Goal: Task Accomplishment & Management: Manage account settings

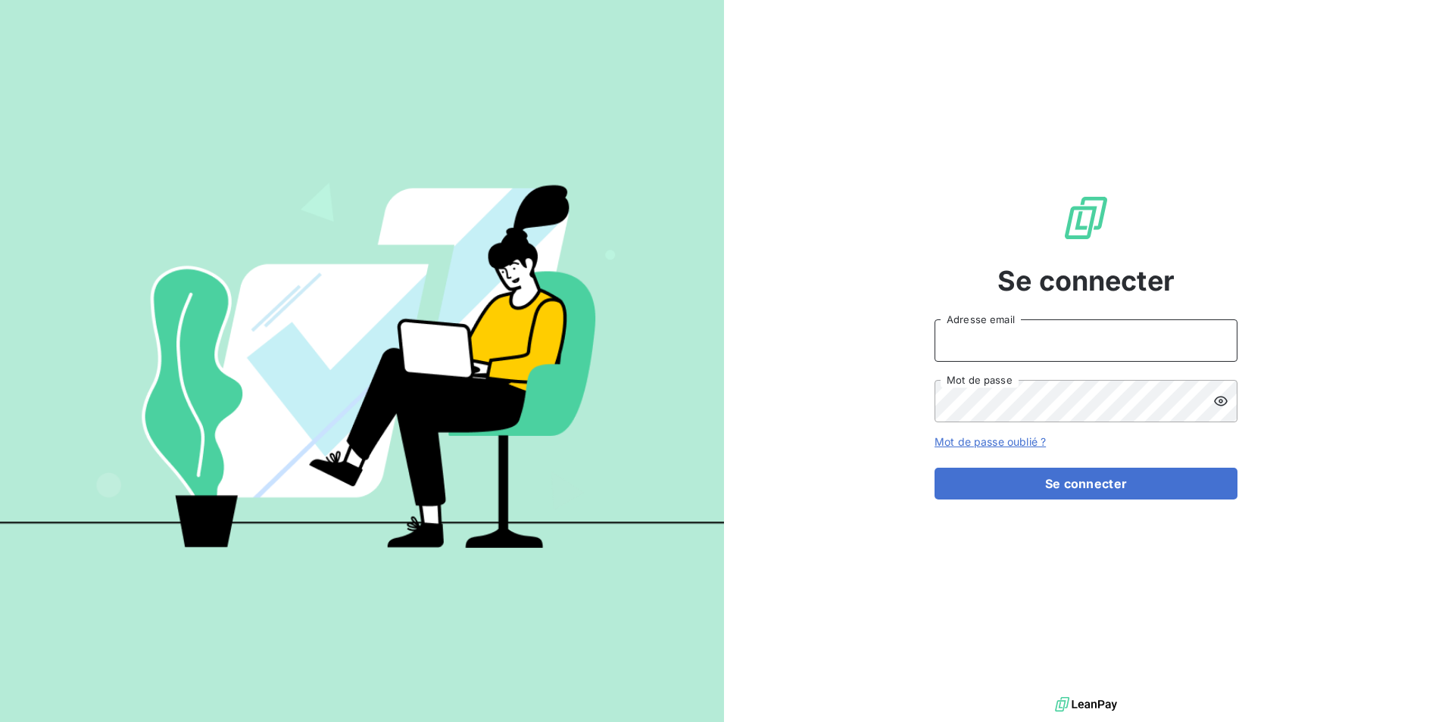
type input "[PERSON_NAME][EMAIL_ADDRESS][DOMAIN_NAME]"
click at [999, 342] on input "[PERSON_NAME][EMAIL_ADDRESS][DOMAIN_NAME]" at bounding box center [1085, 341] width 303 height 42
click at [815, 307] on div "Se connecter [PERSON_NAME][EMAIL_ADDRESS][DOMAIN_NAME] Adresse email Mot de pas…" at bounding box center [1086, 347] width 724 height 694
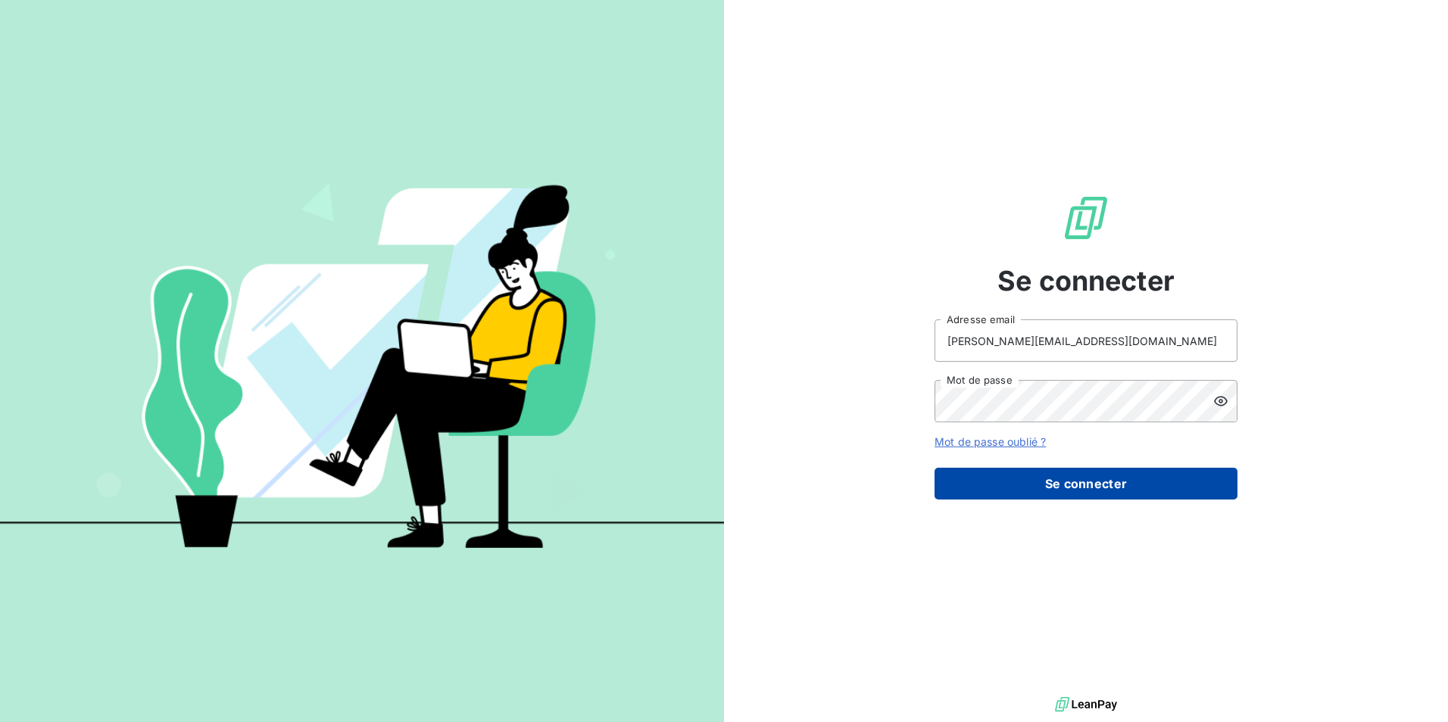
click at [1105, 486] on button "Se connecter" at bounding box center [1085, 484] width 303 height 32
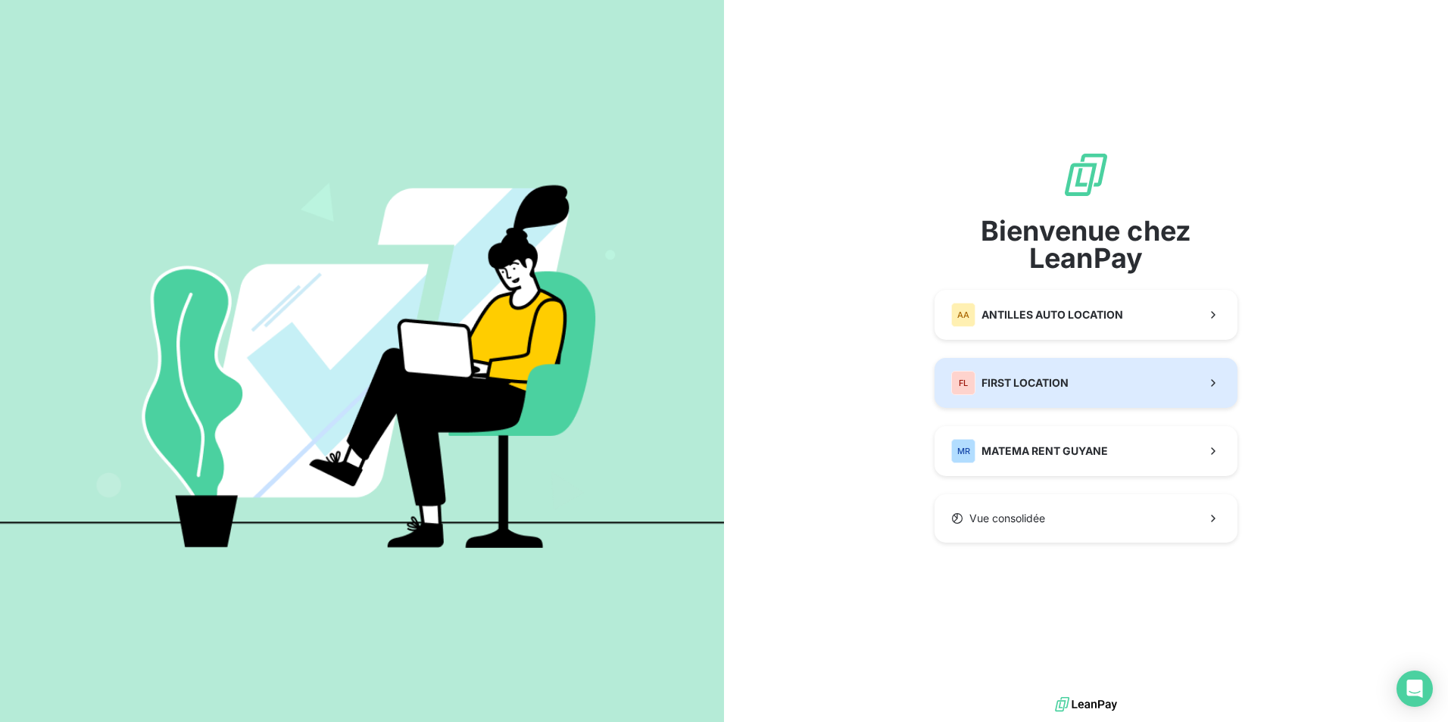
click at [1032, 388] on span "FIRST LOCATION" at bounding box center [1024, 383] width 87 height 15
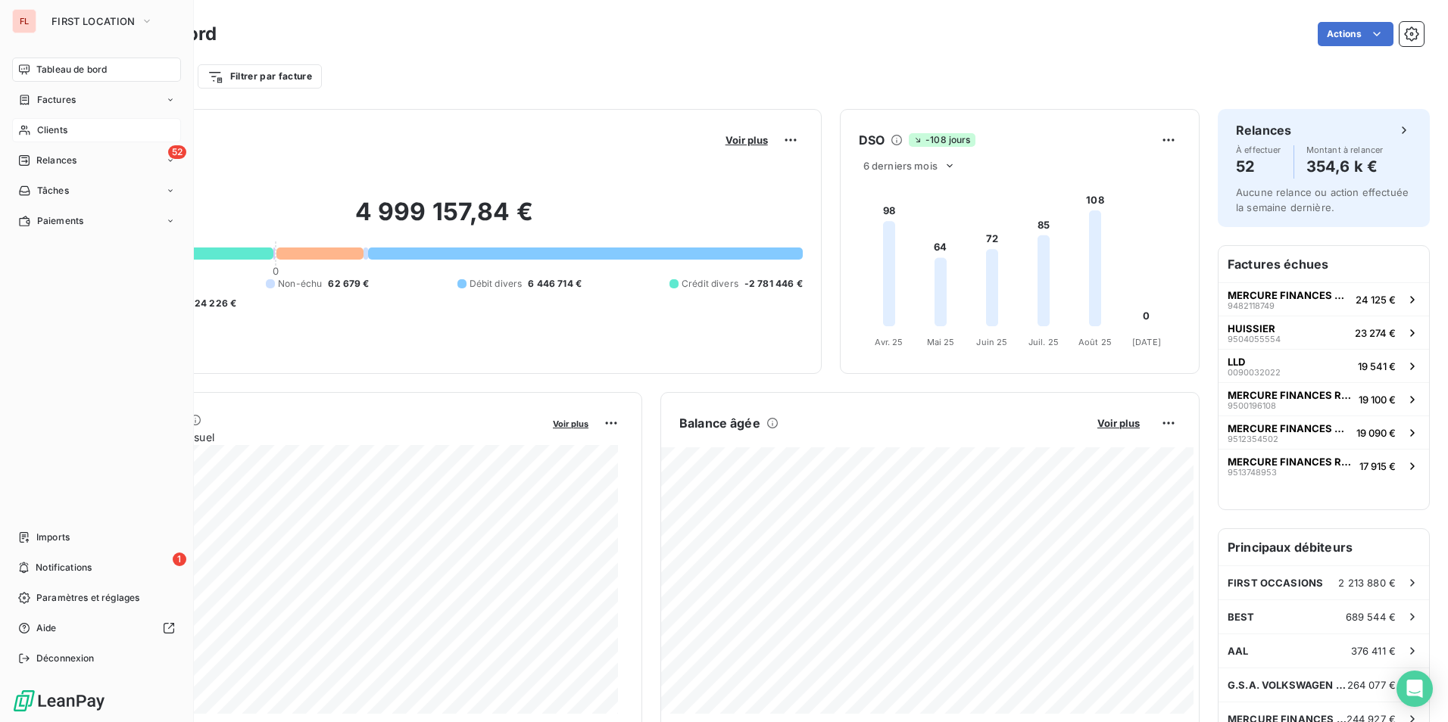
click at [55, 128] on span "Clients" at bounding box center [52, 130] width 30 height 14
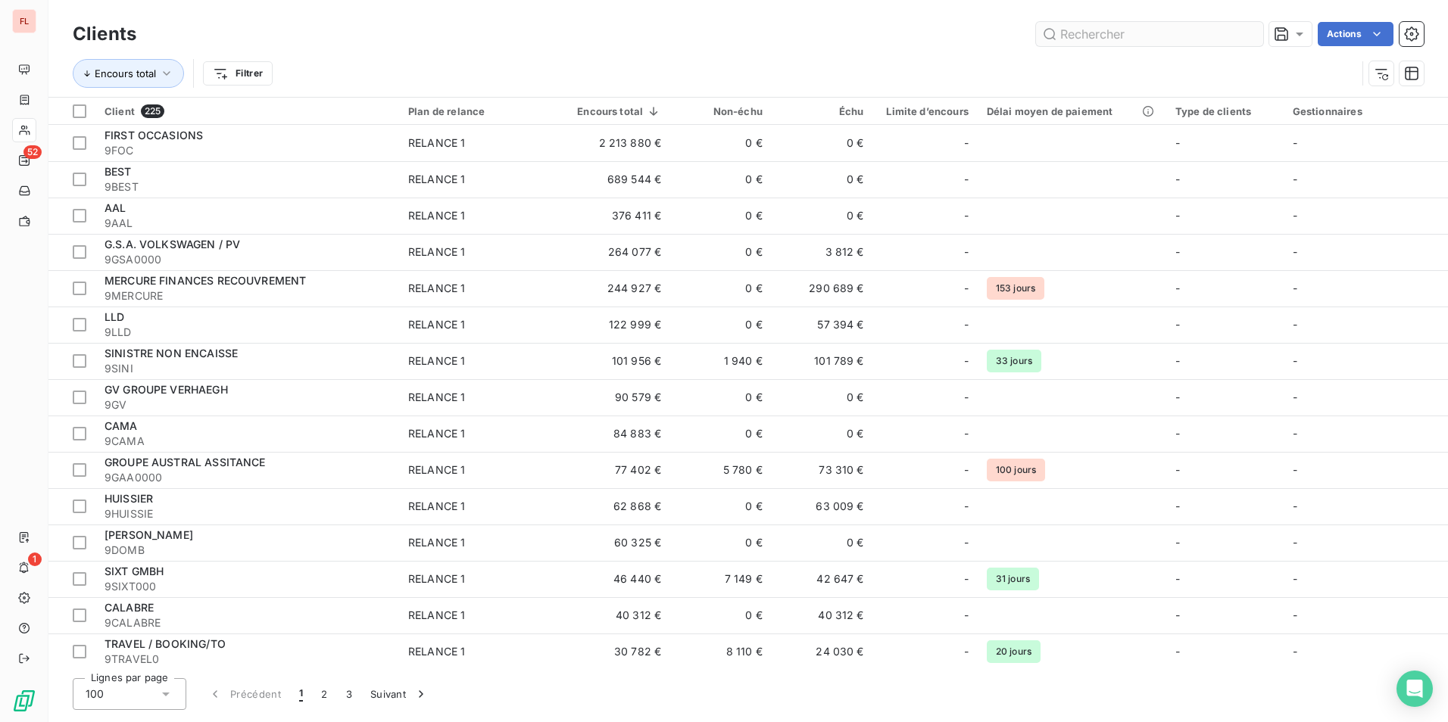
click at [1075, 35] on input "text" at bounding box center [1149, 34] width 227 height 24
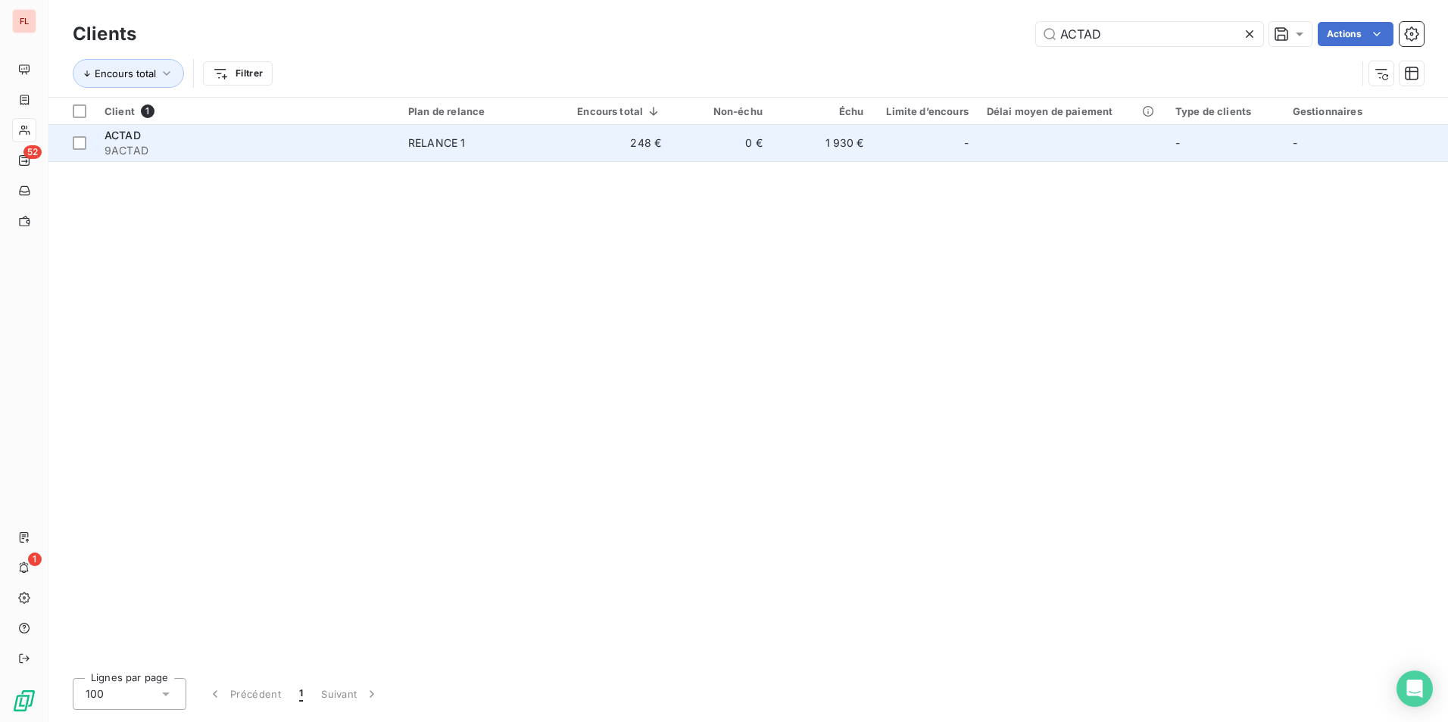
type input "ACTAD"
click at [469, 145] on span "RELANCE 1" at bounding box center [481, 143] width 146 height 15
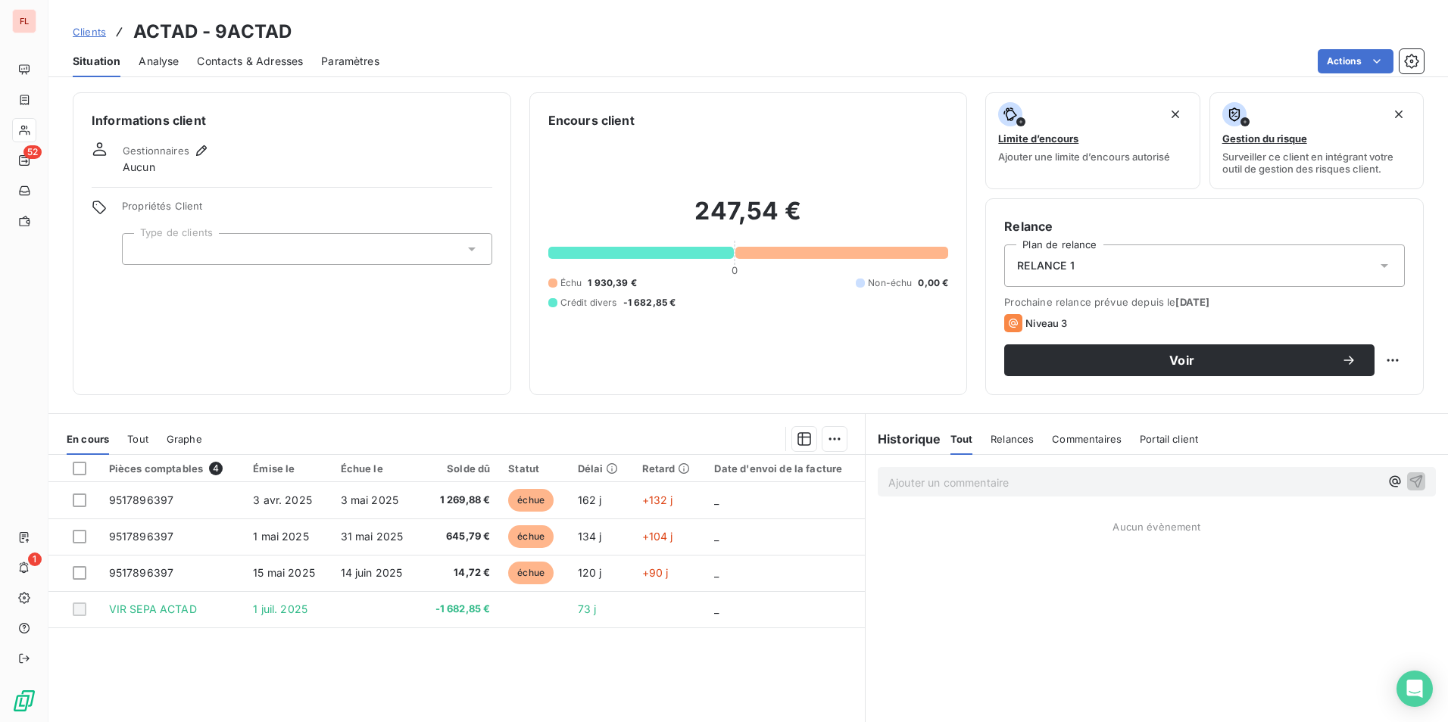
click at [83, 30] on span "Clients" at bounding box center [89, 32] width 33 height 12
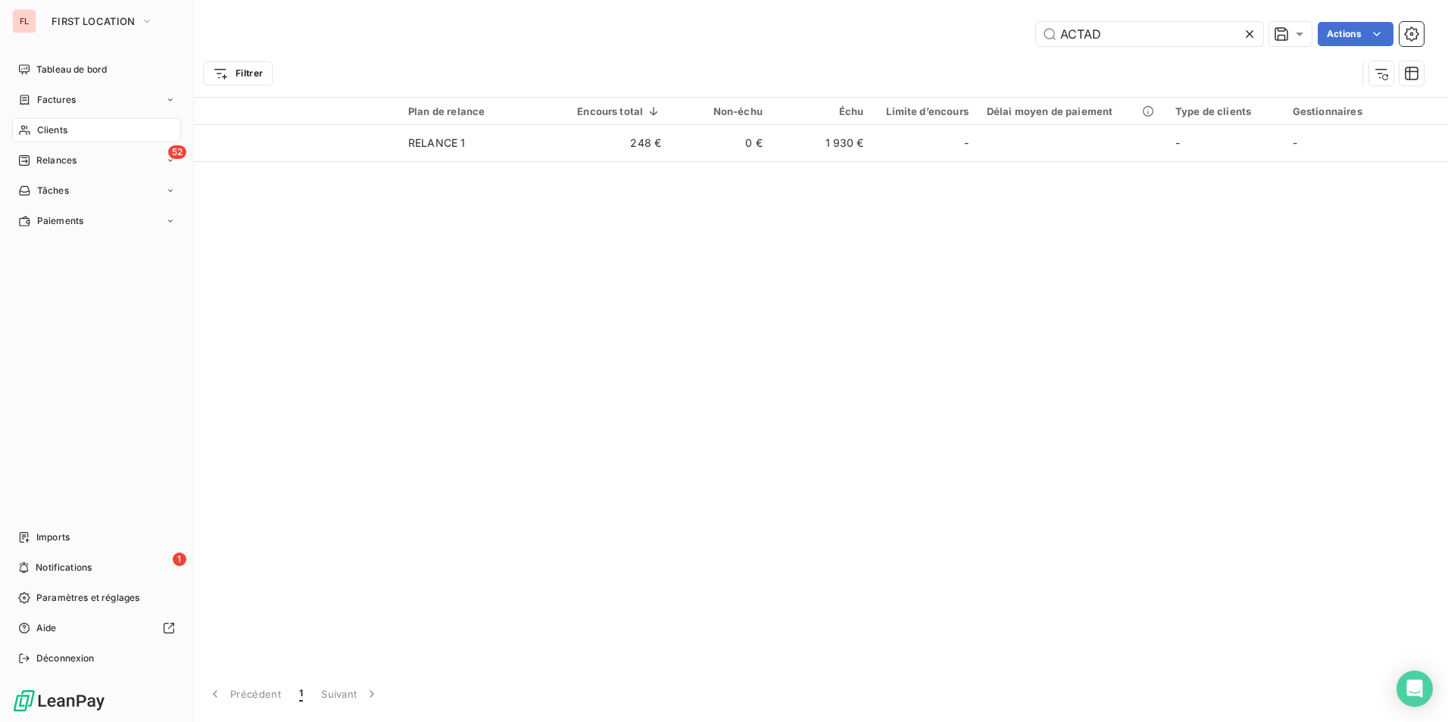
click at [50, 129] on span "Clients" at bounding box center [52, 130] width 30 height 14
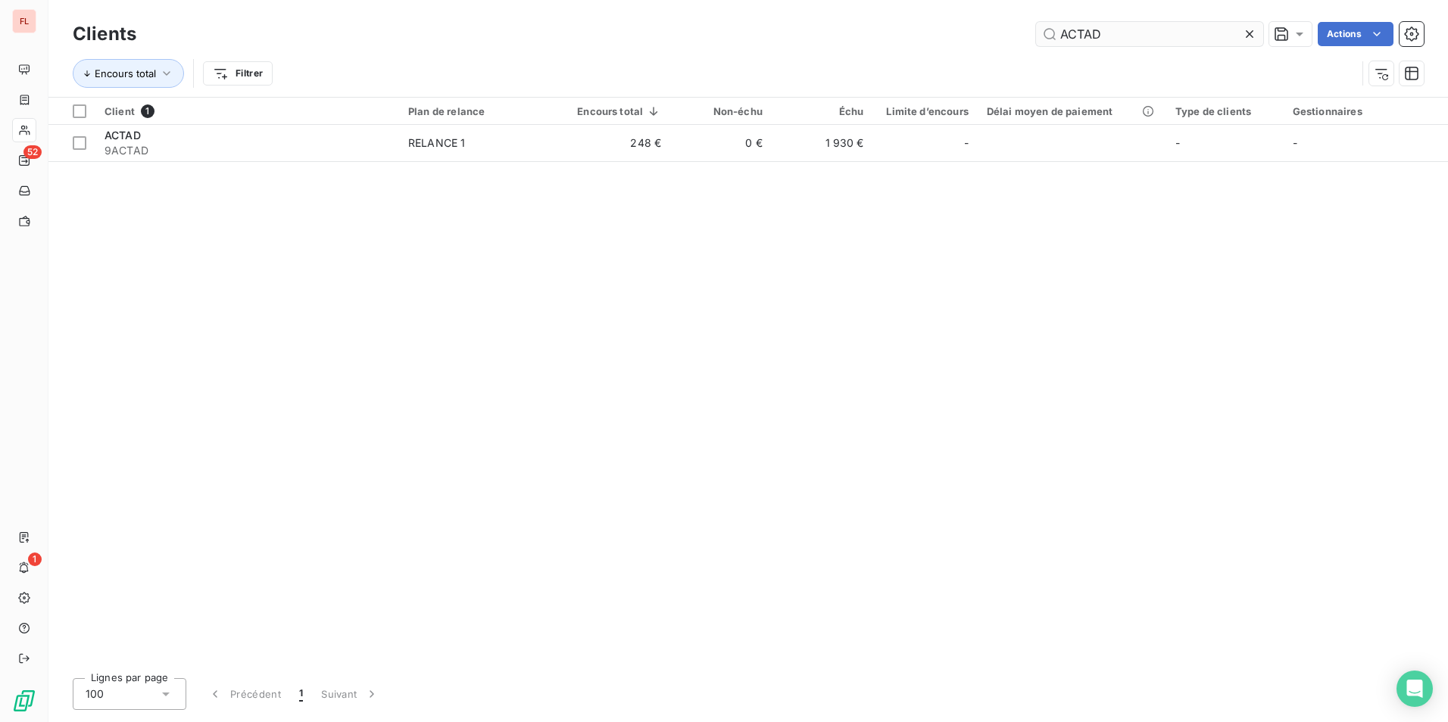
click at [1250, 33] on icon at bounding box center [1249, 34] width 15 height 15
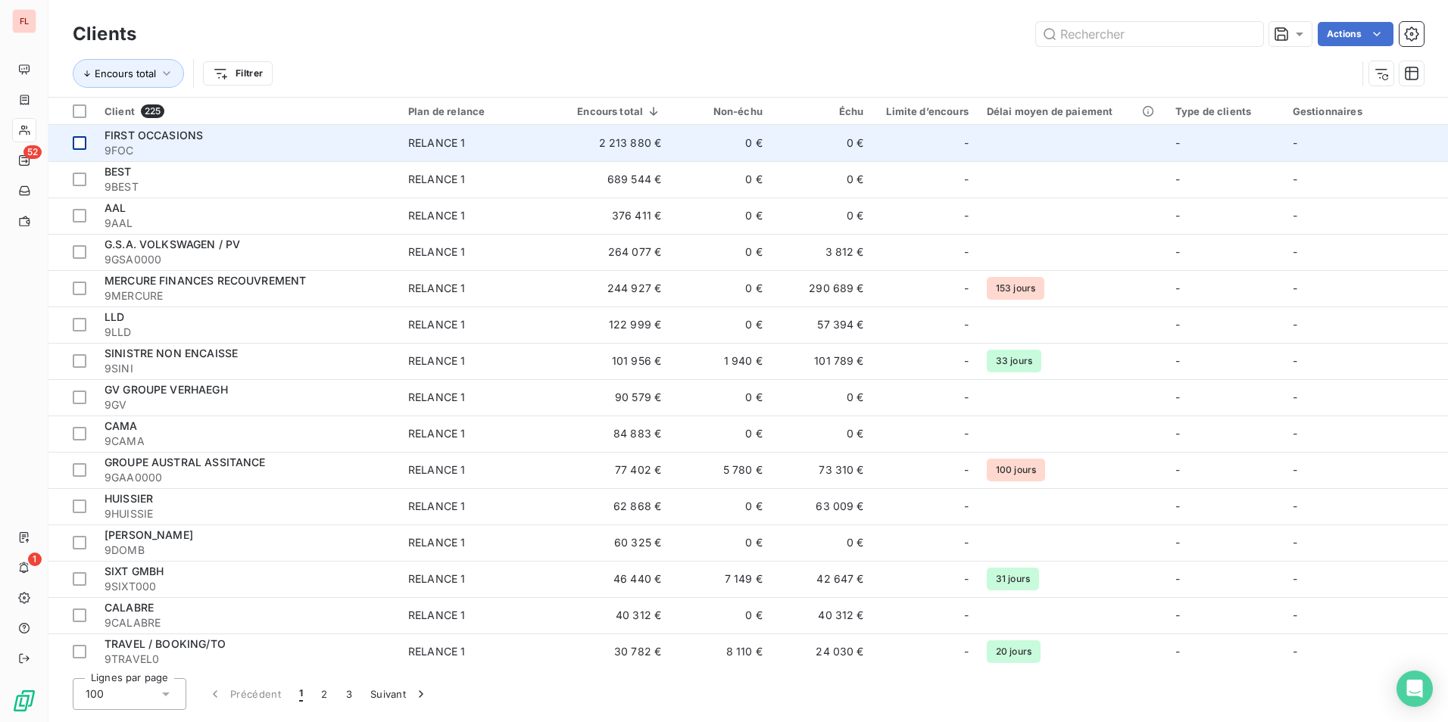
click at [80, 142] on div at bounding box center [80, 143] width 14 height 14
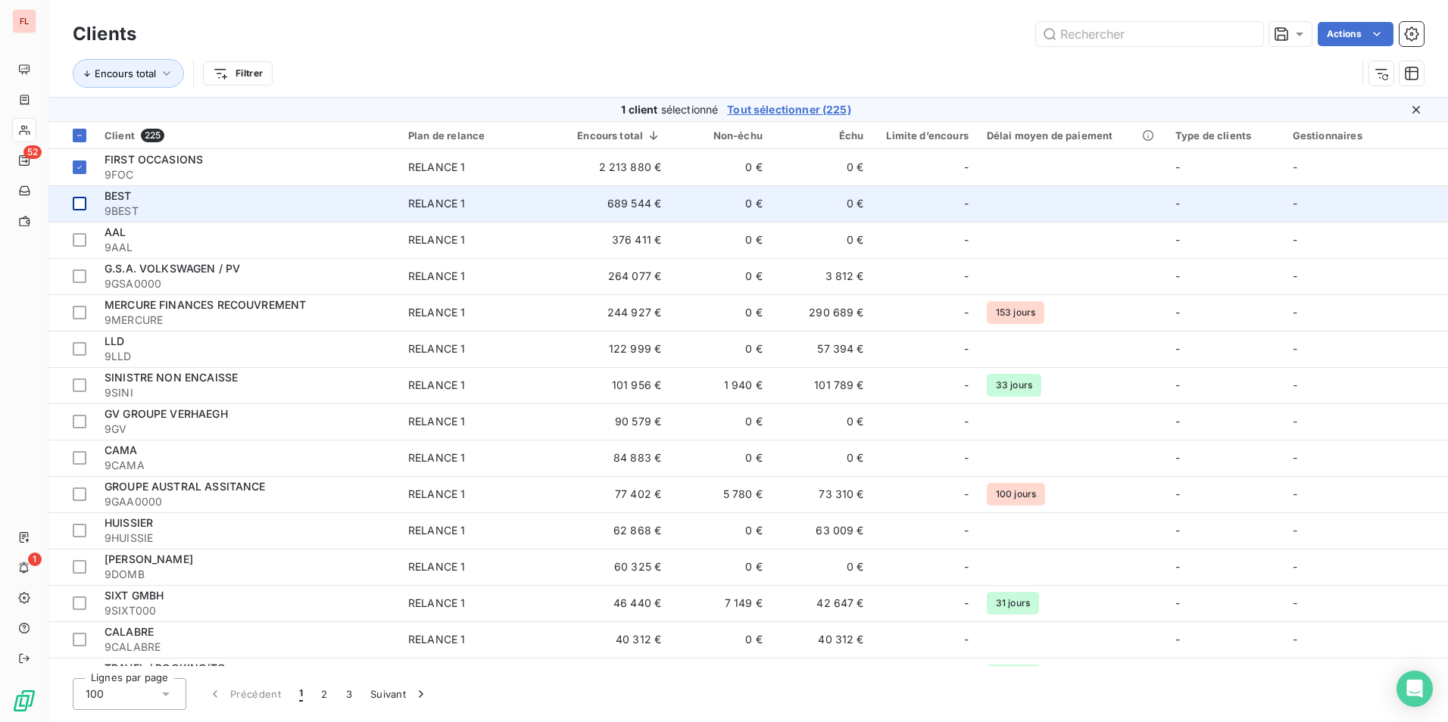
click at [79, 201] on div at bounding box center [80, 204] width 14 height 14
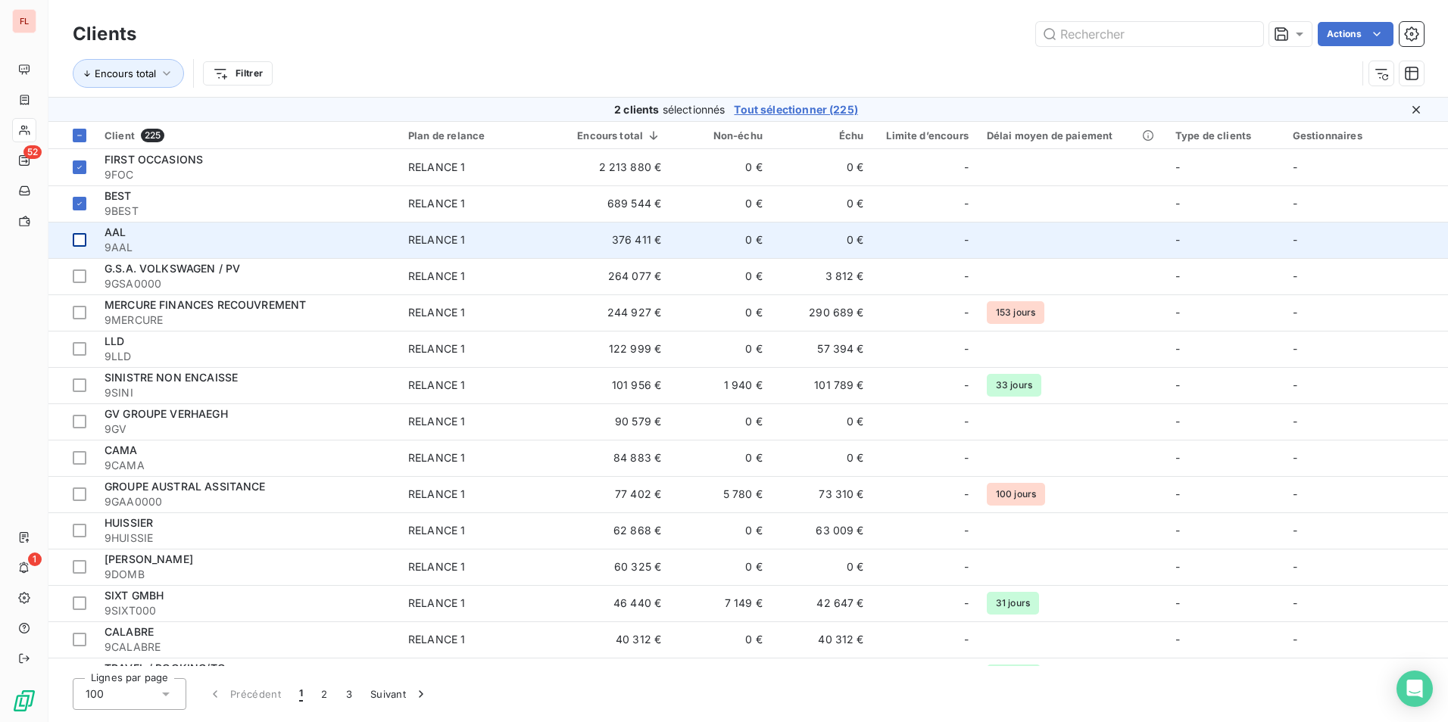
click at [78, 244] on div at bounding box center [80, 240] width 14 height 14
click at [78, 243] on icon at bounding box center [79, 239] width 9 height 9
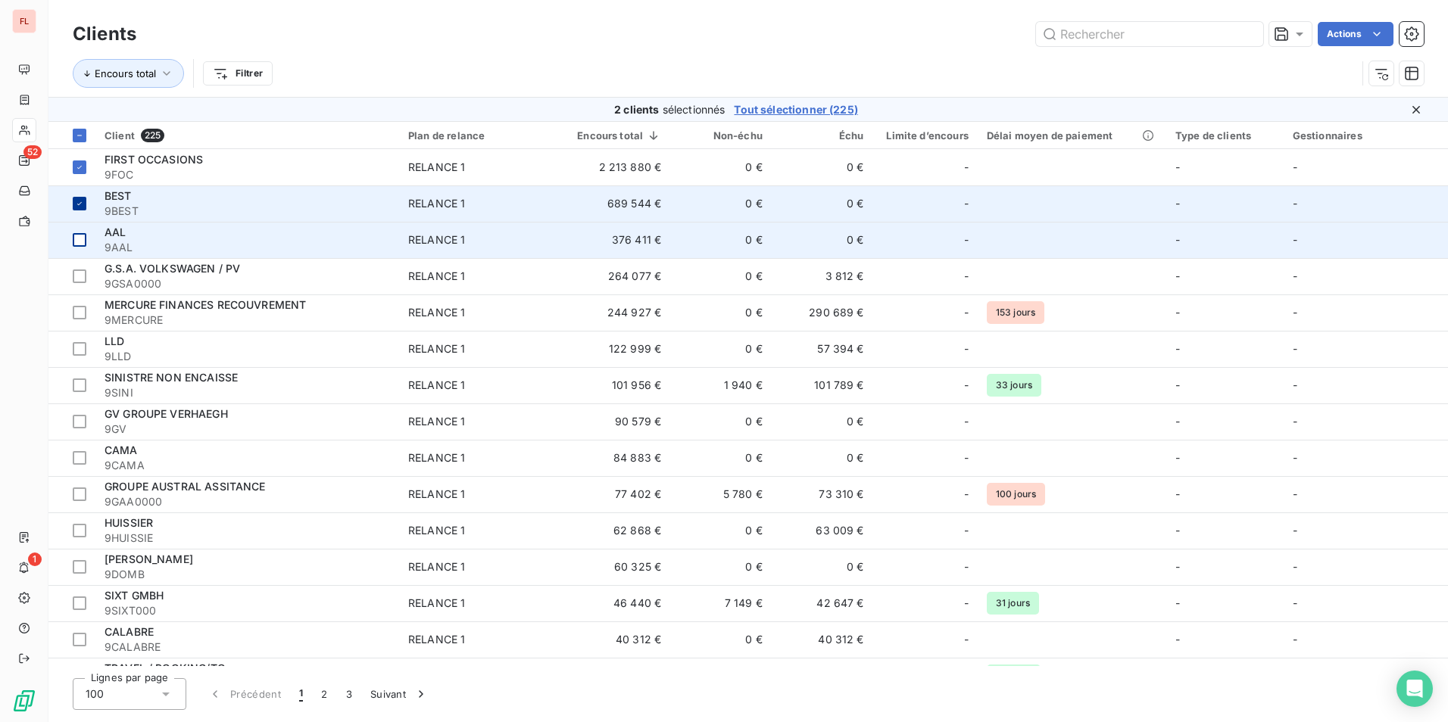
click at [82, 202] on icon at bounding box center [79, 203] width 9 height 9
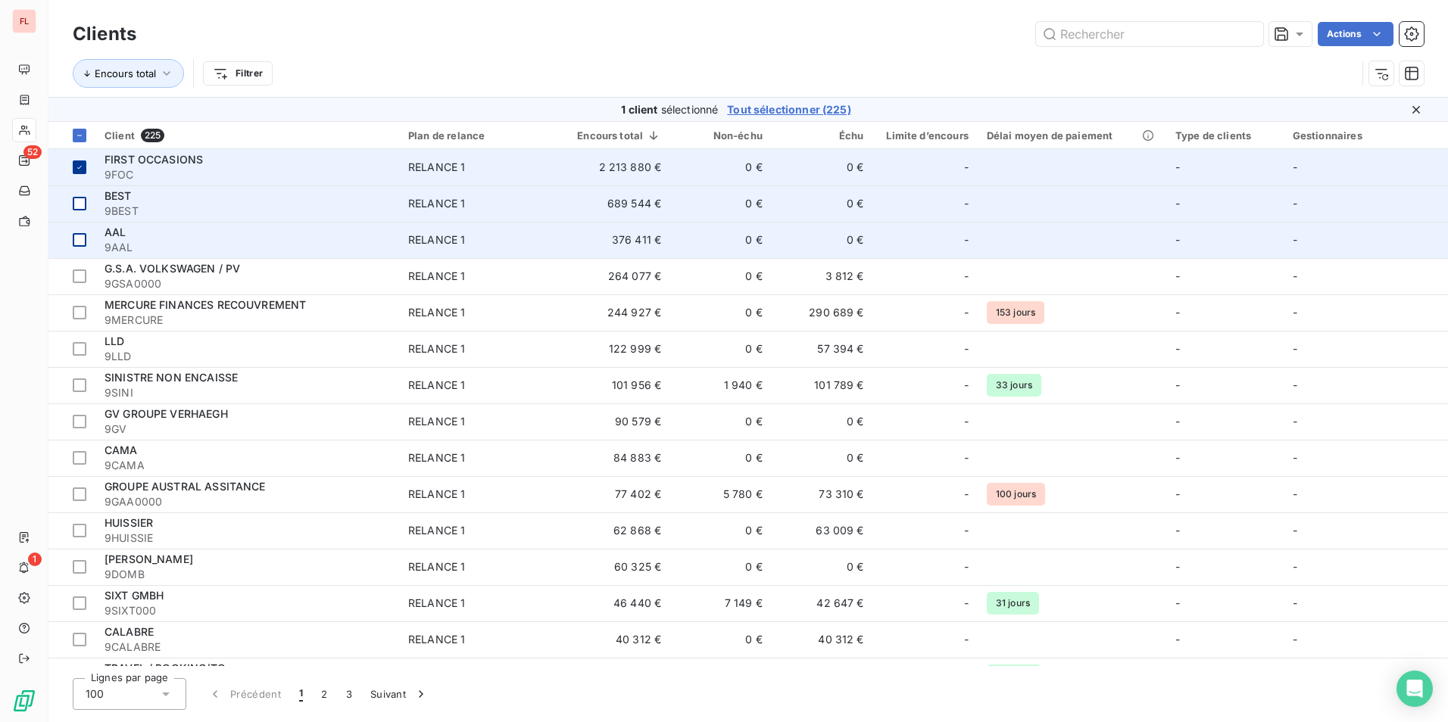
click at [82, 167] on icon at bounding box center [79, 167] width 9 height 9
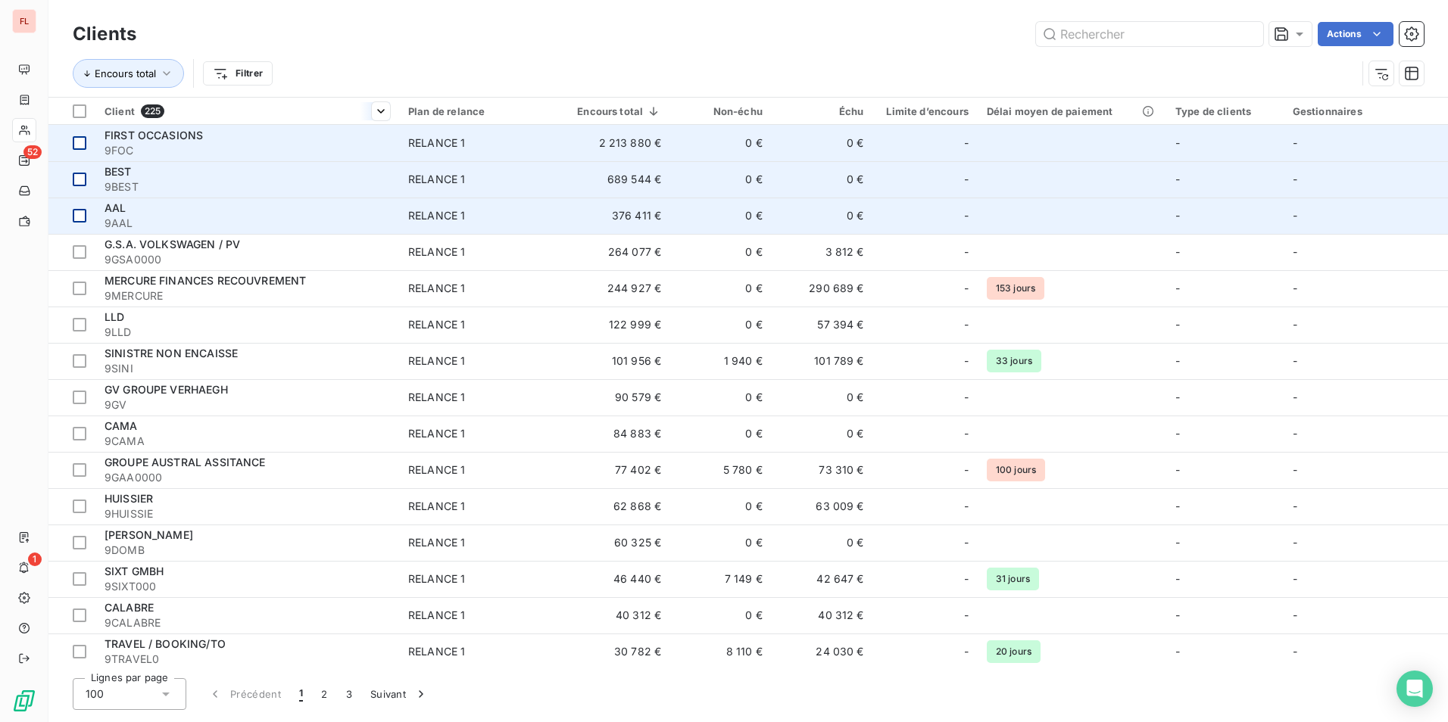
click at [118, 110] on span "Client" at bounding box center [119, 111] width 30 height 12
click at [260, 111] on div "Client 225" at bounding box center [246, 111] width 285 height 14
click at [298, 142] on span "Trier par ordre croissant" at bounding box center [302, 143] width 122 height 15
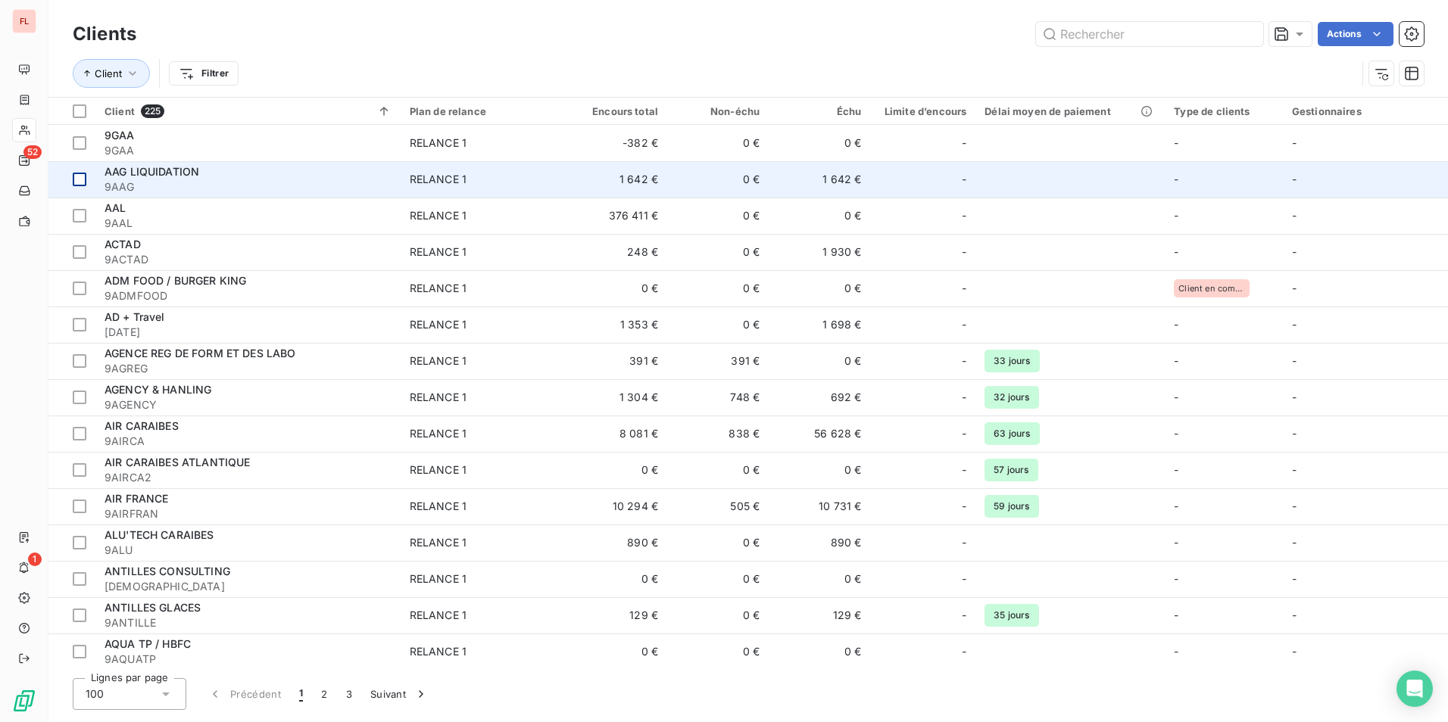
click at [80, 182] on div at bounding box center [80, 180] width 14 height 14
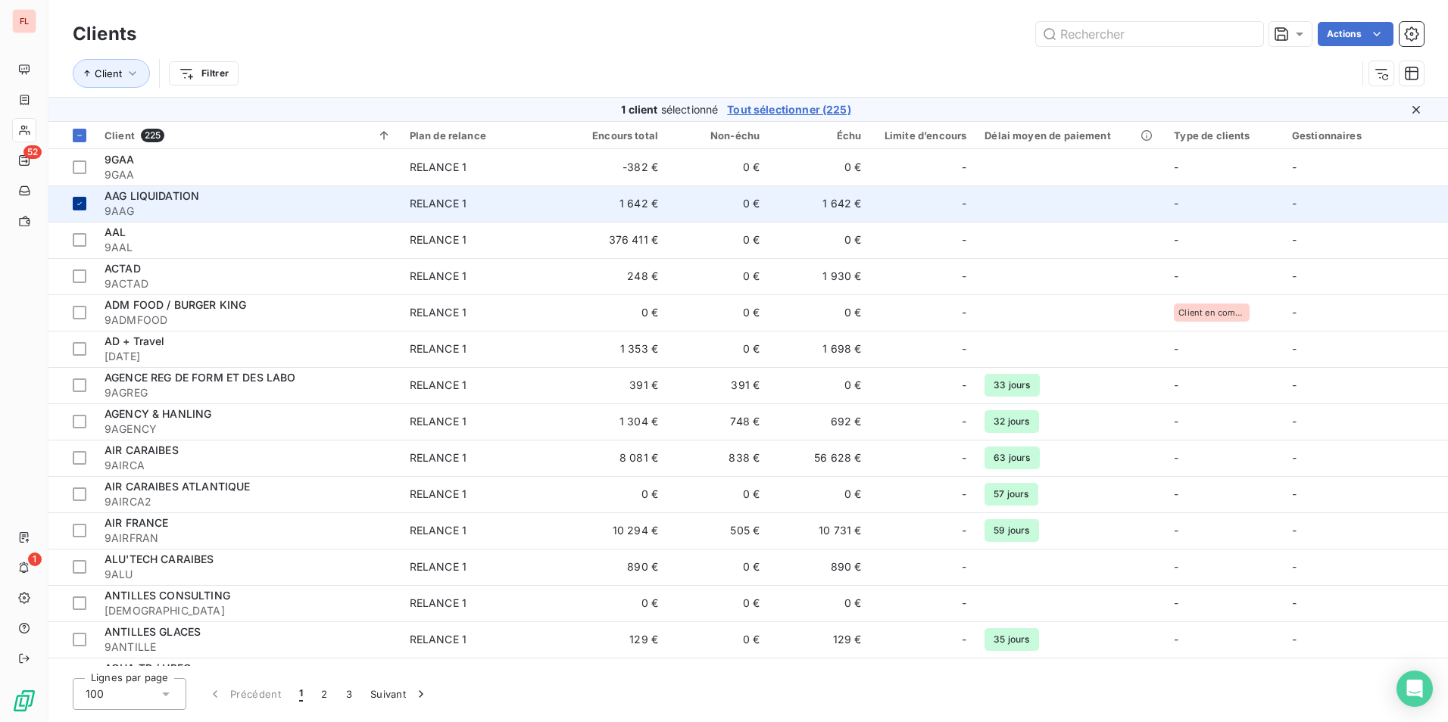
click at [76, 204] on icon at bounding box center [79, 203] width 9 height 9
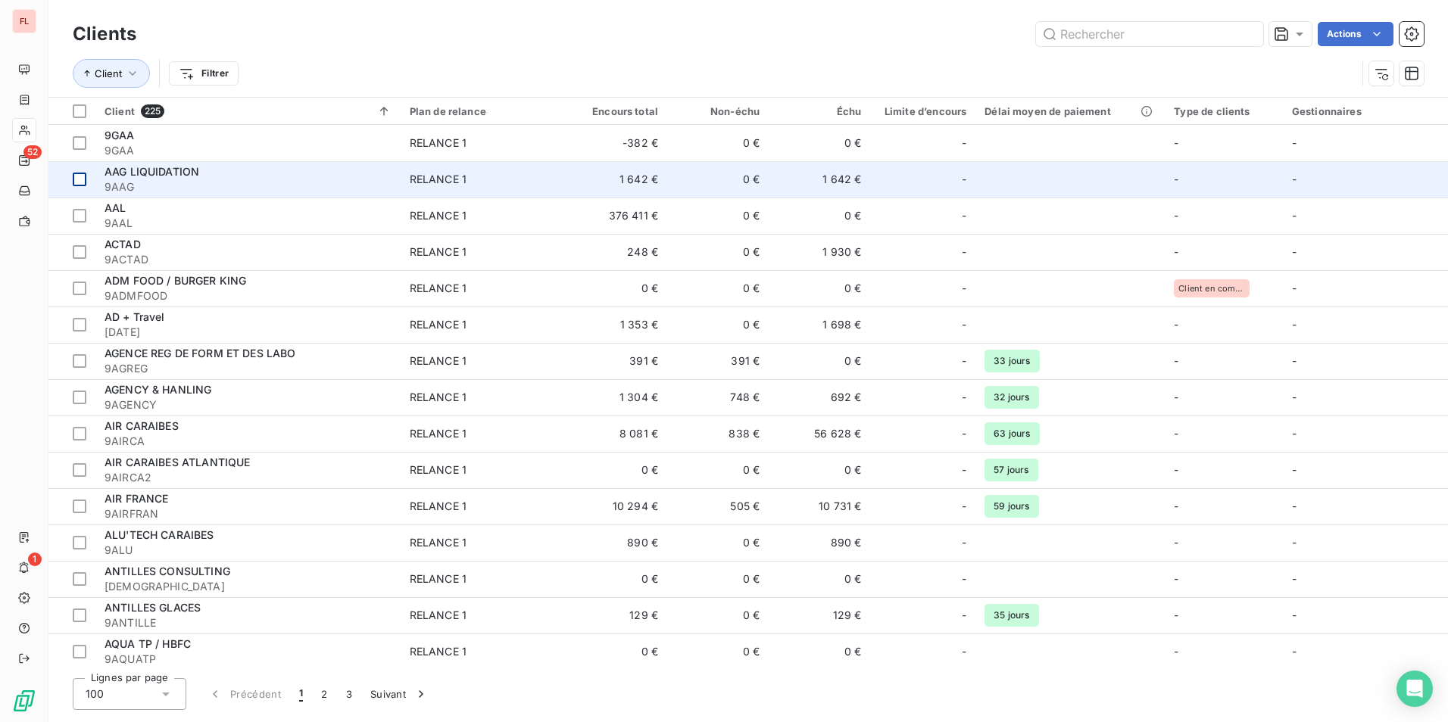
click at [188, 175] on span "AAG LIQUIDATION" at bounding box center [151, 171] width 95 height 13
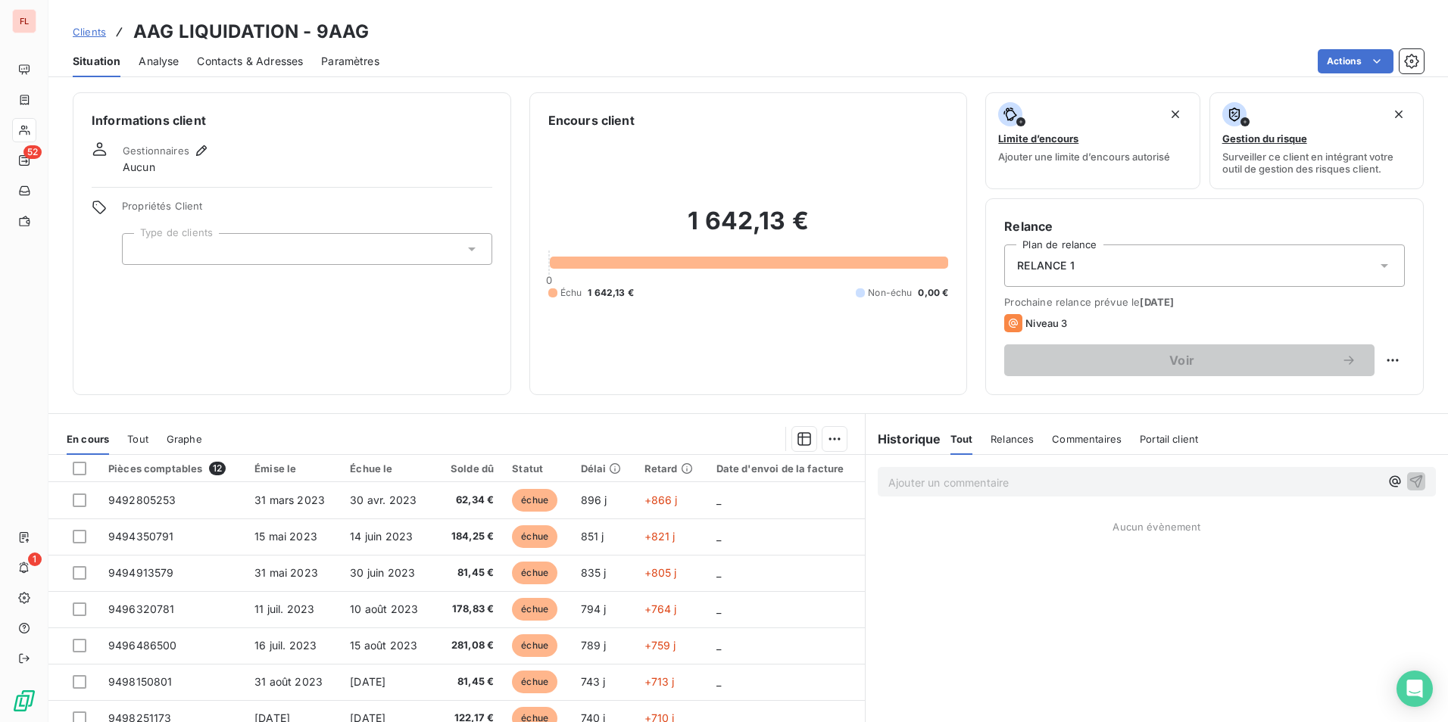
click at [92, 33] on span "Clients" at bounding box center [89, 32] width 33 height 12
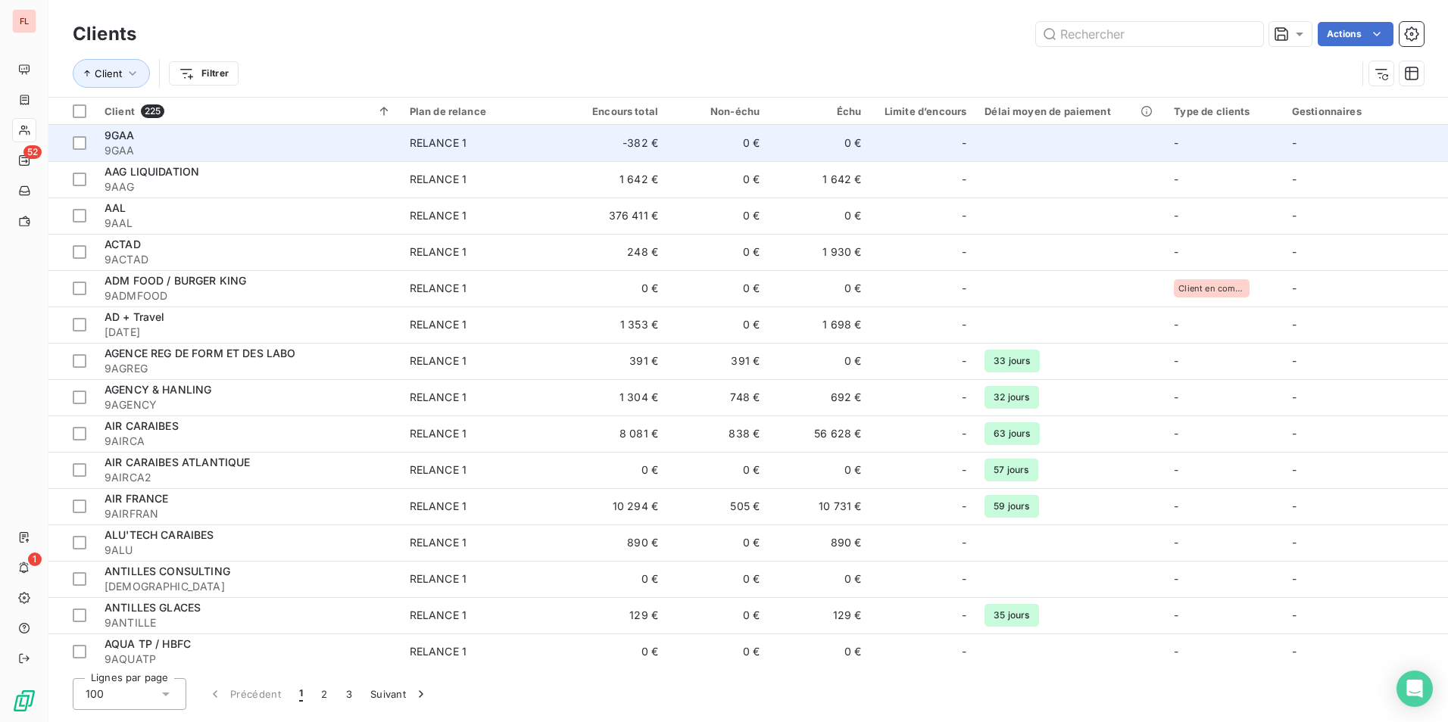
click at [224, 137] on div "9GAA" at bounding box center [247, 135] width 287 height 15
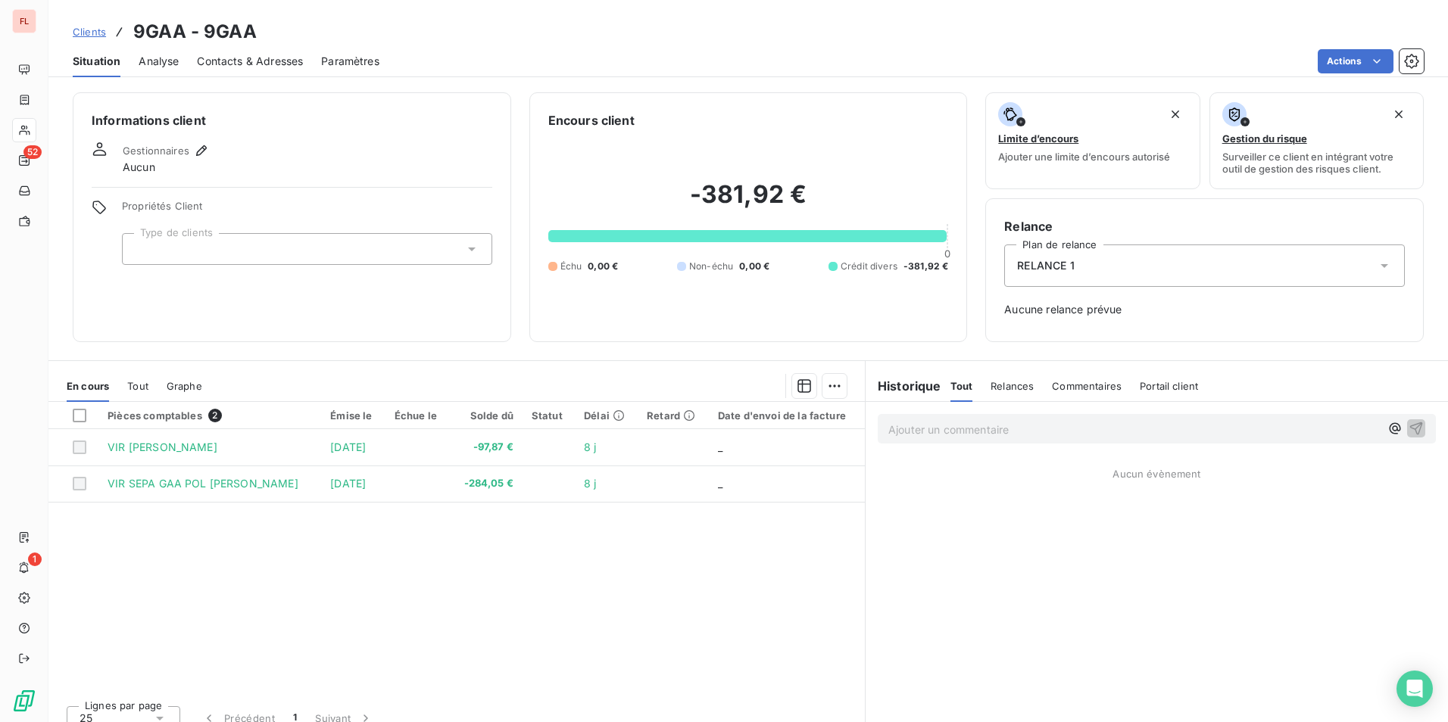
click at [83, 32] on span "Clients" at bounding box center [89, 32] width 33 height 12
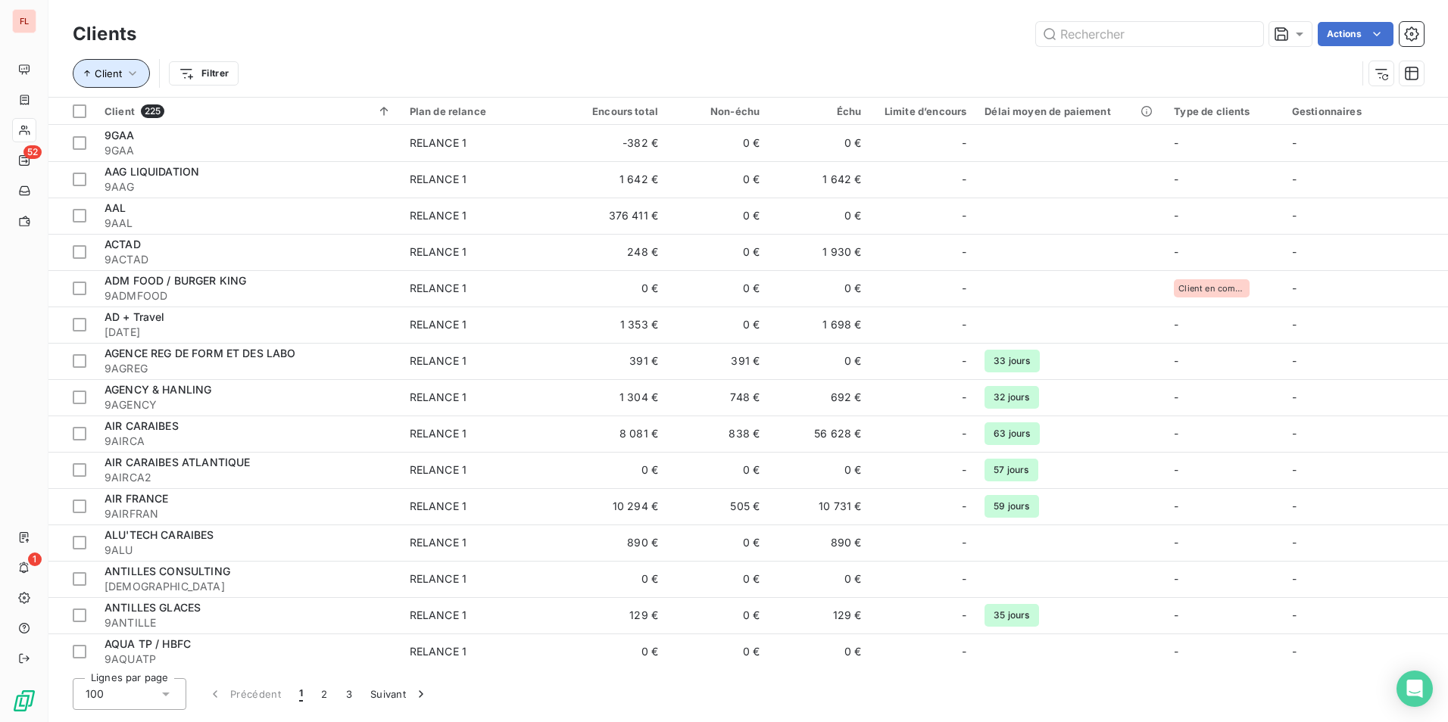
click at [104, 69] on span "Client" at bounding box center [108, 73] width 27 height 12
click at [403, 123] on span "Trier par ordre croissant" at bounding box center [367, 118] width 125 height 13
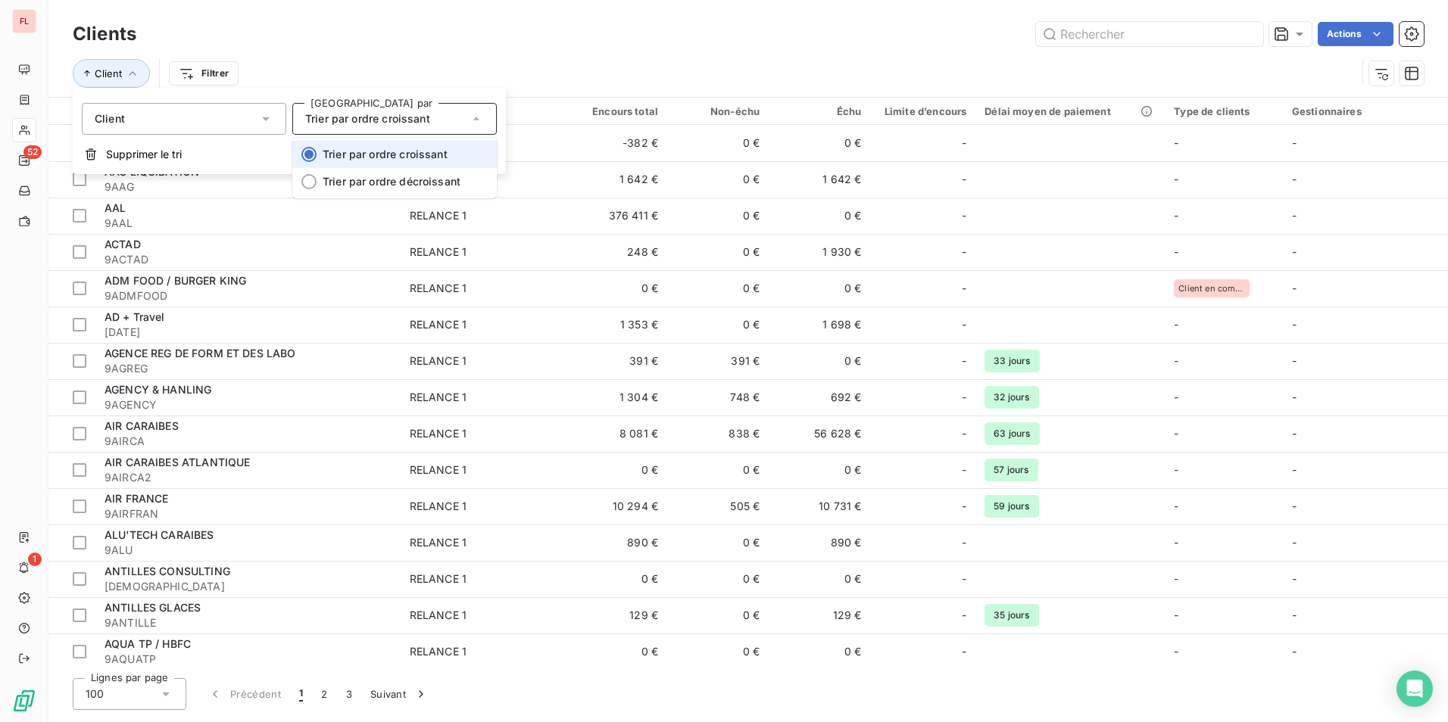
click at [382, 151] on span "Trier par ordre croissant" at bounding box center [385, 154] width 125 height 13
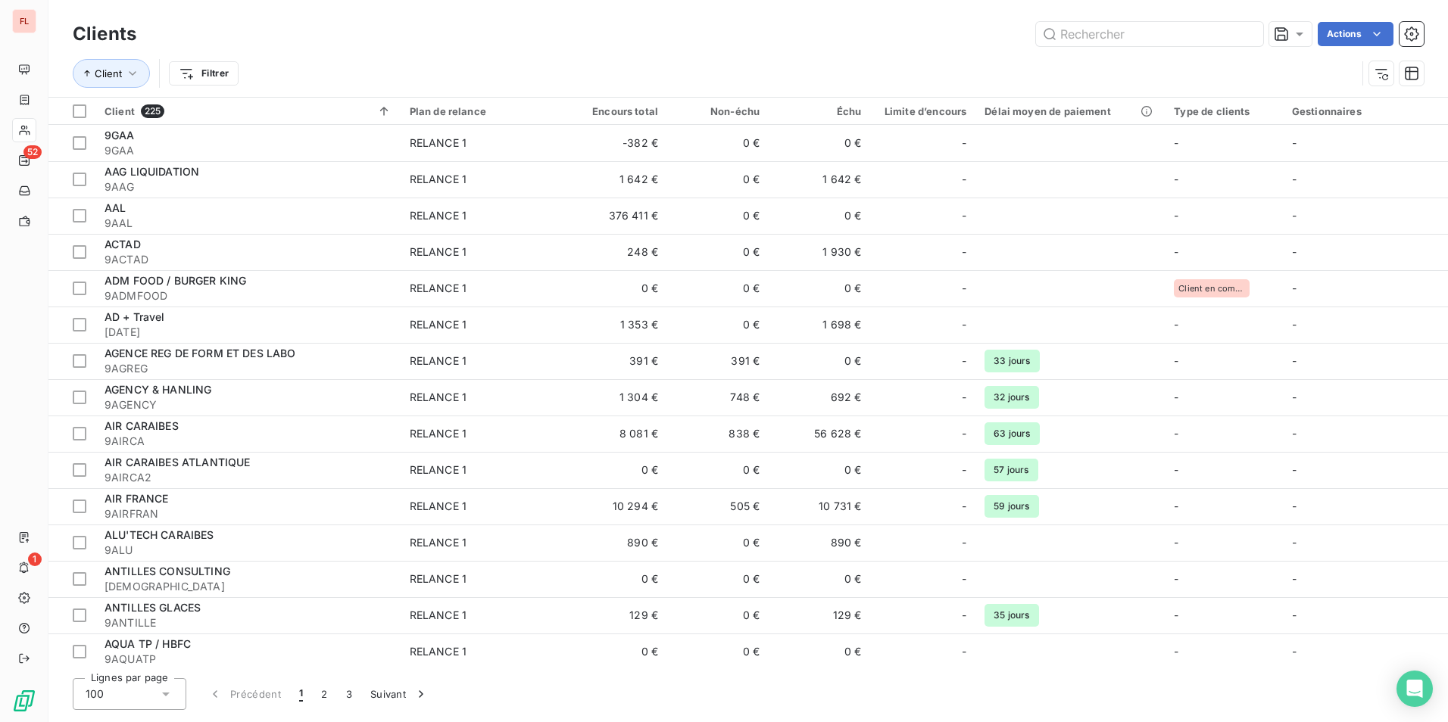
click at [555, 47] on div "Clients Actions" at bounding box center [748, 34] width 1351 height 32
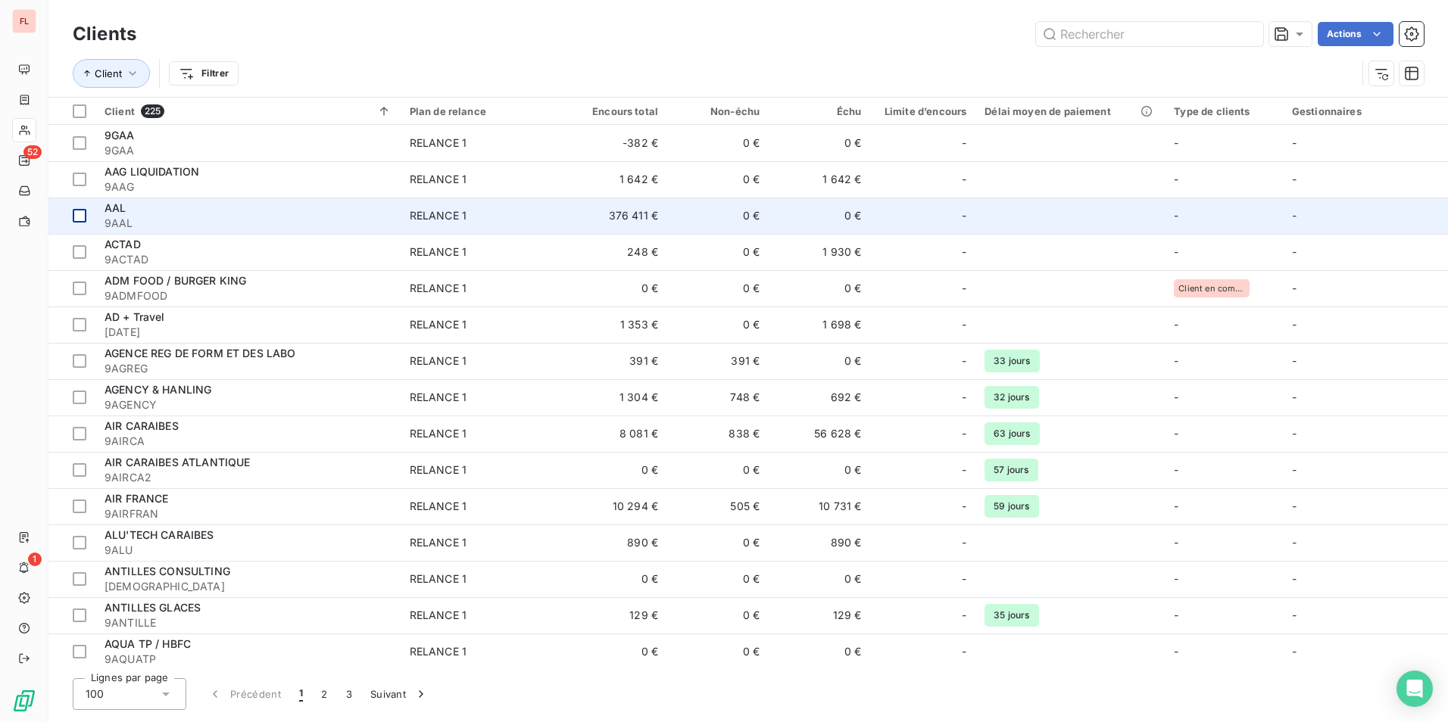
click at [75, 217] on div at bounding box center [80, 216] width 14 height 14
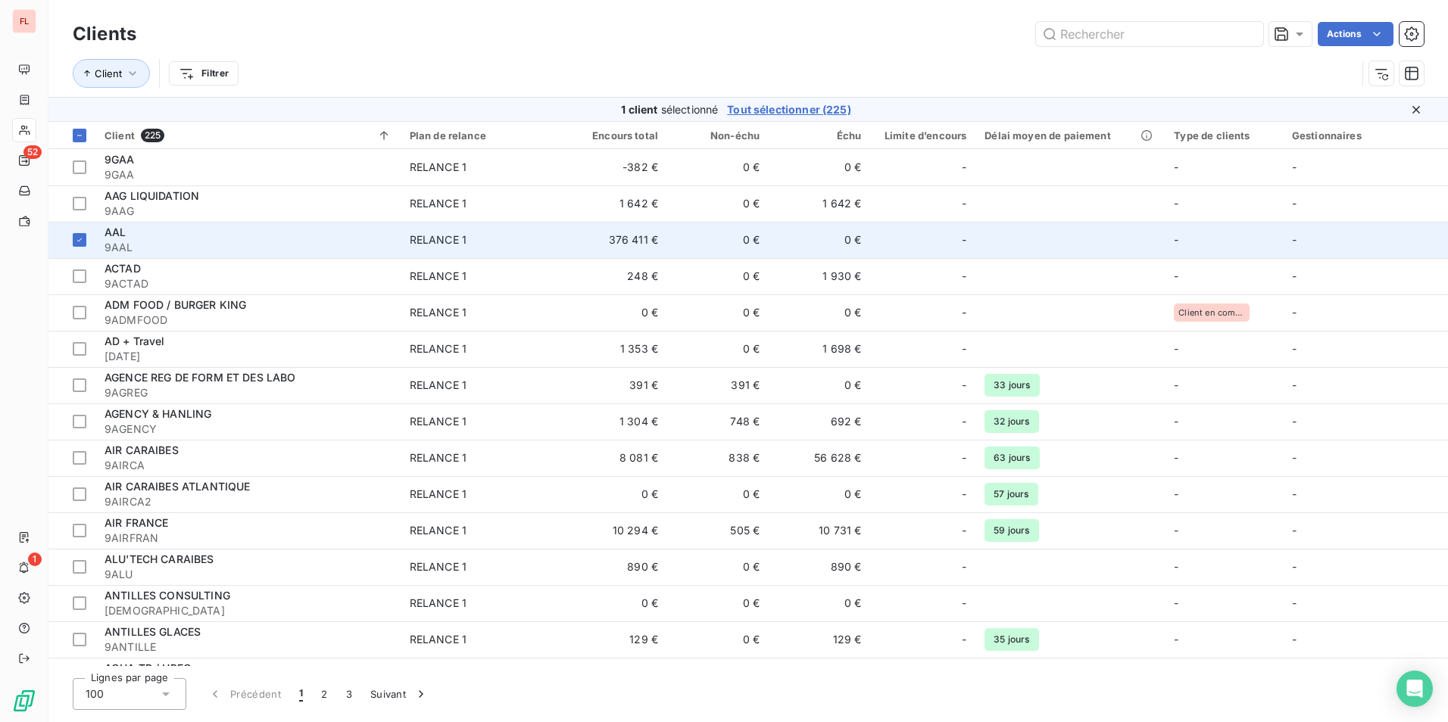
click at [271, 239] on div "AAL" at bounding box center [247, 232] width 287 height 15
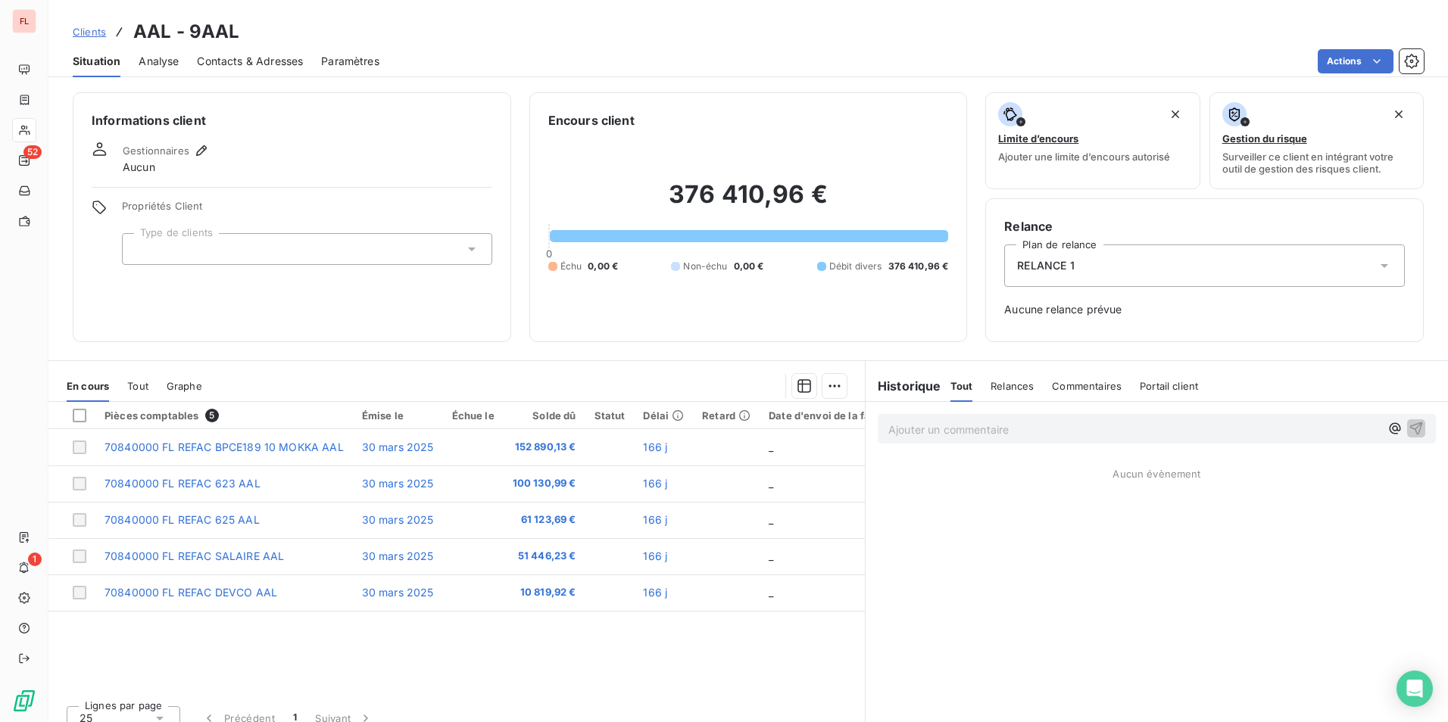
click at [286, 253] on div at bounding box center [307, 249] width 370 height 32
click at [1081, 312] on span "Aucune relance prévue" at bounding box center [1204, 309] width 401 height 15
click at [1086, 276] on div "RELANCE 1" at bounding box center [1204, 266] width 401 height 42
click at [195, 148] on icon "button" at bounding box center [201, 150] width 15 height 15
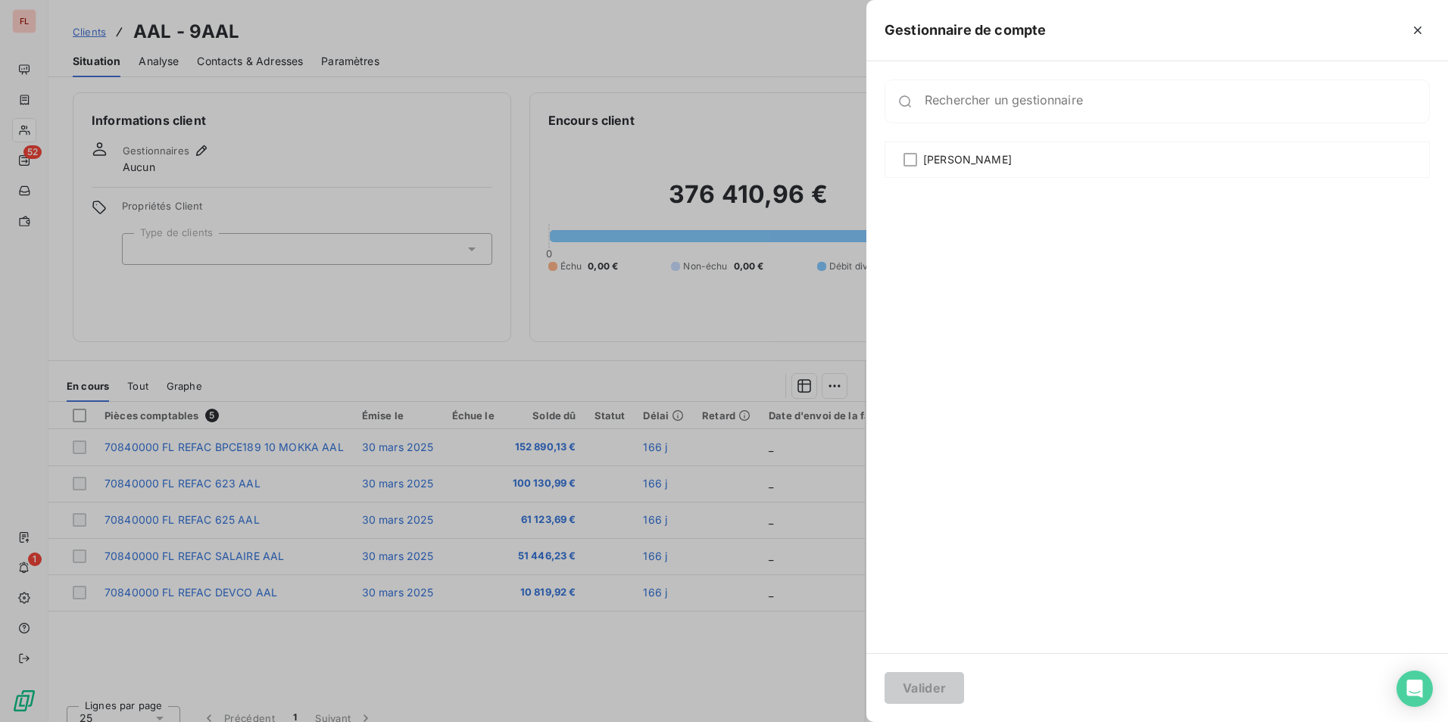
click at [425, 28] on div at bounding box center [724, 361] width 1448 height 722
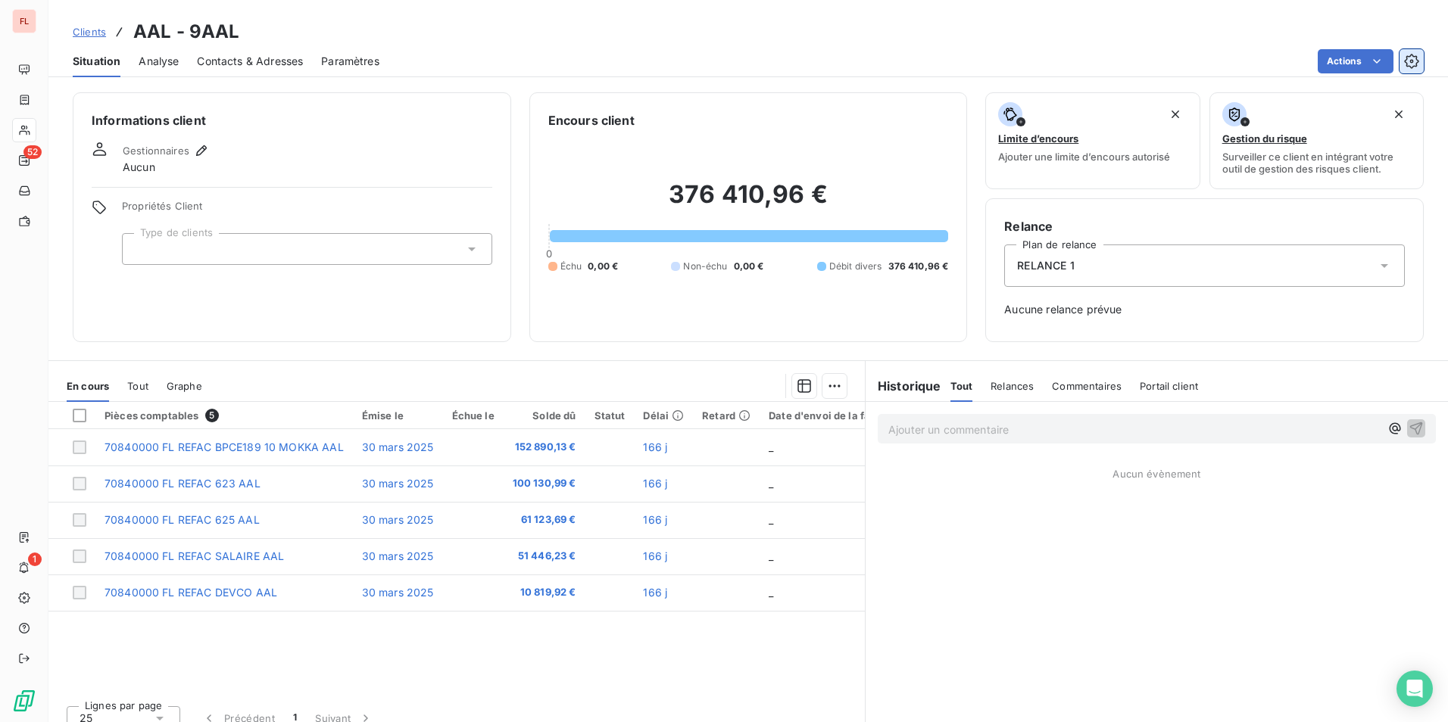
click at [1402, 56] on button "button" at bounding box center [1411, 61] width 24 height 24
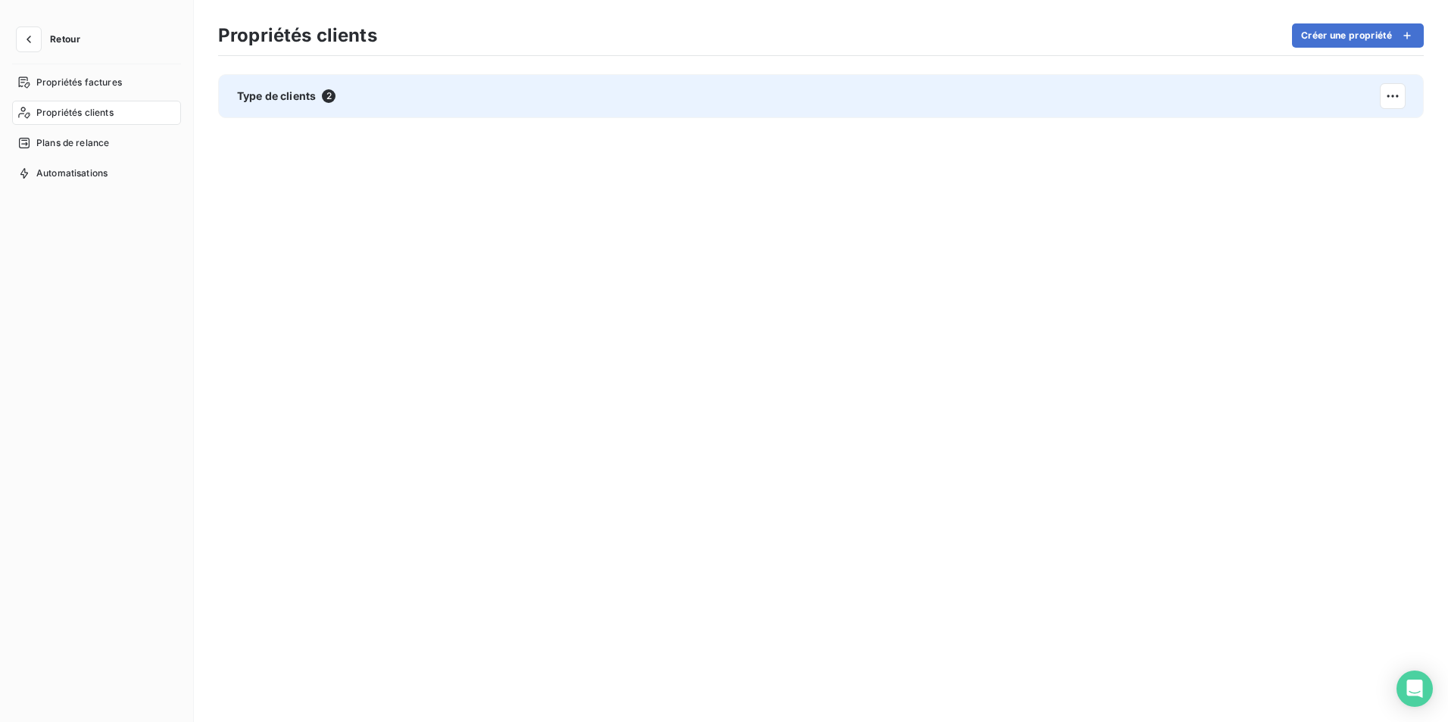
click at [265, 102] on span "Type de clients" at bounding box center [276, 96] width 79 height 15
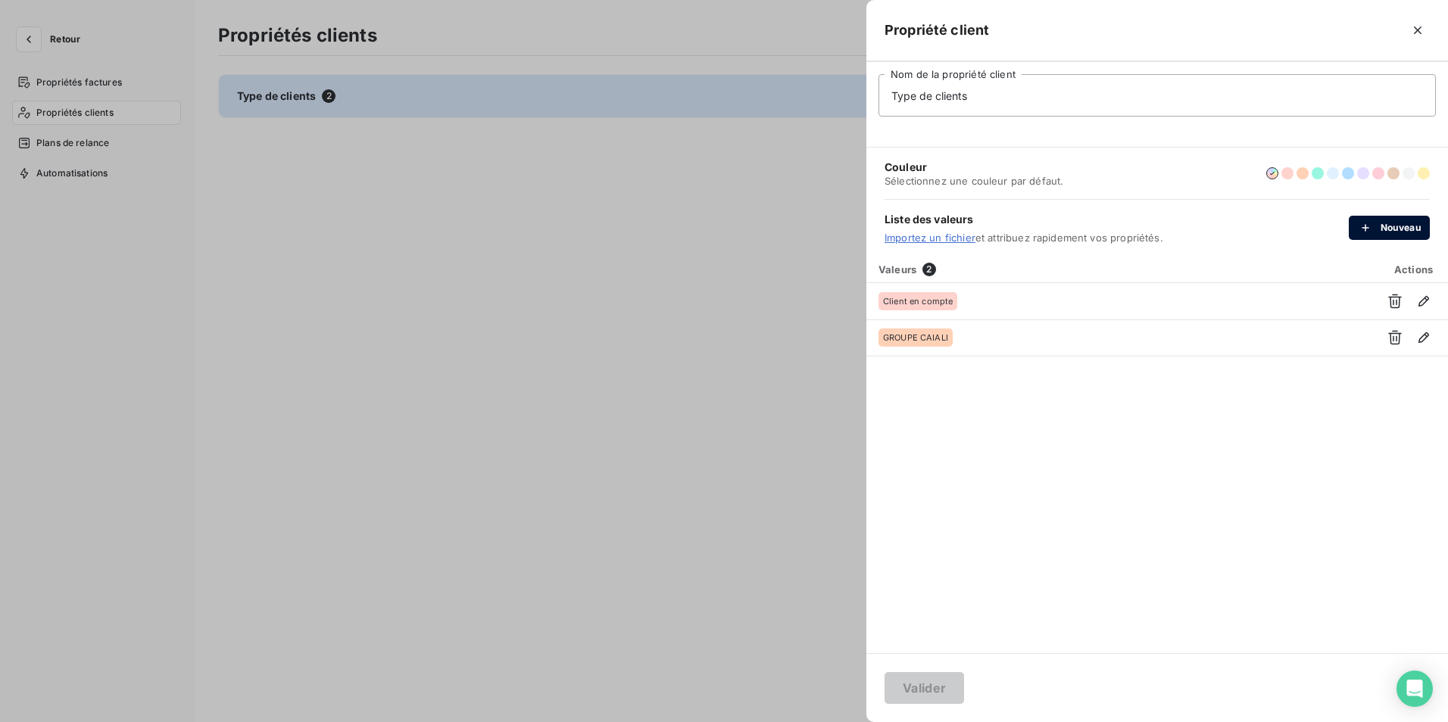
click at [1395, 228] on button "Nouveau" at bounding box center [1389, 228] width 81 height 24
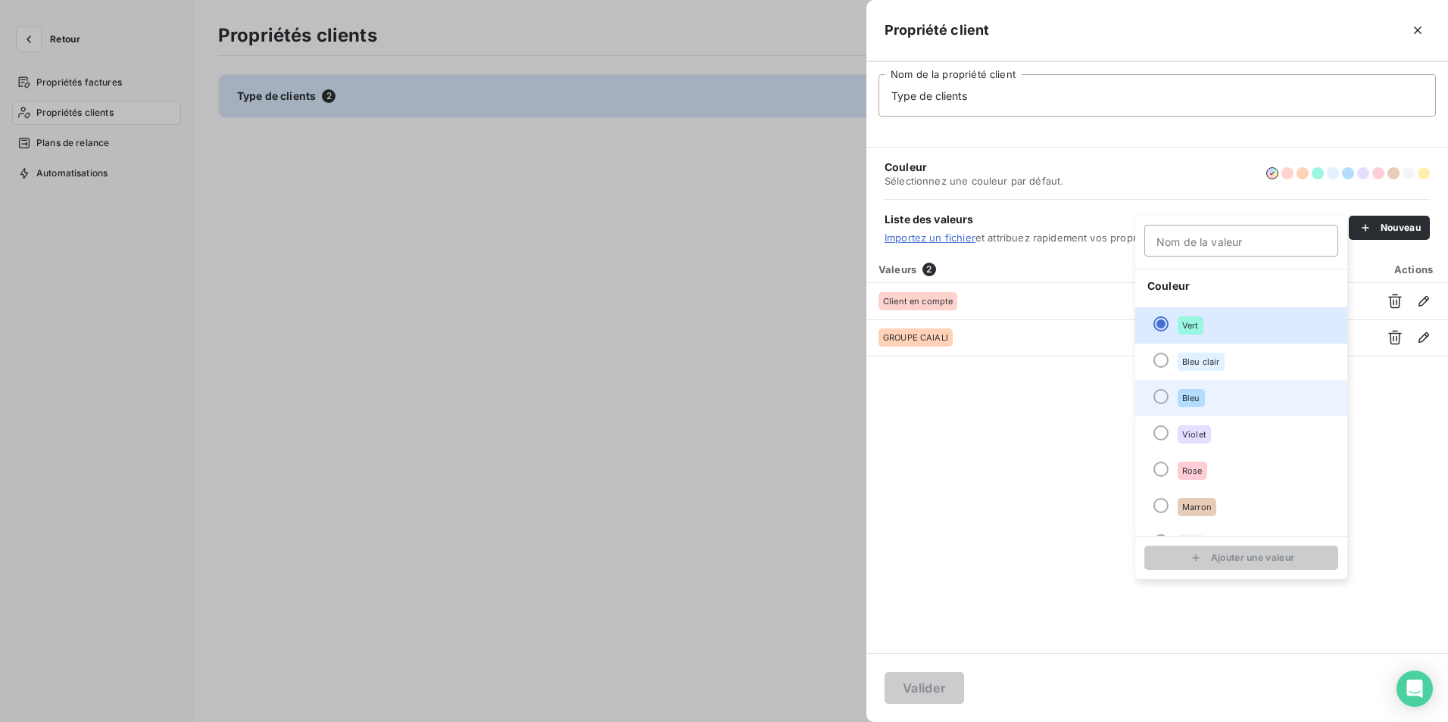
scroll to position [130, 0]
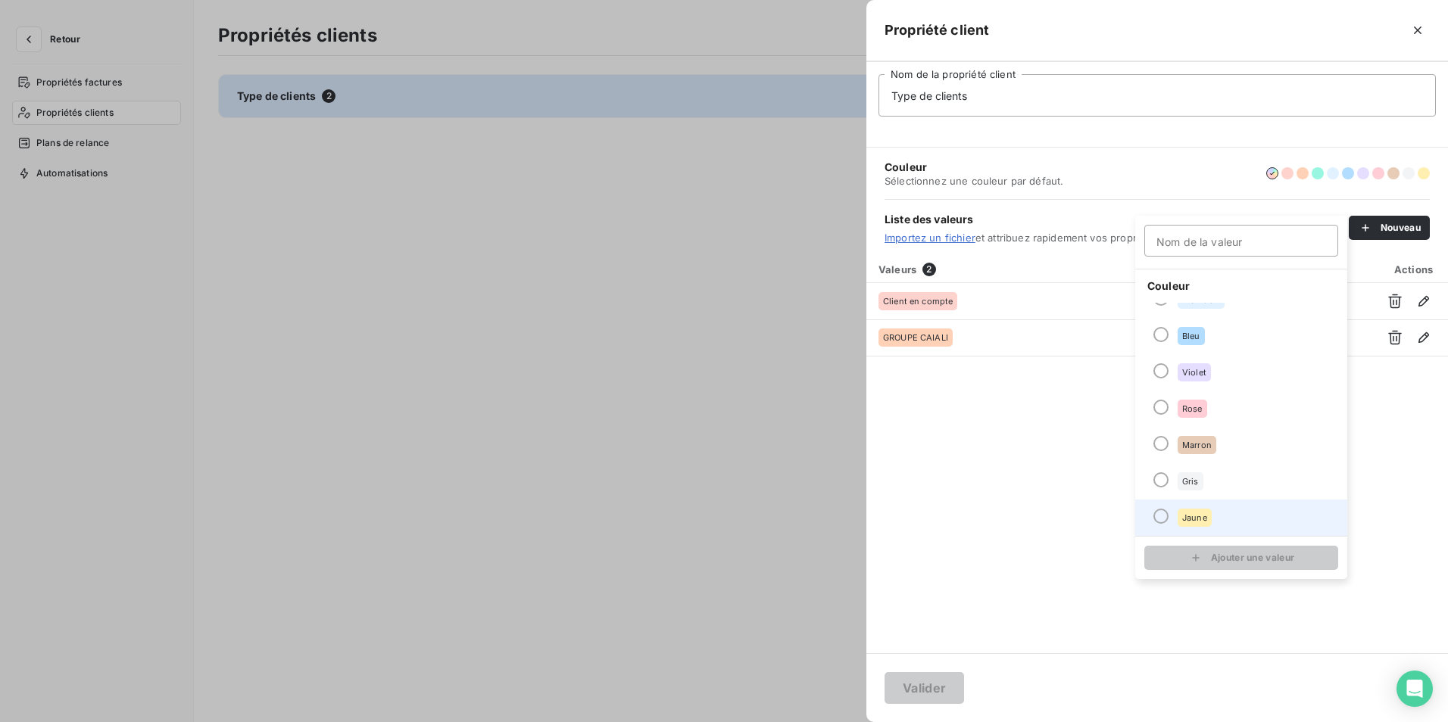
click at [1157, 519] on div at bounding box center [1160, 516] width 15 height 15
click at [1182, 242] on input "Nom de la valeur" at bounding box center [1241, 241] width 194 height 32
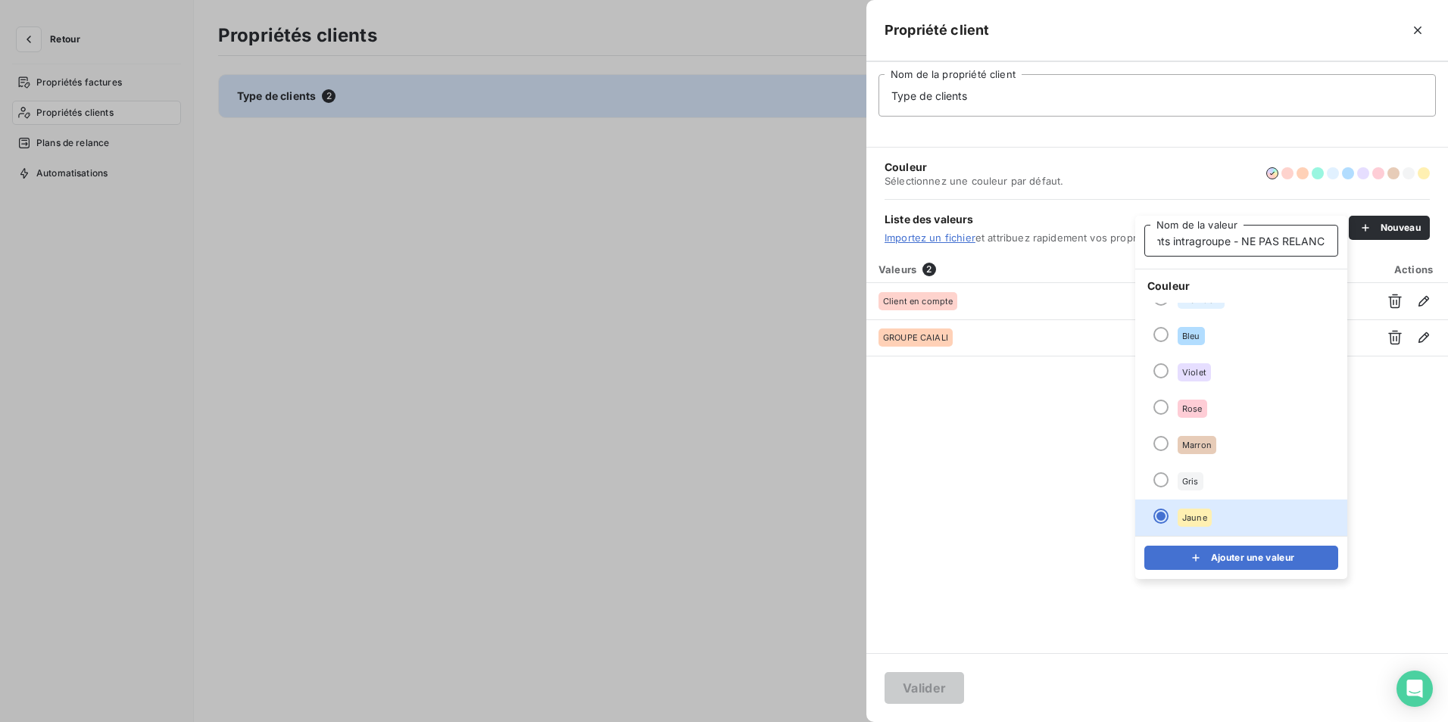
scroll to position [0, 33]
type input "Clients intragroupe - NE PAS RELANCER"
click at [1217, 563] on button "Ajouter une valeur" at bounding box center [1241, 558] width 194 height 24
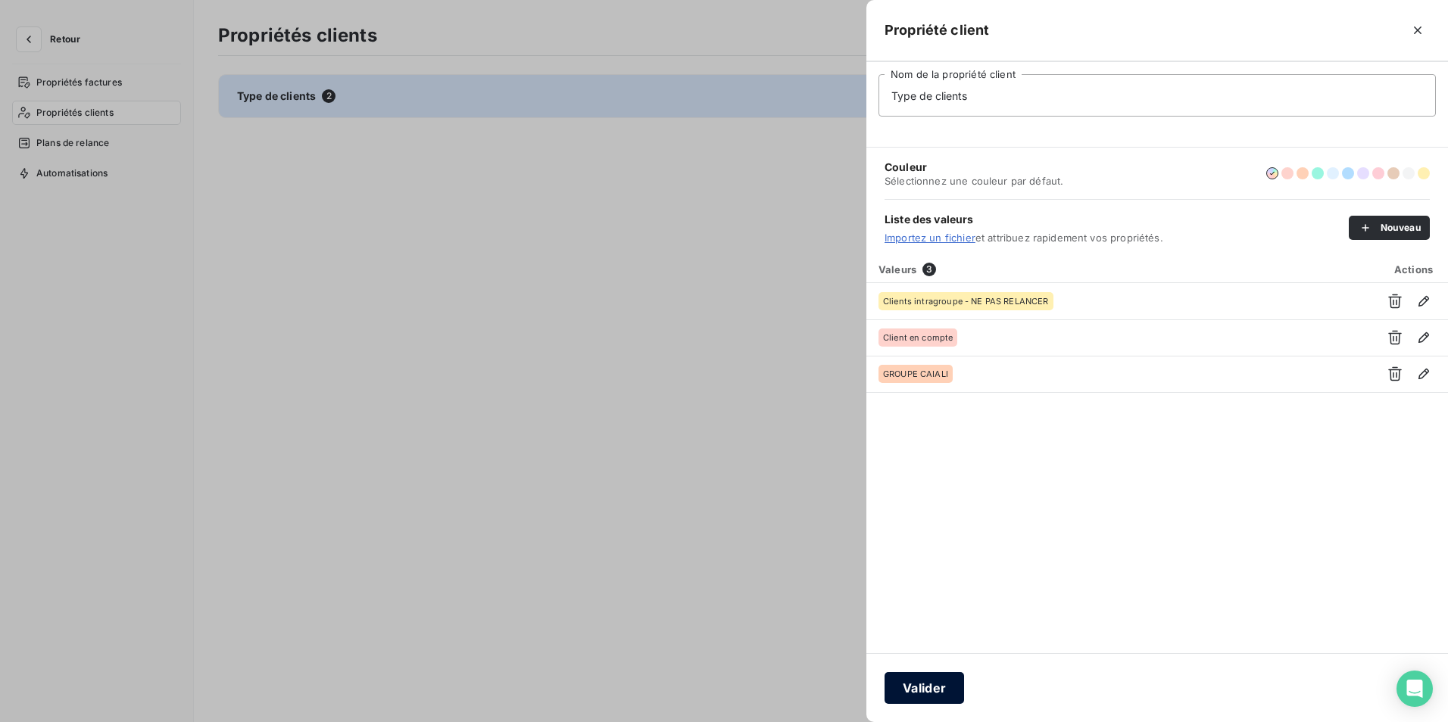
click at [920, 690] on button "Valider" at bounding box center [924, 688] width 80 height 32
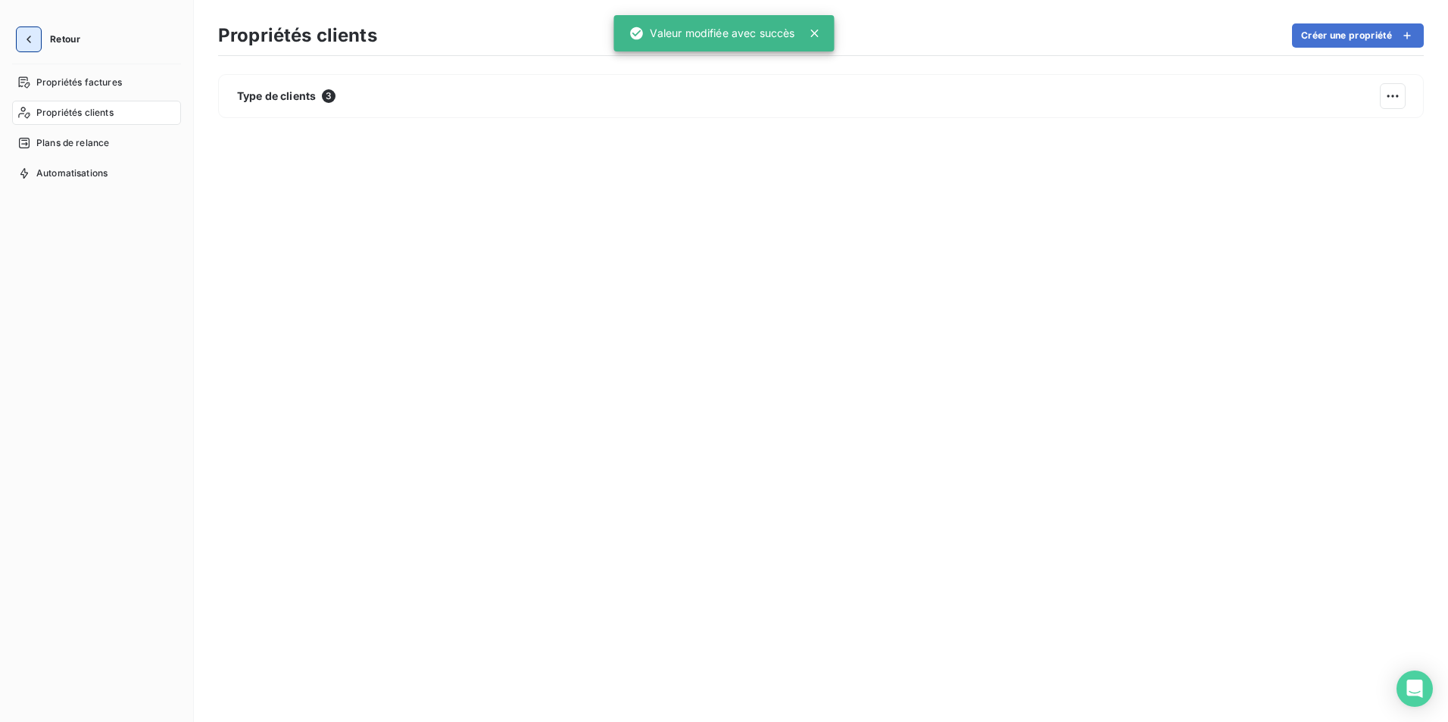
click at [27, 36] on icon "button" at bounding box center [28, 39] width 15 height 15
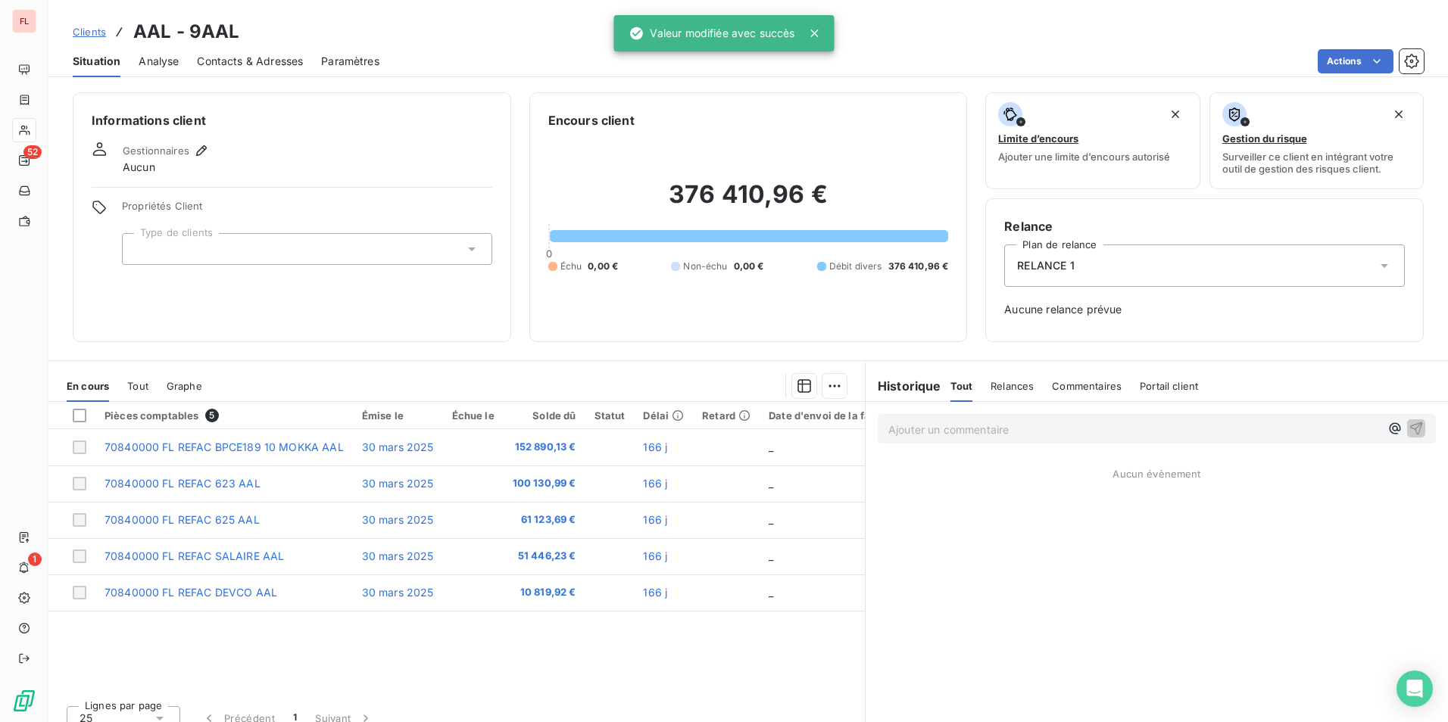
click at [160, 241] on div at bounding box center [307, 249] width 370 height 32
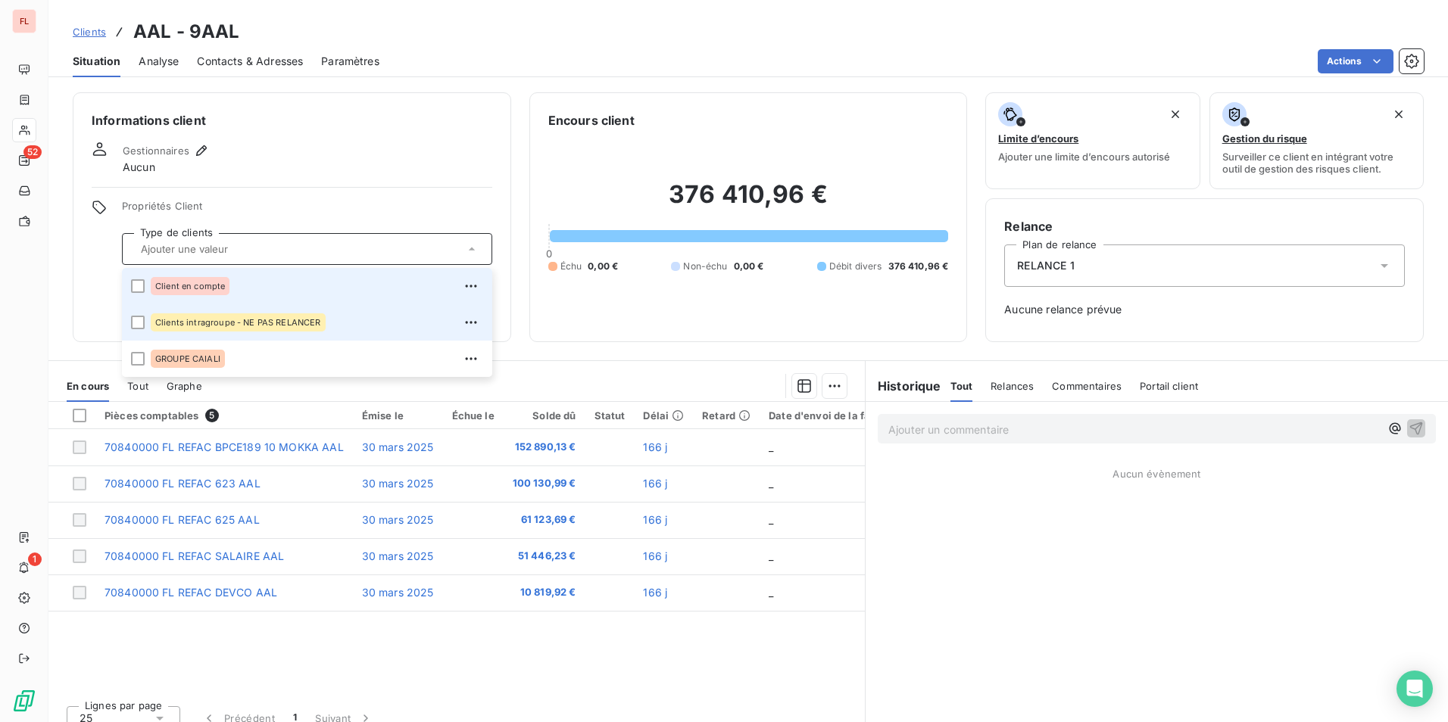
click at [207, 324] on span "Clients intragroupe - NE PAS RELANCER" at bounding box center [238, 322] width 166 height 9
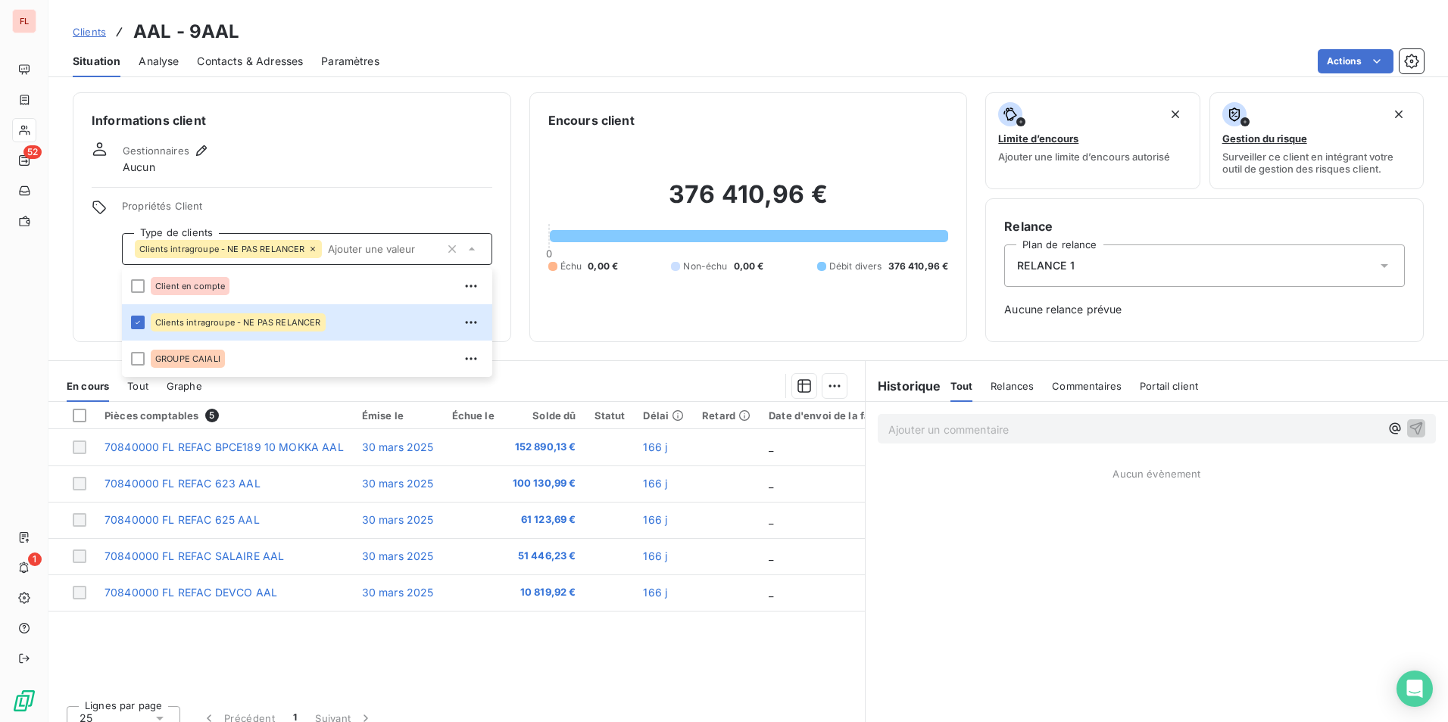
click at [718, 27] on div "Clients AAL - 9AAL" at bounding box center [747, 31] width 1399 height 27
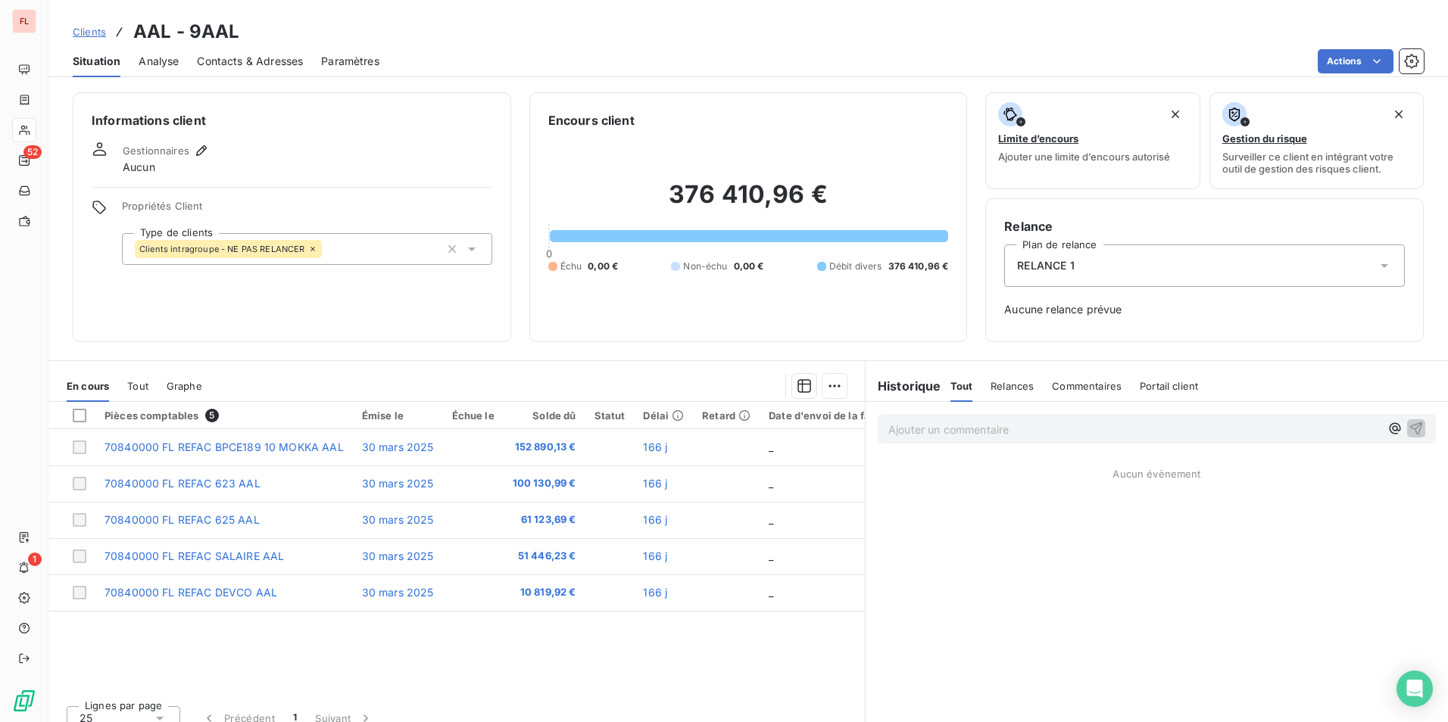
click at [1096, 268] on div "RELANCE 1" at bounding box center [1204, 266] width 401 height 42
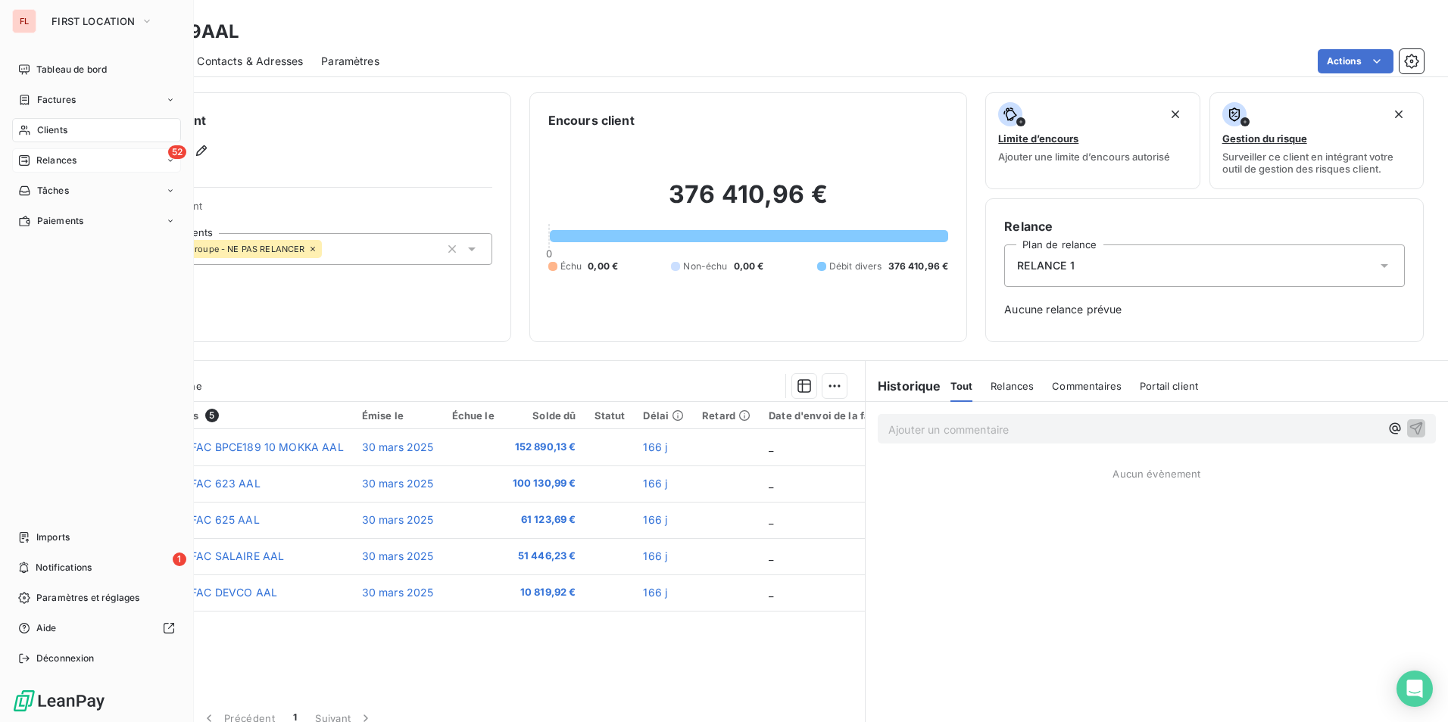
click at [51, 168] on div "52 Relances" at bounding box center [96, 160] width 169 height 24
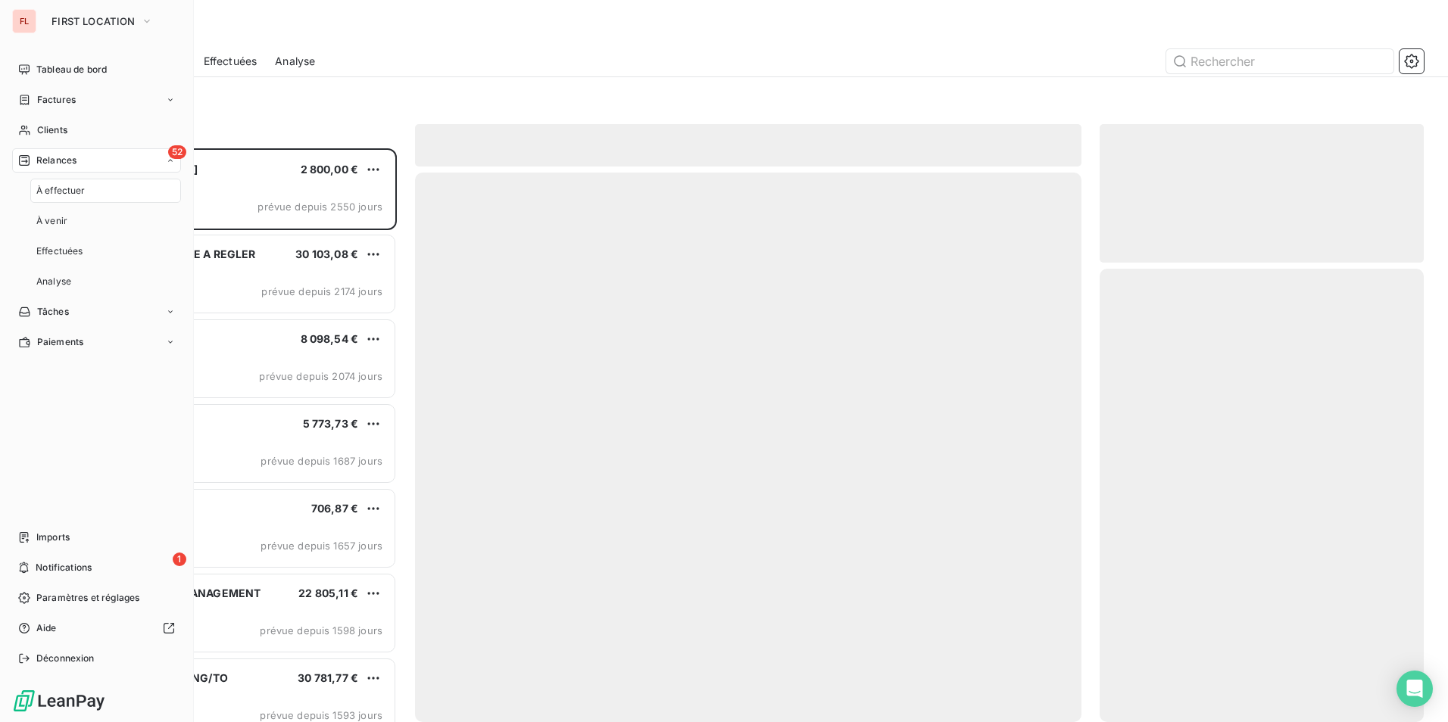
scroll to position [563, 313]
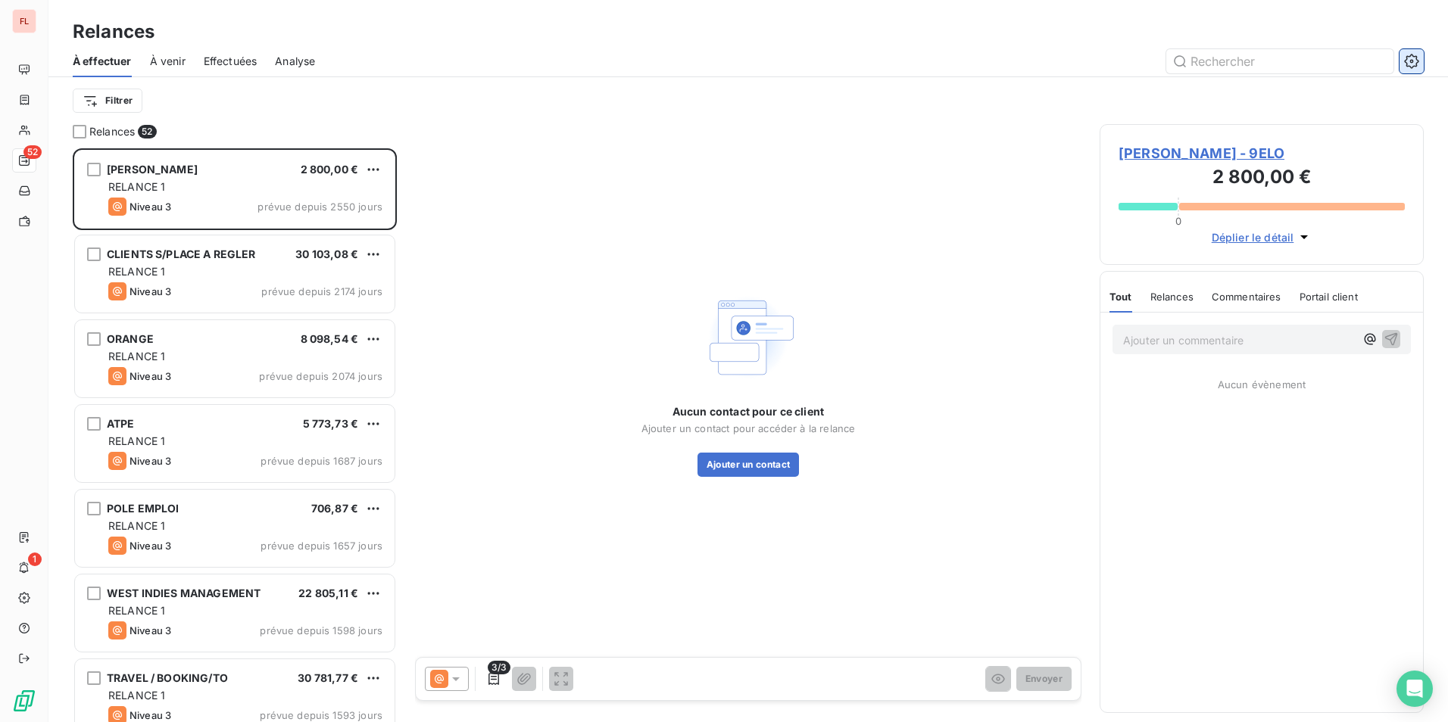
click at [1419, 60] on button "button" at bounding box center [1411, 61] width 24 height 24
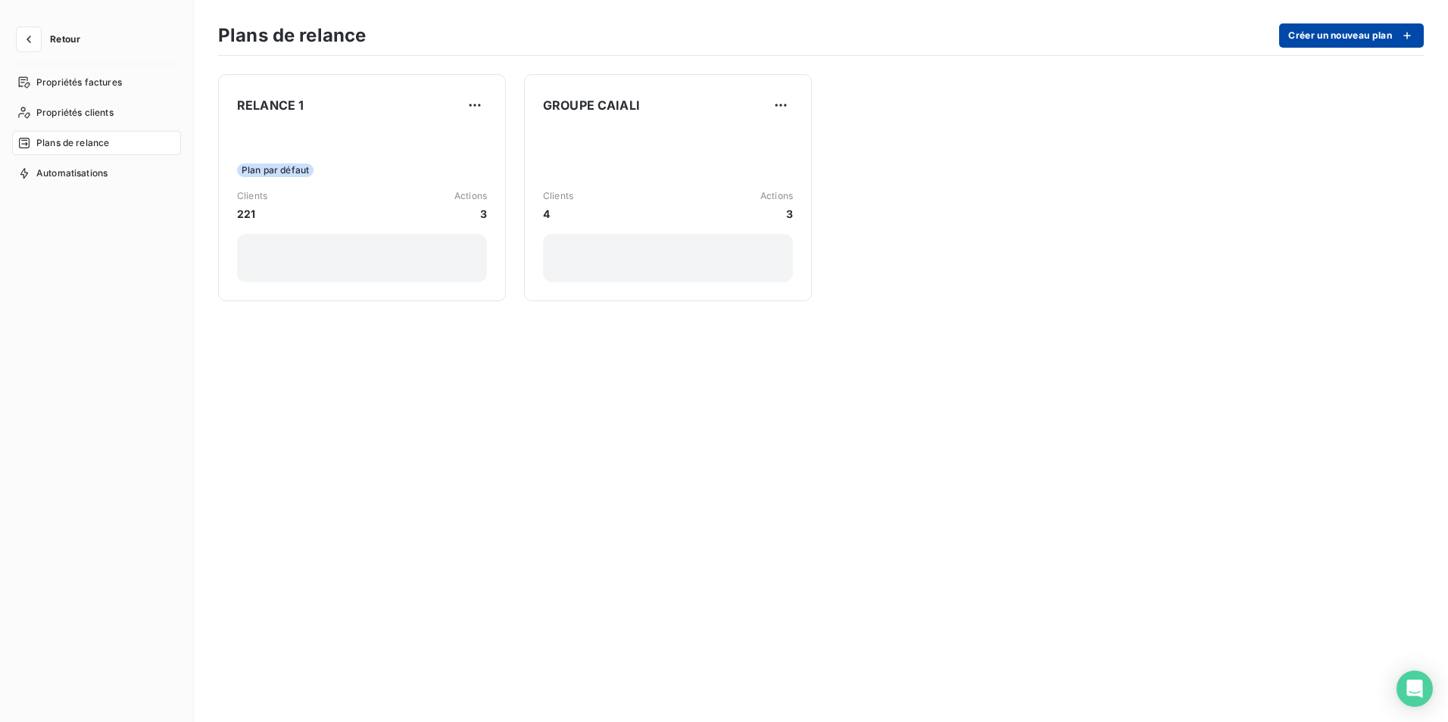
click at [1339, 35] on button "Créer un nouveau plan" at bounding box center [1351, 35] width 145 height 24
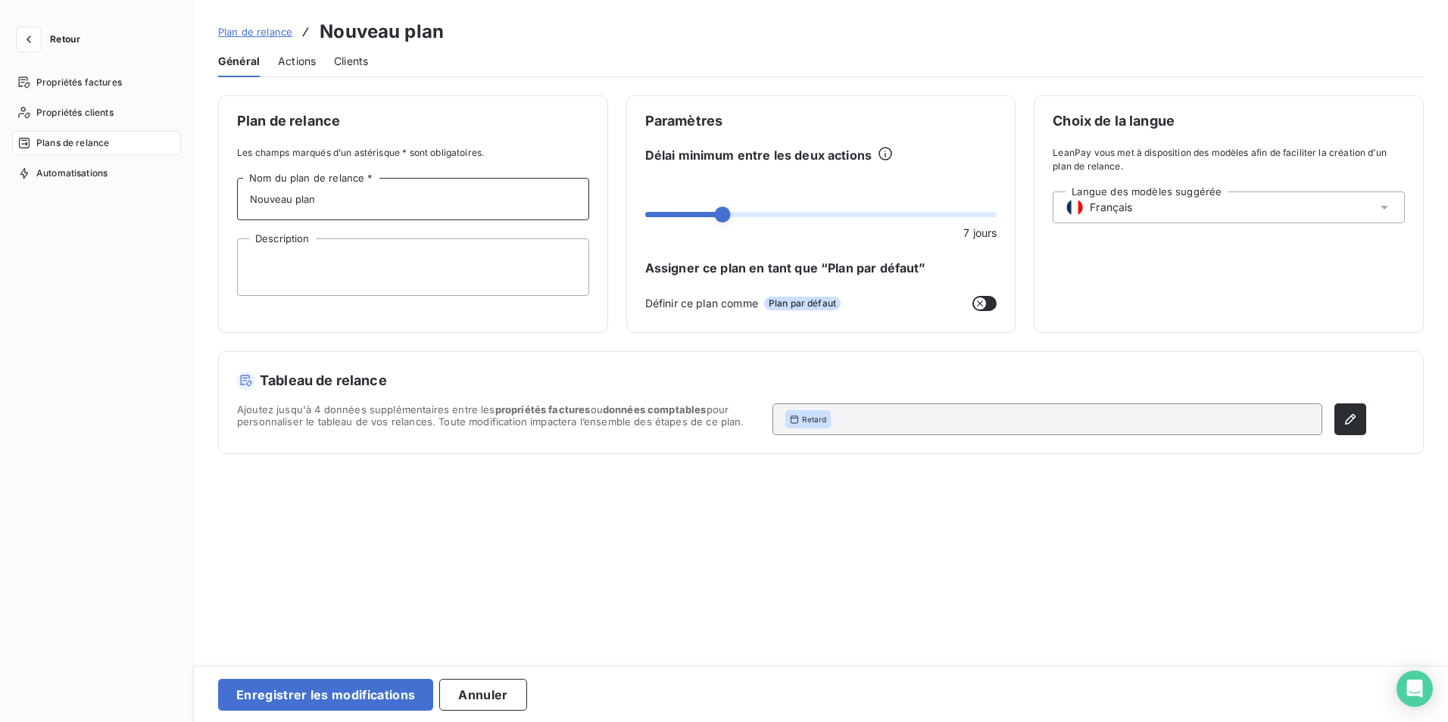
click at [284, 199] on input "Nouveau plan" at bounding box center [413, 199] width 352 height 42
drag, startPoint x: 355, startPoint y: 201, endPoint x: 137, endPoint y: 177, distance: 219.4
click at [137, 177] on div "Retour Propriétés factures Propriétés clients Plans de relance Automatisations …" at bounding box center [724, 361] width 1448 height 722
type input "NE PAS RELANCER"
click at [307, 248] on textarea "Description" at bounding box center [413, 268] width 352 height 58
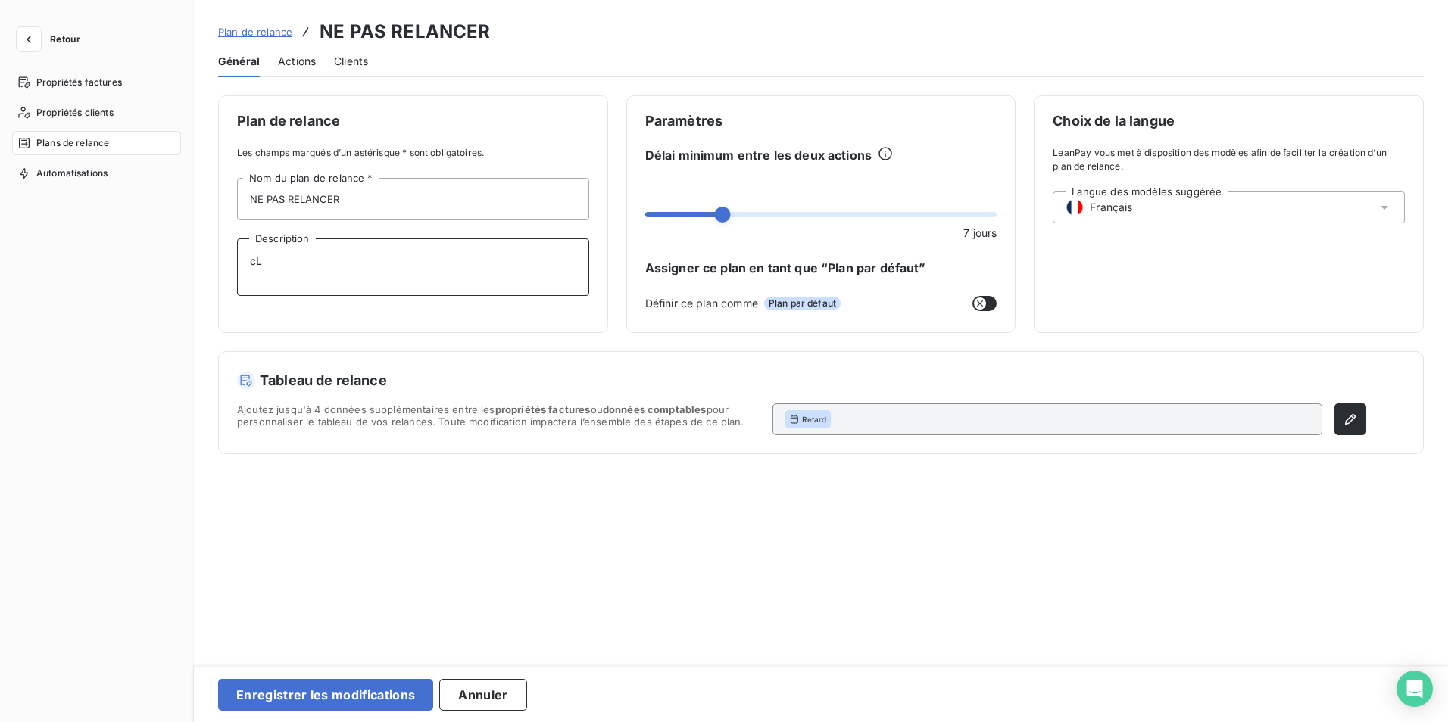
type textarea "c"
type textarea "Clients intragroupe"
click at [349, 691] on button "Enregistrer les modifications" at bounding box center [325, 695] width 215 height 32
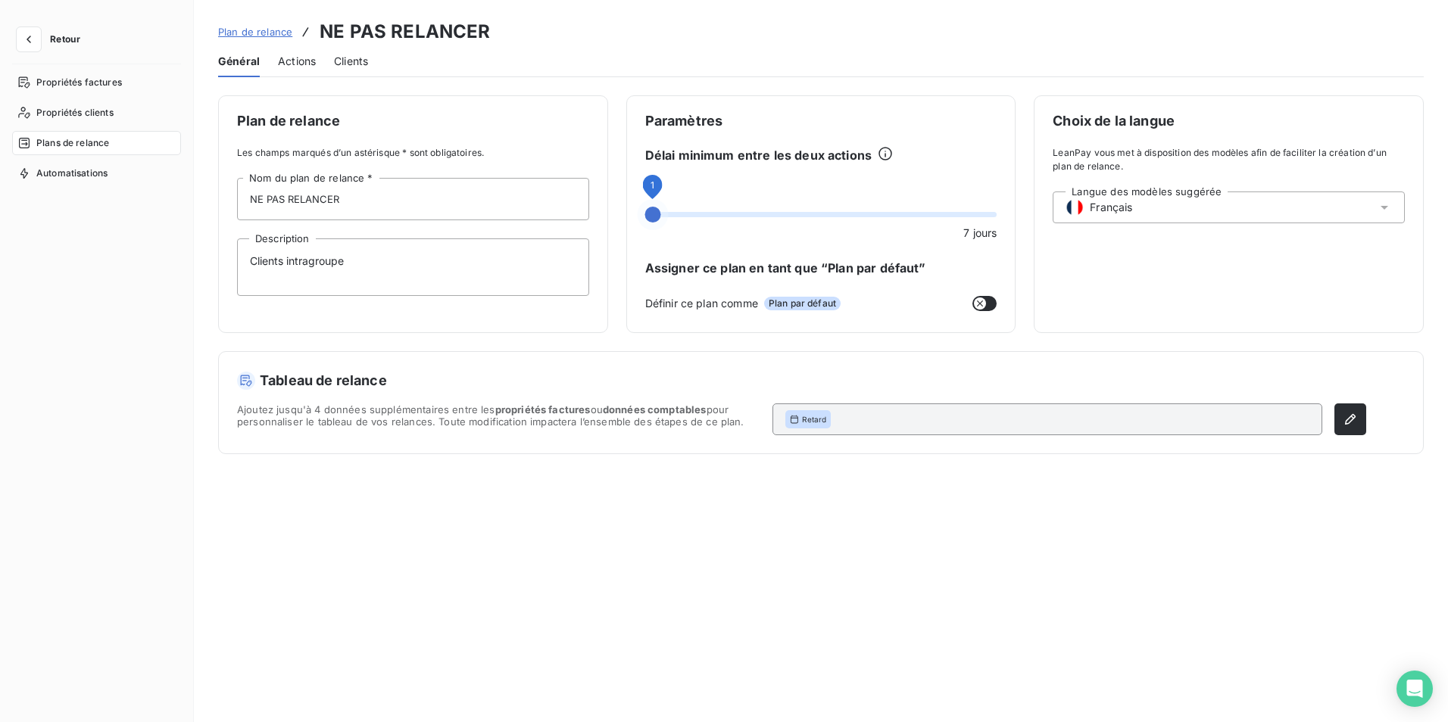
click at [645, 219] on span at bounding box center [653, 215] width 16 height 16
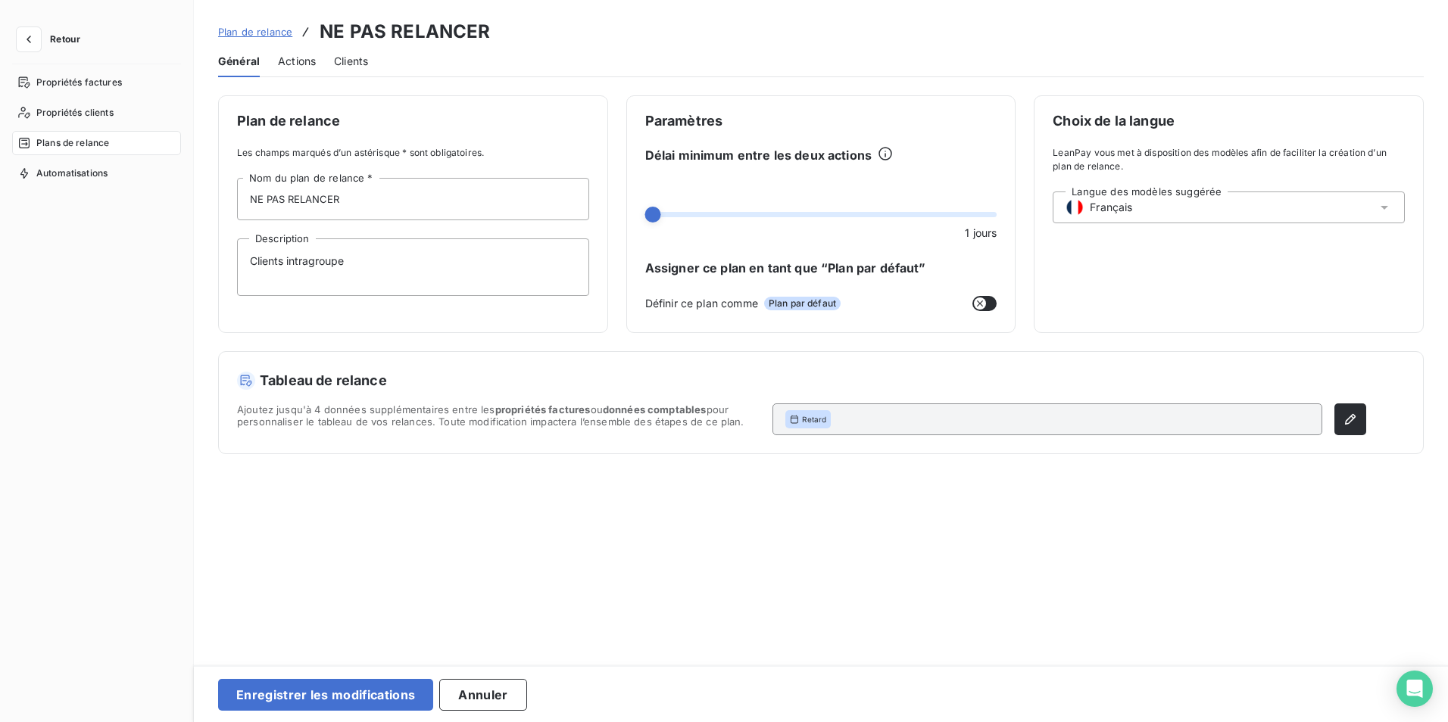
click at [982, 301] on icon "button" at bounding box center [980, 304] width 12 height 12
click at [987, 301] on icon "button" at bounding box center [989, 304] width 12 height 12
click at [1351, 417] on icon "button" at bounding box center [1349, 419] width 15 height 15
click at [330, 693] on button "Enregistrer les modifications" at bounding box center [325, 695] width 215 height 32
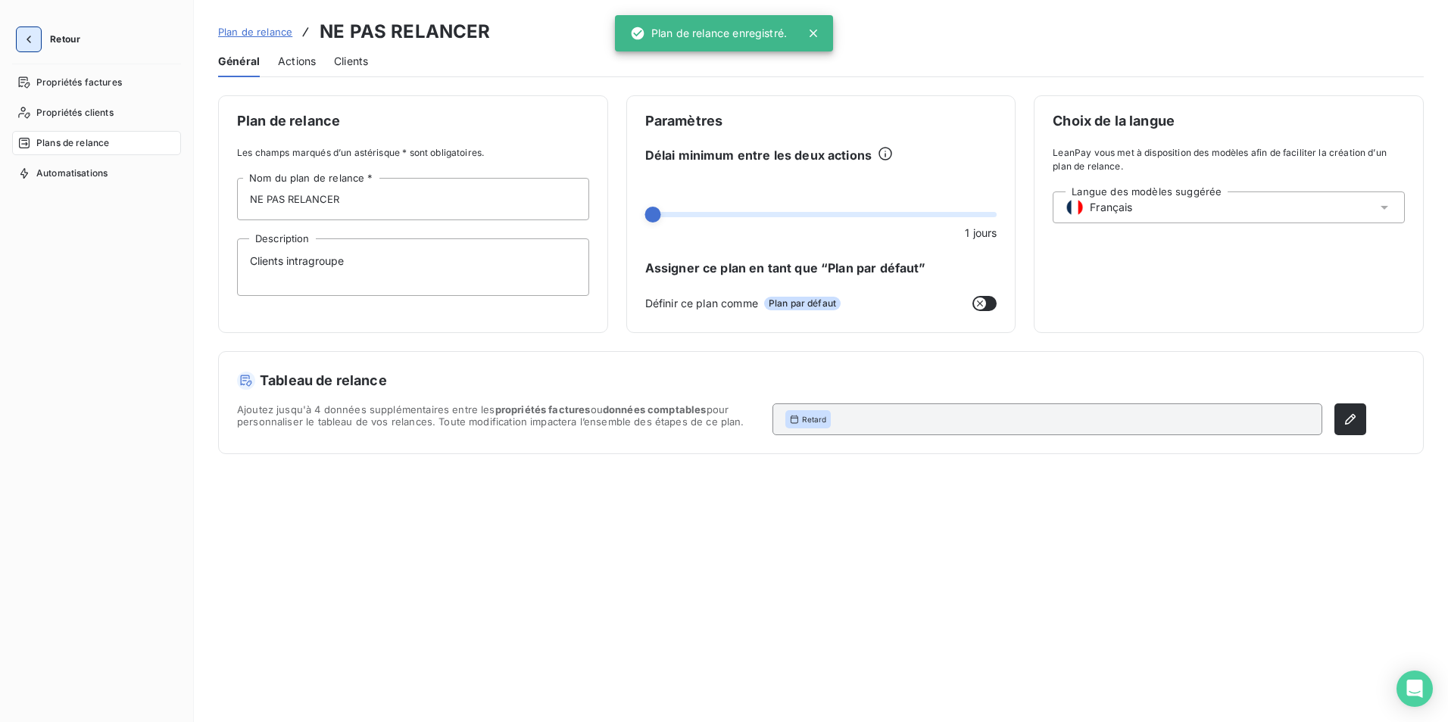
click at [35, 39] on icon "button" at bounding box center [28, 39] width 15 height 15
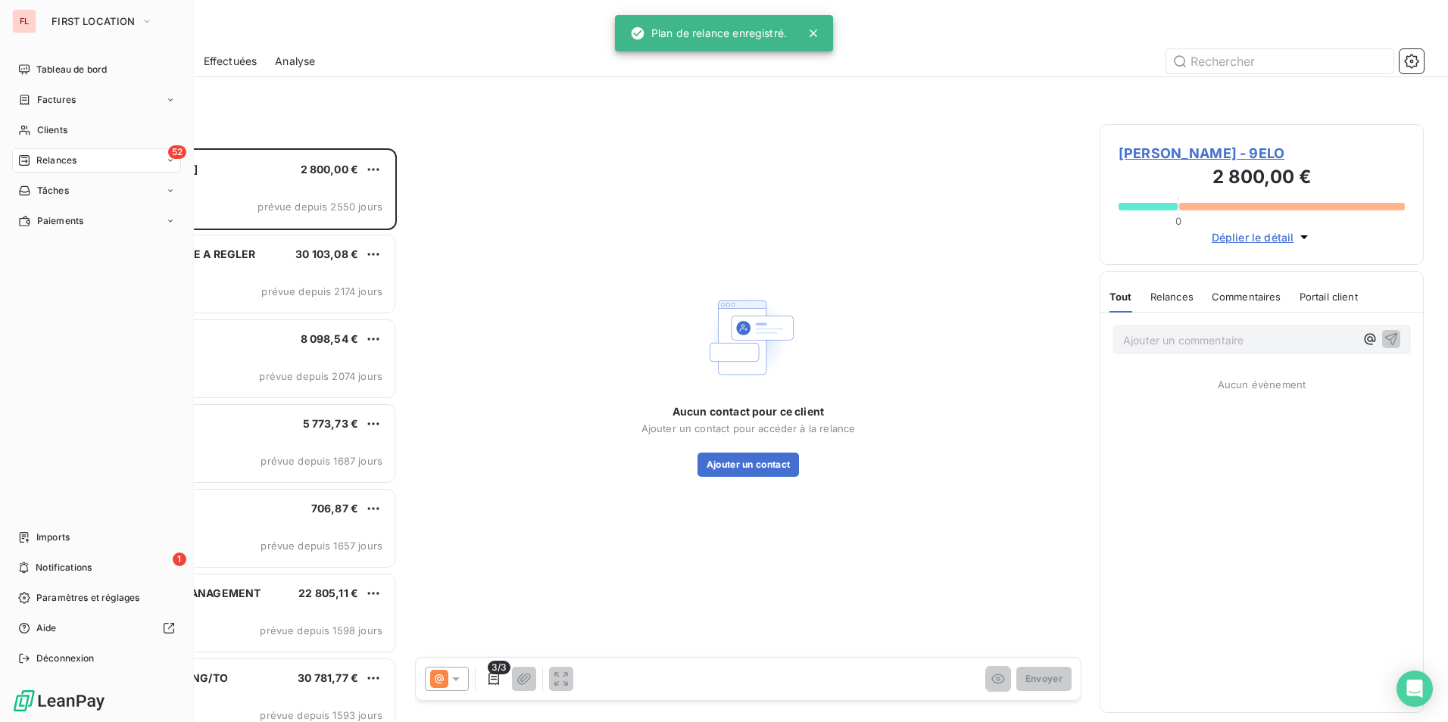
scroll to position [563, 313]
click at [52, 104] on span "Factures" at bounding box center [56, 100] width 39 height 14
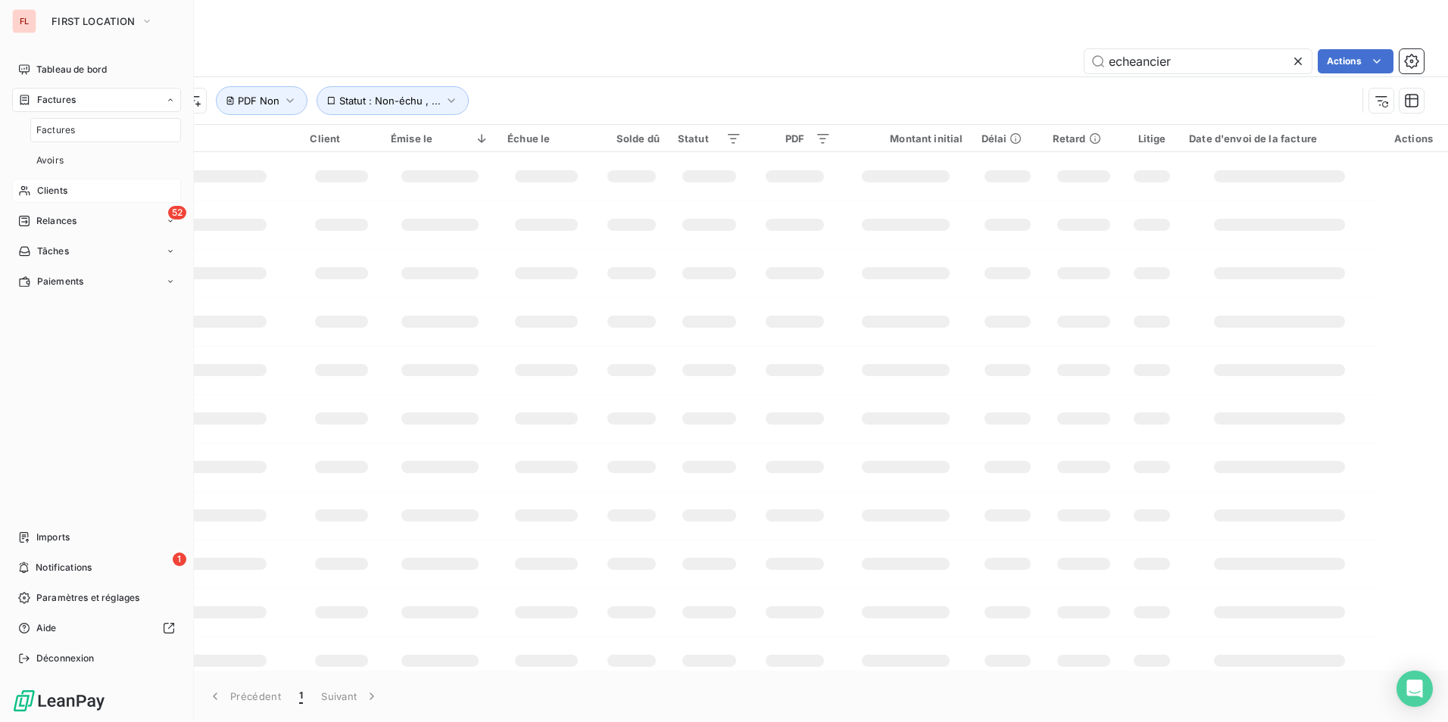
click at [46, 194] on span "Clients" at bounding box center [52, 191] width 30 height 14
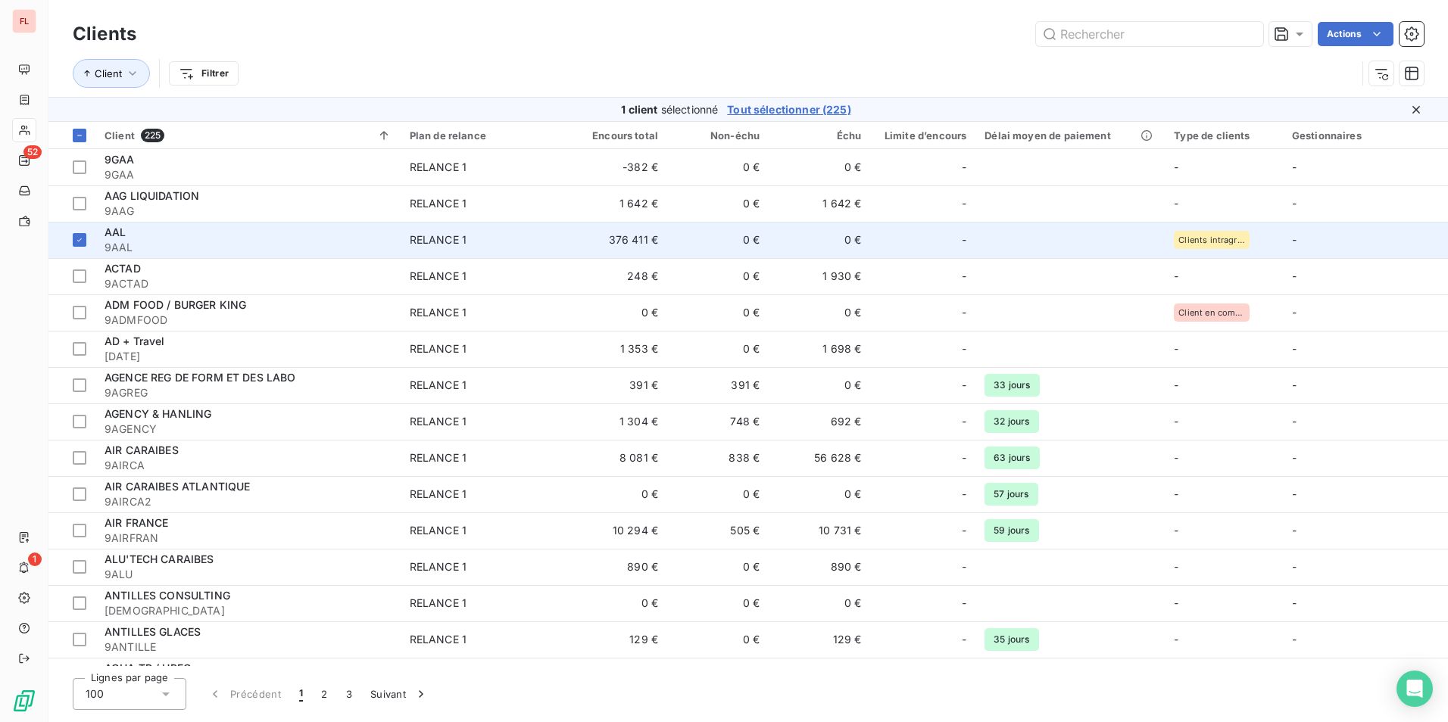
click at [95, 244] on td "AAL 9AAL" at bounding box center [247, 240] width 305 height 36
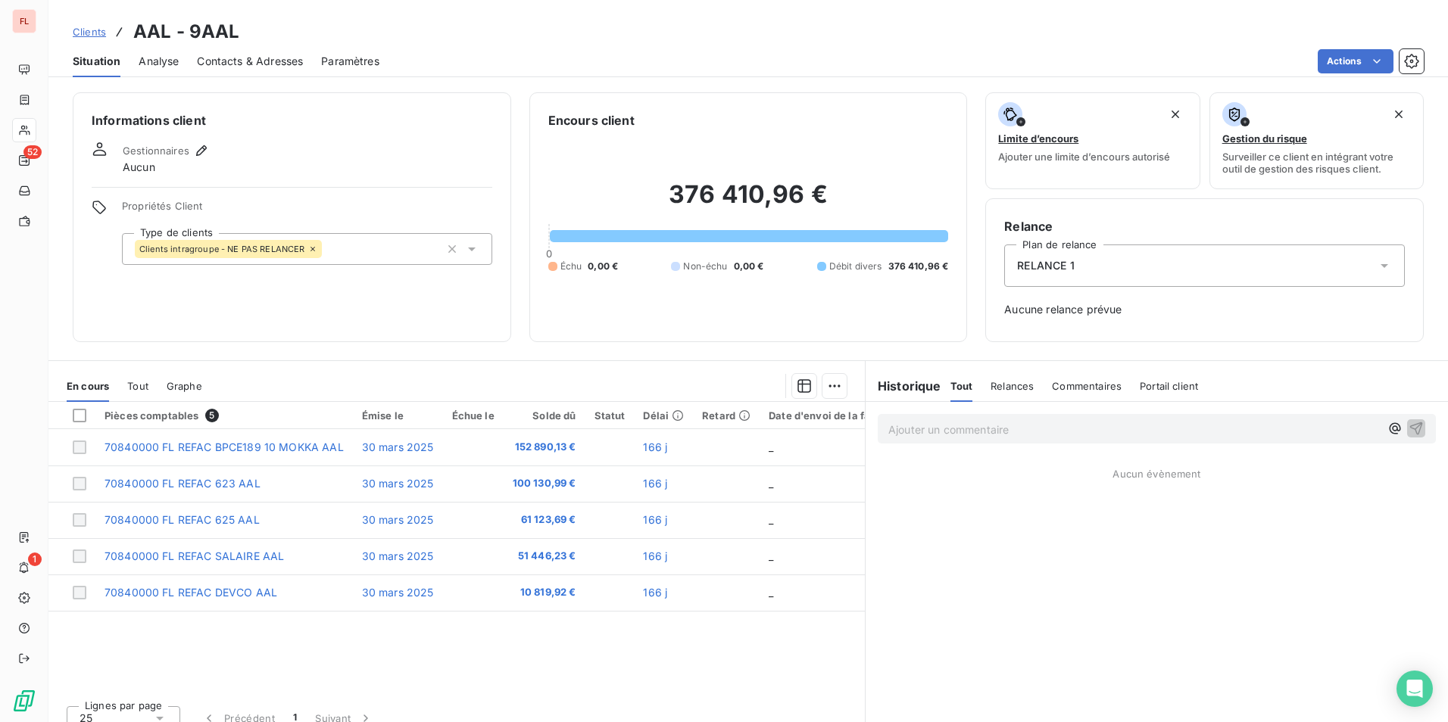
click at [1063, 264] on span "RELANCE 1" at bounding box center [1045, 265] width 57 height 15
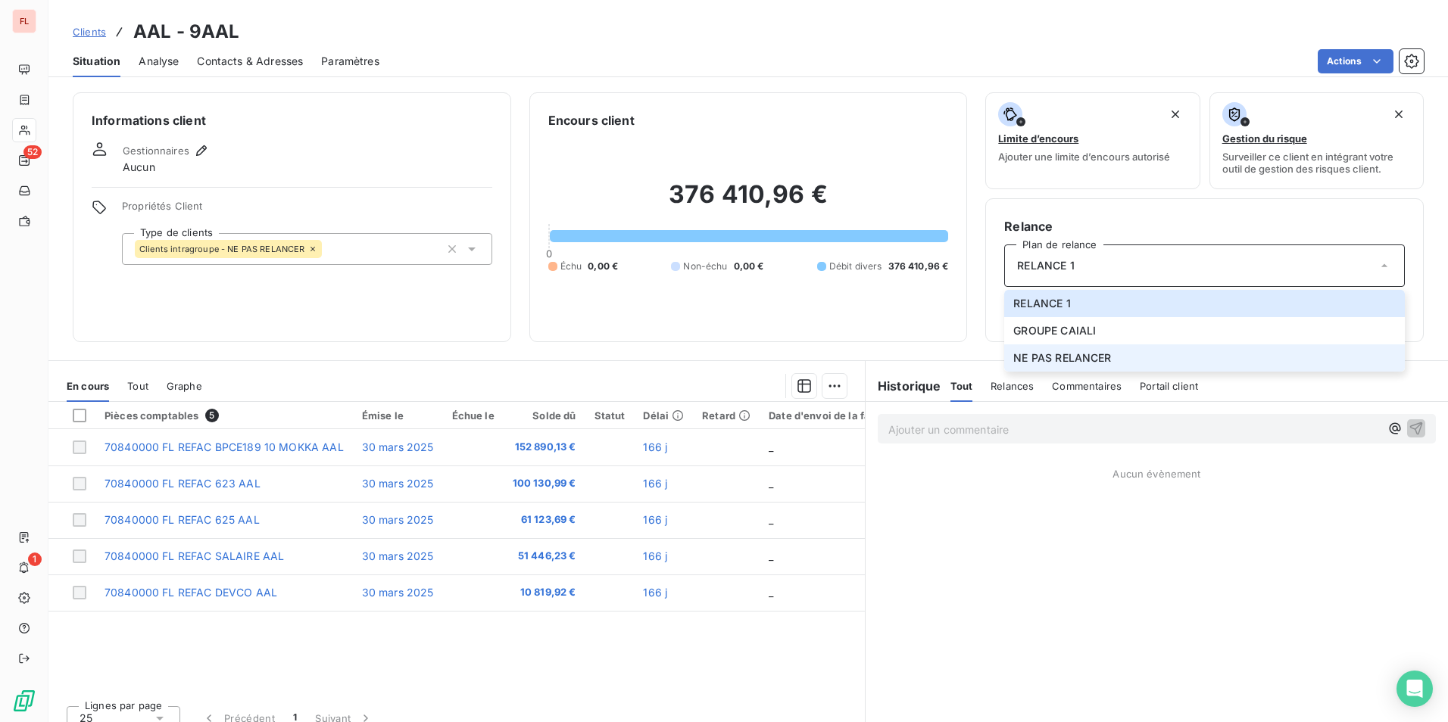
click at [1071, 365] on span "NE PAS RELANCER" at bounding box center [1062, 358] width 98 height 15
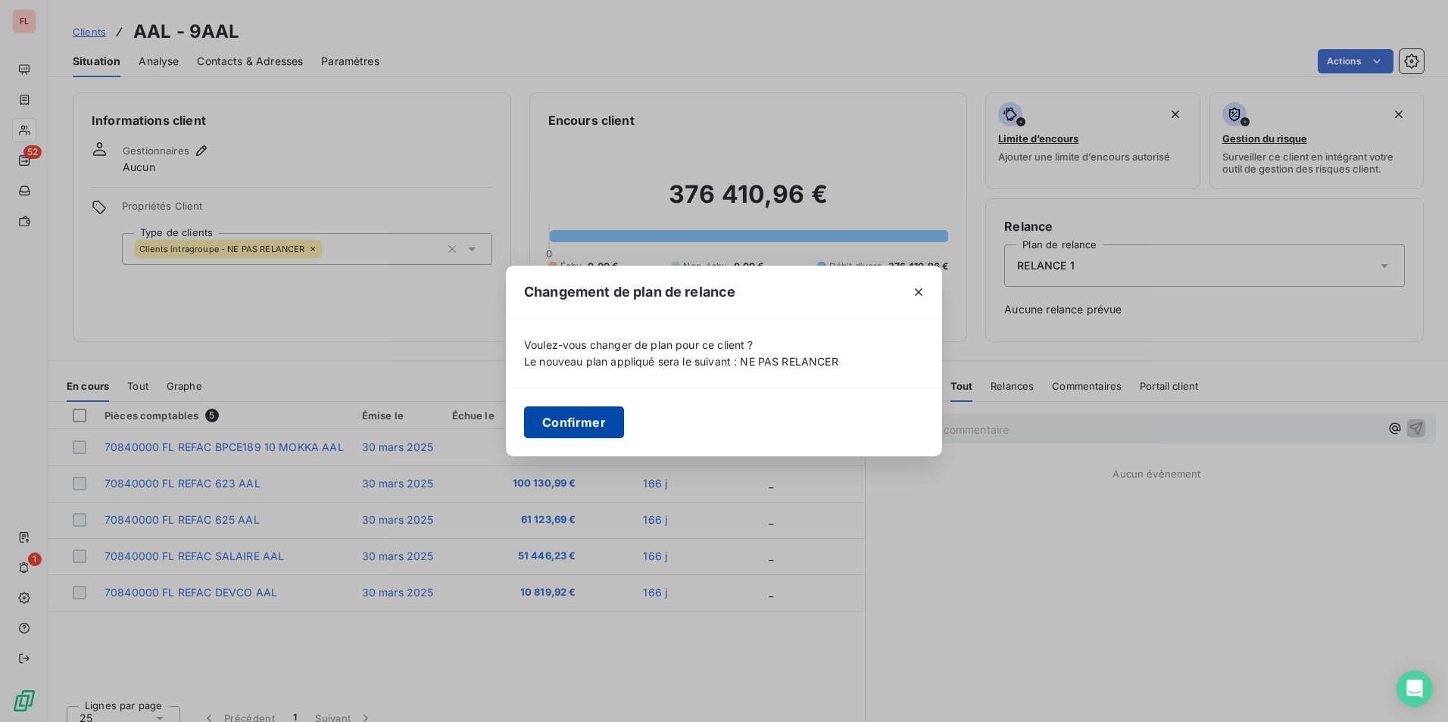
click at [593, 425] on button "Confirmer" at bounding box center [574, 423] width 100 height 32
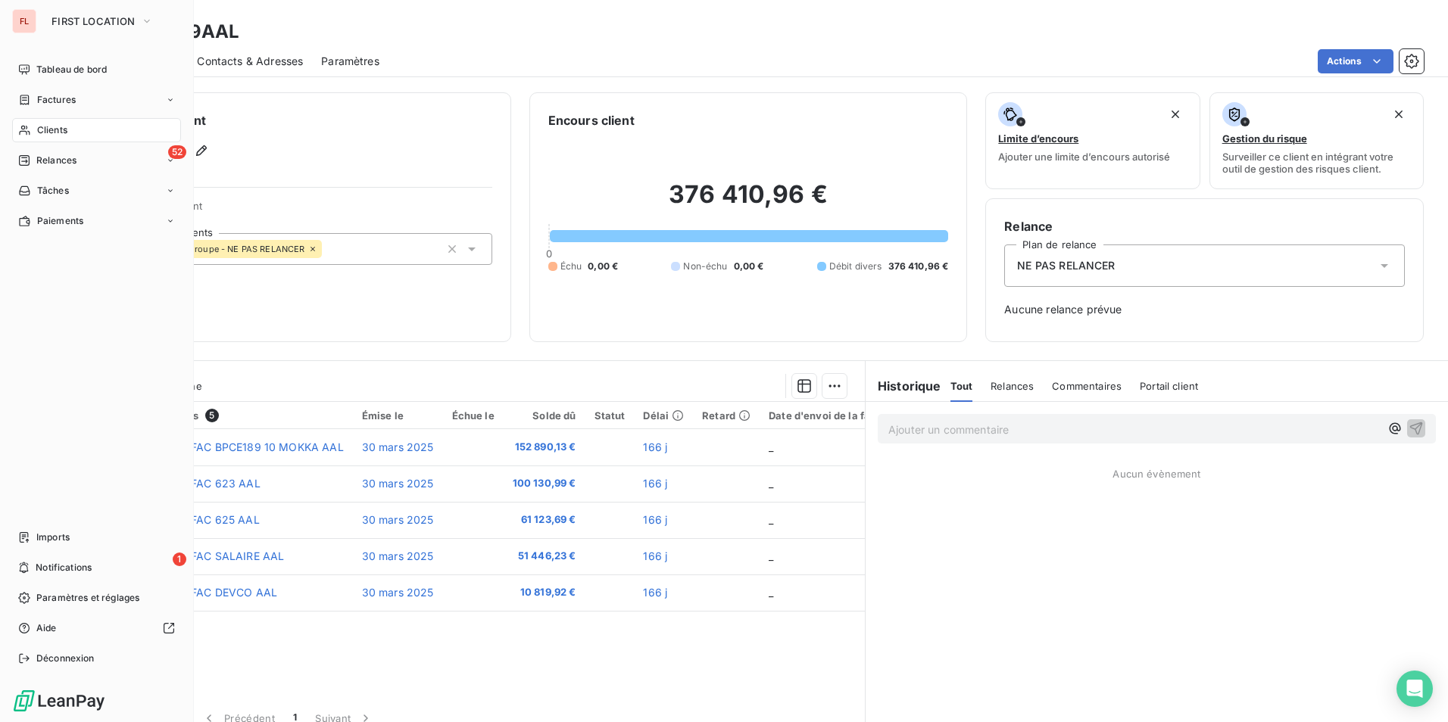
click at [51, 128] on span "Clients" at bounding box center [52, 130] width 30 height 14
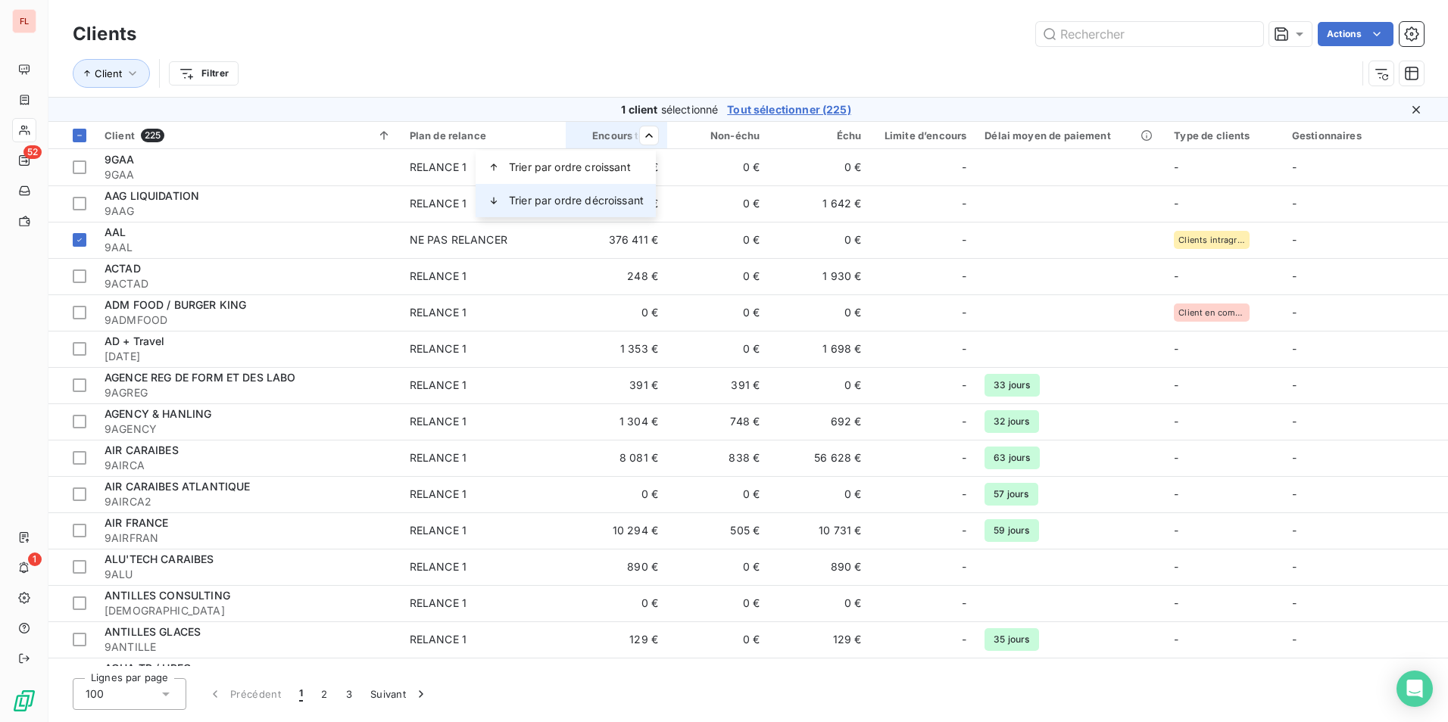
click at [588, 192] on div "Trier par ordre décroissant" at bounding box center [566, 200] width 180 height 33
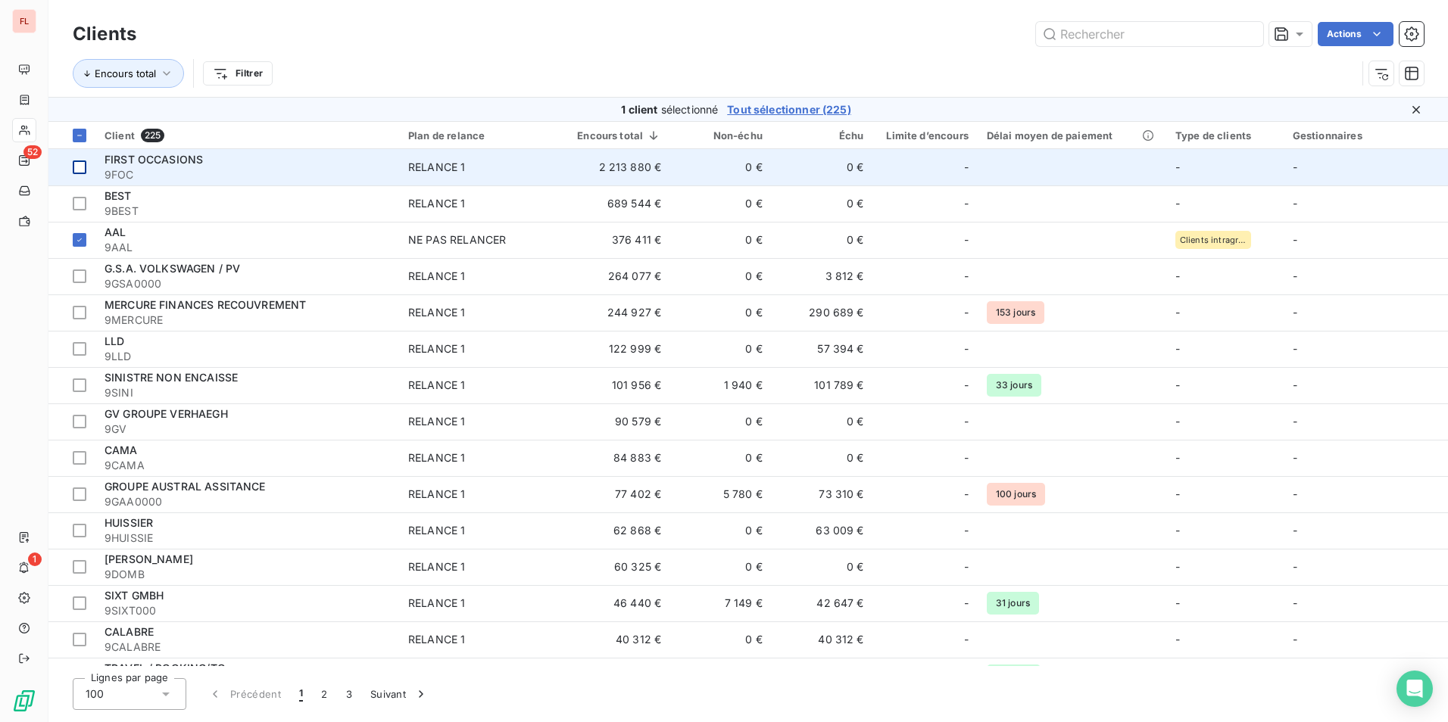
click at [77, 167] on div at bounding box center [80, 168] width 14 height 14
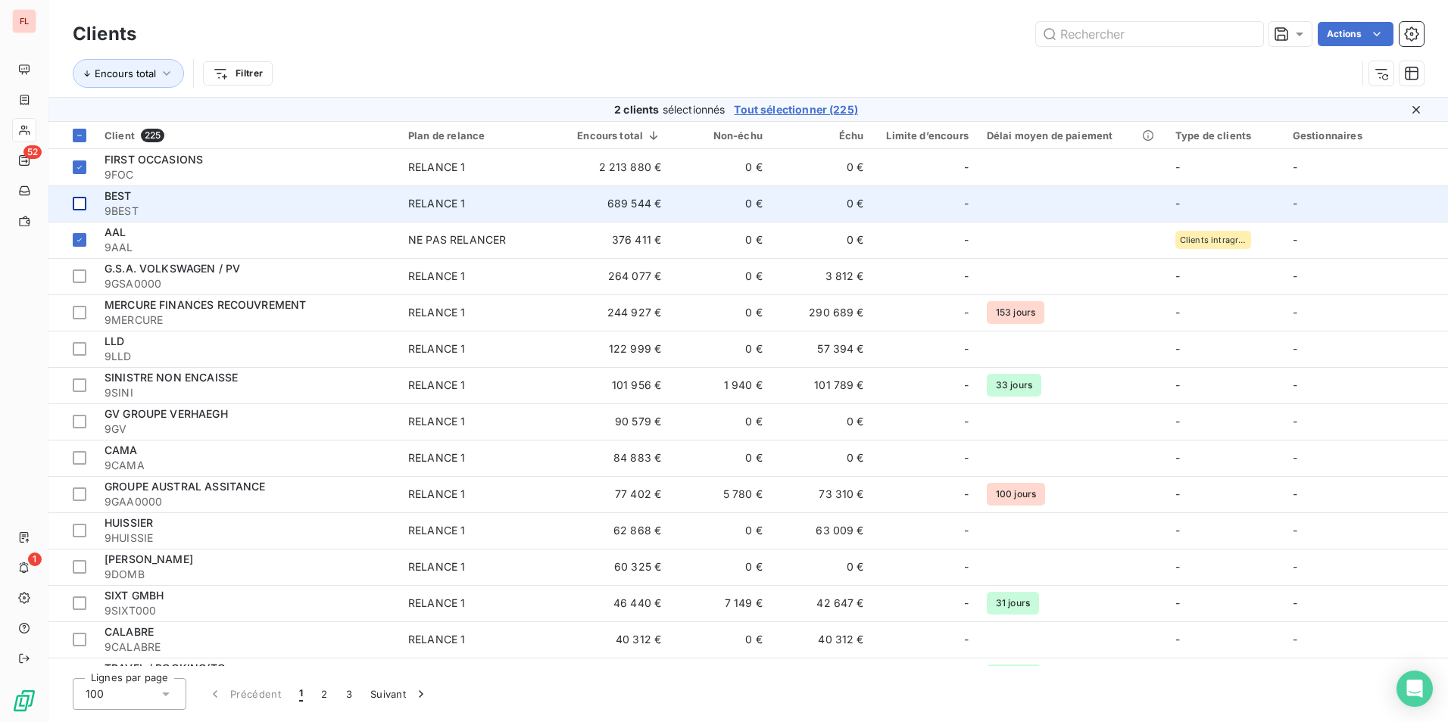
click at [80, 202] on div at bounding box center [80, 204] width 14 height 14
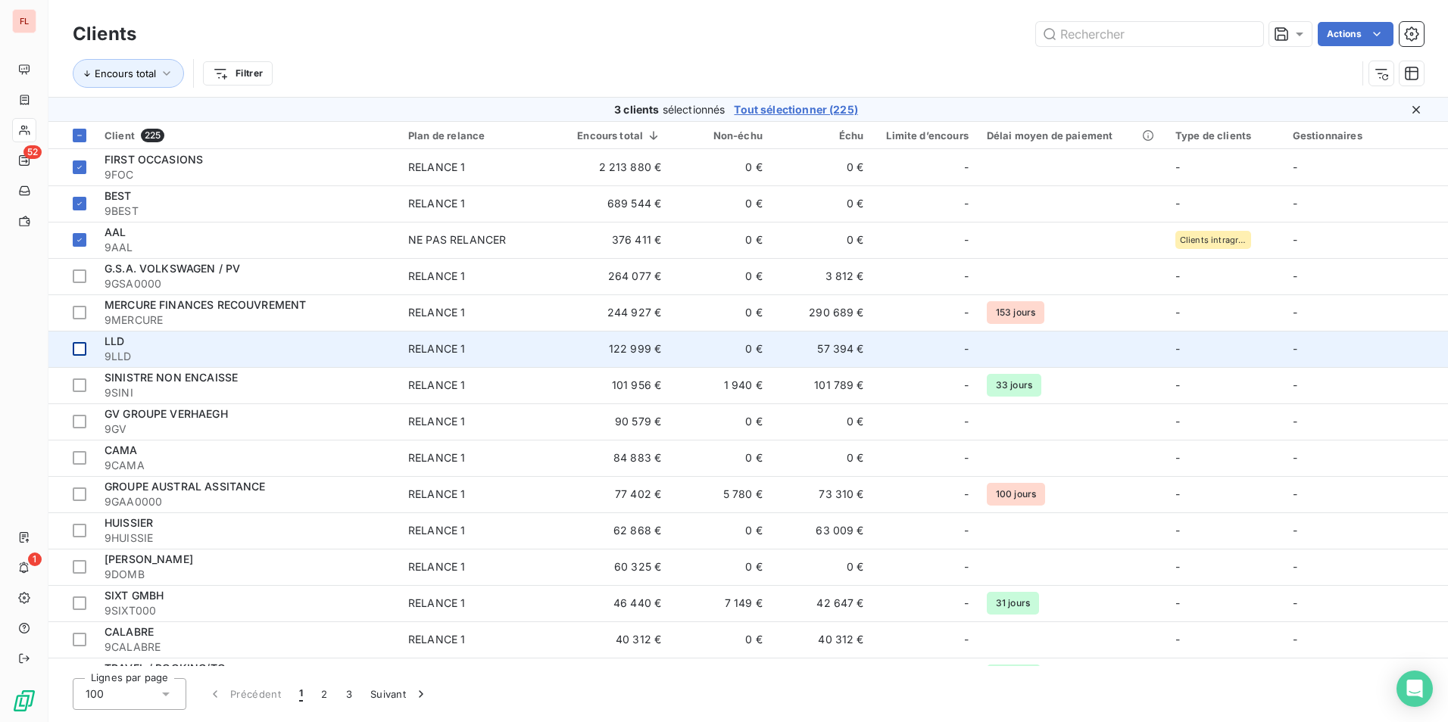
click at [80, 351] on div at bounding box center [80, 349] width 14 height 14
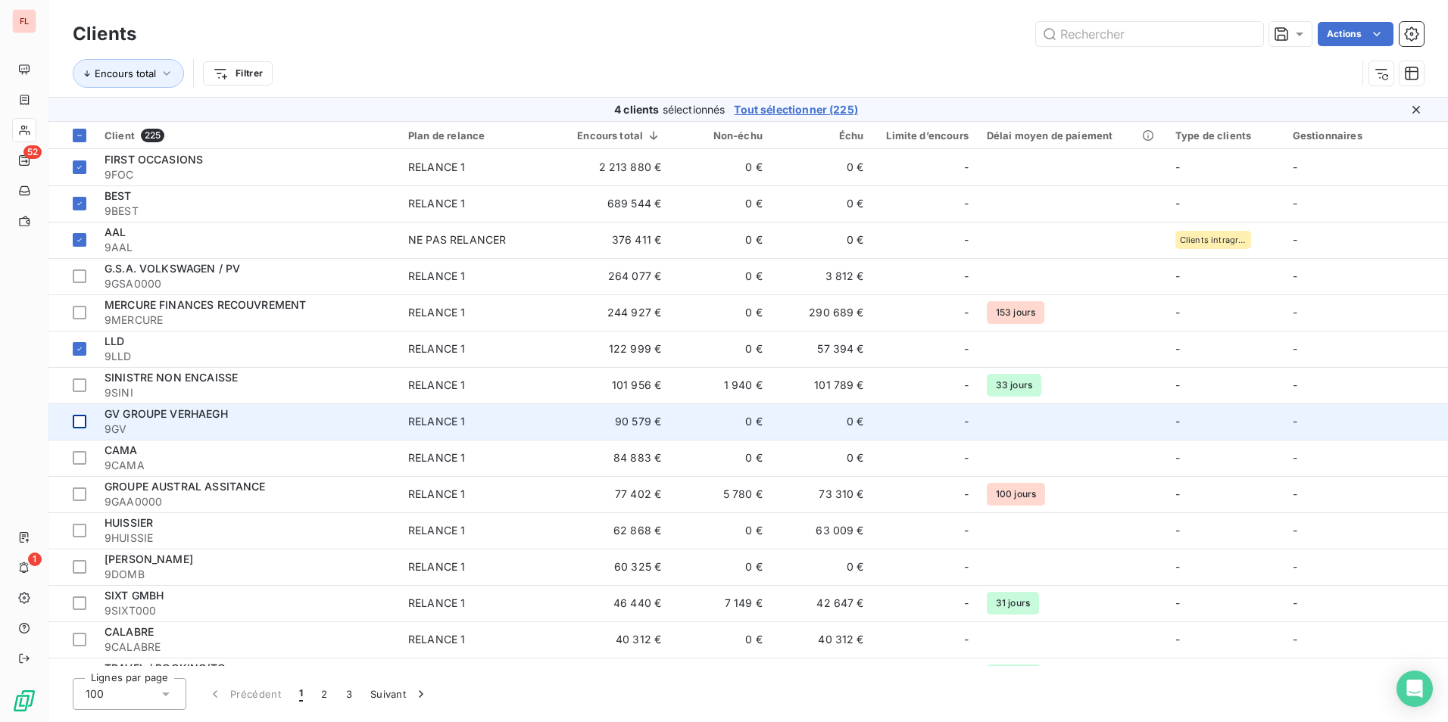
click at [87, 426] on td at bounding box center [71, 422] width 47 height 36
click at [86, 418] on div at bounding box center [80, 422] width 14 height 14
click at [83, 419] on div at bounding box center [80, 422] width 14 height 14
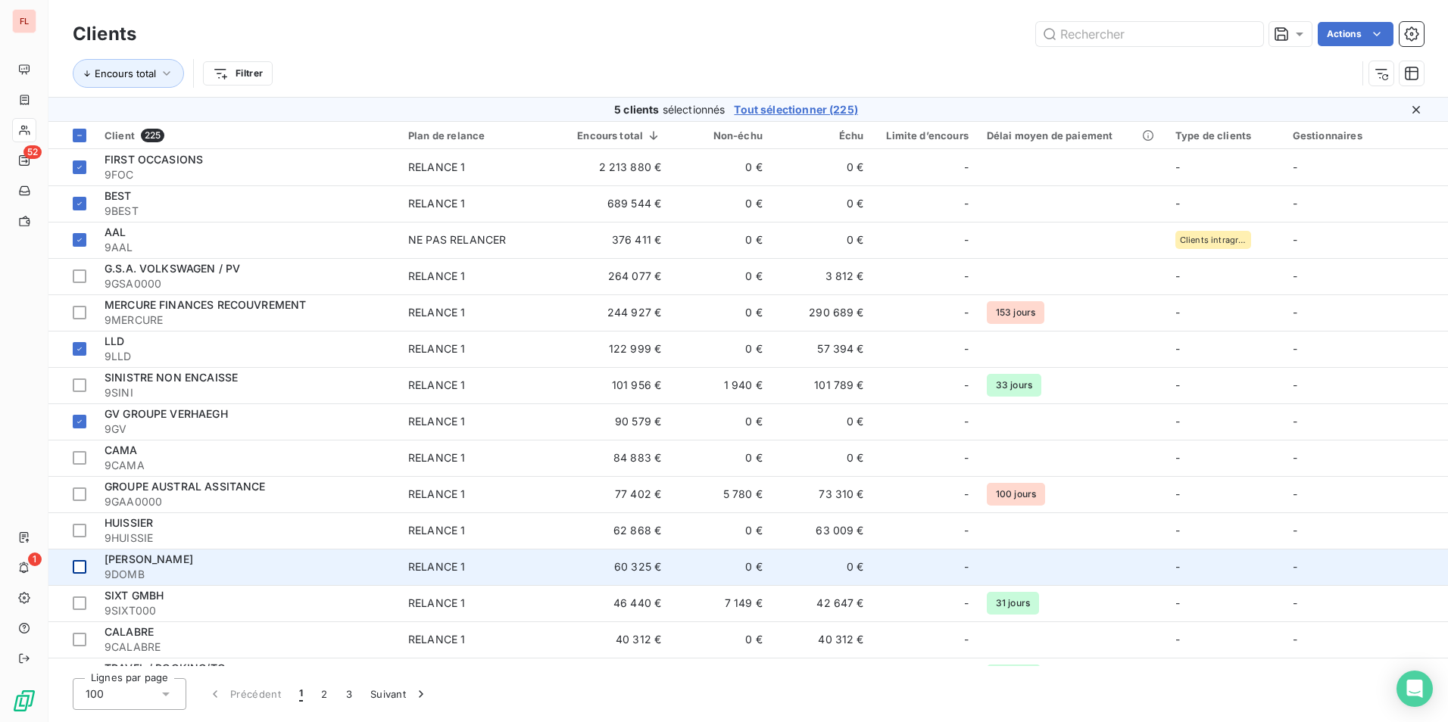
click at [86, 567] on td at bounding box center [71, 567] width 47 height 36
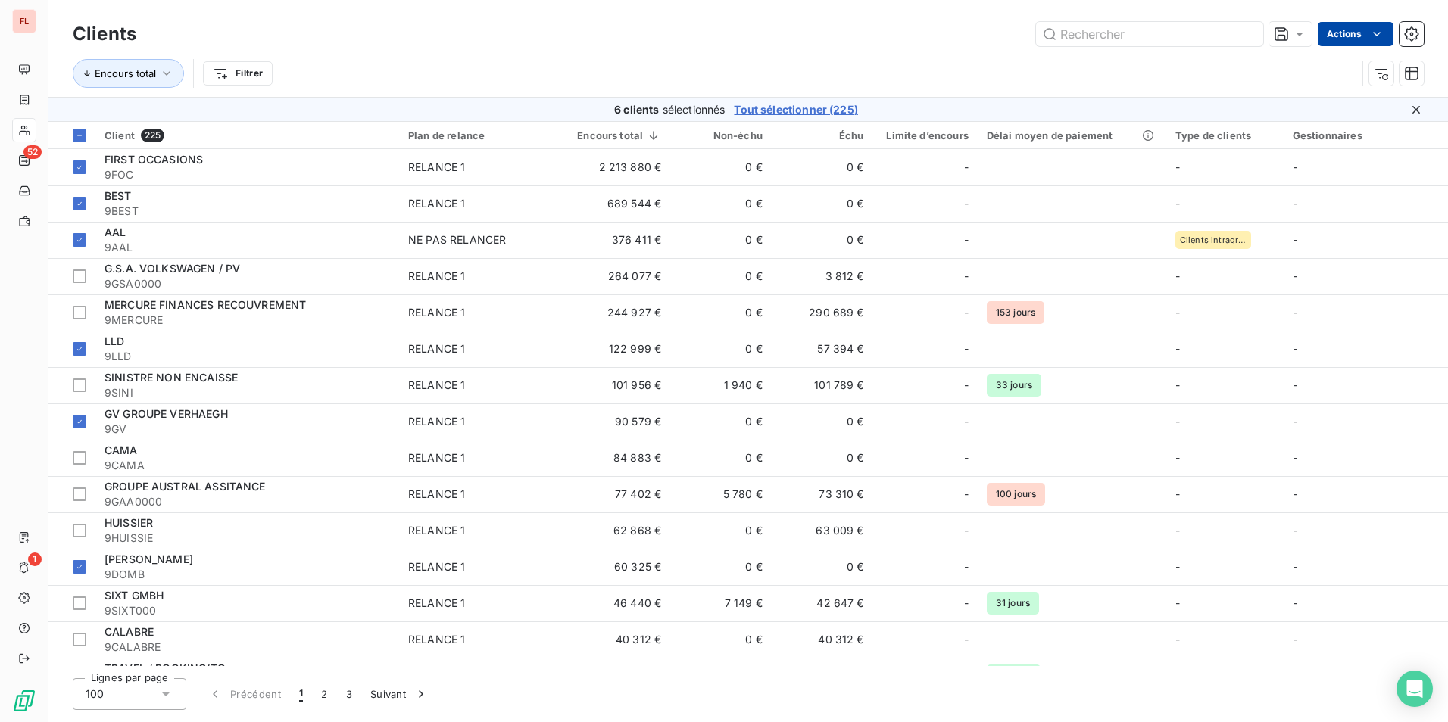
click at [1384, 33] on html "FL 52 1 Clients Actions Encours total Filtrer 6 clients sélectionnés Tout sélec…" at bounding box center [724, 361] width 1448 height 722
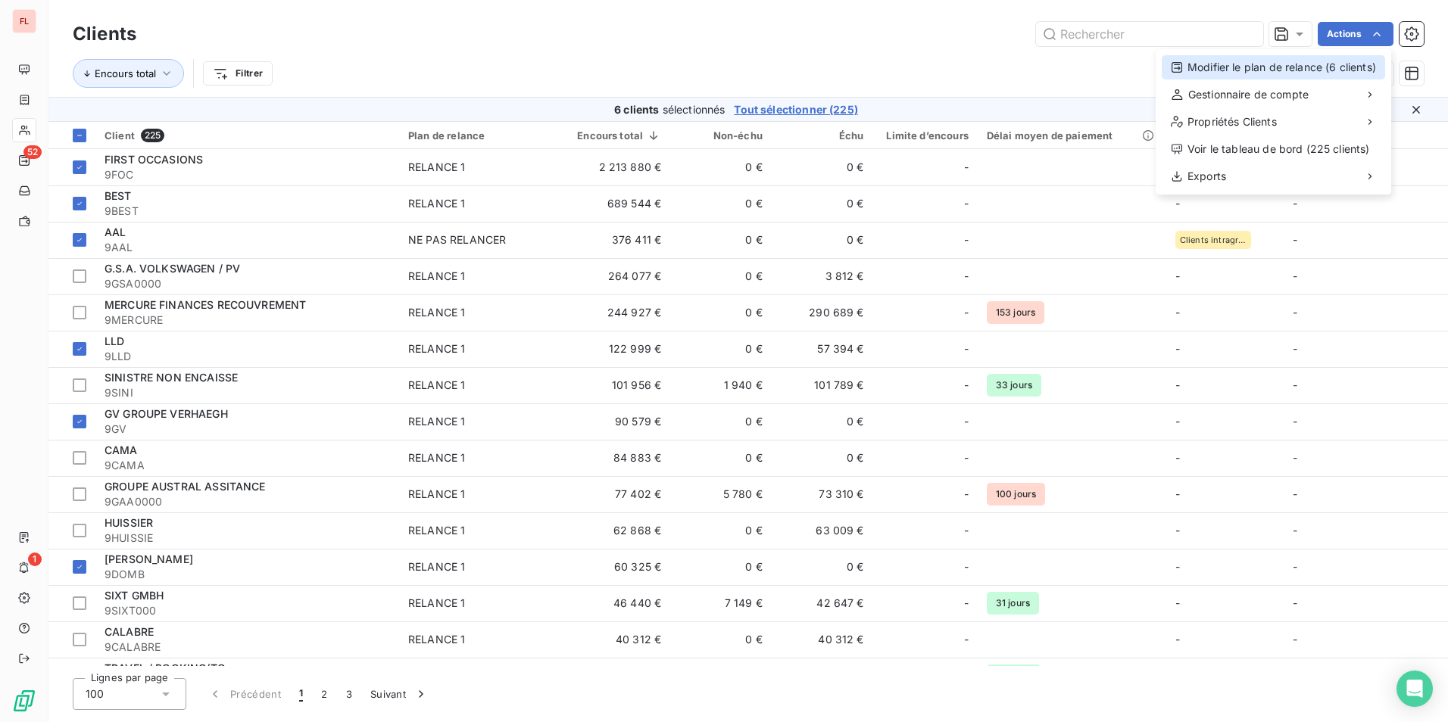
click at [1280, 68] on div "Modifier le plan de relance (6 clients)" at bounding box center [1273, 67] width 223 height 24
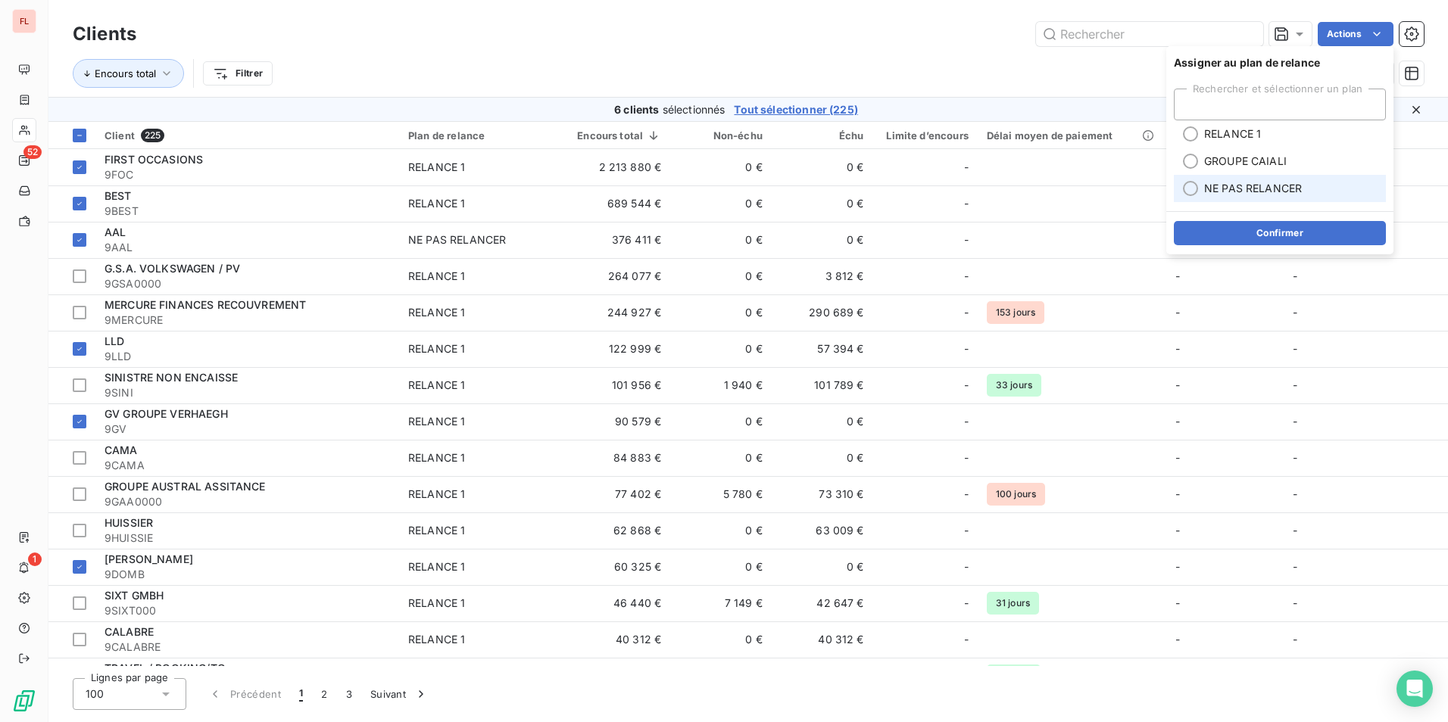
click at [1228, 189] on span "NE PAS RELANCER" at bounding box center [1253, 188] width 98 height 15
click at [1229, 232] on button "Confirmer" at bounding box center [1280, 233] width 212 height 24
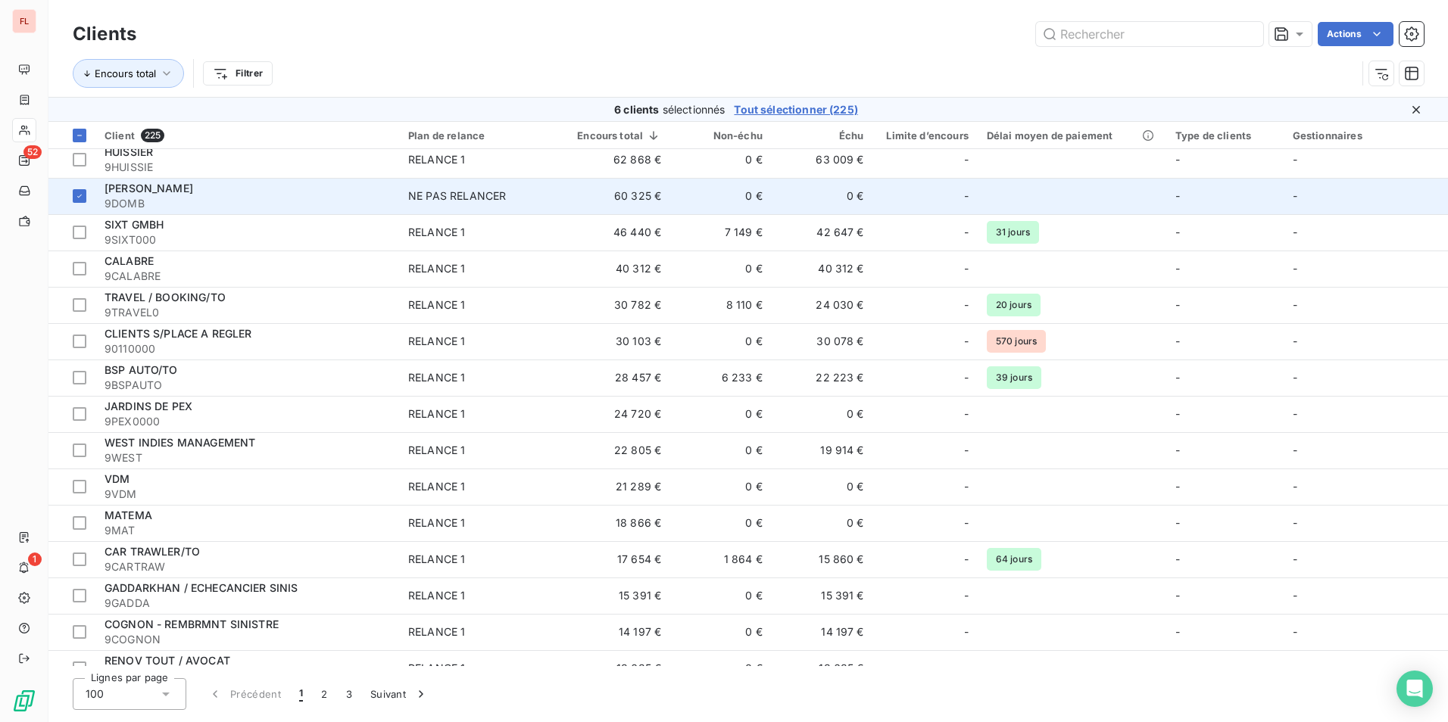
scroll to position [379, 0]
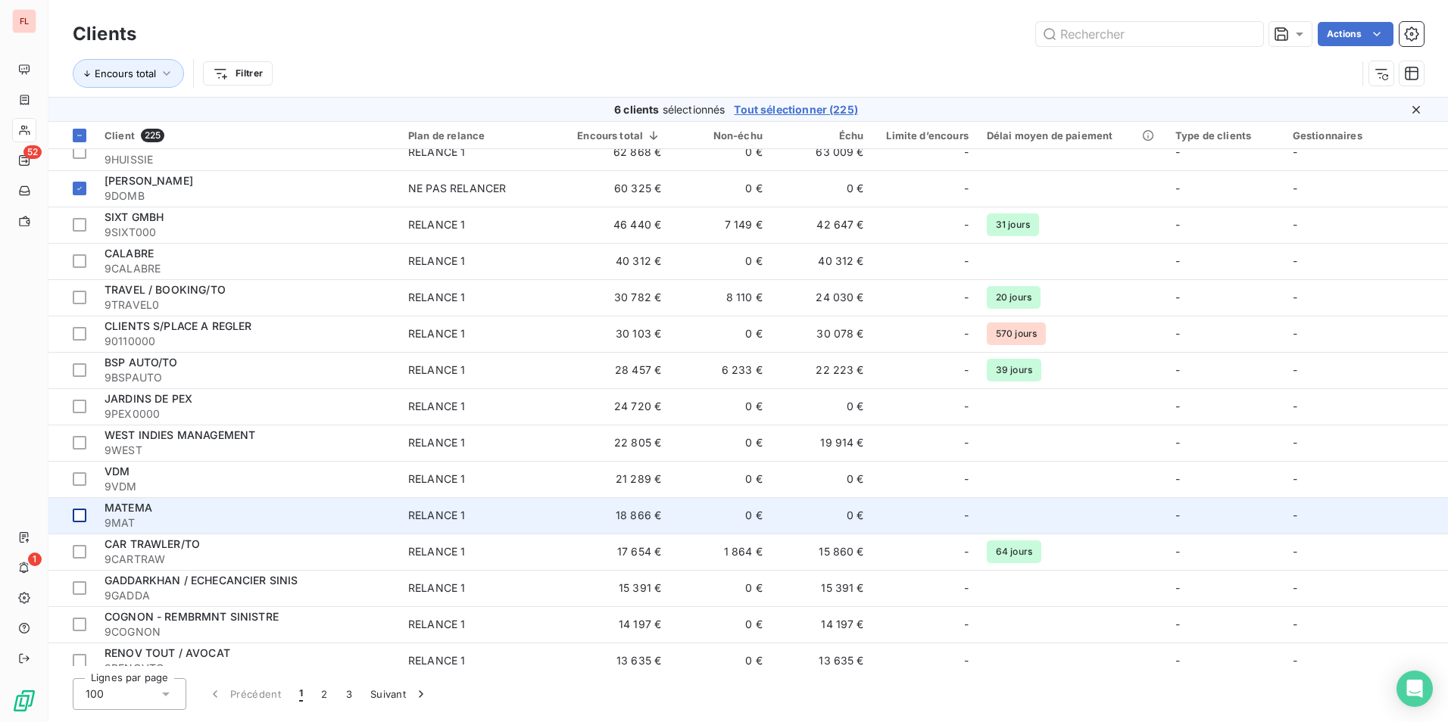
click at [76, 516] on div at bounding box center [80, 516] width 14 height 14
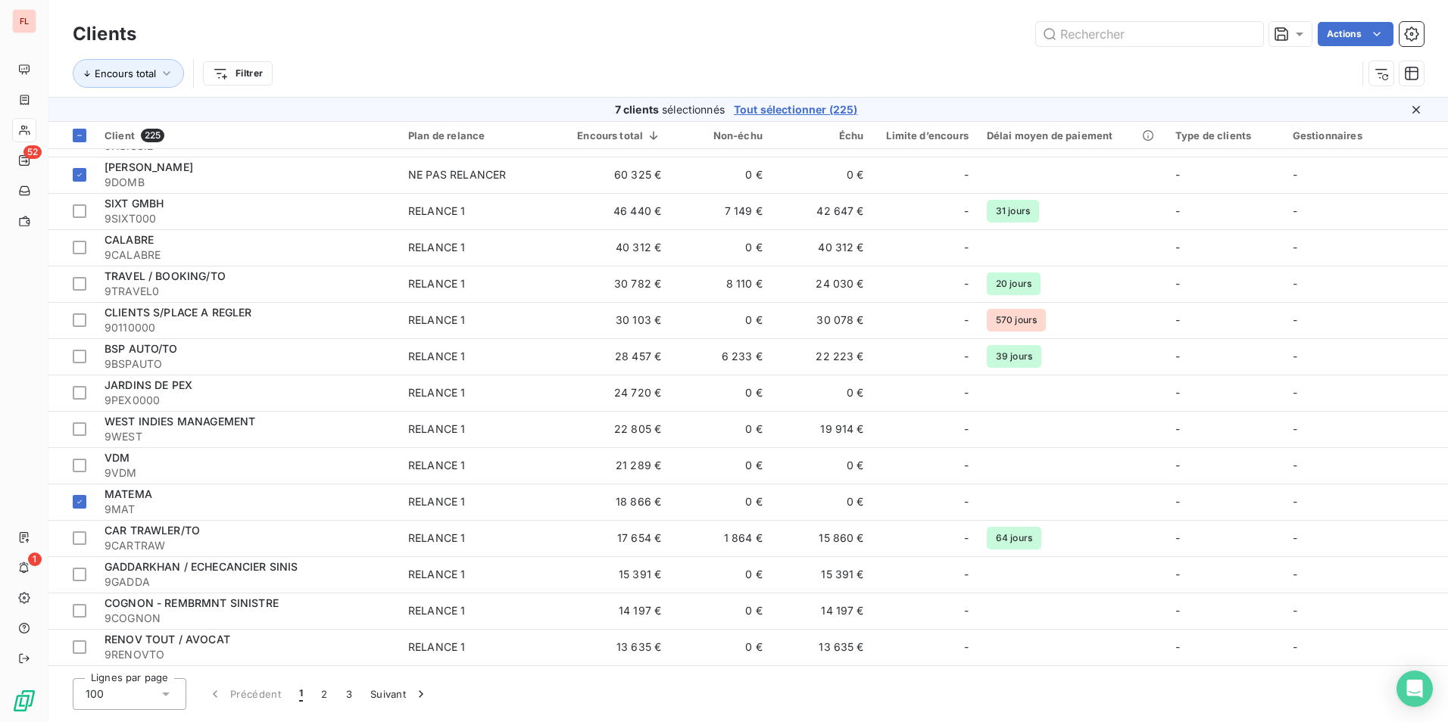
scroll to position [0, 0]
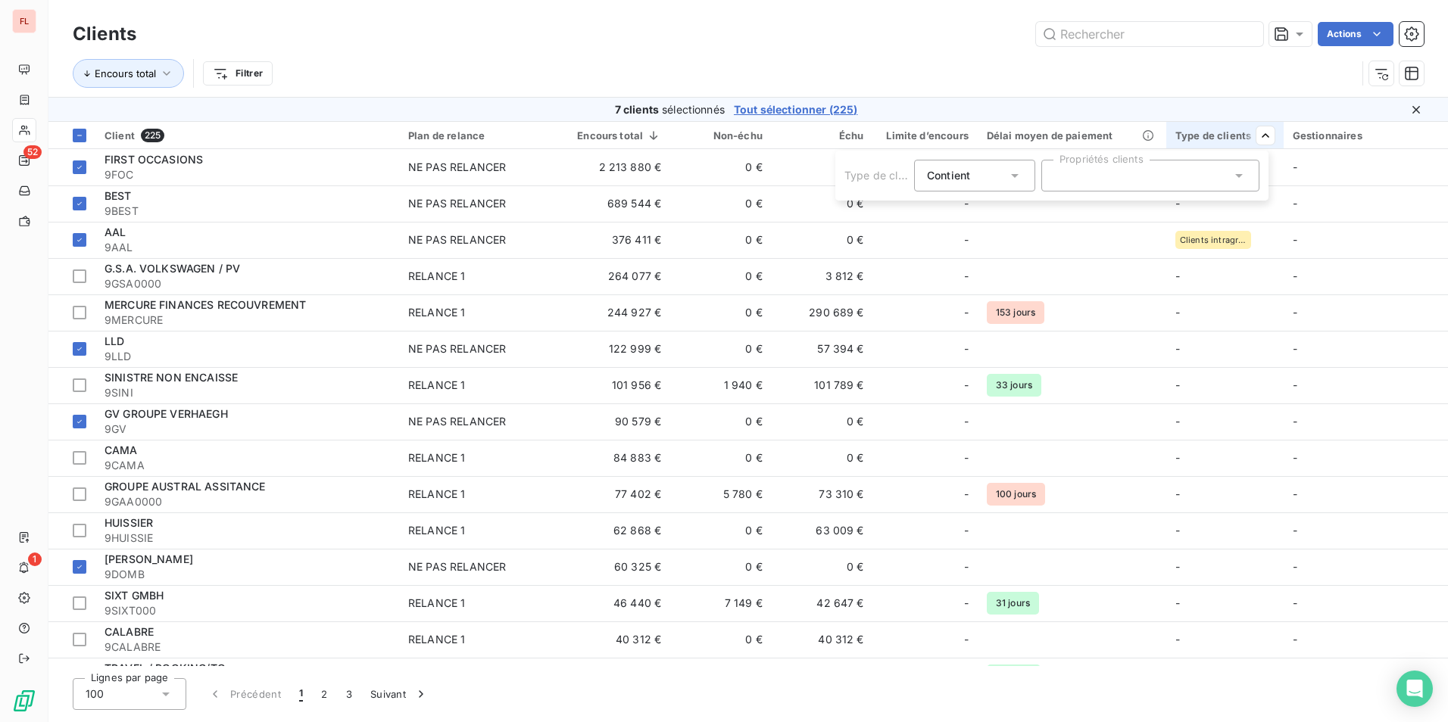
click at [1144, 174] on div at bounding box center [1150, 176] width 218 height 32
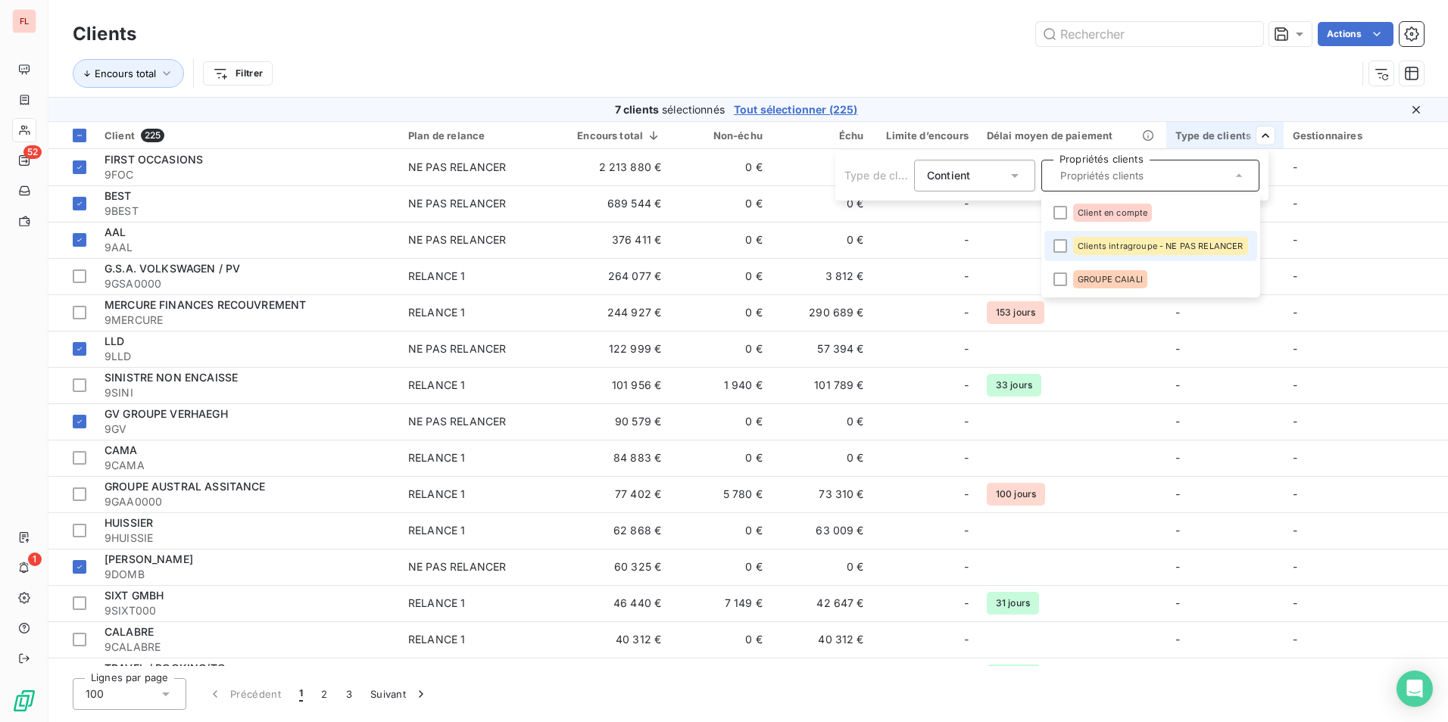
click at [1149, 242] on span "Clients intragroupe - NE PAS RELANCER" at bounding box center [1160, 246] width 166 height 9
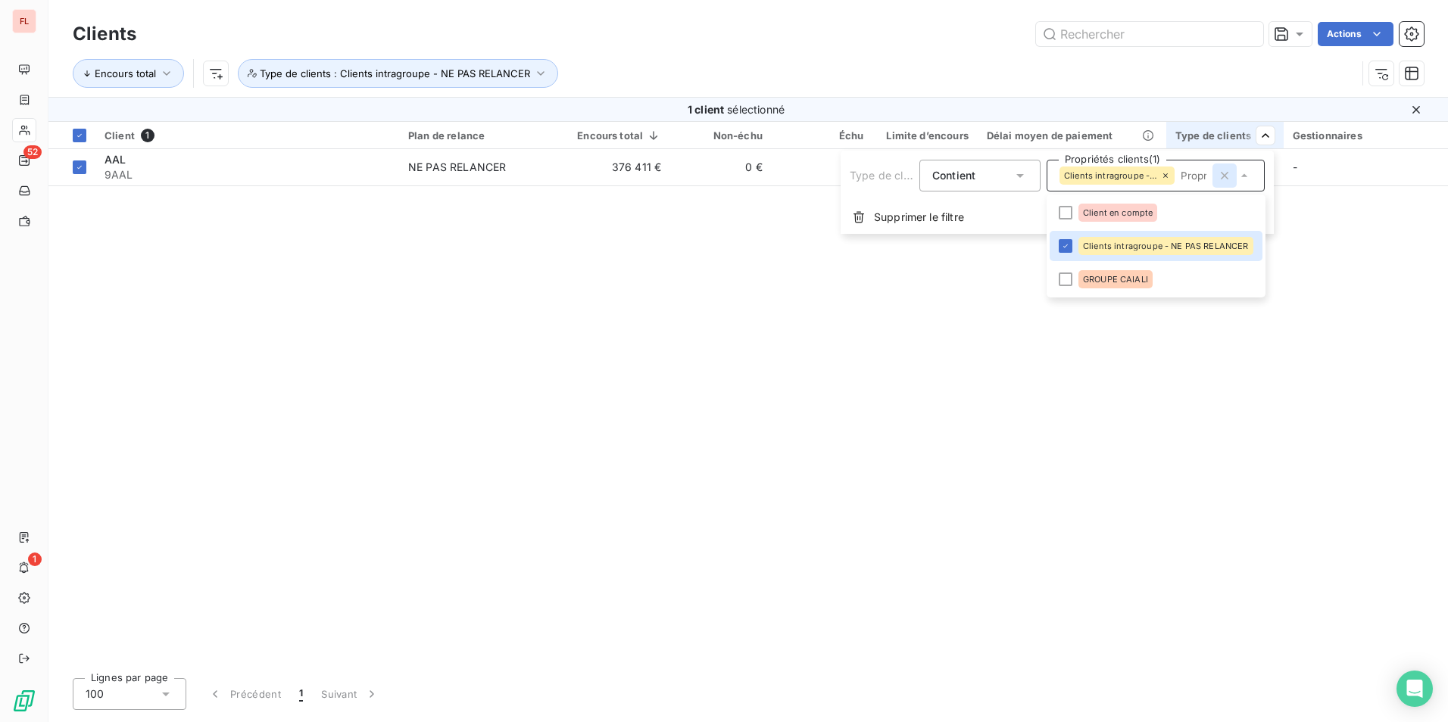
click at [1228, 173] on icon "button" at bounding box center [1224, 175] width 15 height 15
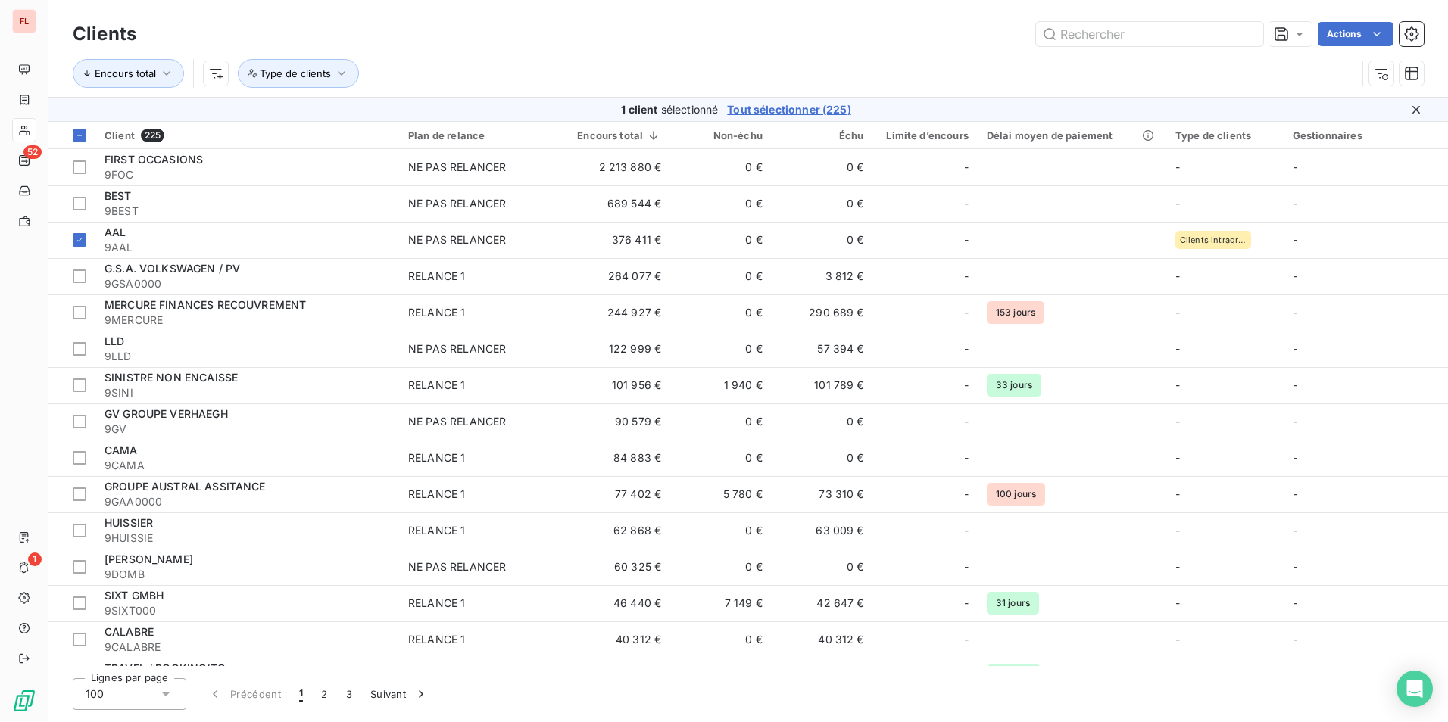
click at [1010, 58] on html "FL 52 1 Clients Actions Encours total Type de clients 1 client sélectionné Tout…" at bounding box center [724, 361] width 1448 height 722
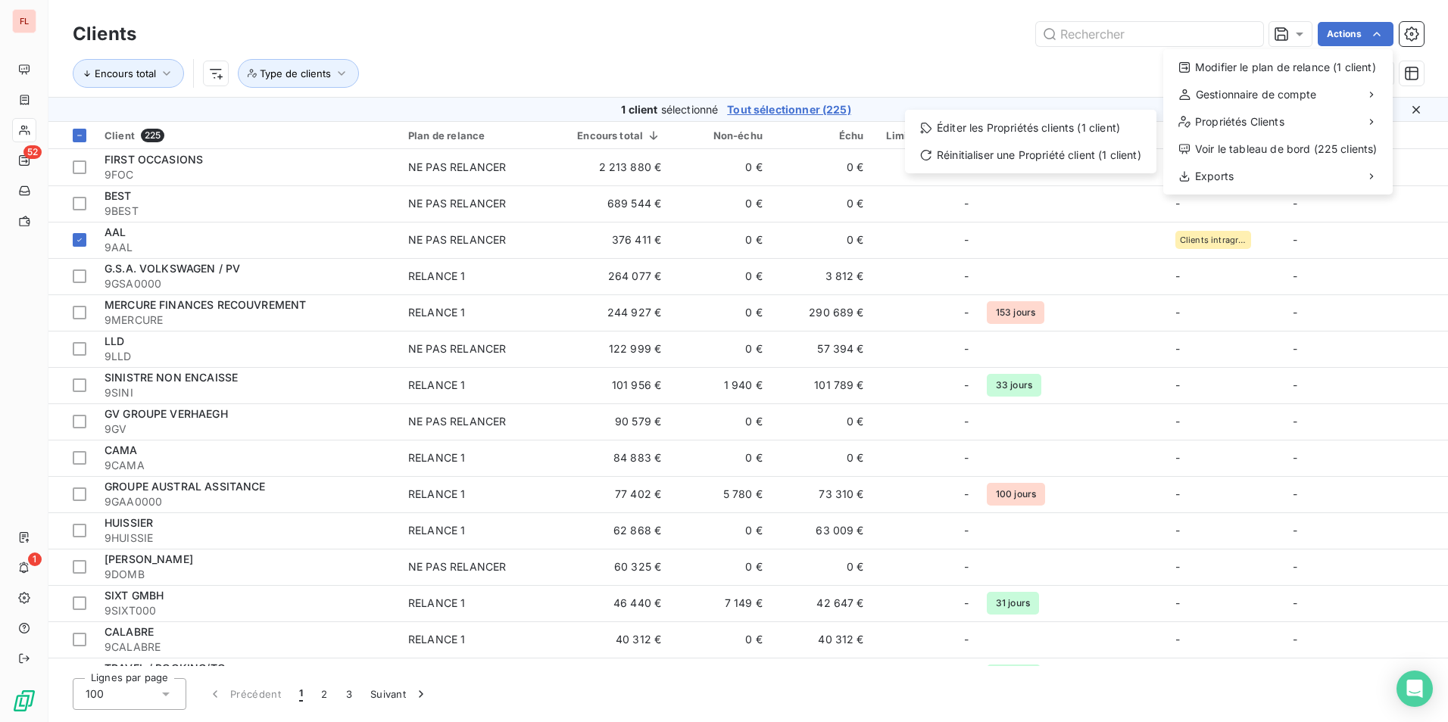
click at [582, 63] on html "FL 52 1 Clients Actions Modifier le plan de relance (1 client) Gestionnaire de …" at bounding box center [724, 361] width 1448 height 722
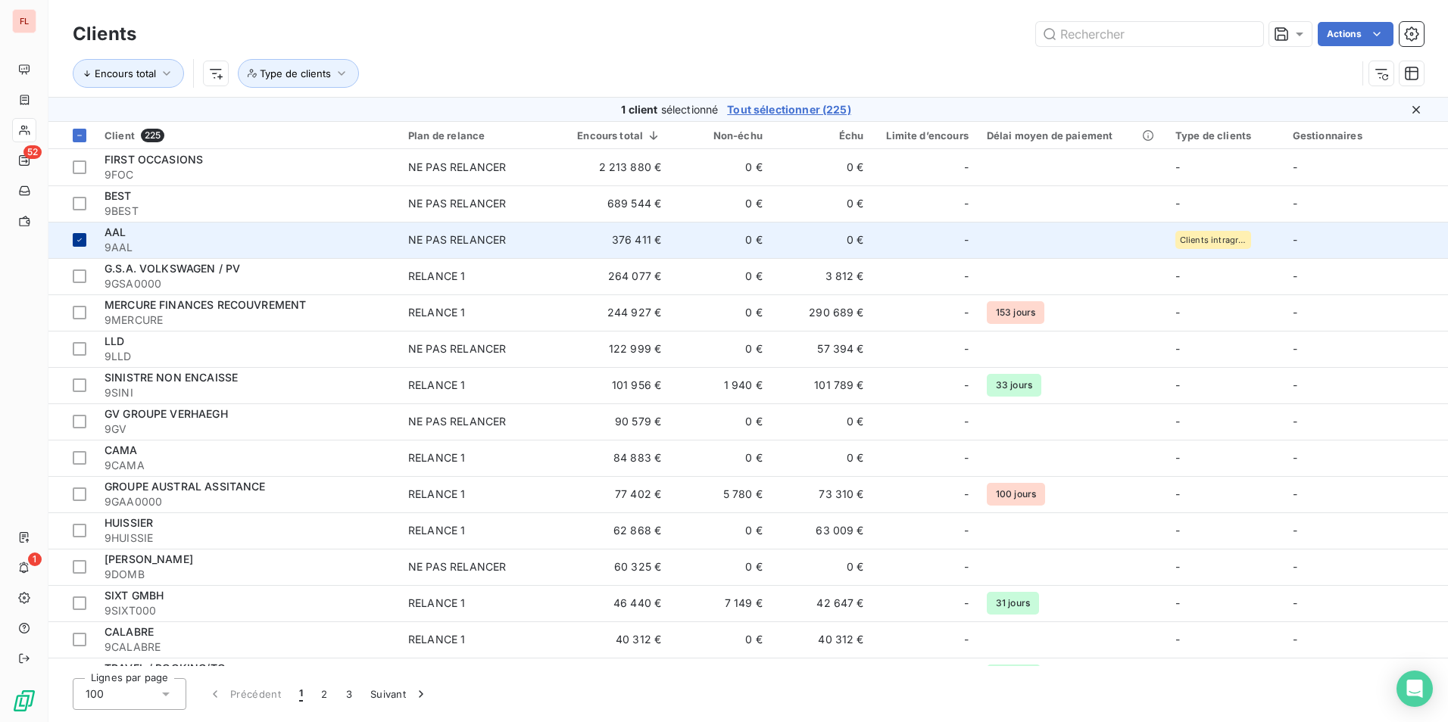
click at [79, 240] on icon at bounding box center [79, 239] width 9 height 9
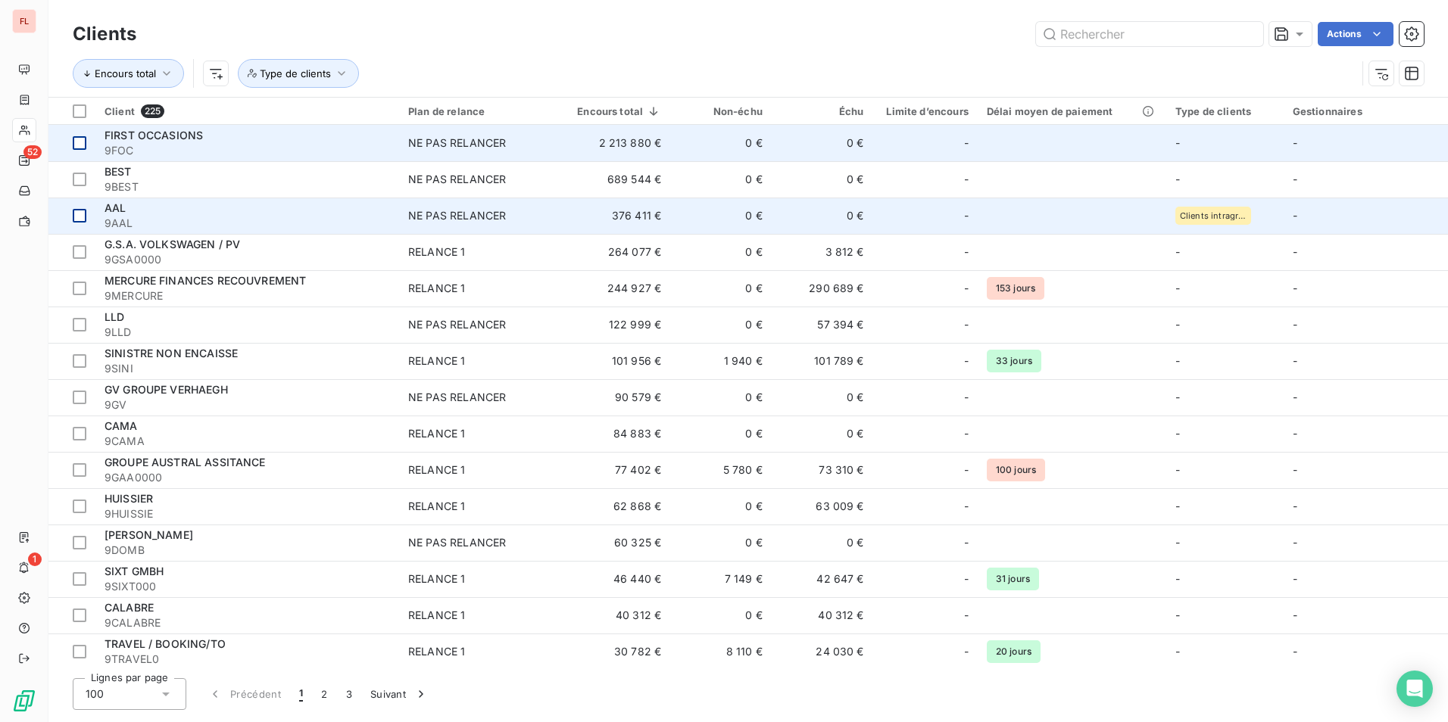
click at [84, 140] on div at bounding box center [80, 143] width 14 height 14
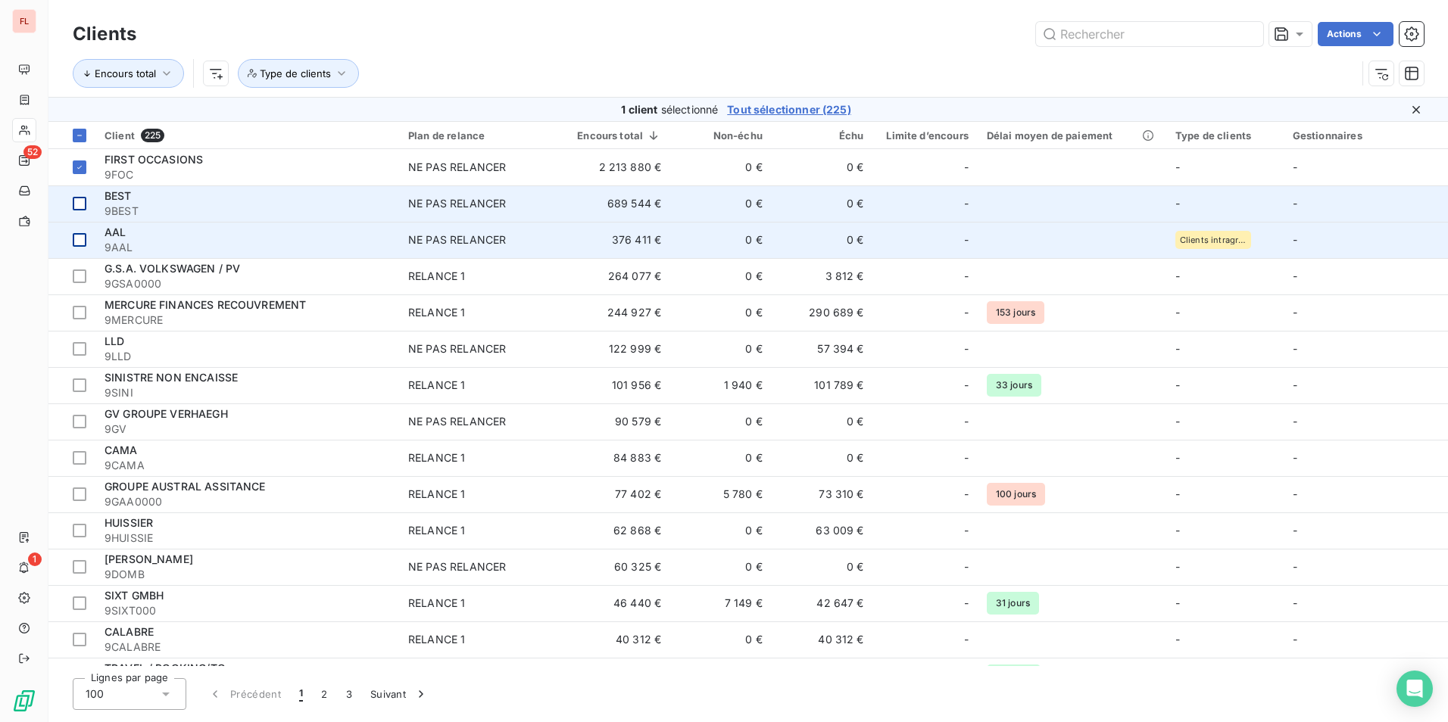
click at [81, 204] on div at bounding box center [80, 204] width 14 height 14
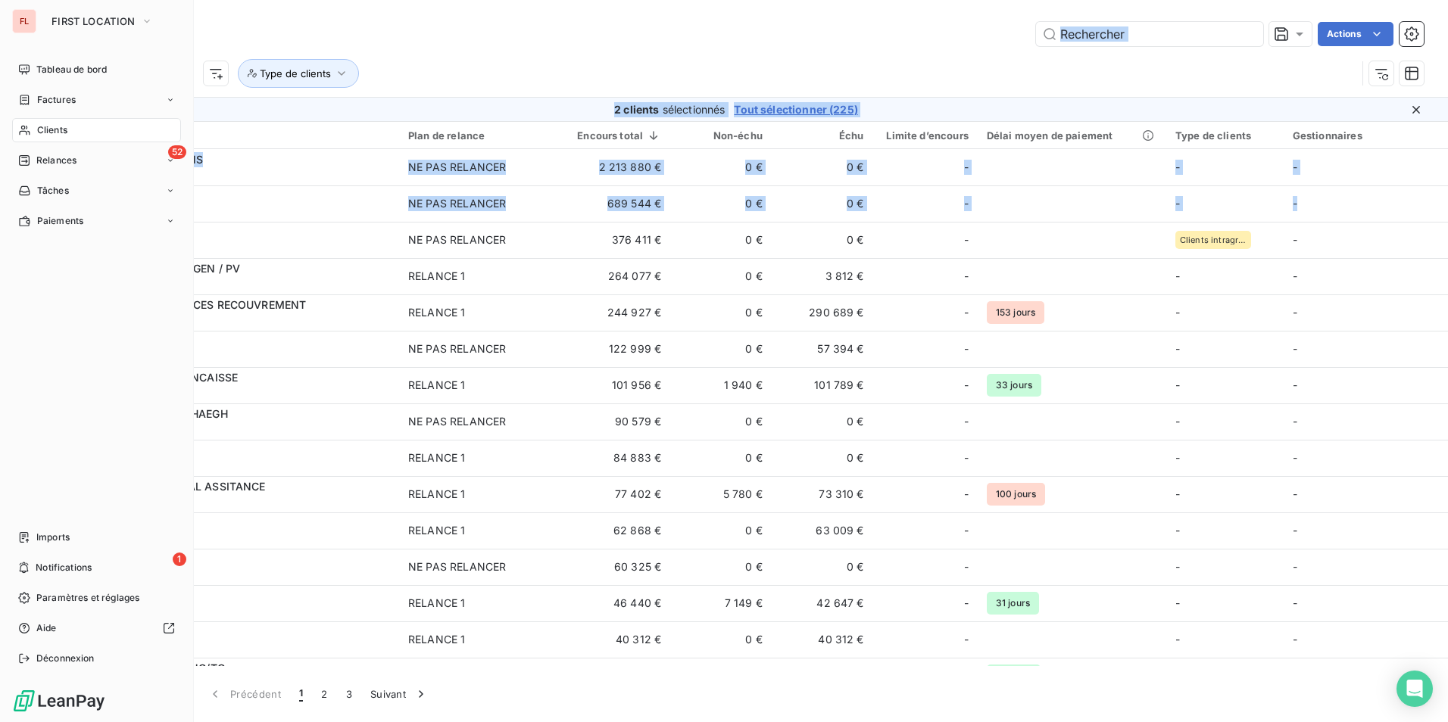
drag, startPoint x: 80, startPoint y: 240, endPoint x: 24, endPoint y: 342, distance: 116.2
click at [24, 342] on div "FL FIRST LOCATION Tableau de bord Factures Clients 52 Relances Tâches Paiements…" at bounding box center [724, 361] width 1448 height 722
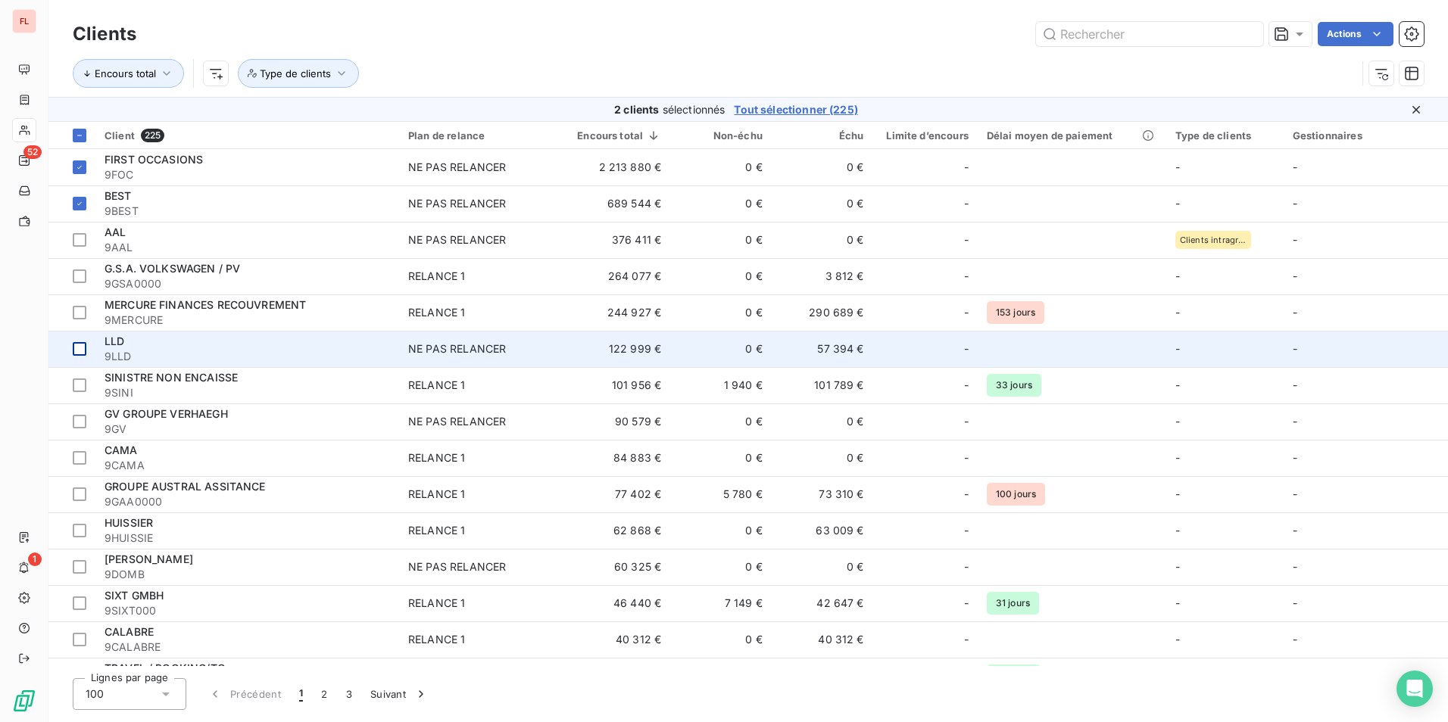
click at [78, 345] on div at bounding box center [80, 349] width 14 height 14
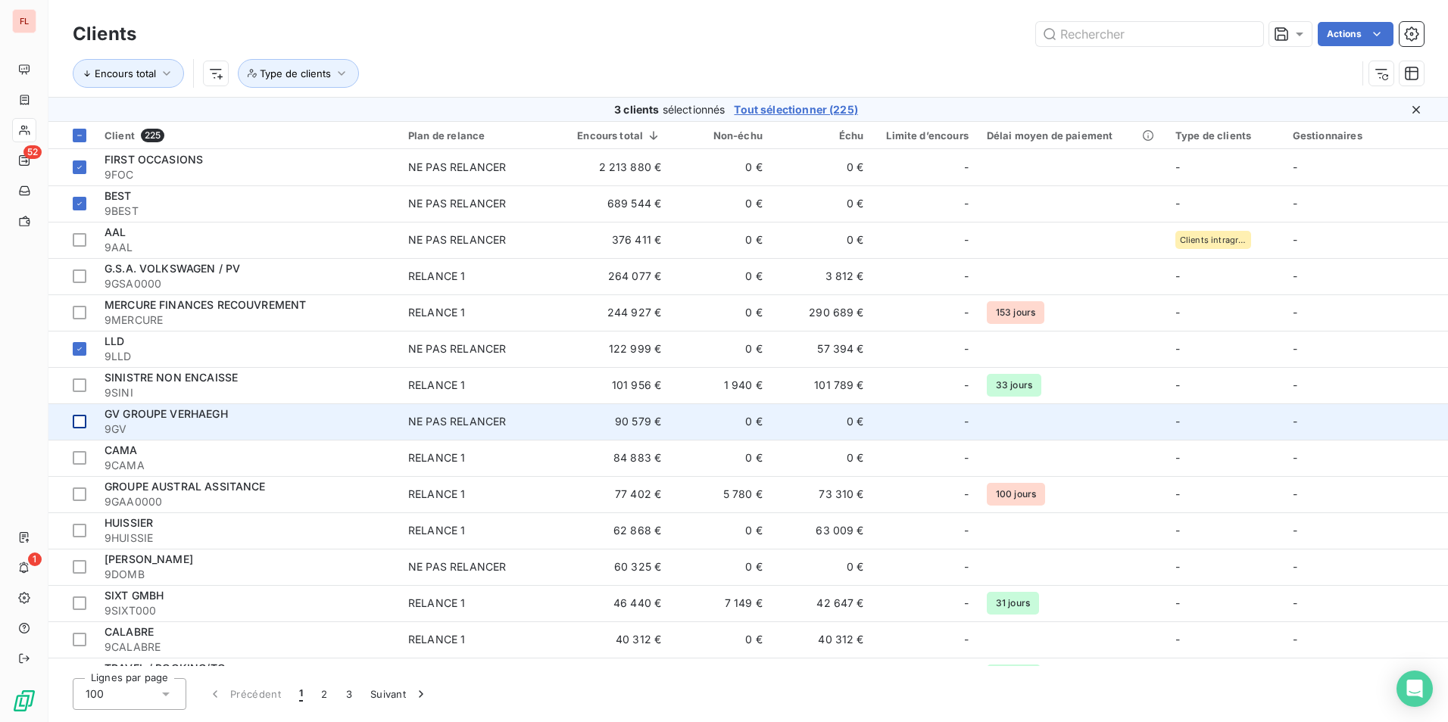
click at [79, 423] on div at bounding box center [80, 422] width 14 height 14
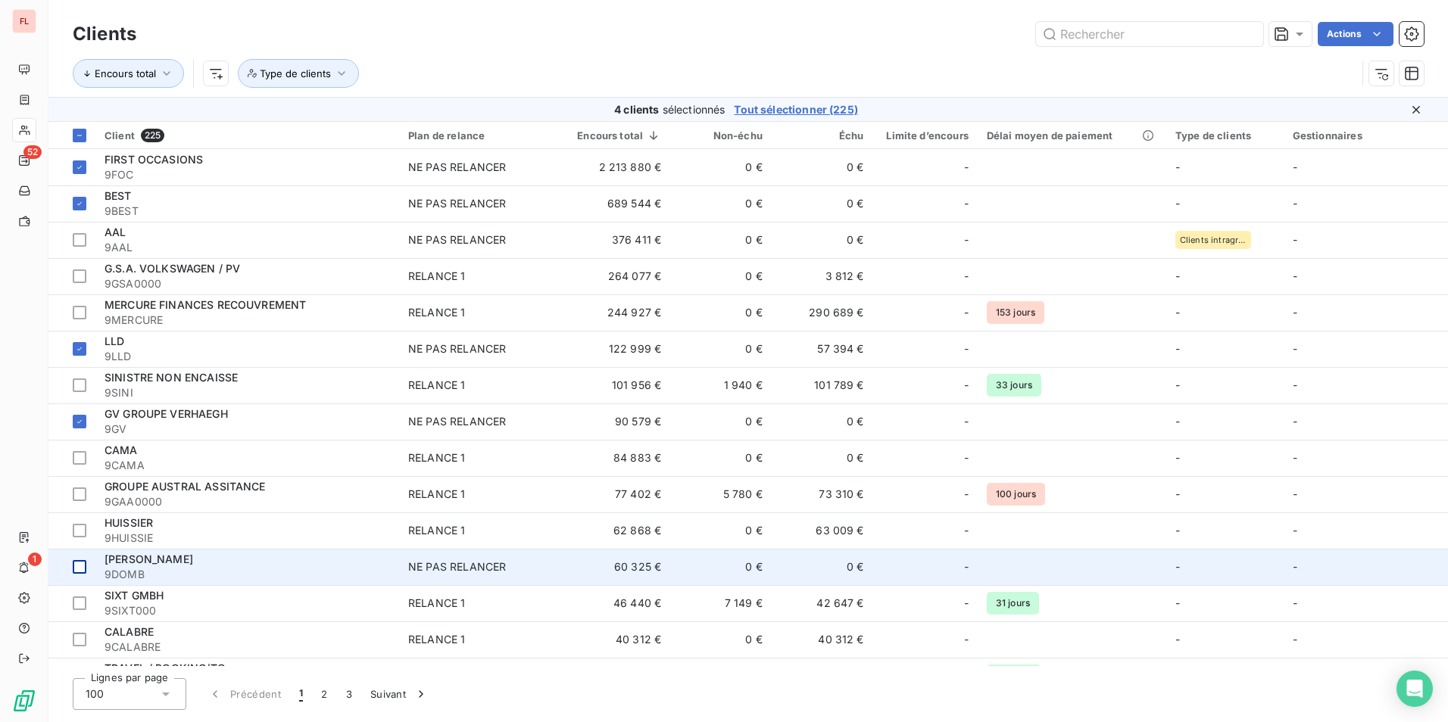
click at [75, 563] on div at bounding box center [80, 567] width 14 height 14
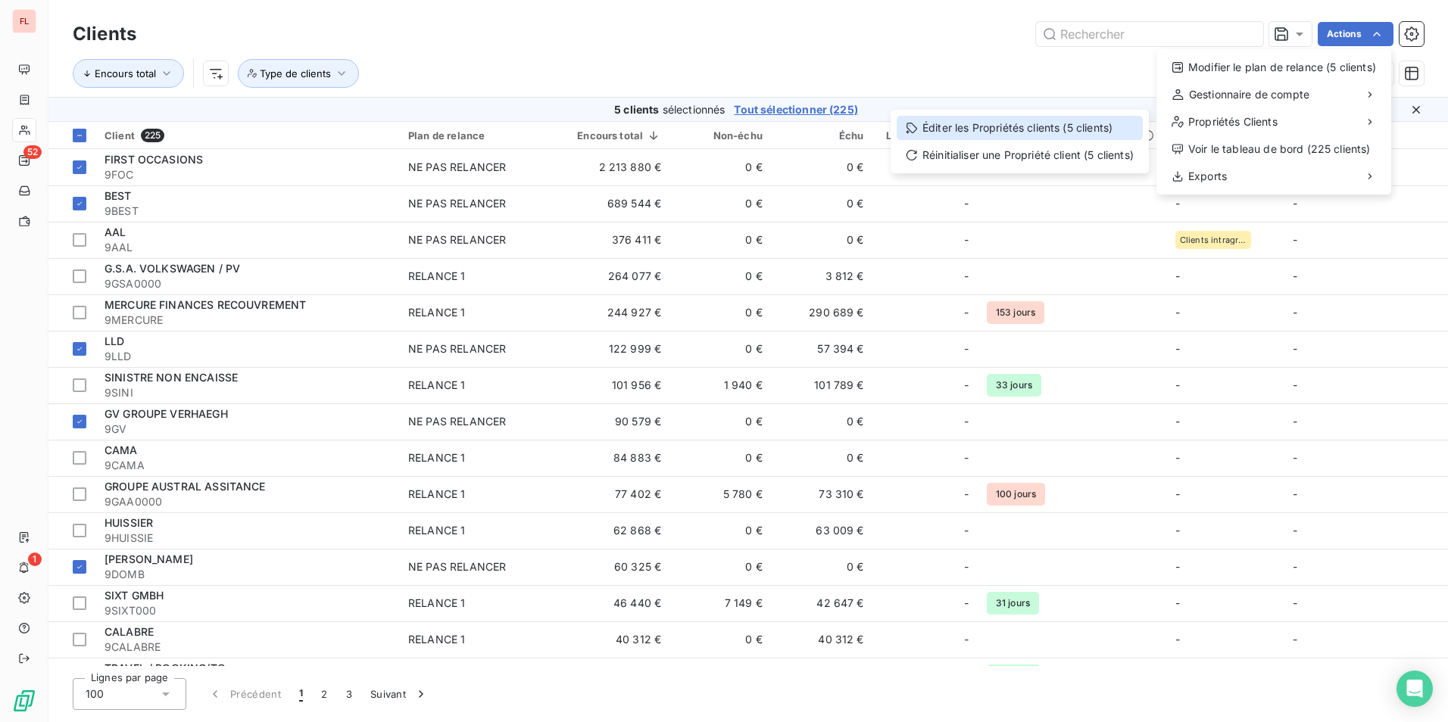
click at [1071, 127] on div "Éditer les Propriétés clients (5 clients)" at bounding box center [1020, 128] width 246 height 24
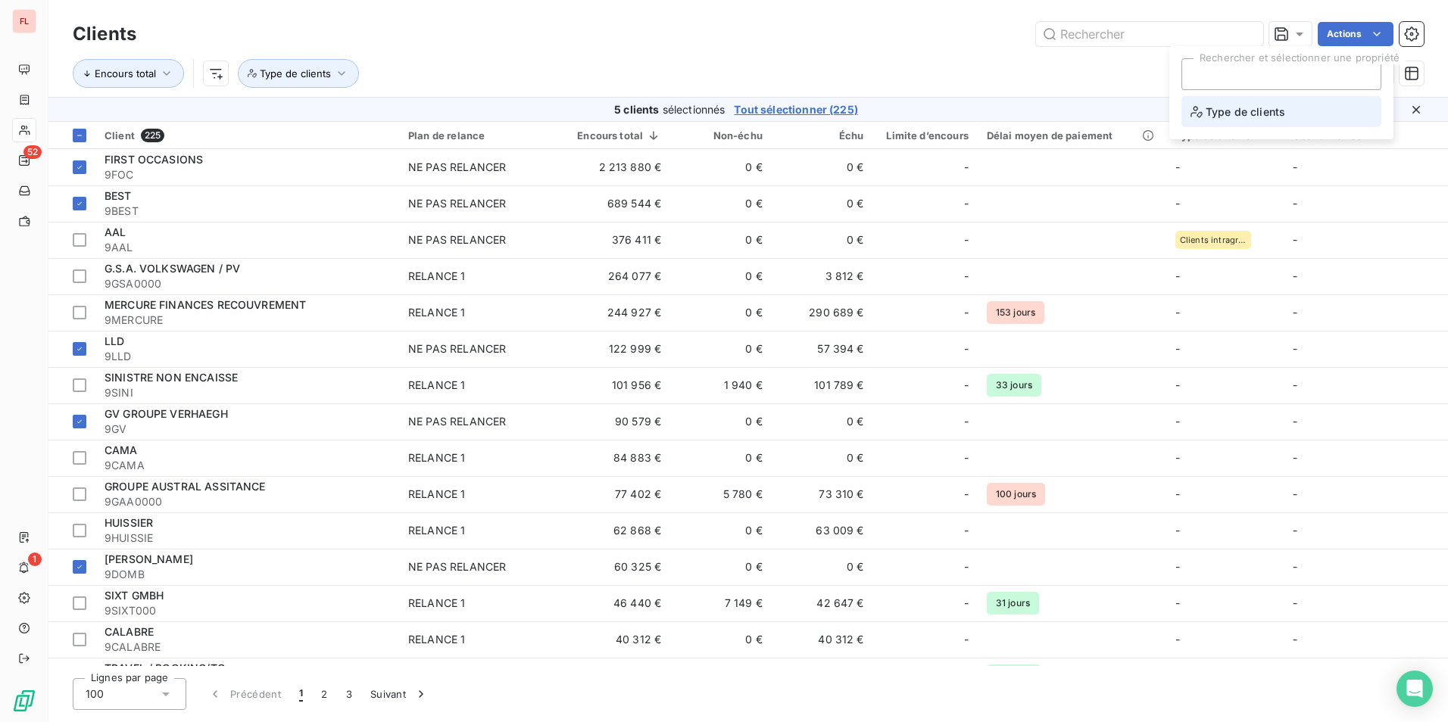
click at [1255, 110] on span "Type de clients" at bounding box center [1237, 111] width 95 height 19
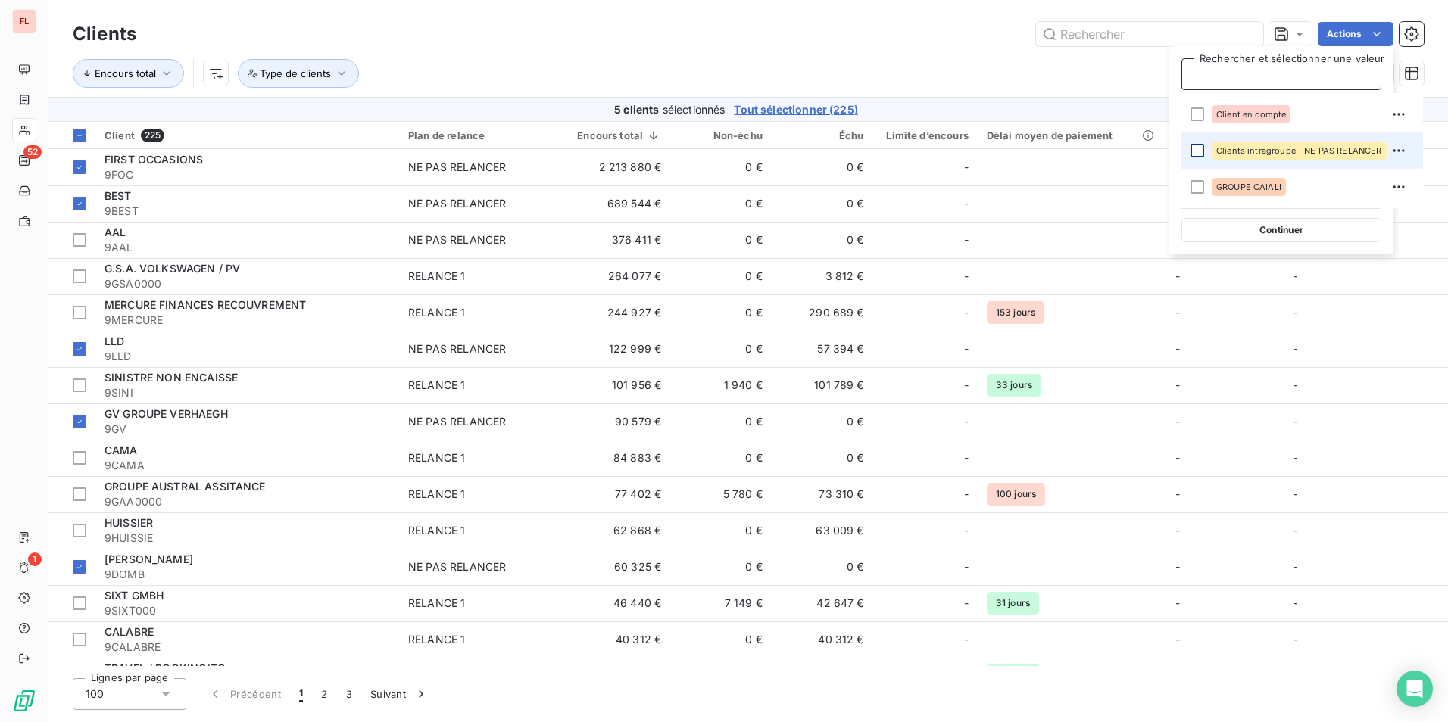
click at [1196, 153] on div at bounding box center [1197, 151] width 14 height 14
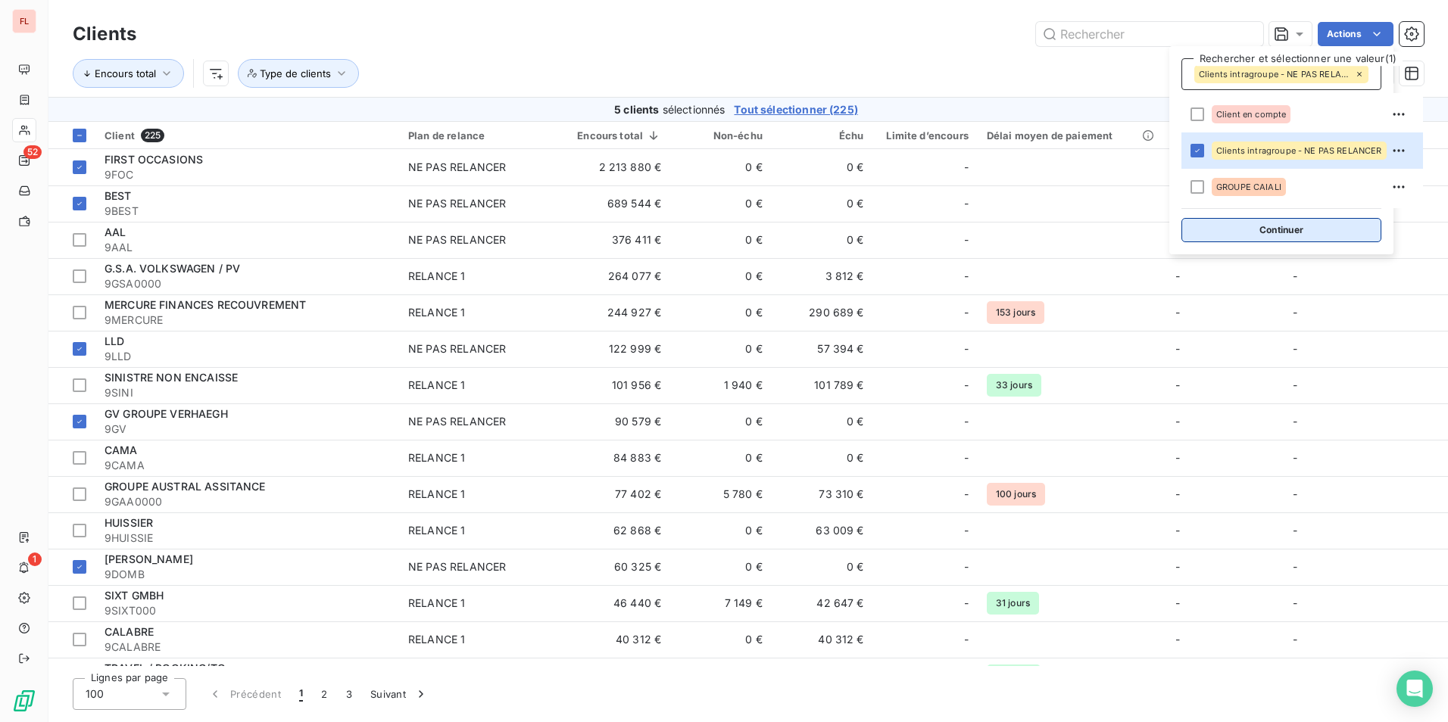
click at [1289, 224] on button "Continuer" at bounding box center [1281, 230] width 200 height 24
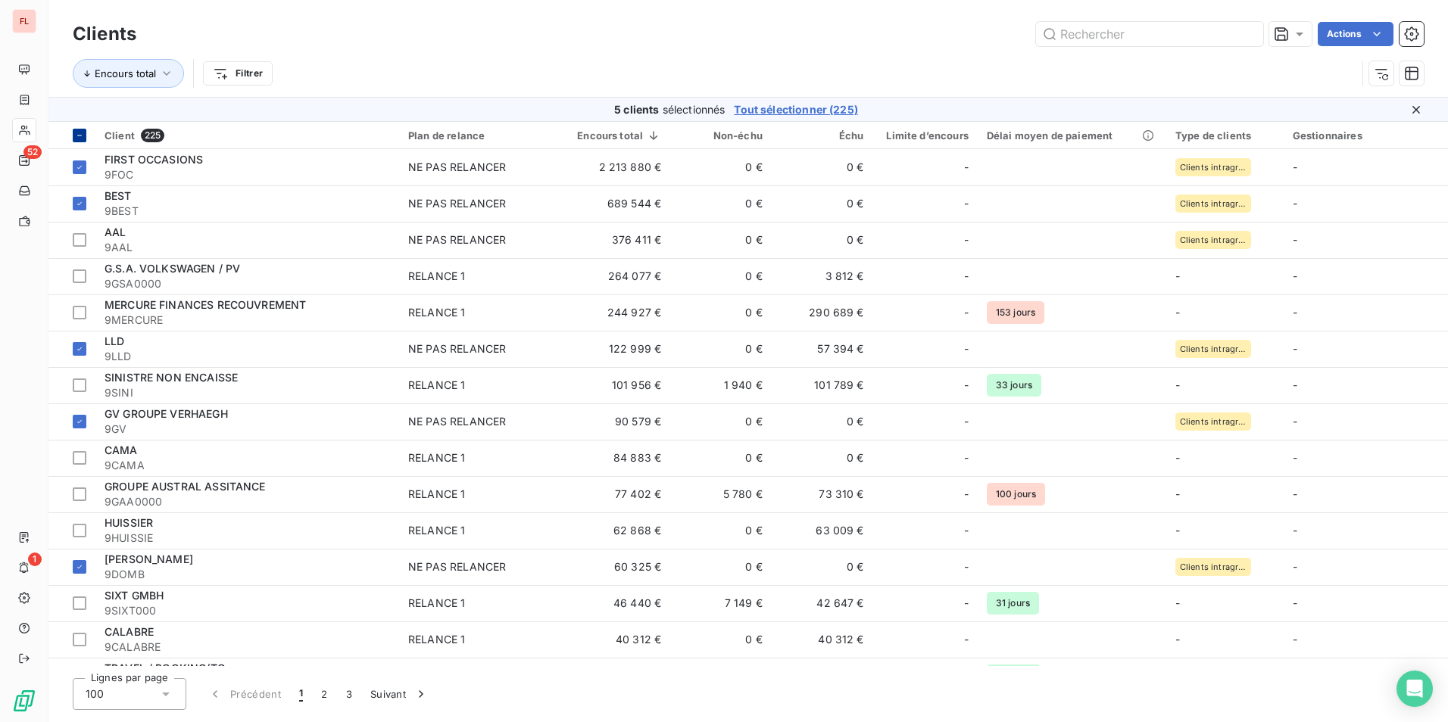
click at [80, 138] on icon at bounding box center [79, 135] width 9 height 9
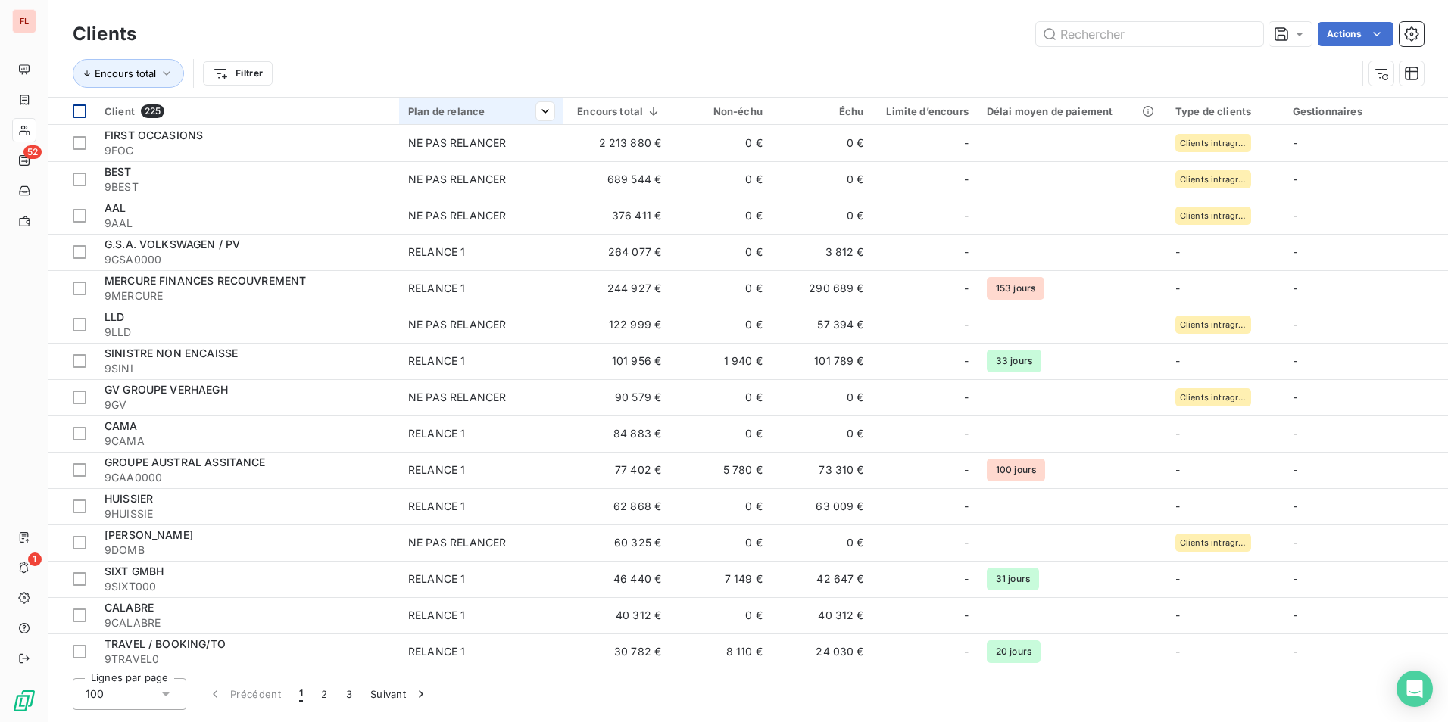
click at [466, 109] on div "Plan de relance" at bounding box center [481, 111] width 146 height 12
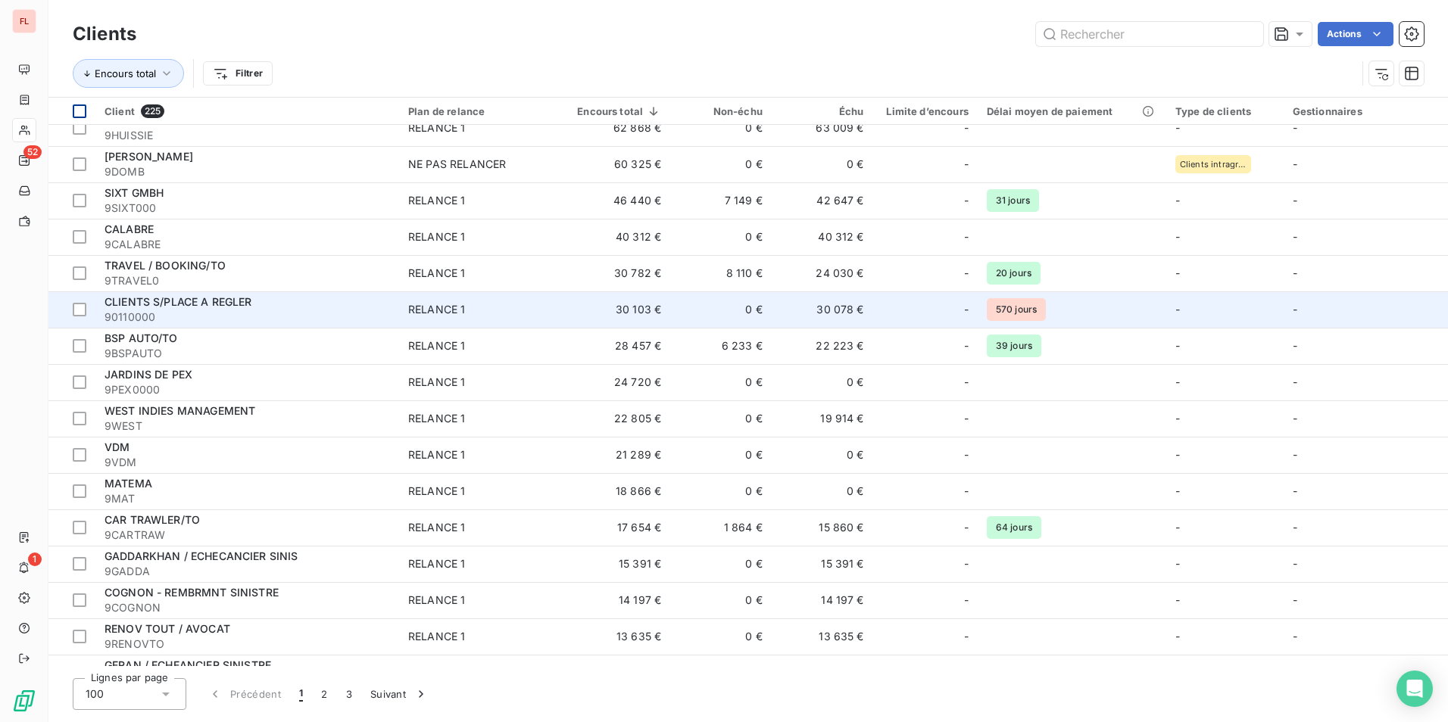
scroll to position [454, 0]
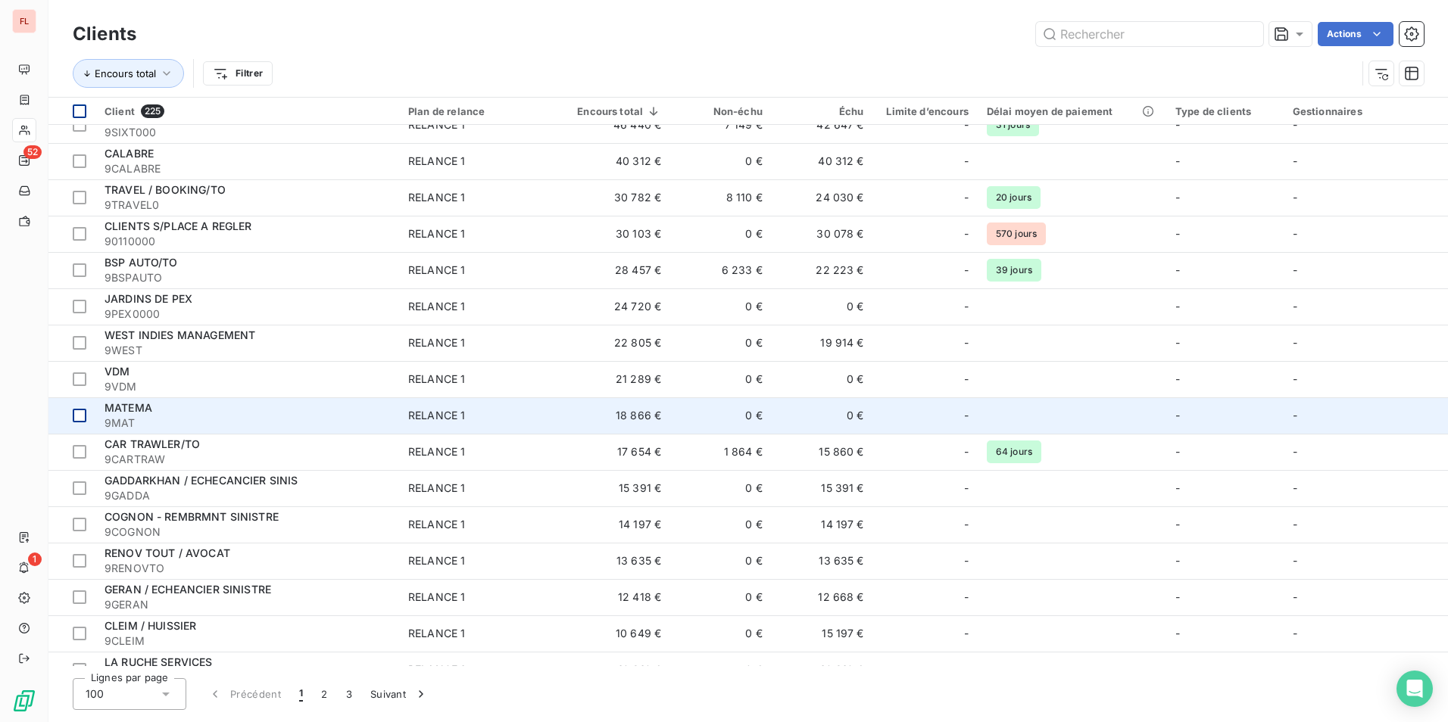
click at [81, 413] on div at bounding box center [80, 416] width 14 height 14
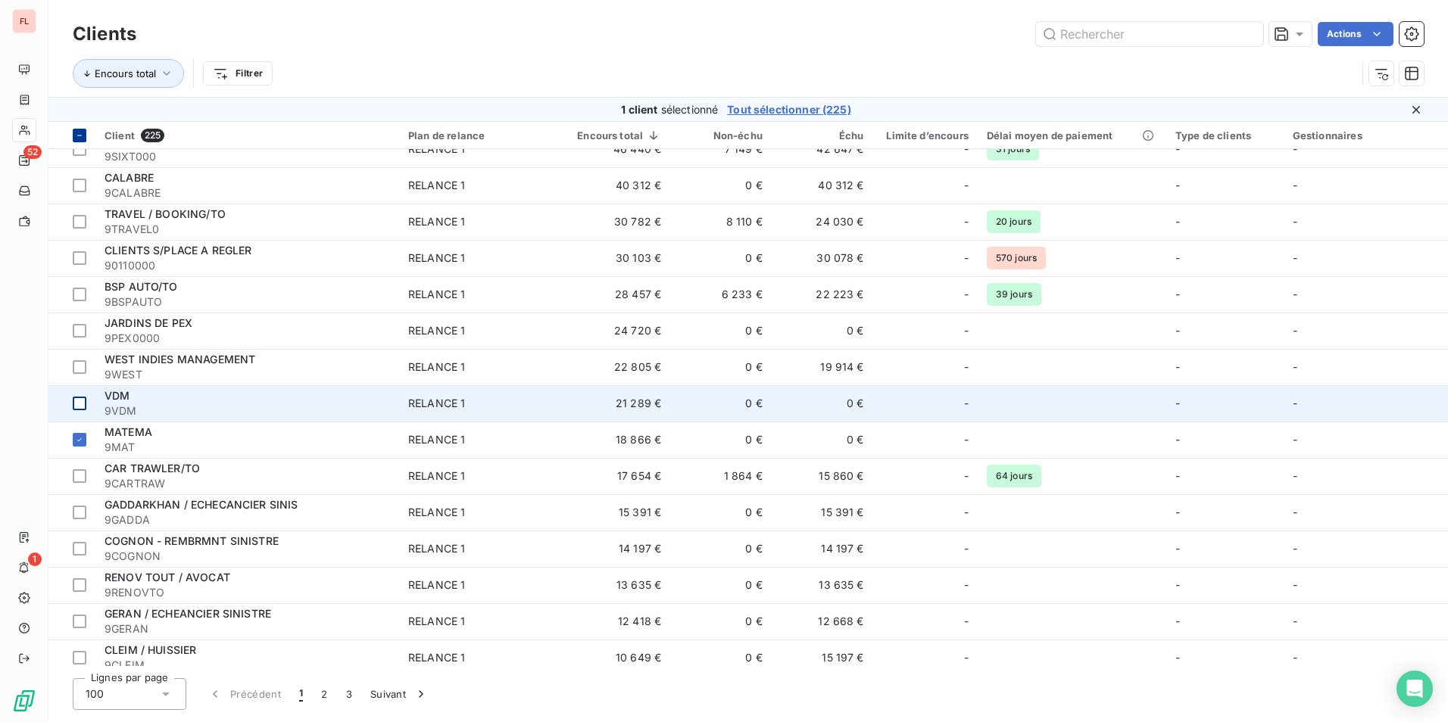
click at [78, 403] on div at bounding box center [80, 404] width 14 height 14
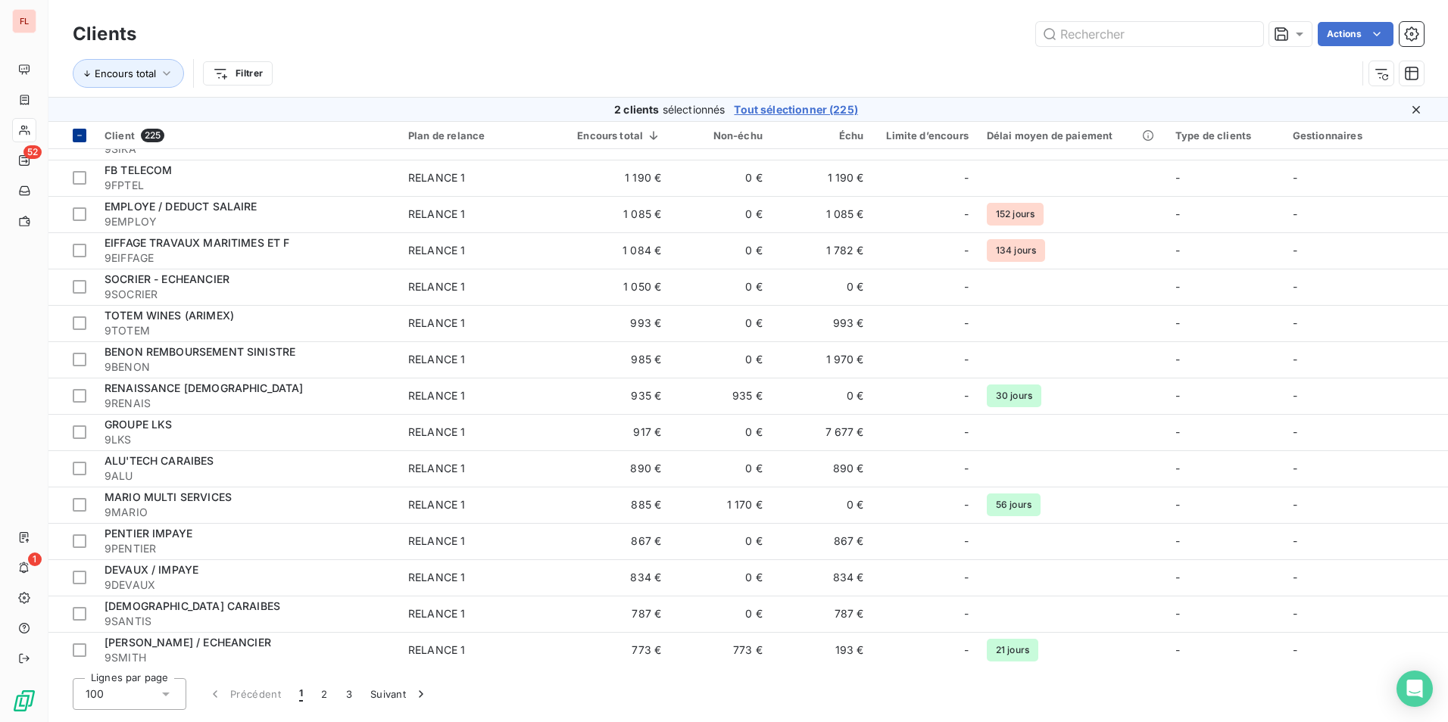
scroll to position [3118, 0]
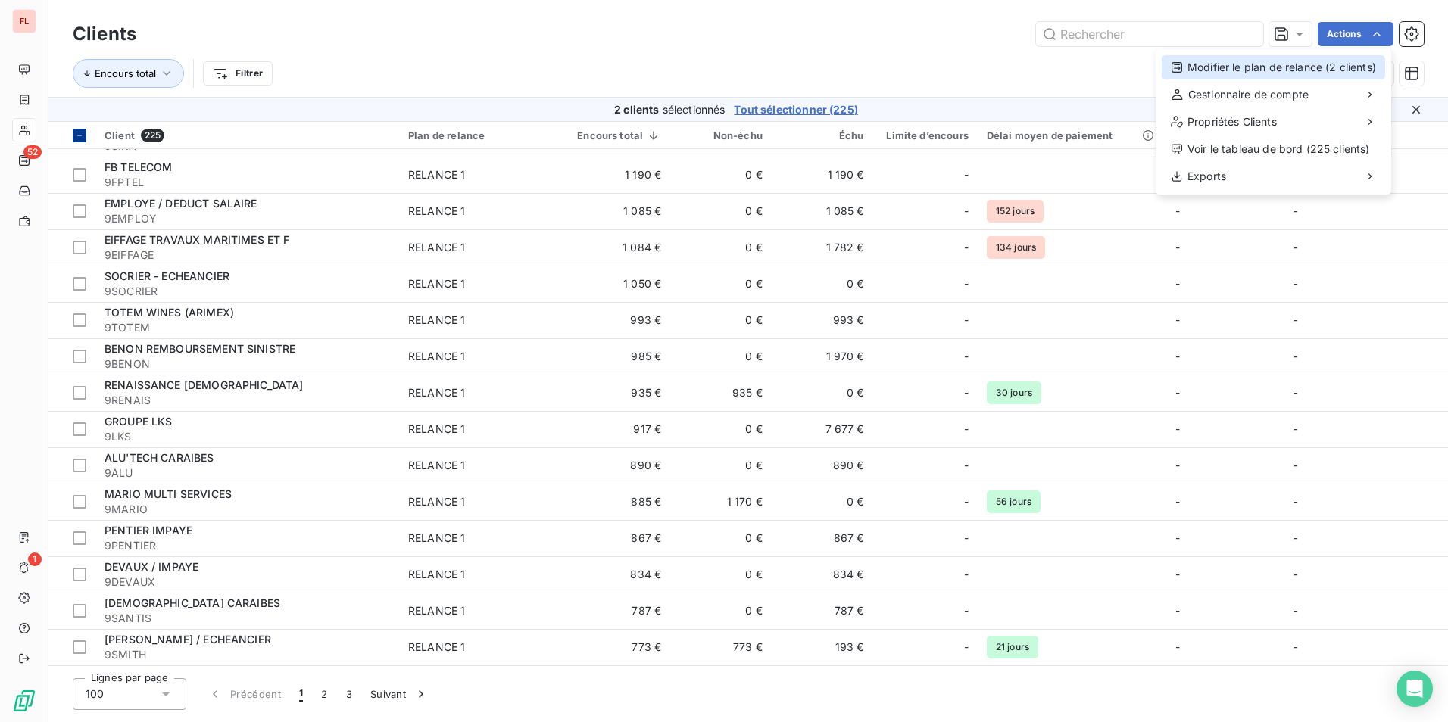
click at [1300, 66] on div "Modifier le plan de relance (2 clients)" at bounding box center [1273, 67] width 223 height 24
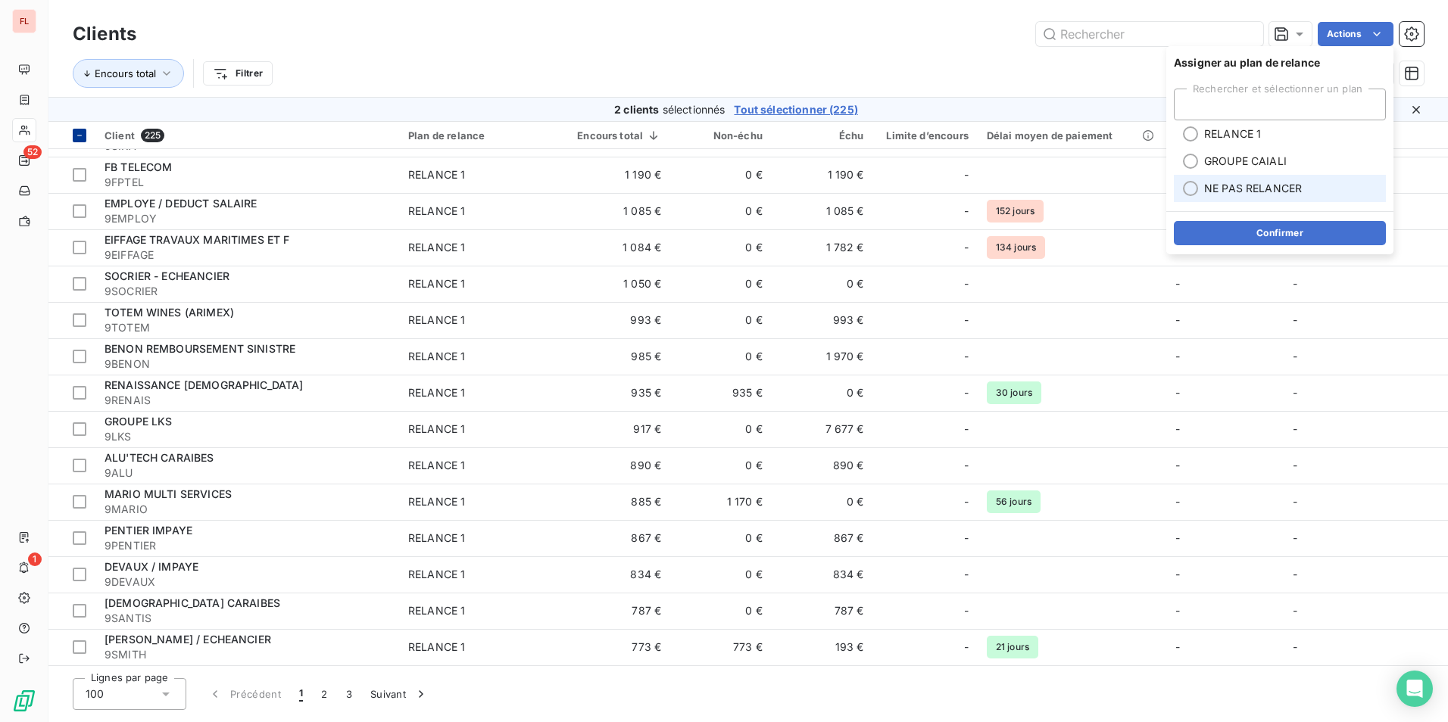
click at [1227, 180] on li "NE PAS RELANCER" at bounding box center [1280, 188] width 212 height 27
click at [1241, 229] on button "Confirmer" at bounding box center [1280, 233] width 212 height 24
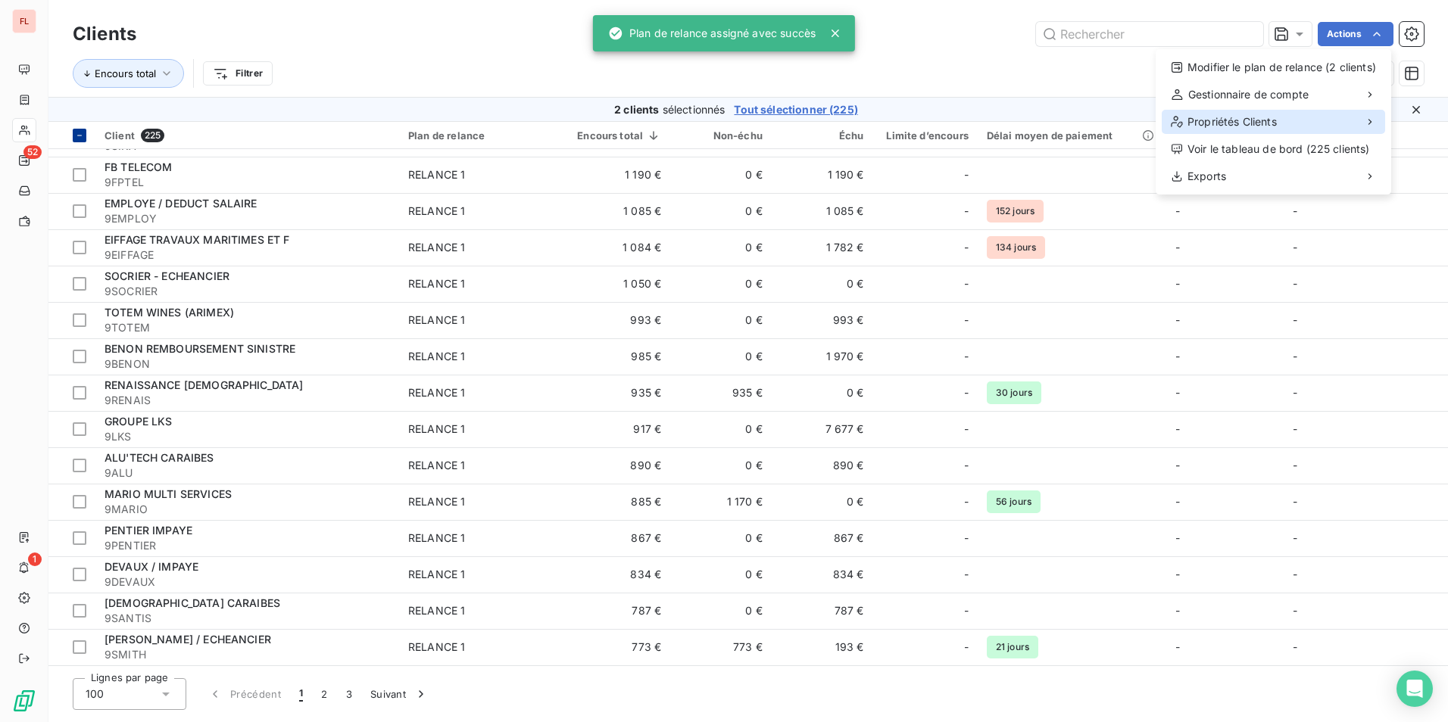
click at [1271, 121] on span "Propriétés Clients" at bounding box center [1231, 121] width 89 height 15
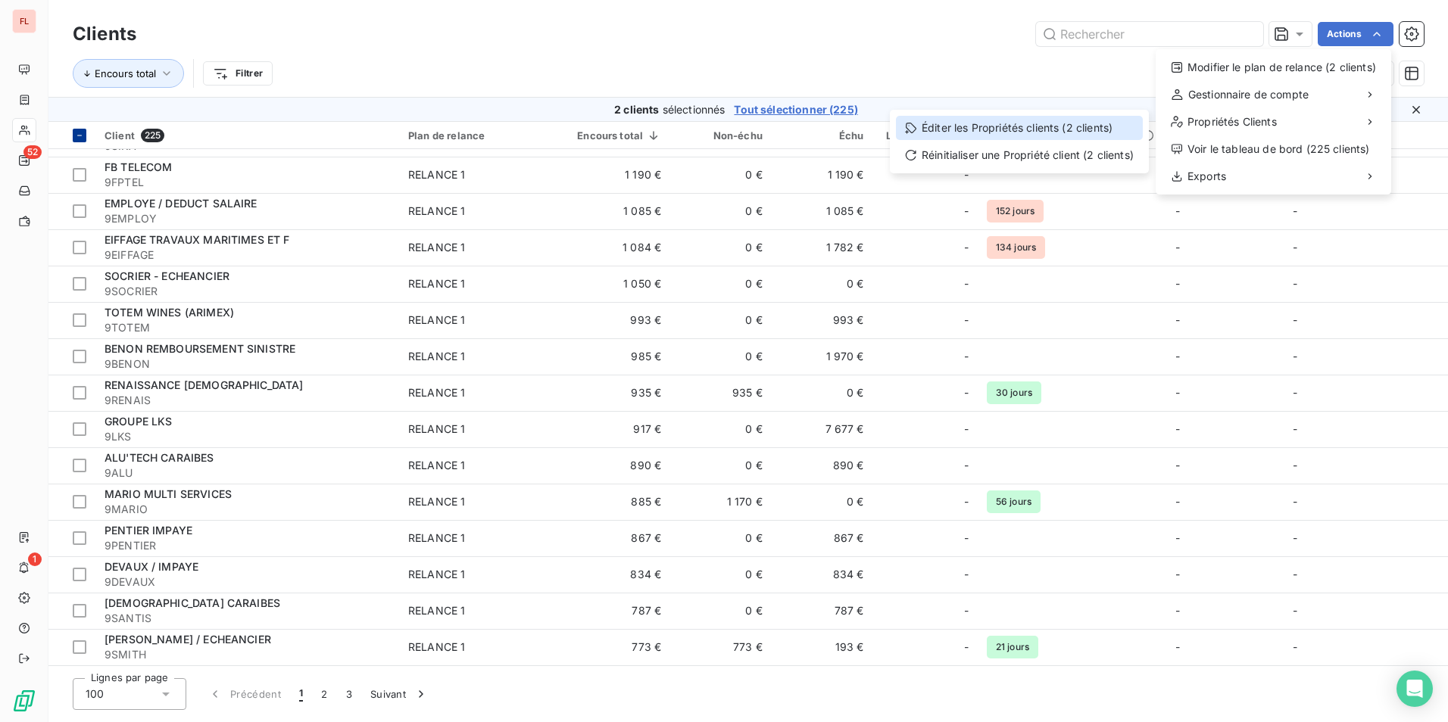
click at [1031, 124] on div "Éditer les Propriétés clients (2 clients)" at bounding box center [1019, 128] width 247 height 24
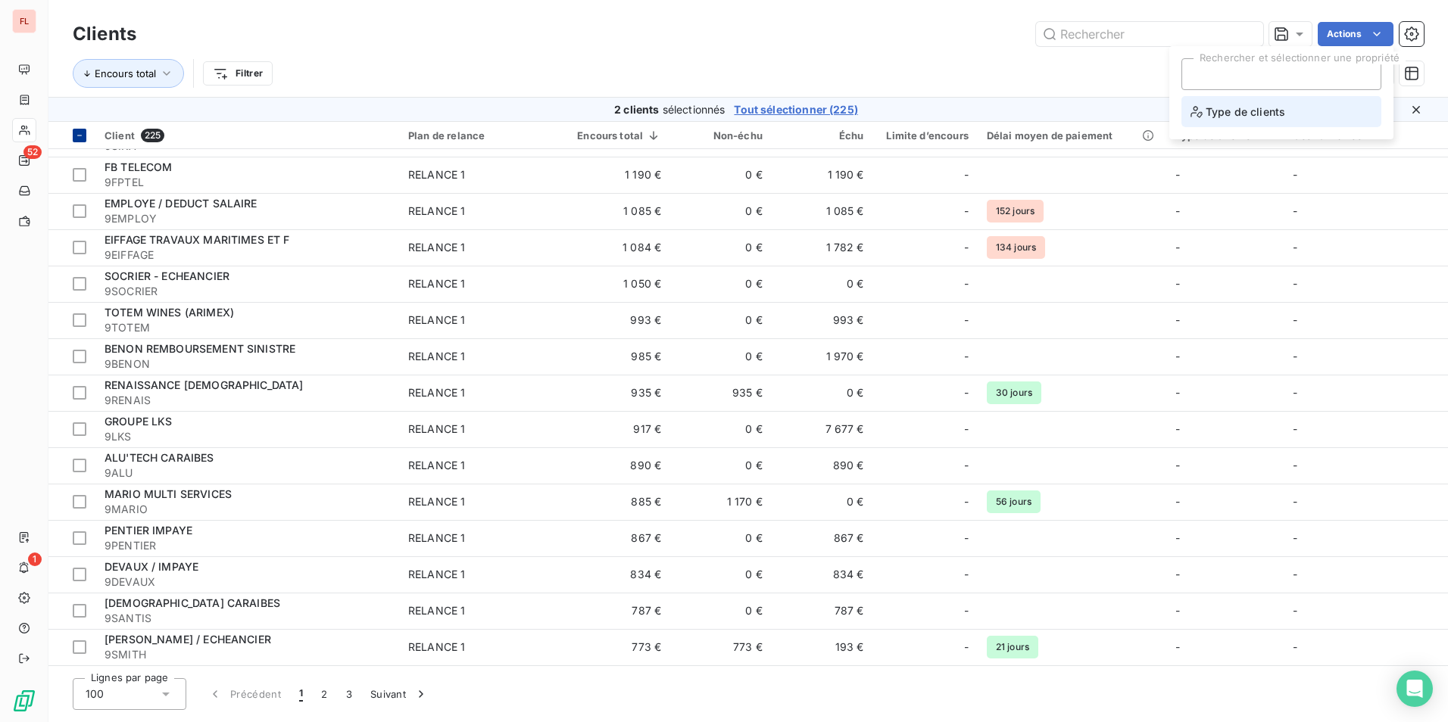
click at [1230, 116] on span "Type de clients" at bounding box center [1237, 111] width 95 height 19
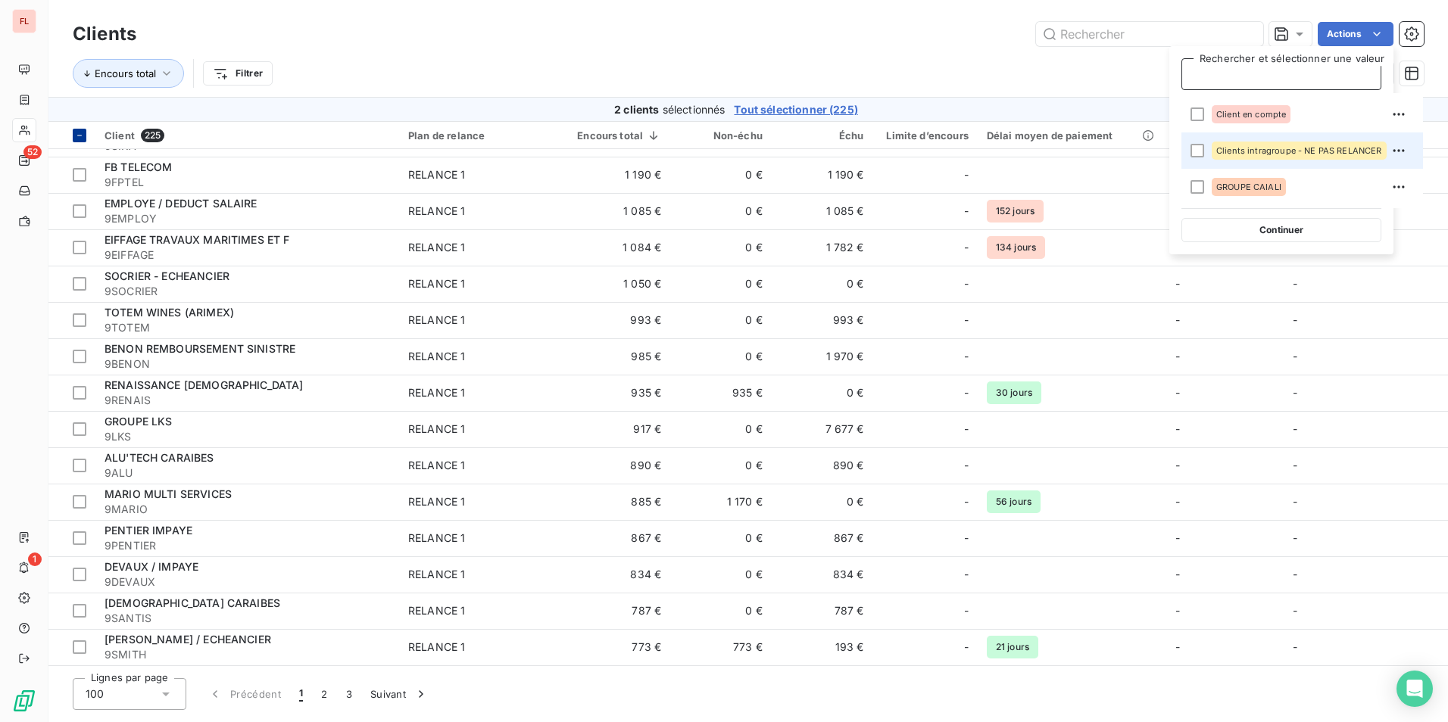
click at [1247, 155] on div "Clients intragroupe - NE PAS RELANCER" at bounding box center [1298, 151] width 175 height 18
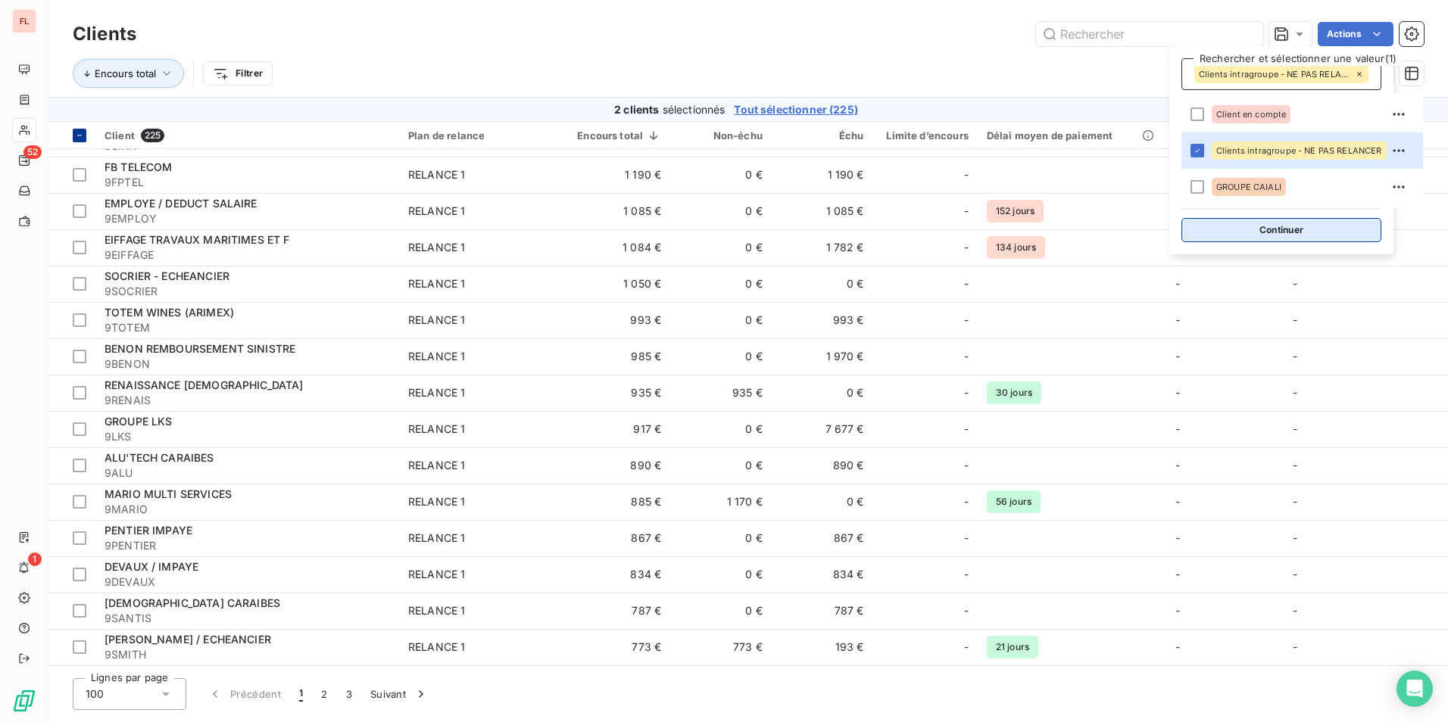
click at [1258, 235] on button "Continuer" at bounding box center [1281, 230] width 200 height 24
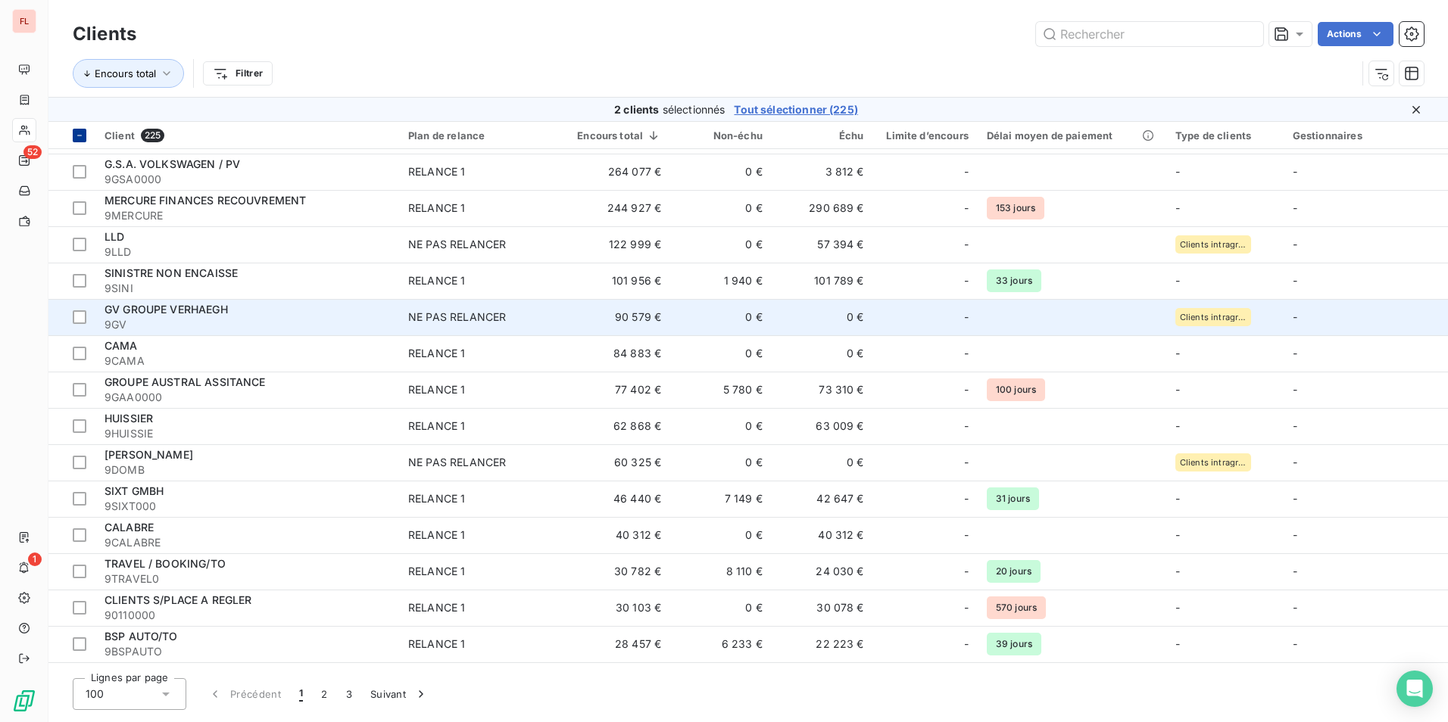
scroll to position [0, 0]
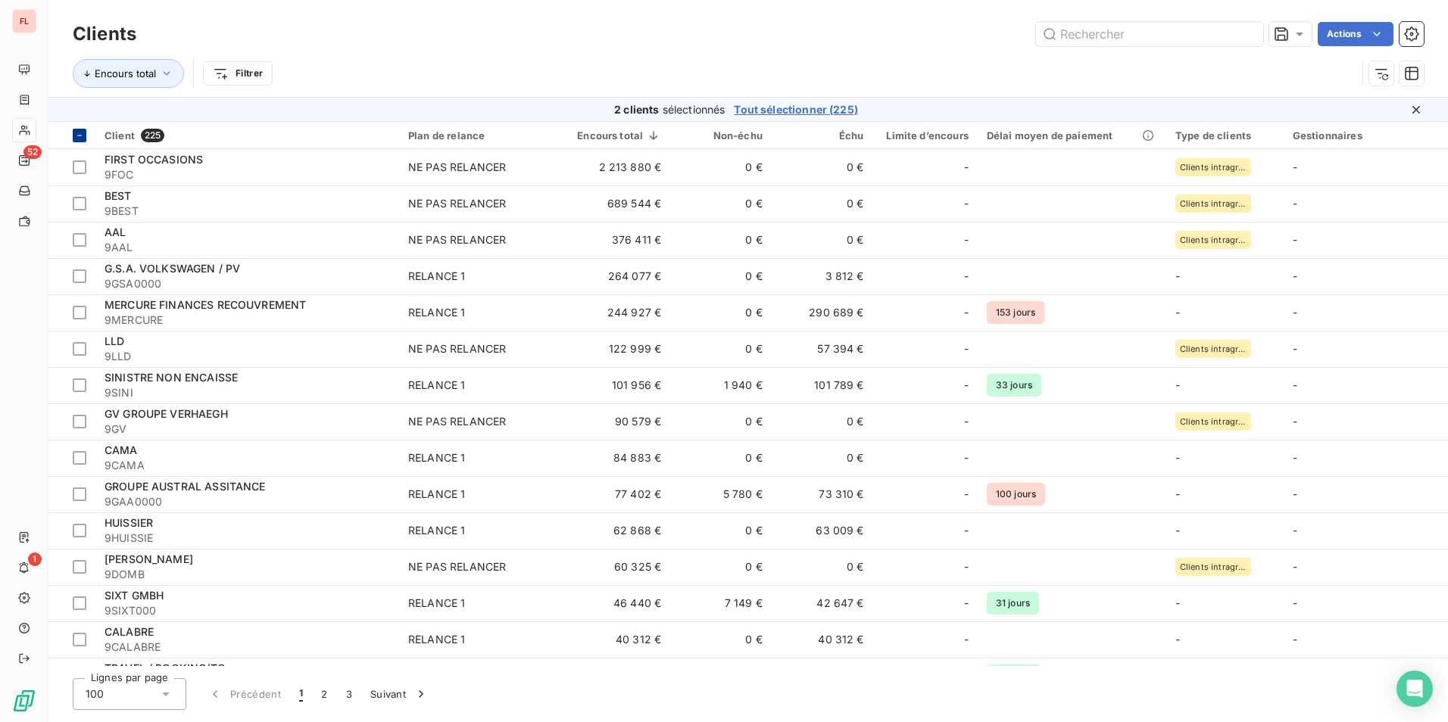
click at [80, 137] on icon at bounding box center [79, 135] width 9 height 9
click at [79, 137] on icon at bounding box center [79, 135] width 5 height 3
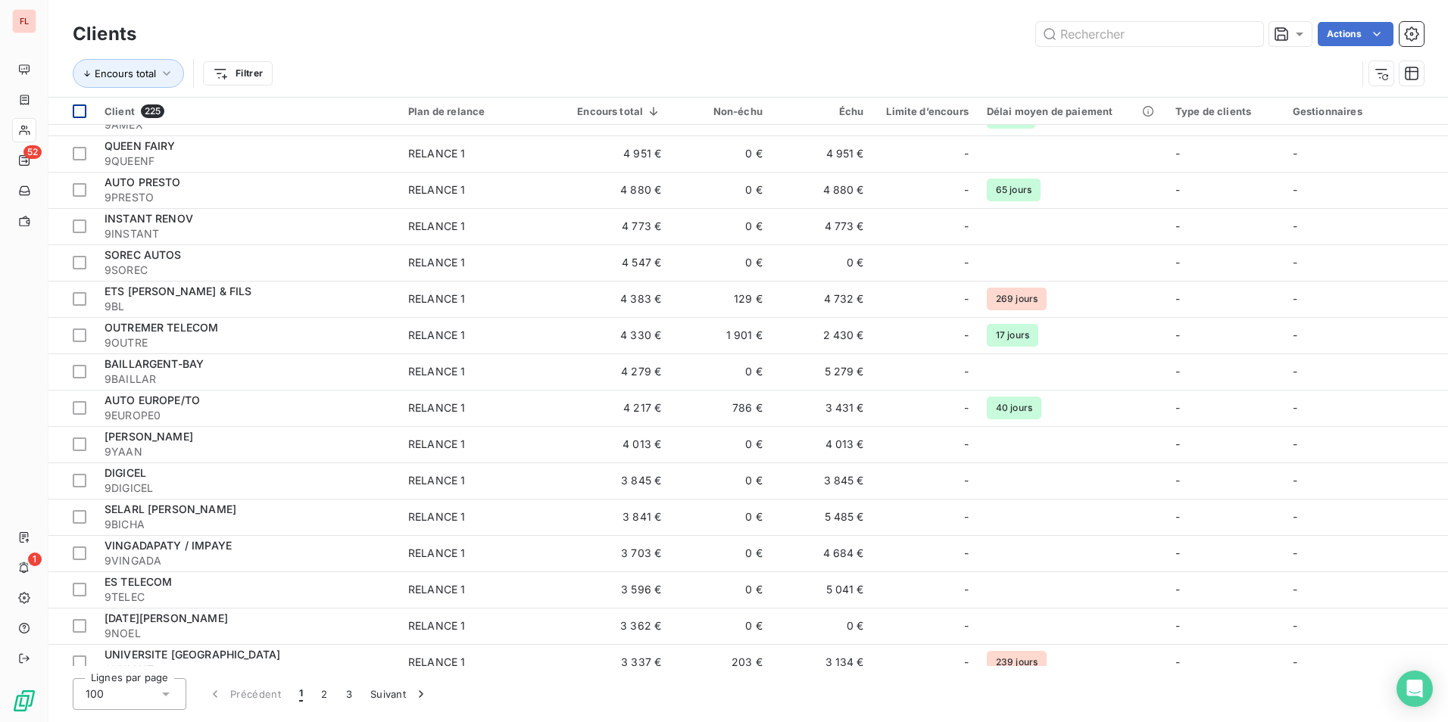
scroll to position [1893, 0]
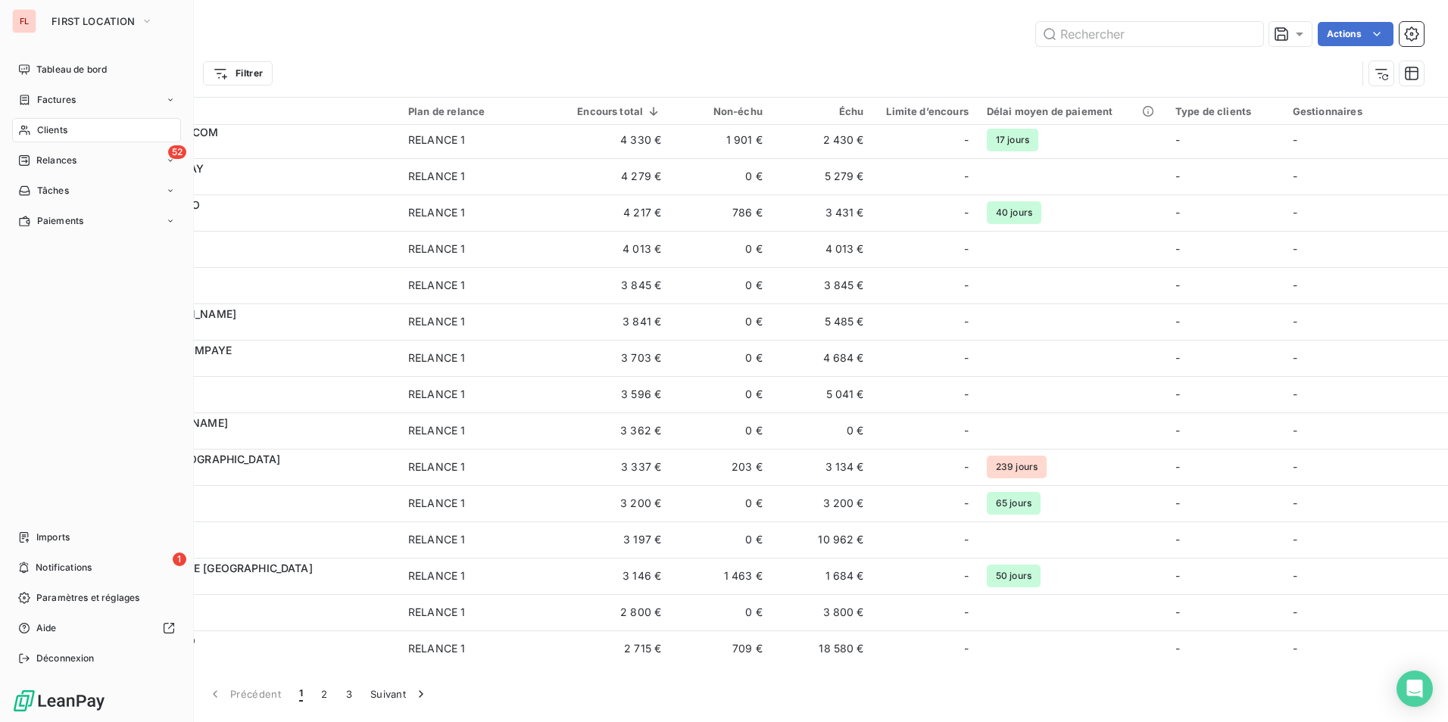
click at [44, 126] on span "Clients" at bounding box center [52, 130] width 30 height 14
click at [60, 67] on span "Tableau de bord" at bounding box center [71, 70] width 70 height 14
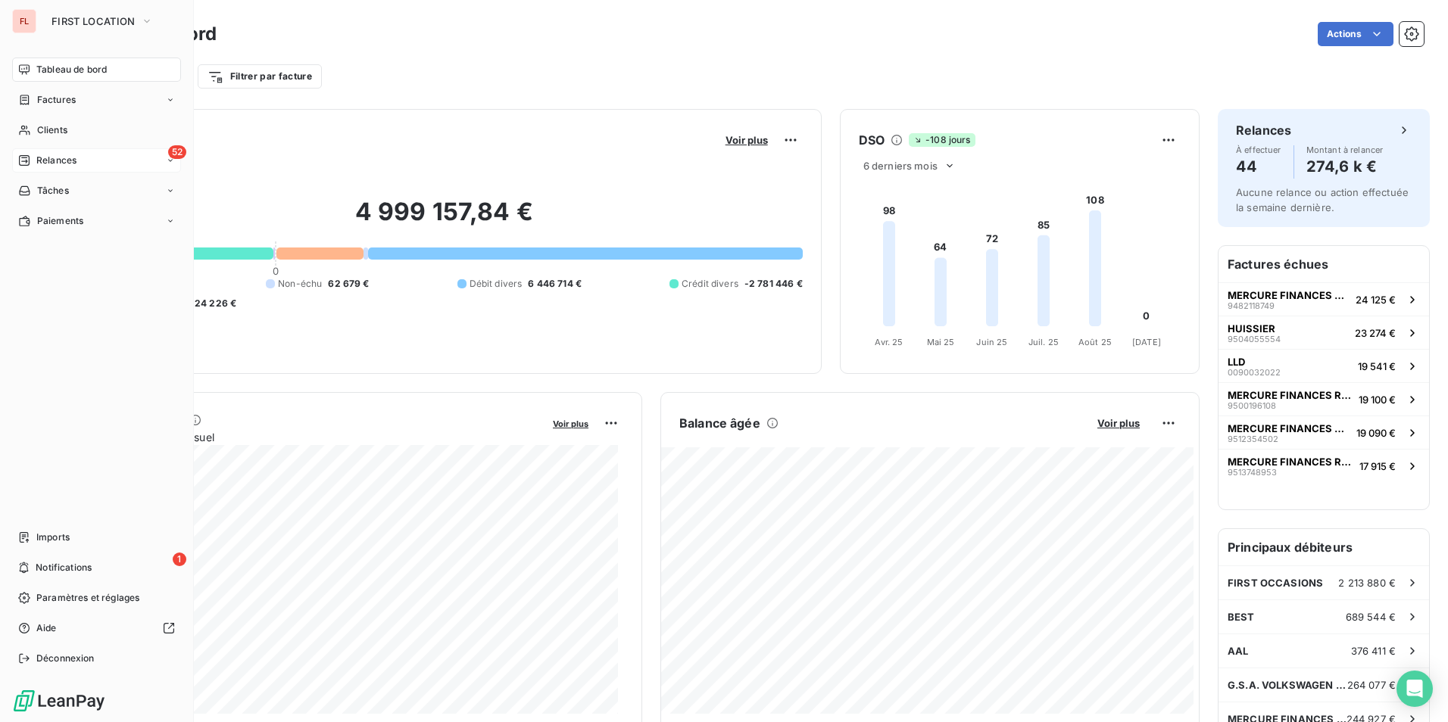
click at [97, 159] on div "52 Relances" at bounding box center [96, 160] width 169 height 24
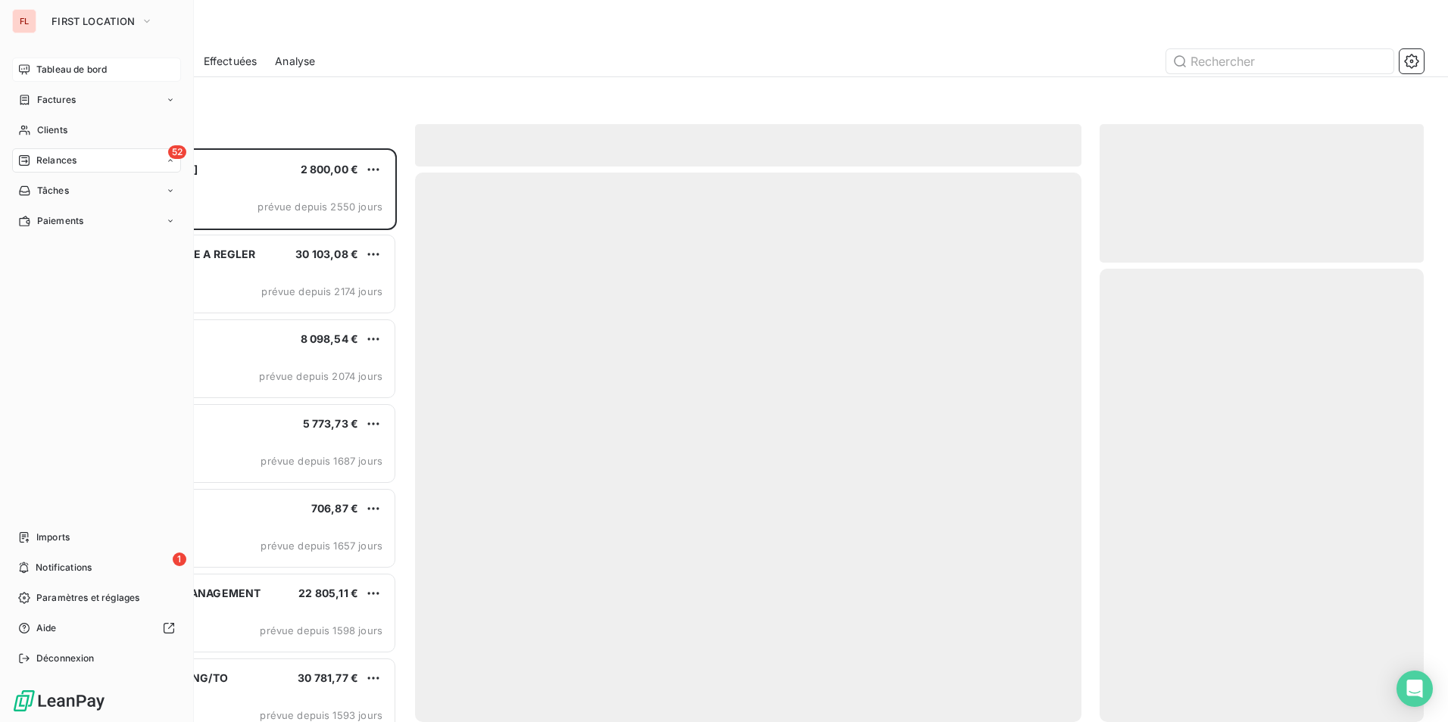
scroll to position [563, 313]
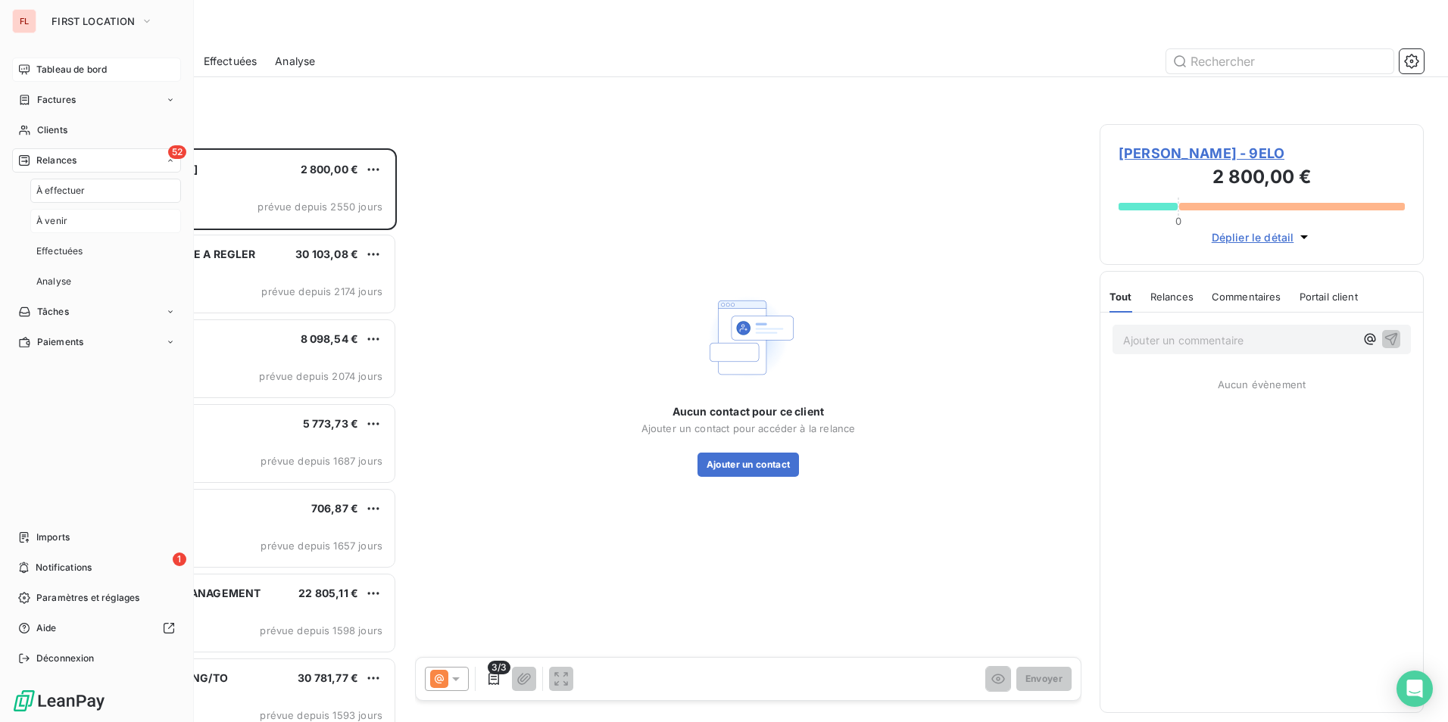
click at [55, 222] on span "À venir" at bounding box center [51, 221] width 31 height 14
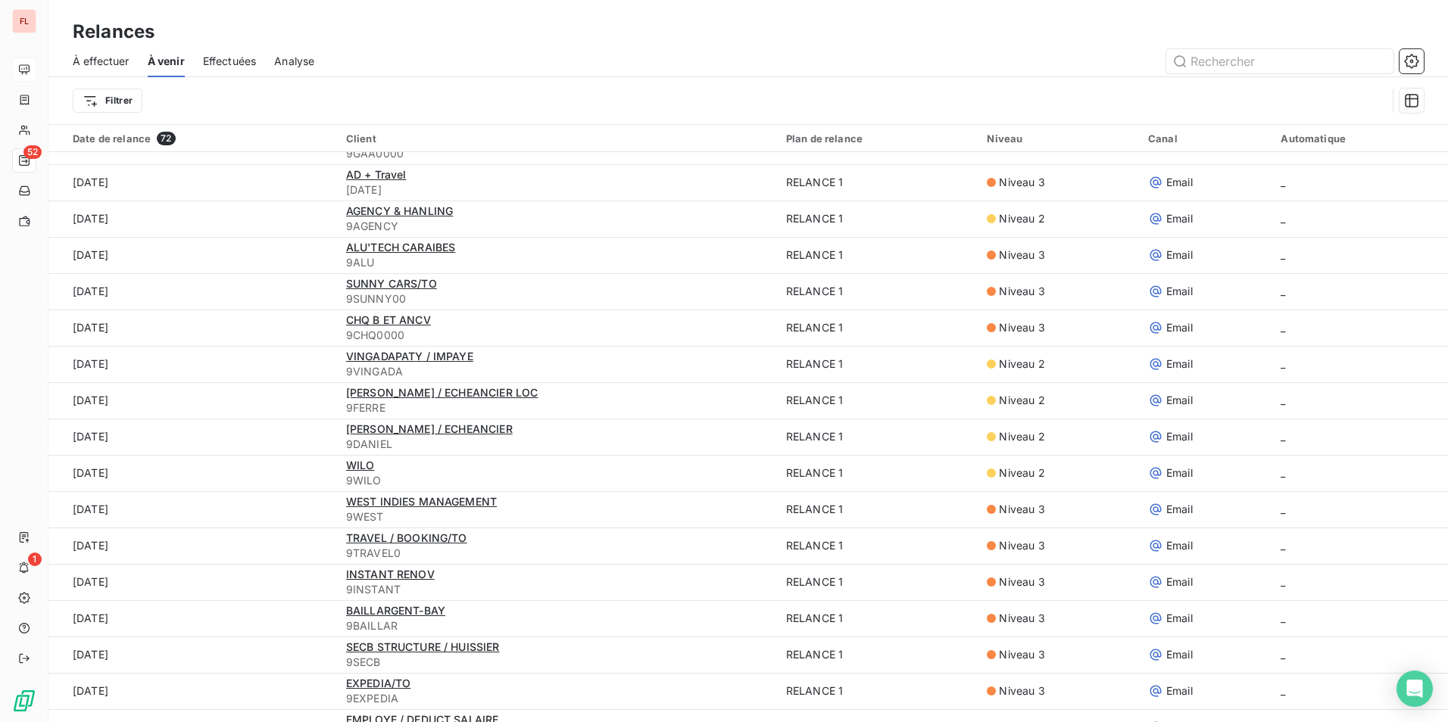
scroll to position [1139, 0]
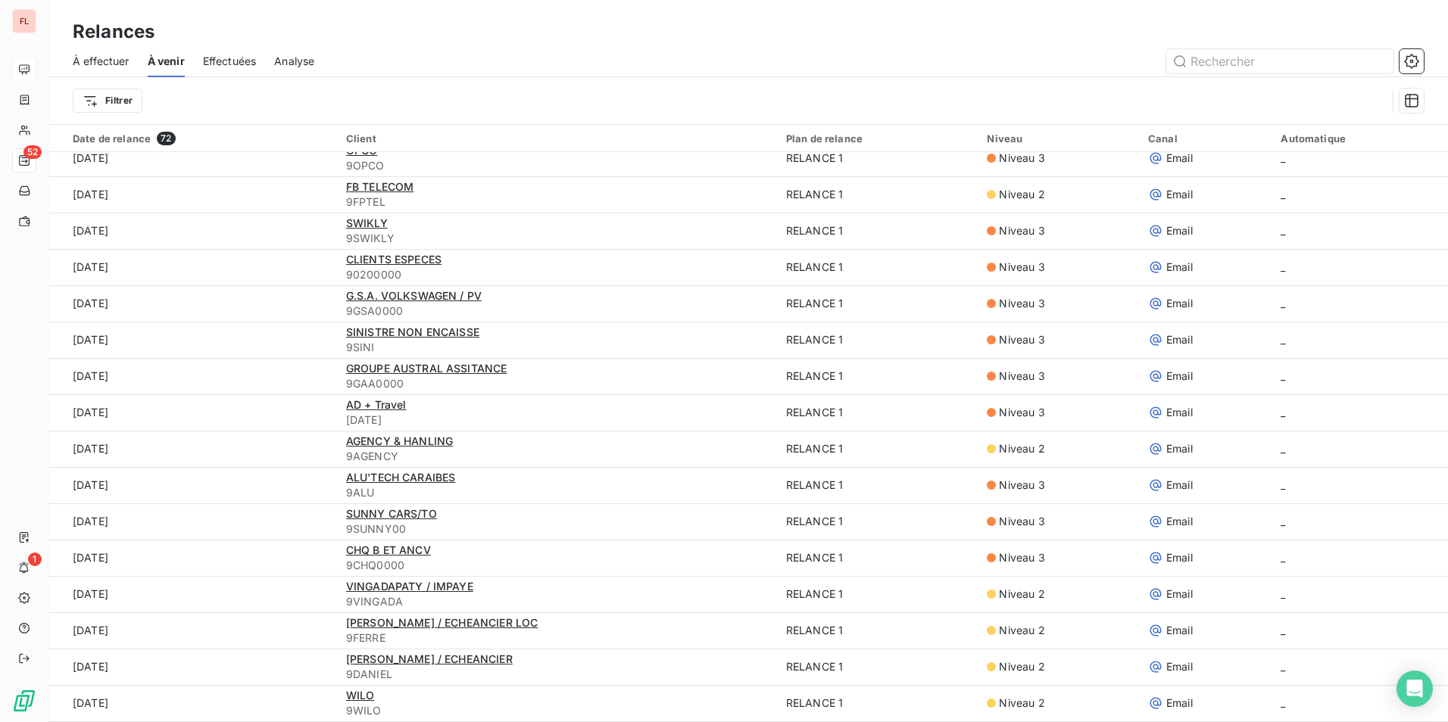
click at [235, 69] on div "Effectuées" at bounding box center [230, 61] width 54 height 32
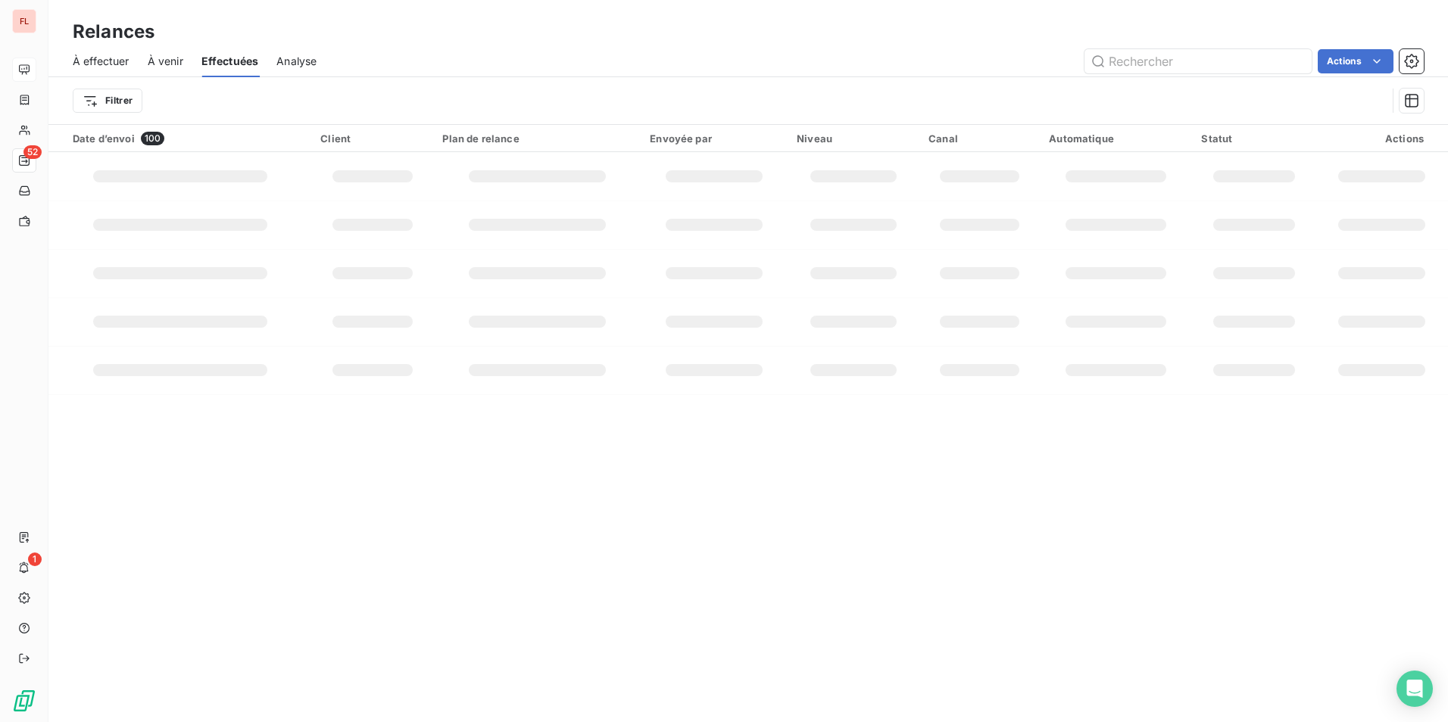
click at [299, 65] on span "Analyse" at bounding box center [296, 61] width 40 height 15
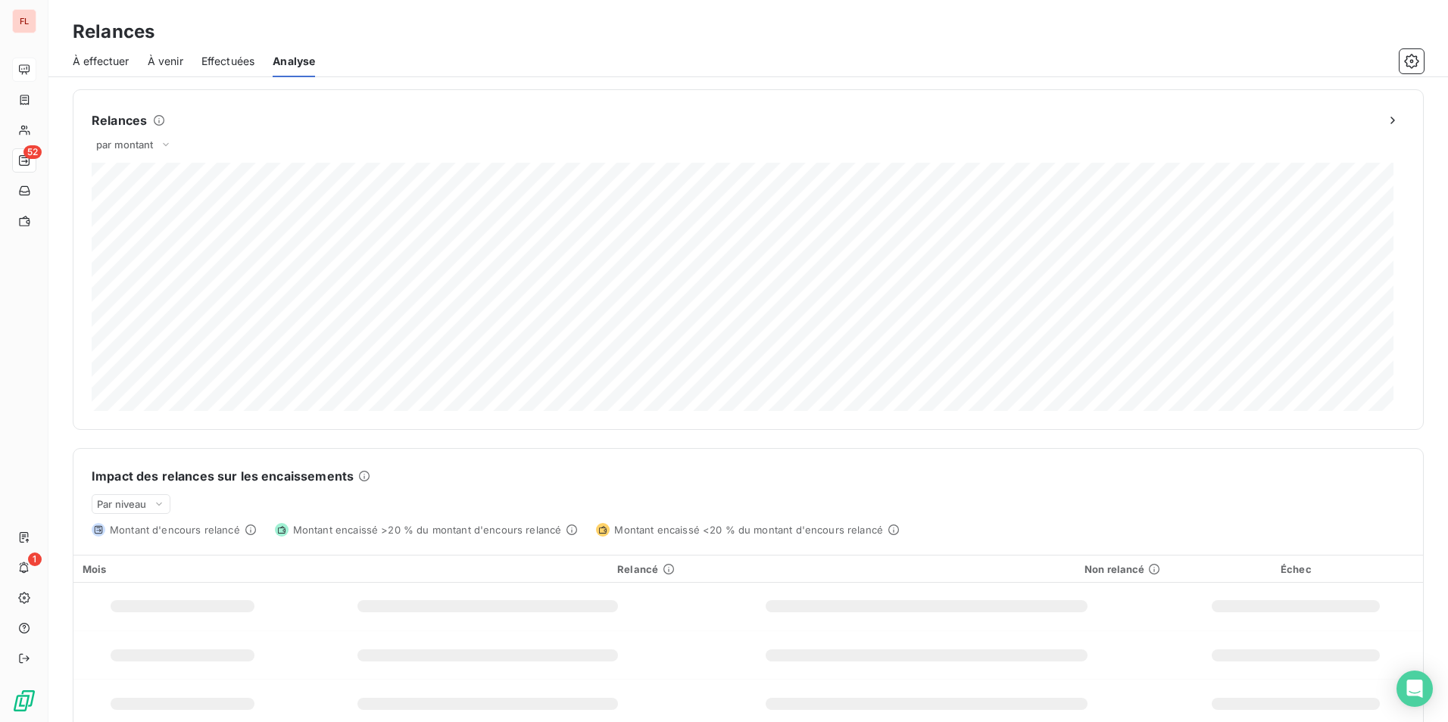
click at [164, 66] on span "À venir" at bounding box center [166, 61] width 36 height 15
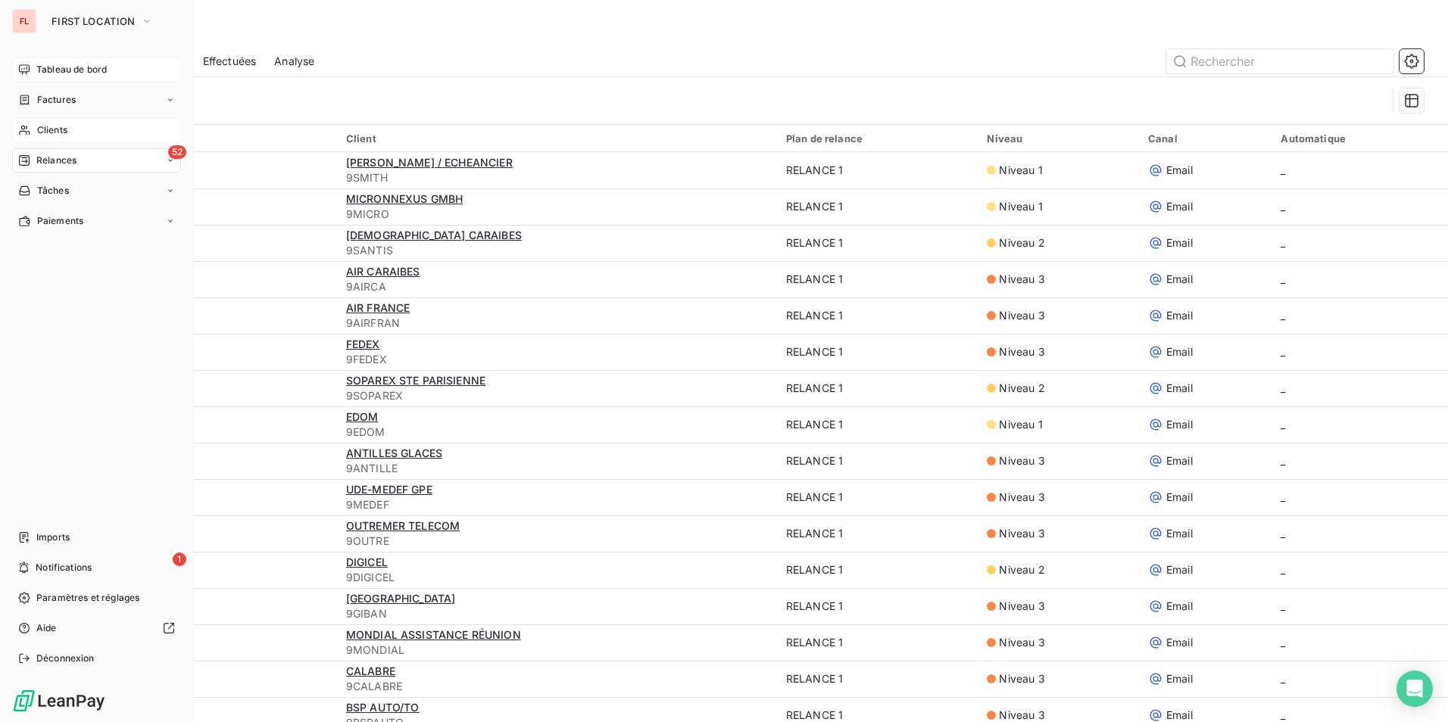
click at [55, 124] on span "Clients" at bounding box center [52, 130] width 30 height 14
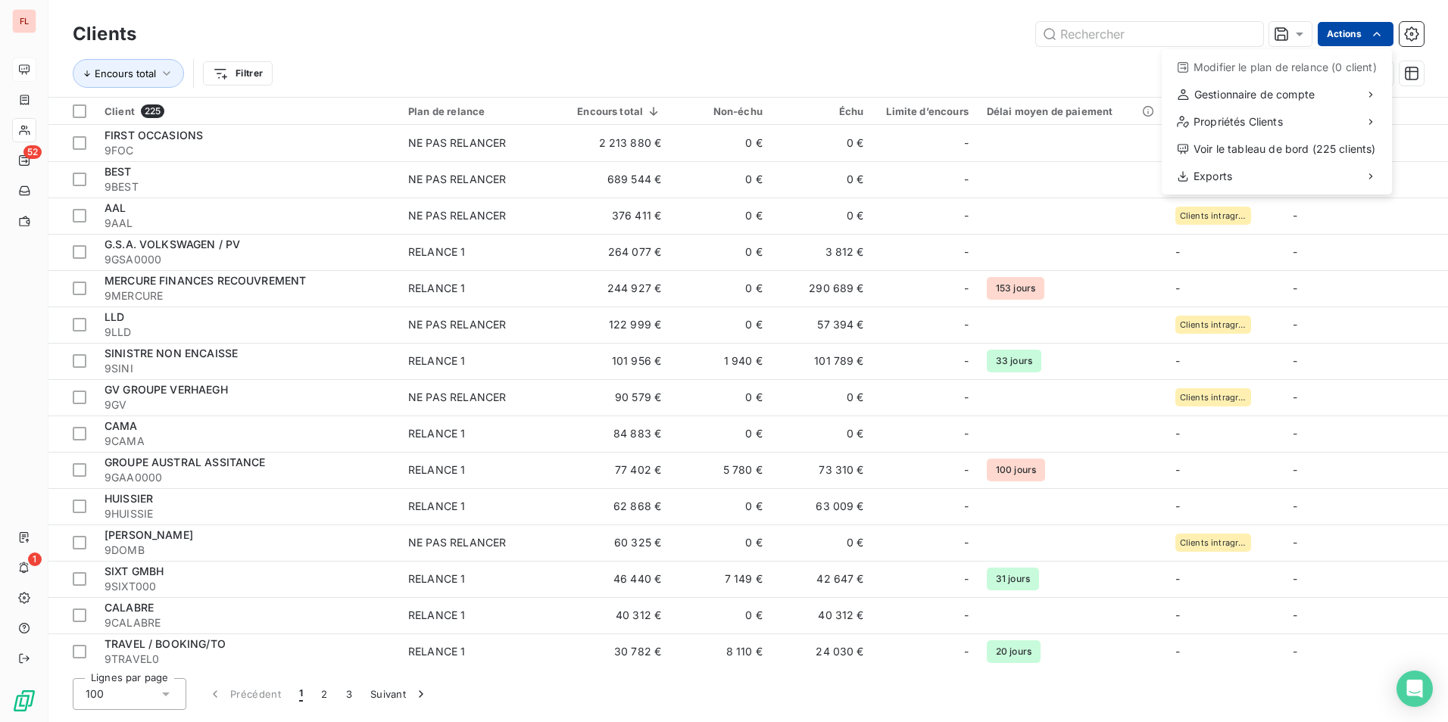
click at [1354, 35] on html "FL 52 1 Clients Actions Modifier le plan de relance (0 client) Gestionnaire de …" at bounding box center [724, 361] width 1448 height 722
click at [1216, 183] on span "Exports" at bounding box center [1212, 176] width 39 height 15
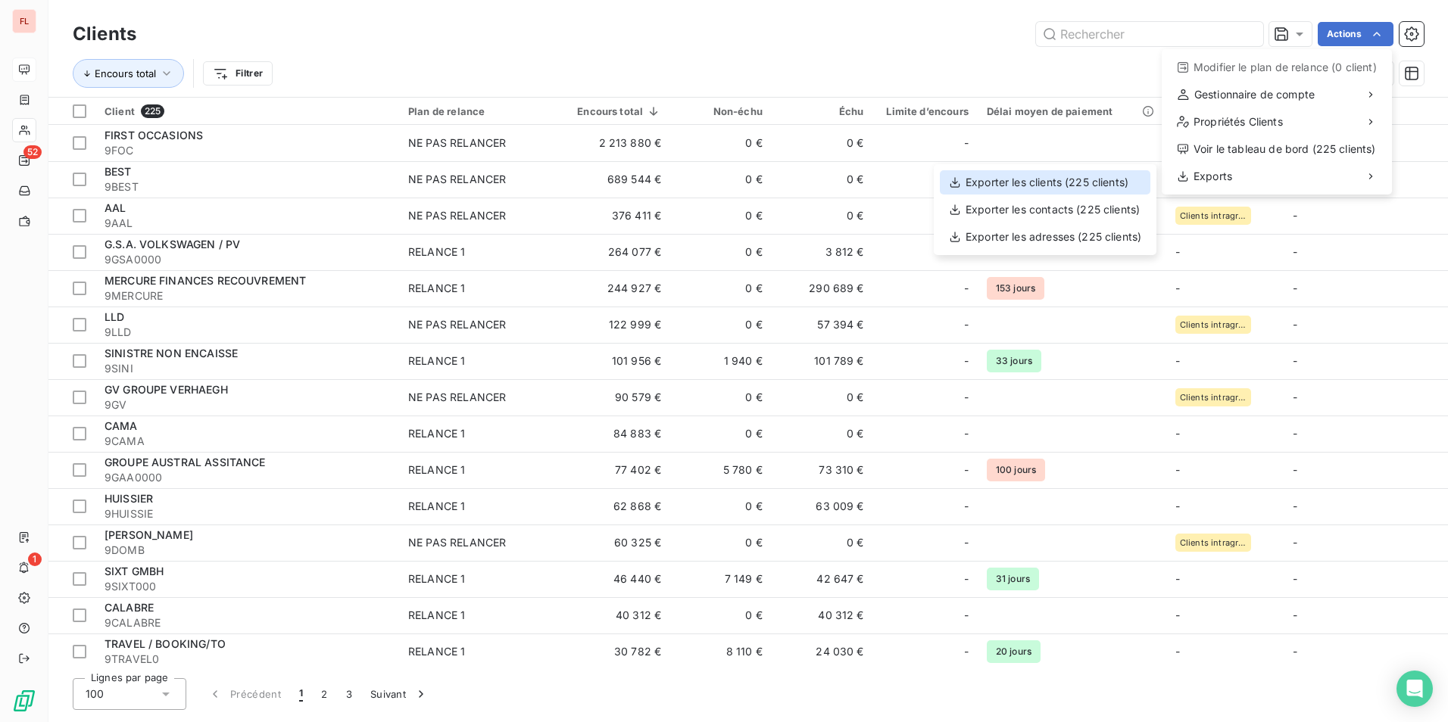
click at [1113, 177] on div "Exporter les clients (225 clients)" at bounding box center [1045, 182] width 210 height 24
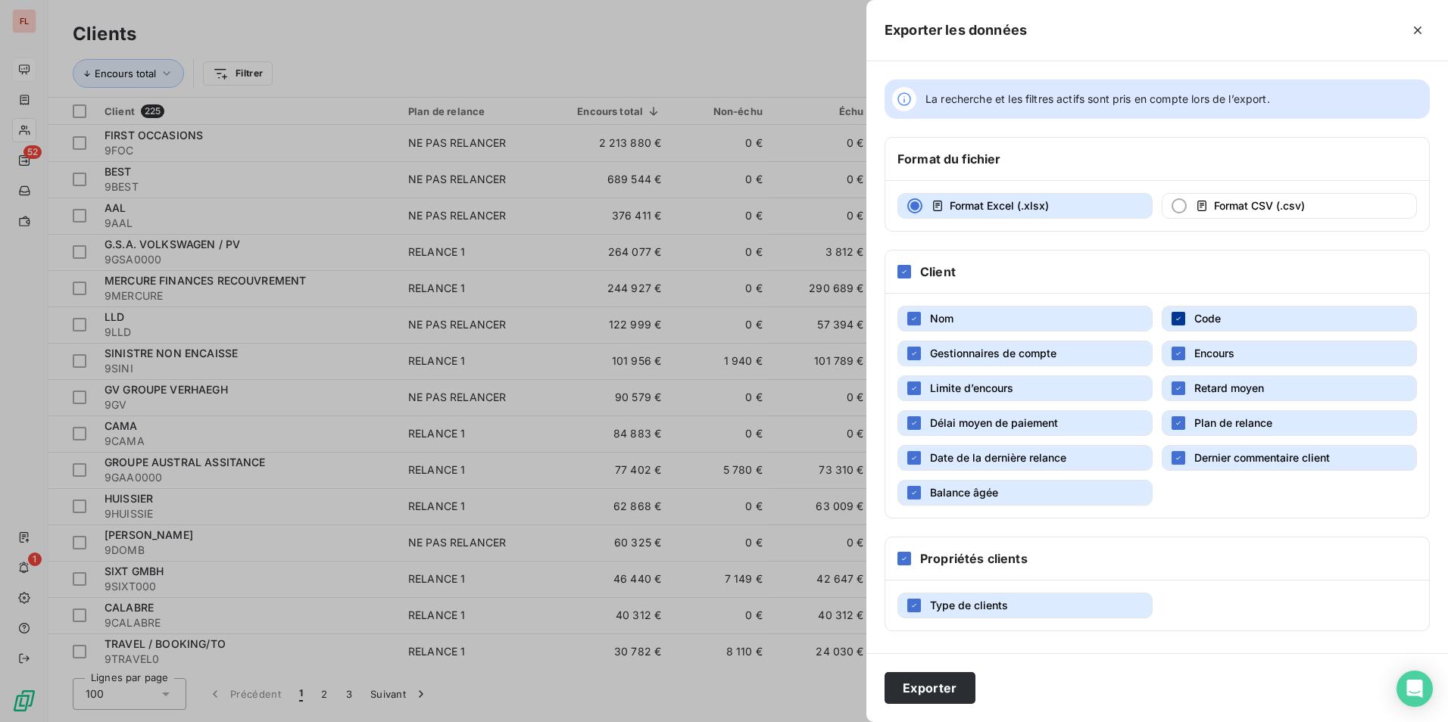
click at [1172, 319] on div "button" at bounding box center [1178, 319] width 14 height 14
click at [1180, 318] on div "button" at bounding box center [1178, 319] width 14 height 14
click at [913, 352] on icon "button" at bounding box center [913, 353] width 9 height 9
click at [910, 388] on icon "button" at bounding box center [913, 388] width 9 height 9
click at [1183, 386] on div "button" at bounding box center [1178, 389] width 14 height 14
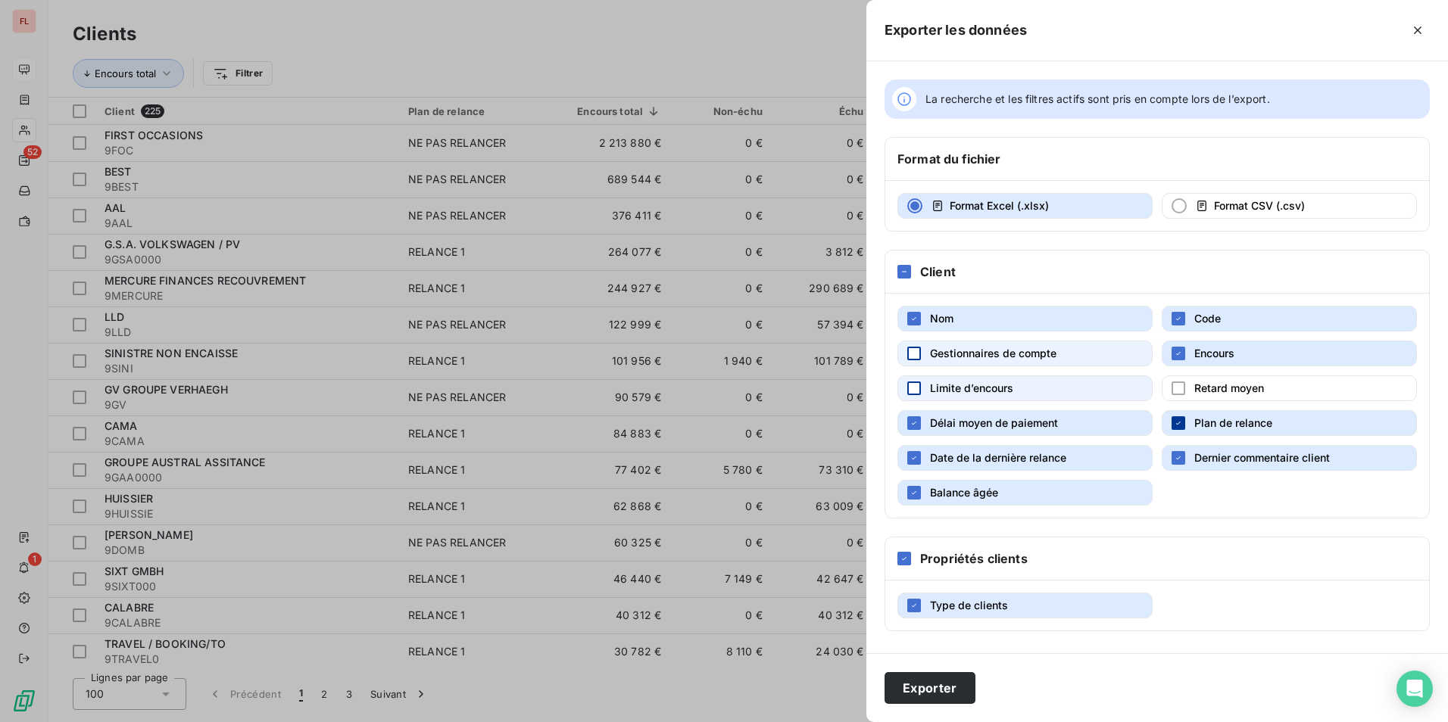
click at [1174, 427] on div "button" at bounding box center [1178, 423] width 14 height 14
click at [909, 421] on div "button" at bounding box center [914, 423] width 14 height 14
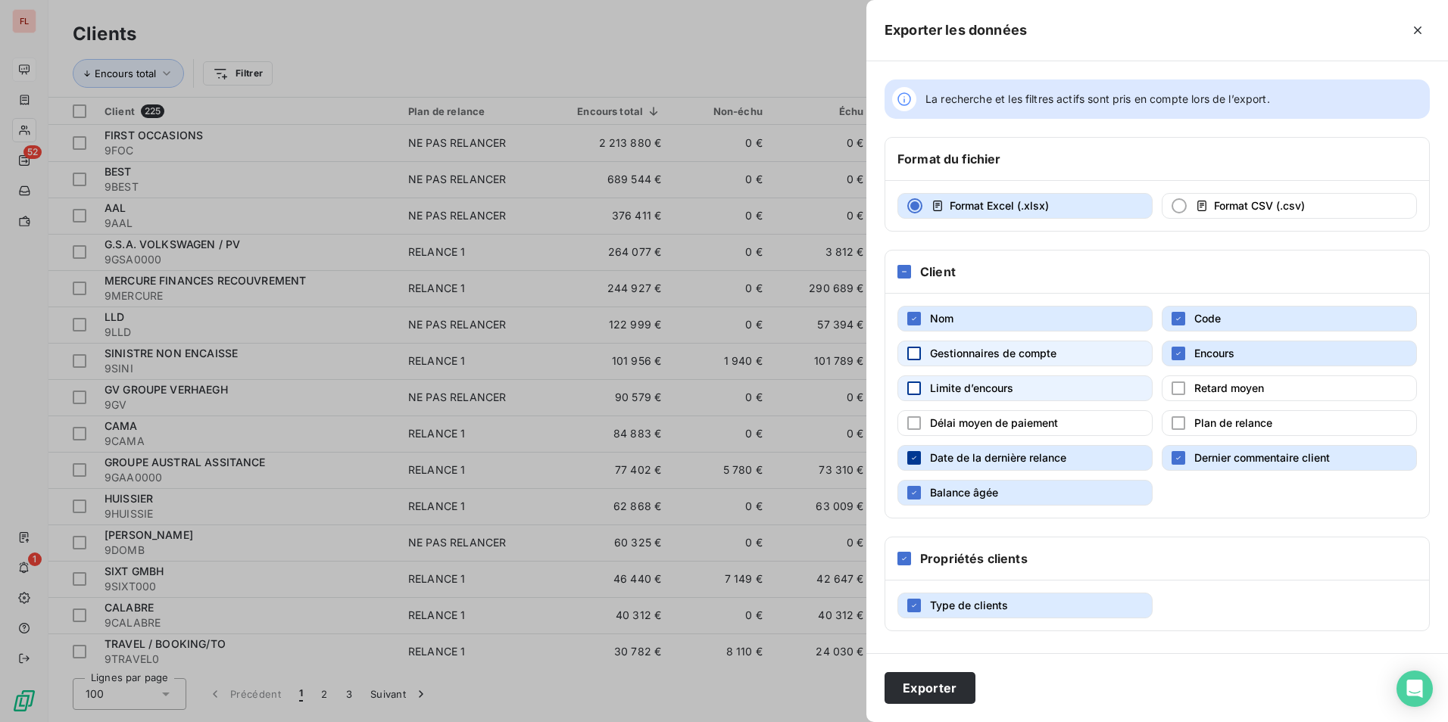
click at [912, 460] on icon "button" at bounding box center [913, 458] width 9 height 9
click at [1180, 459] on icon "button" at bounding box center [1178, 458] width 9 height 9
click at [944, 693] on button "Exporter" at bounding box center [929, 688] width 91 height 32
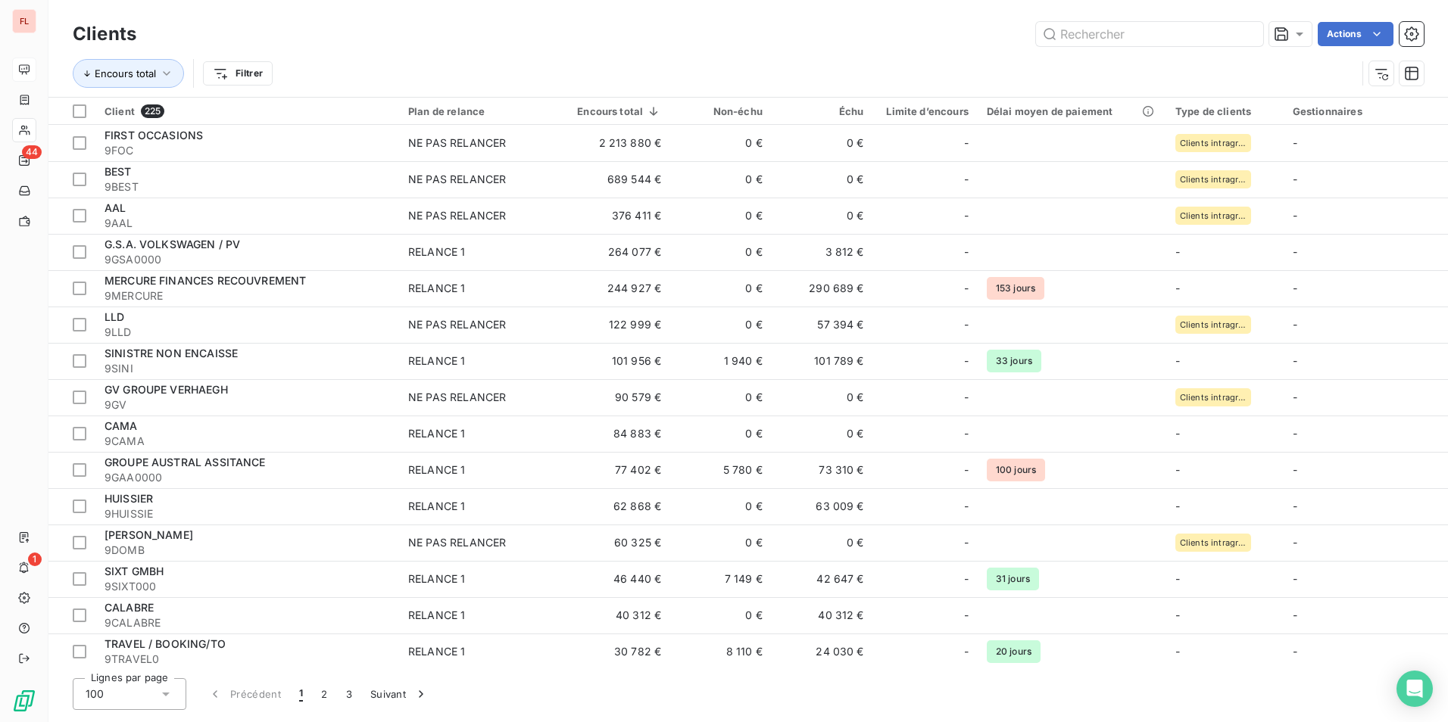
click at [476, 42] on div "Actions" at bounding box center [788, 34] width 1269 height 24
click at [1143, 35] on input "text" at bounding box center [1149, 34] width 227 height 24
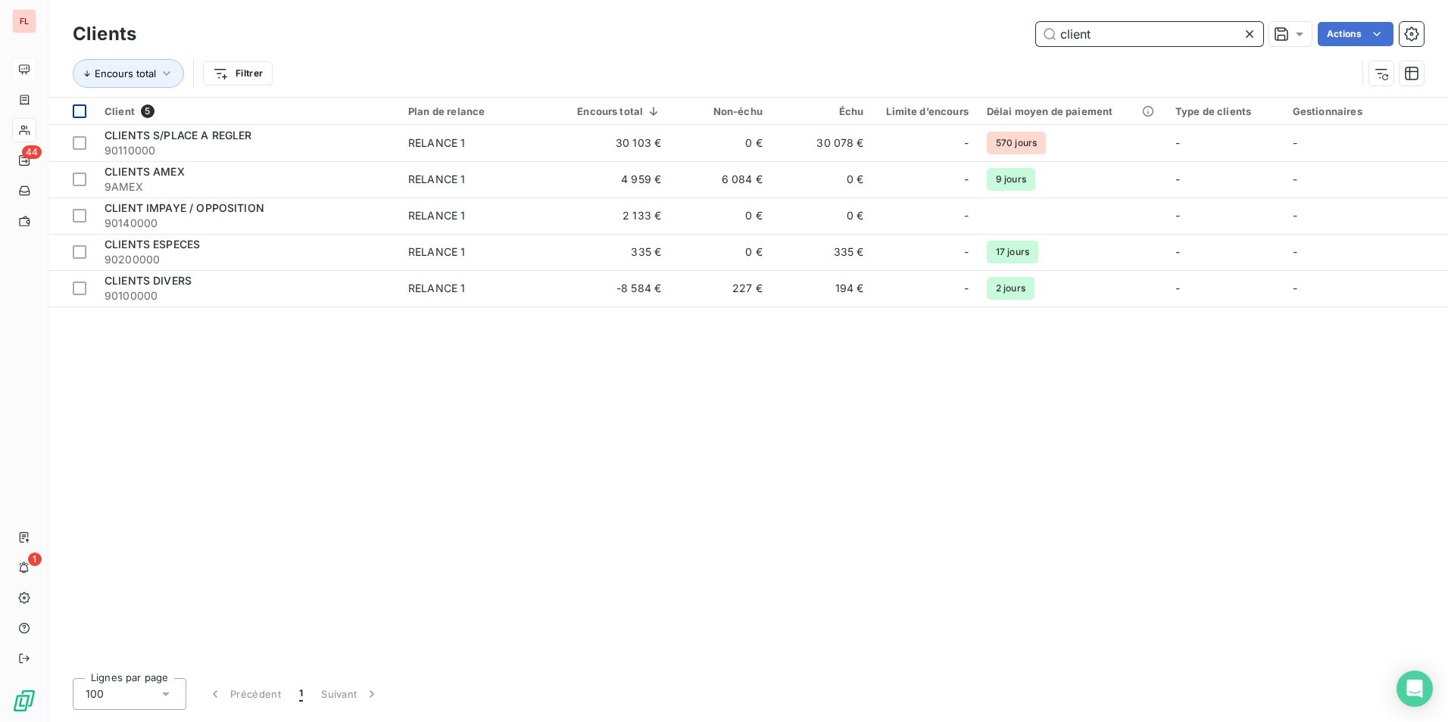
type input "client"
click at [79, 111] on div at bounding box center [80, 111] width 14 height 14
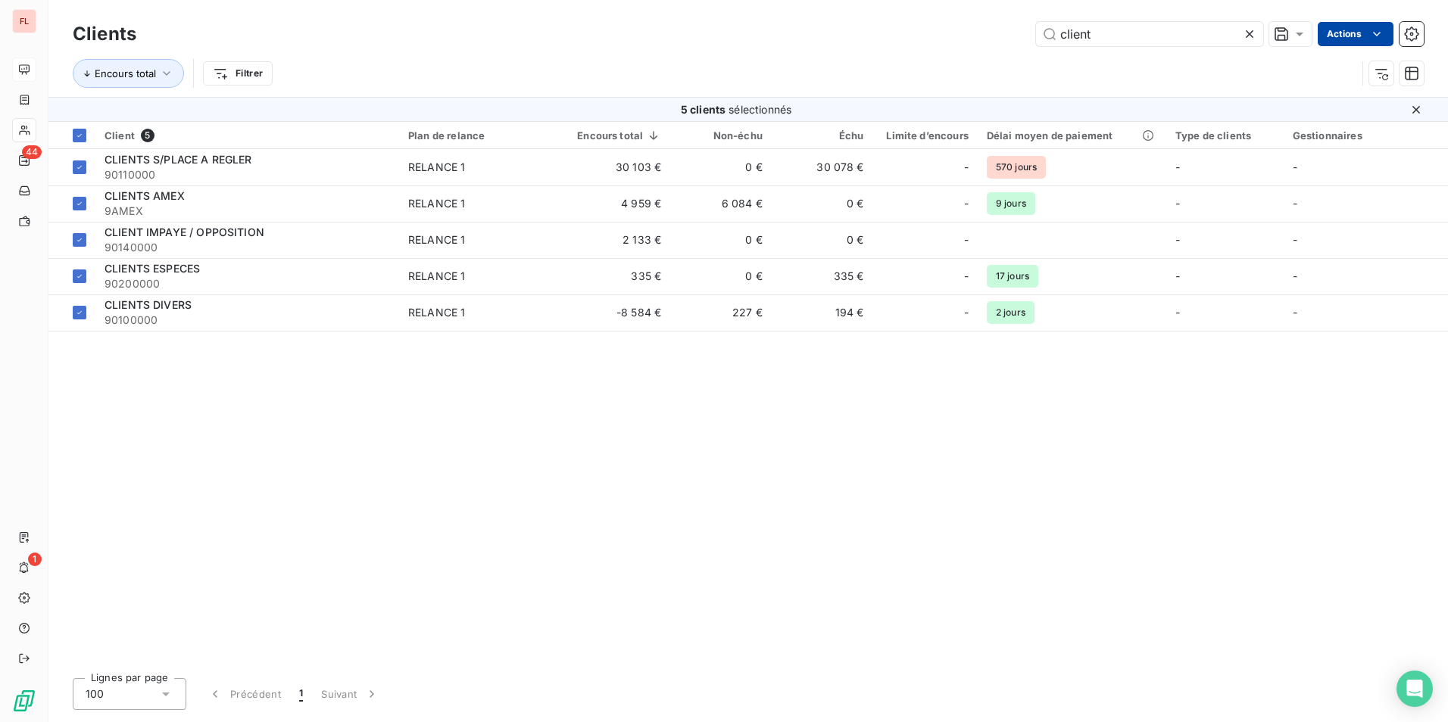
click at [1365, 42] on html "FL 44 1 Clients client Actions Encours total Filtrer 5 clients sélectionnés Cli…" at bounding box center [724, 361] width 1448 height 722
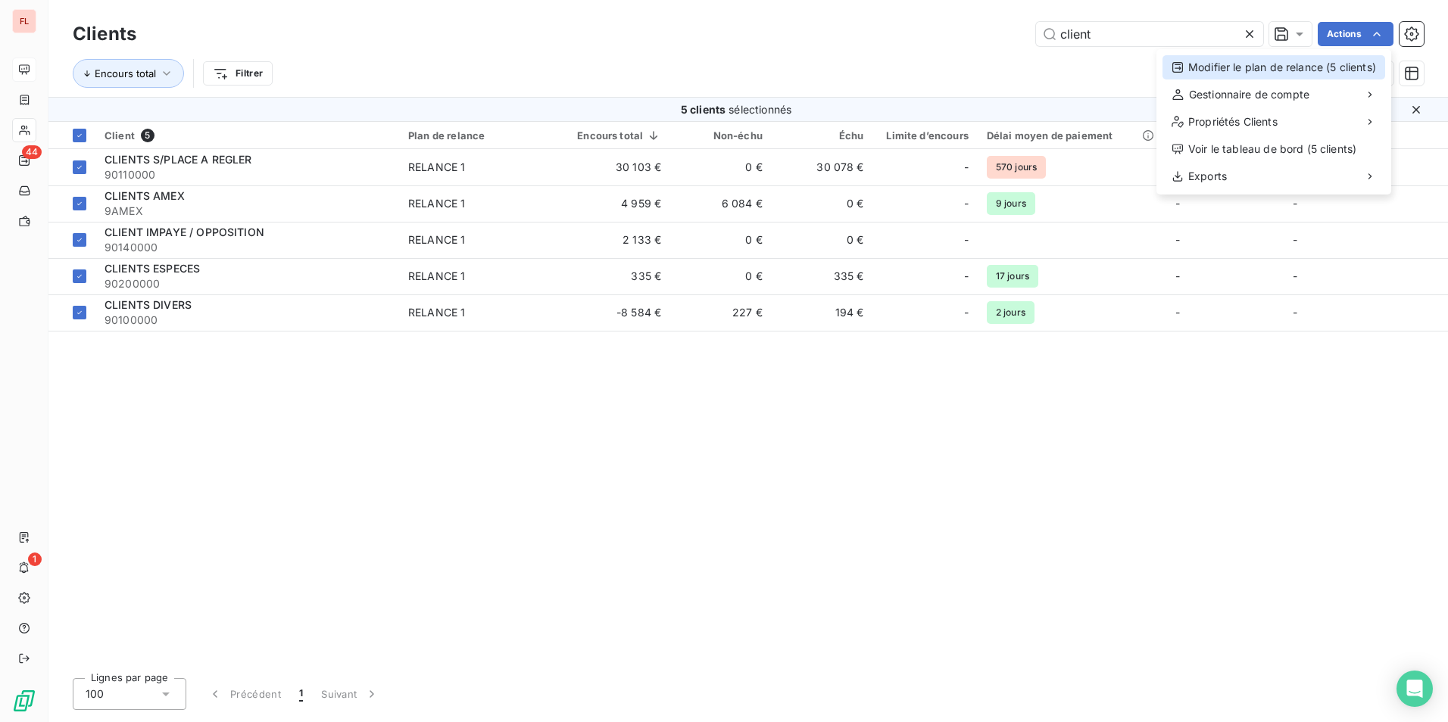
click at [1275, 73] on div "Modifier le plan de relance (5 clients)" at bounding box center [1273, 67] width 223 height 24
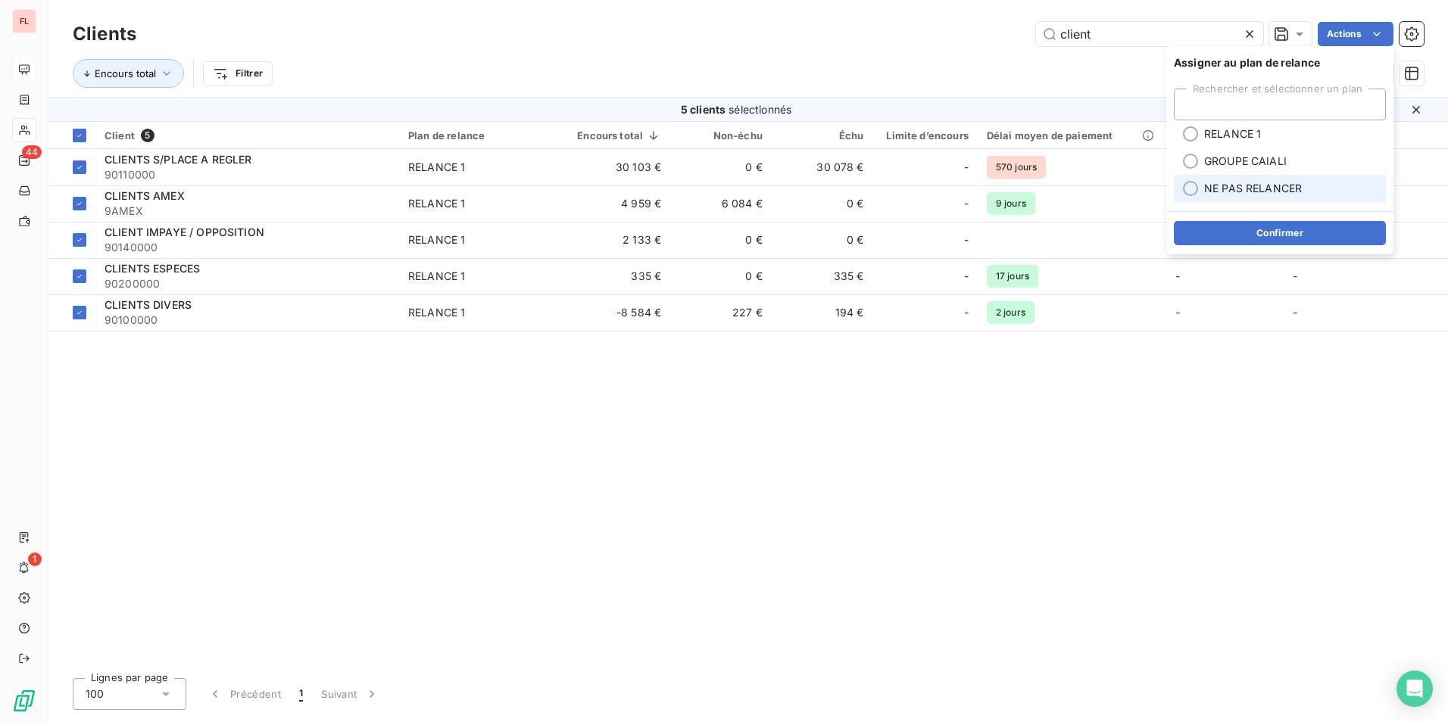
click at [1233, 189] on span "NE PAS RELANCER" at bounding box center [1253, 188] width 98 height 15
click at [1252, 228] on button "Confirmer" at bounding box center [1280, 233] width 212 height 24
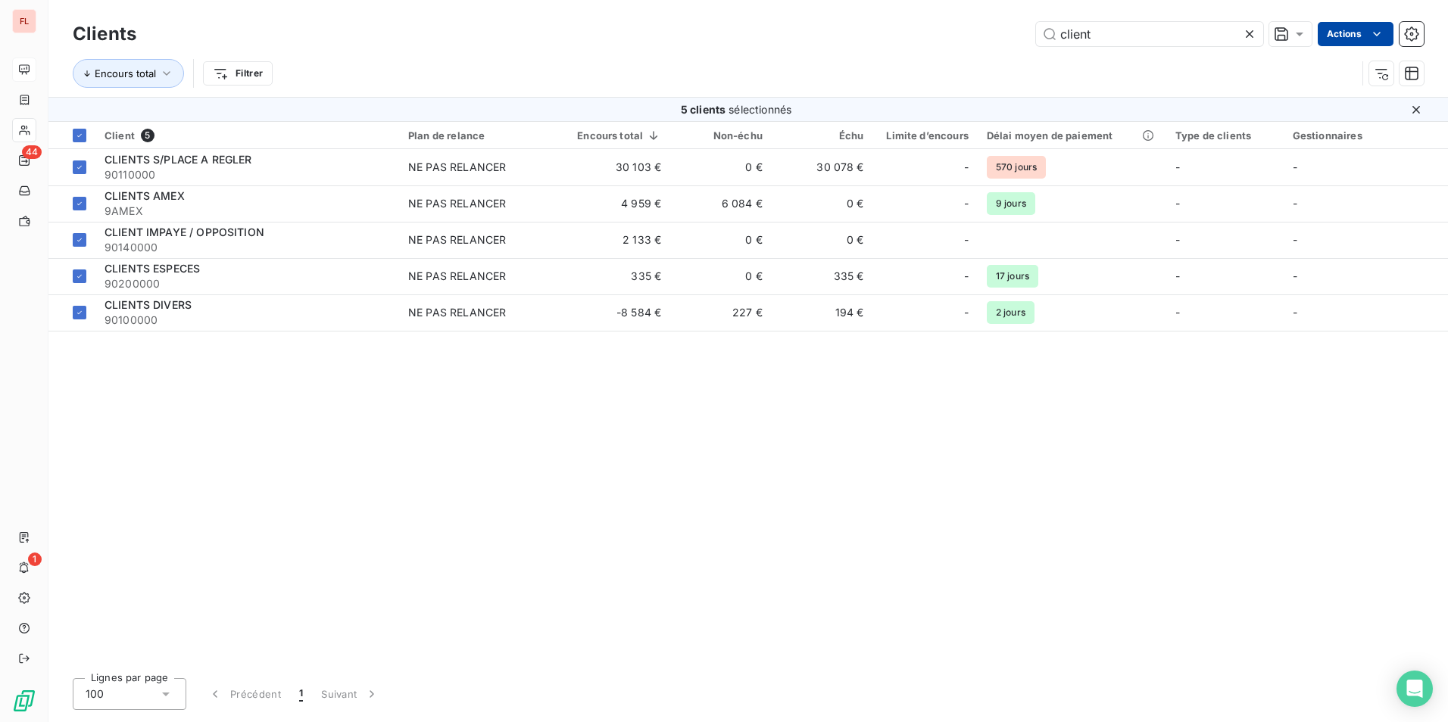
click at [1365, 32] on html "FL 44 1 Clients client Actions Encours total Filtrer 5 clients sélectionnés Cli…" at bounding box center [724, 361] width 1448 height 722
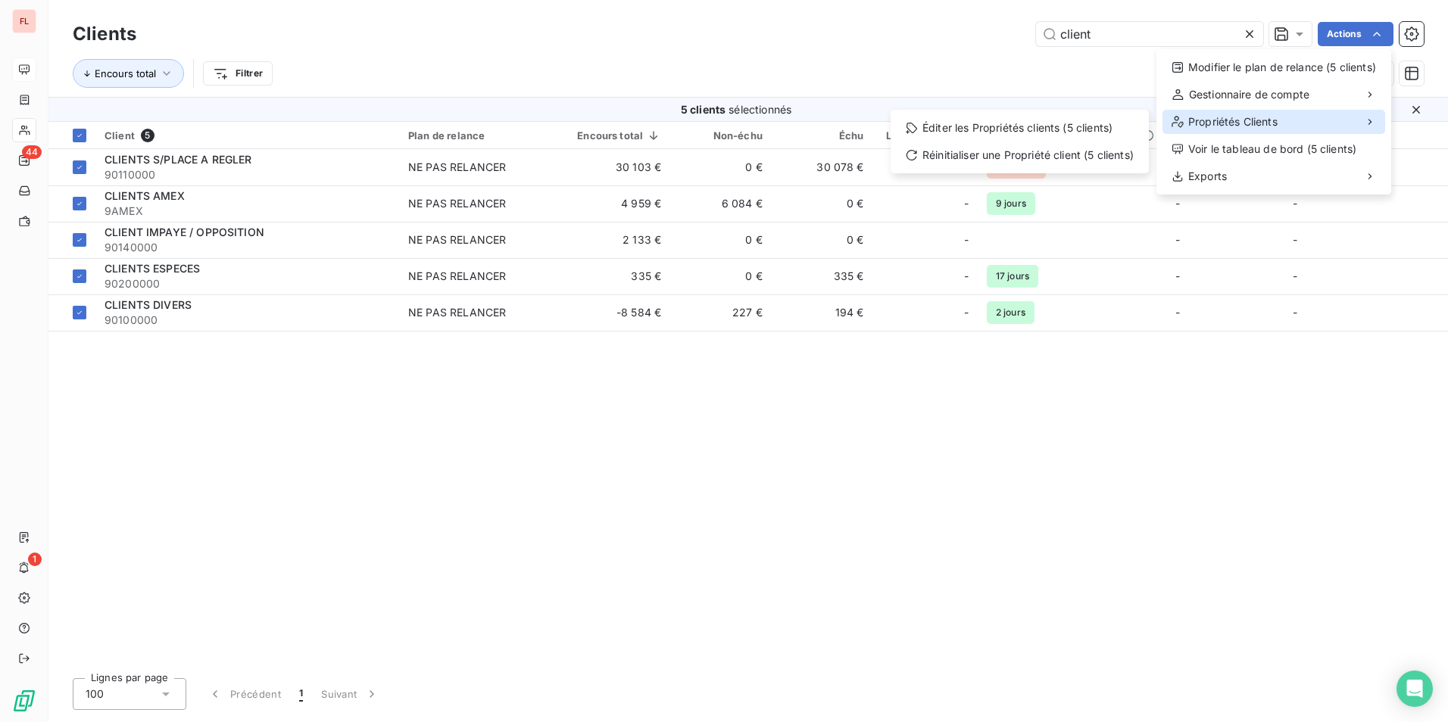
click at [1265, 133] on div "Propriétés Clients" at bounding box center [1273, 122] width 223 height 24
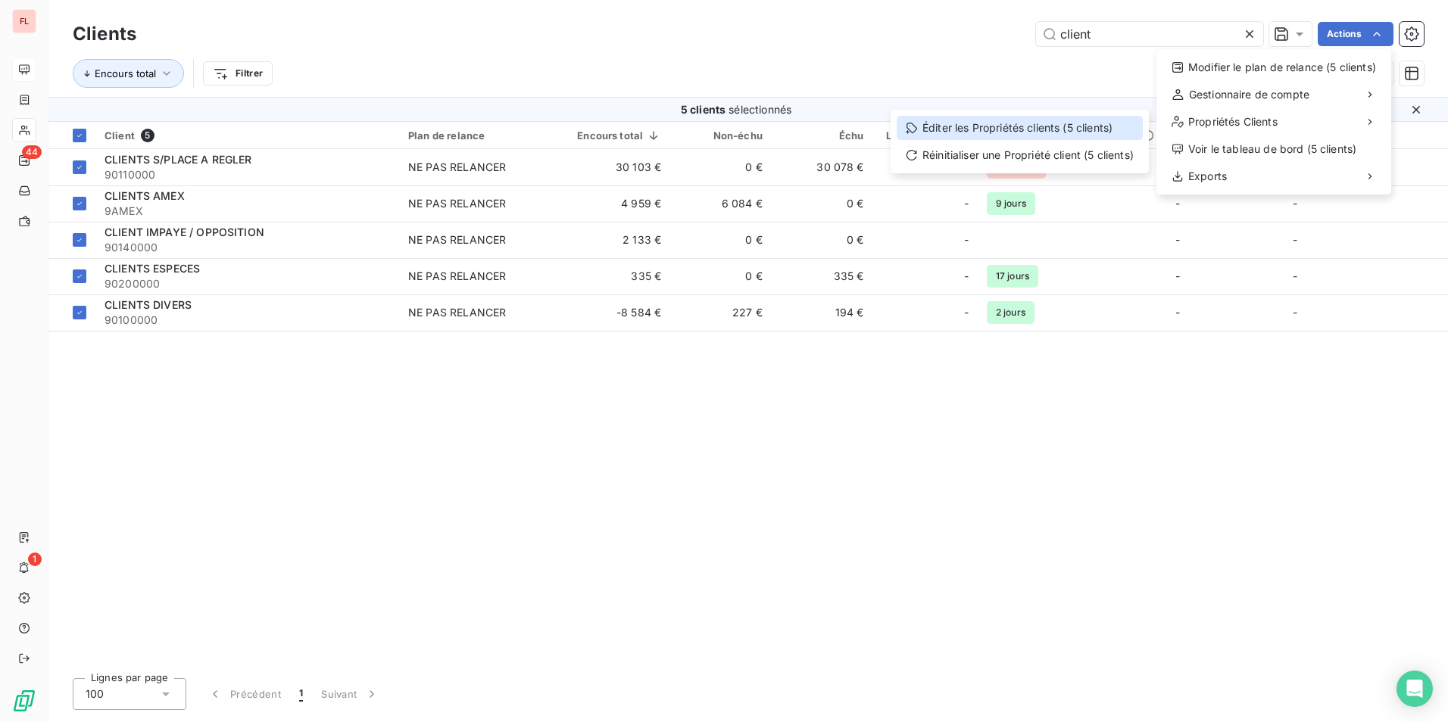
click at [1062, 139] on div "Éditer les Propriétés clients (5 clients)" at bounding box center [1020, 128] width 246 height 24
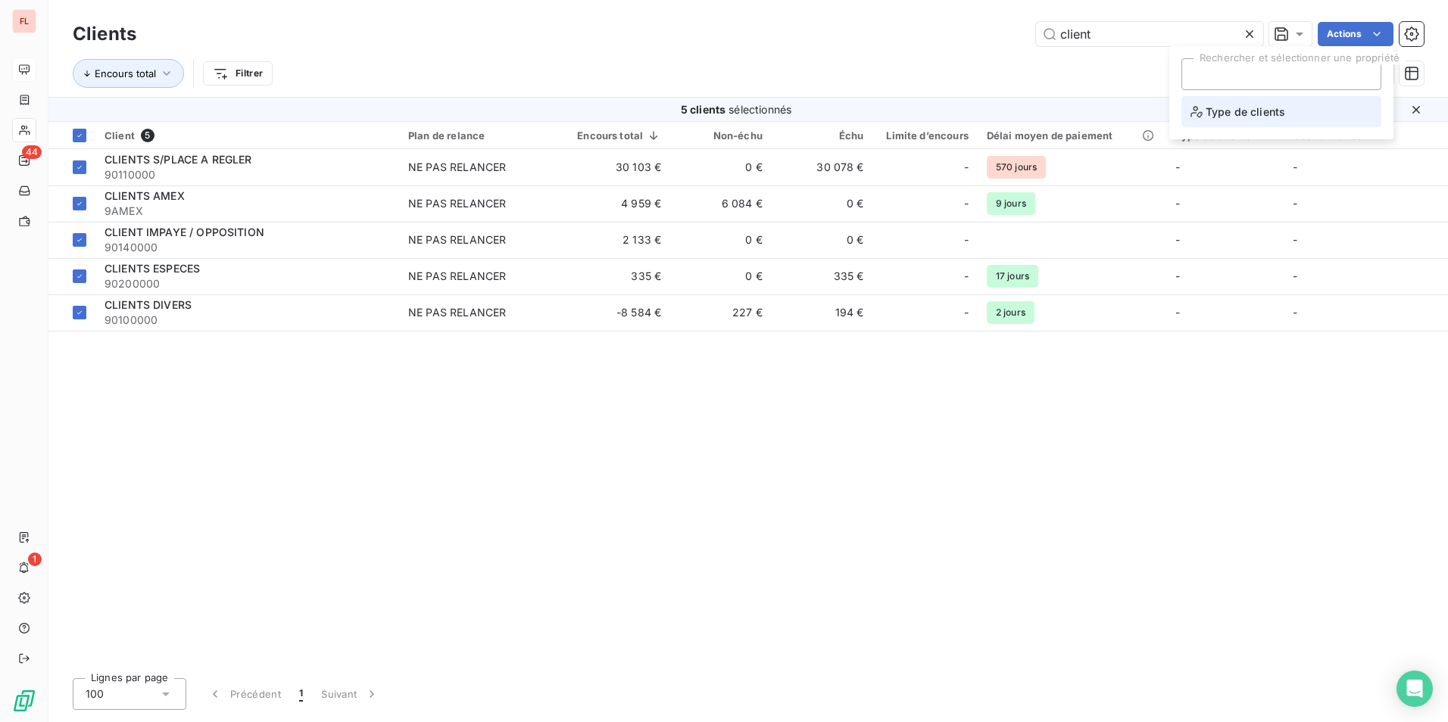
click at [1246, 116] on span "Type de clients" at bounding box center [1237, 111] width 95 height 19
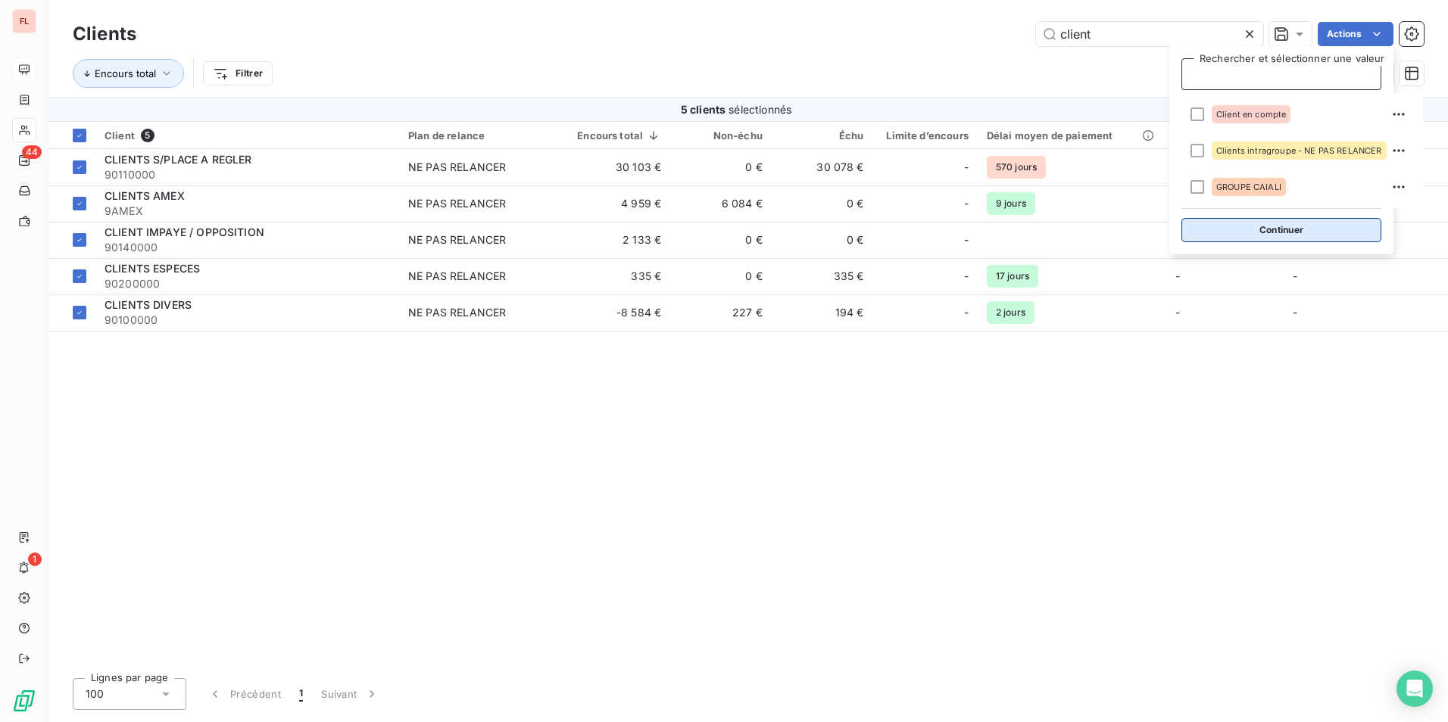
click at [1256, 231] on button "Continuer" at bounding box center [1281, 230] width 200 height 24
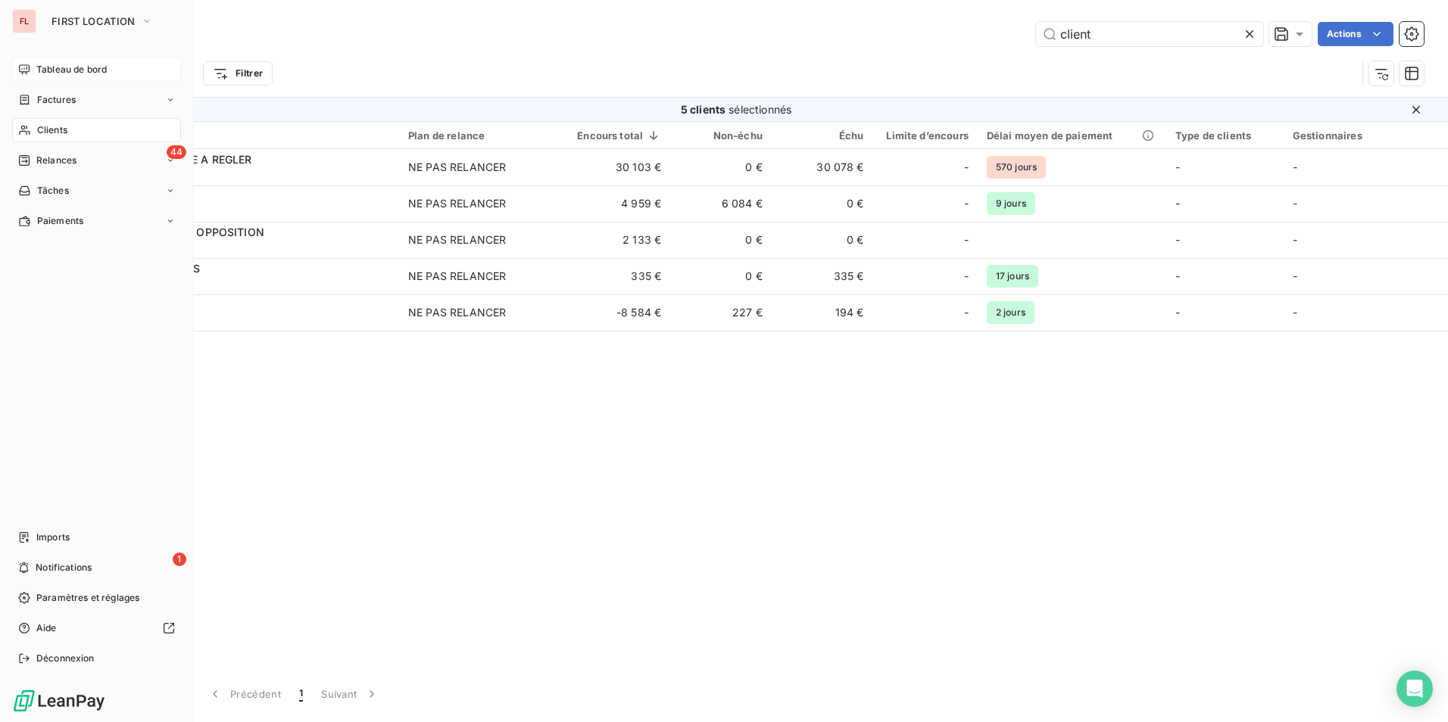
click at [45, 130] on span "Clients" at bounding box center [52, 130] width 30 height 14
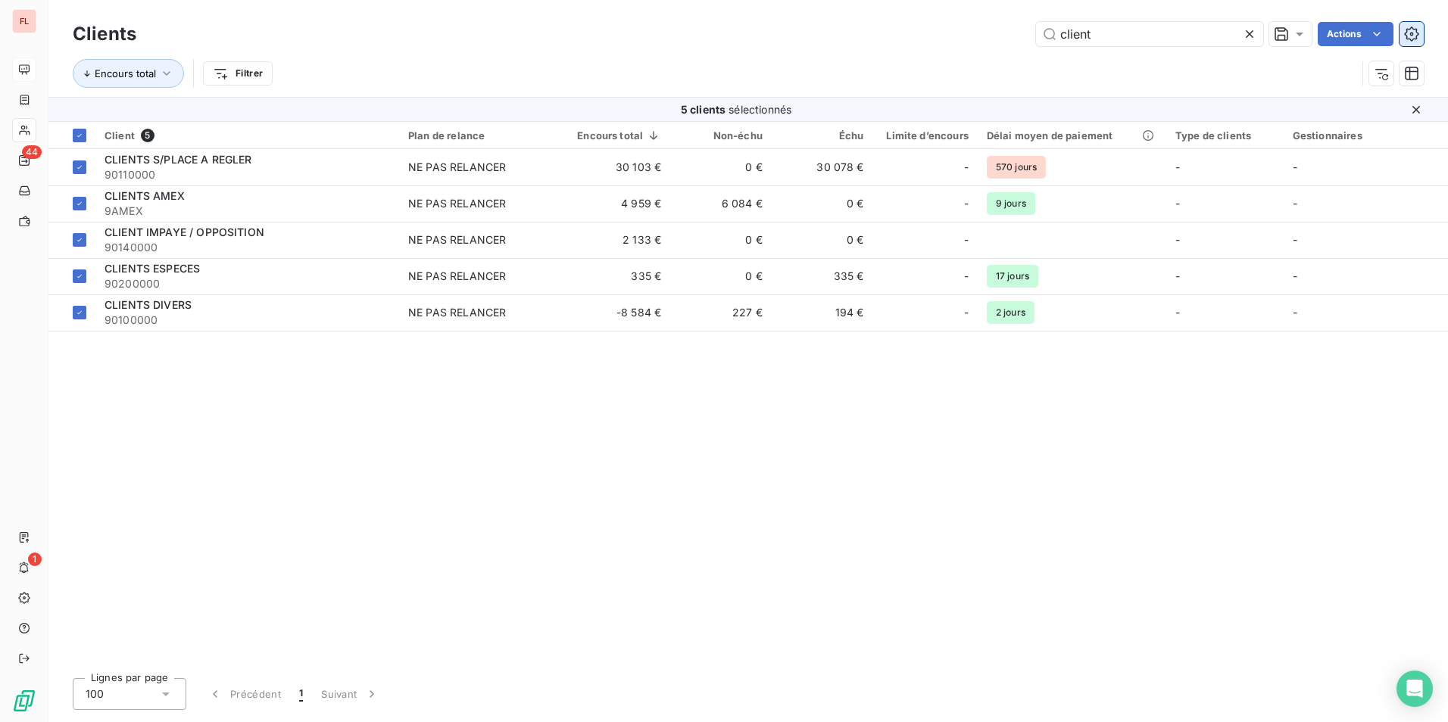
click at [1414, 34] on icon "button" at bounding box center [1411, 34] width 15 height 15
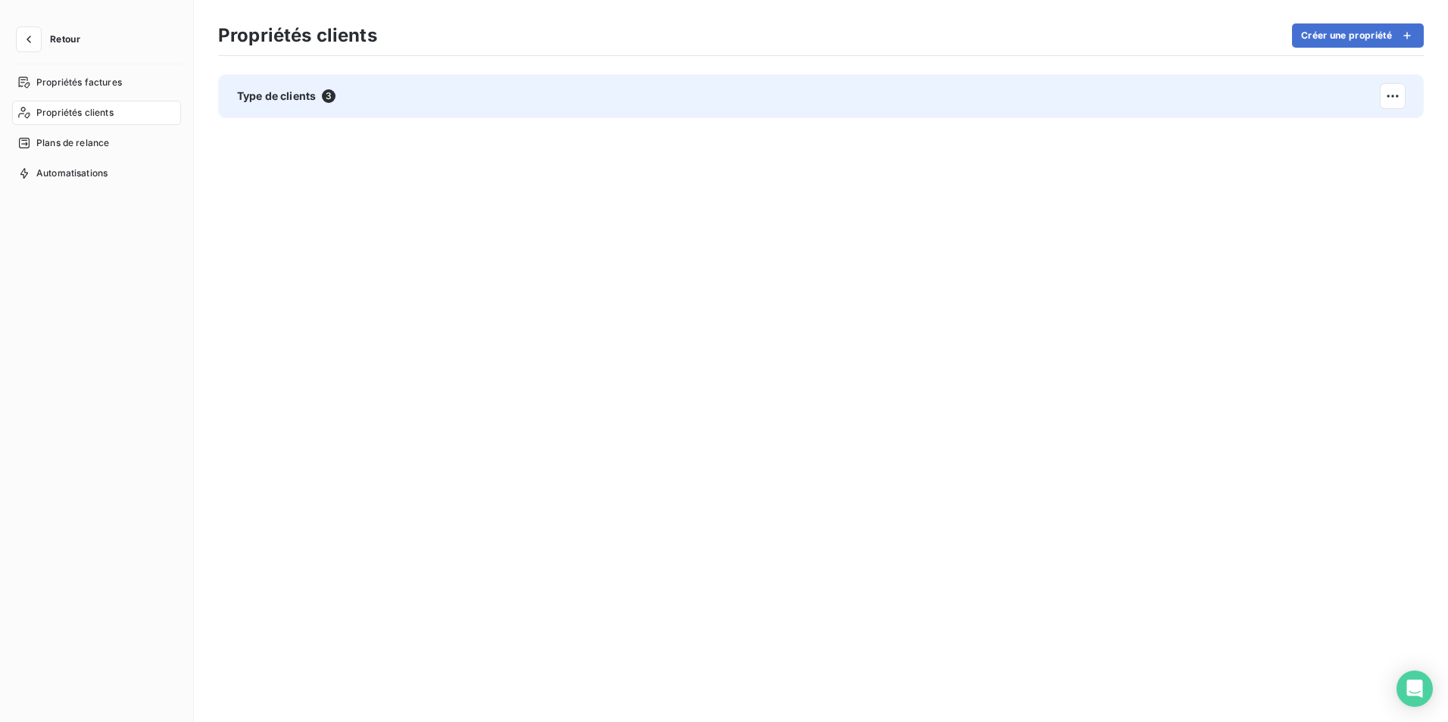
click at [343, 89] on div "Type de clients 3" at bounding box center [820, 96] width 1205 height 44
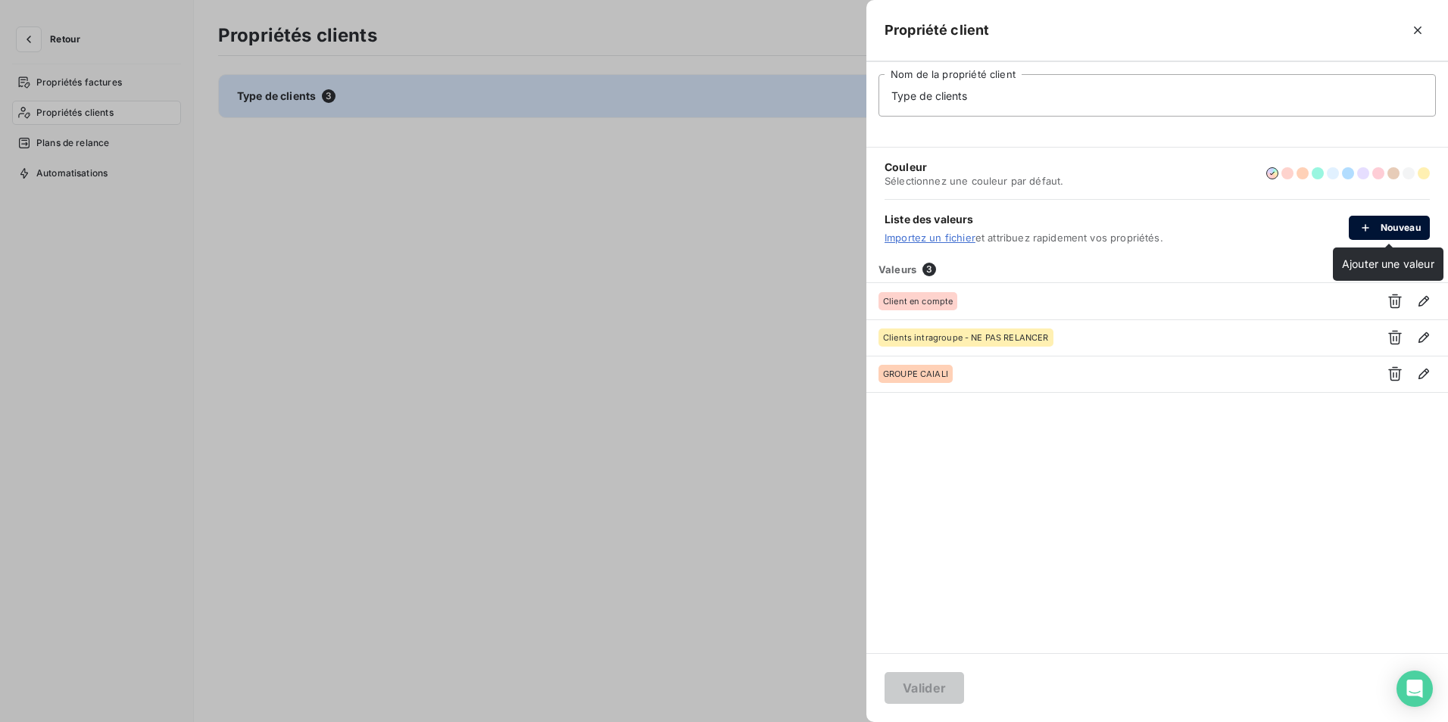
click at [1402, 226] on button "Nouveau" at bounding box center [1389, 228] width 81 height 24
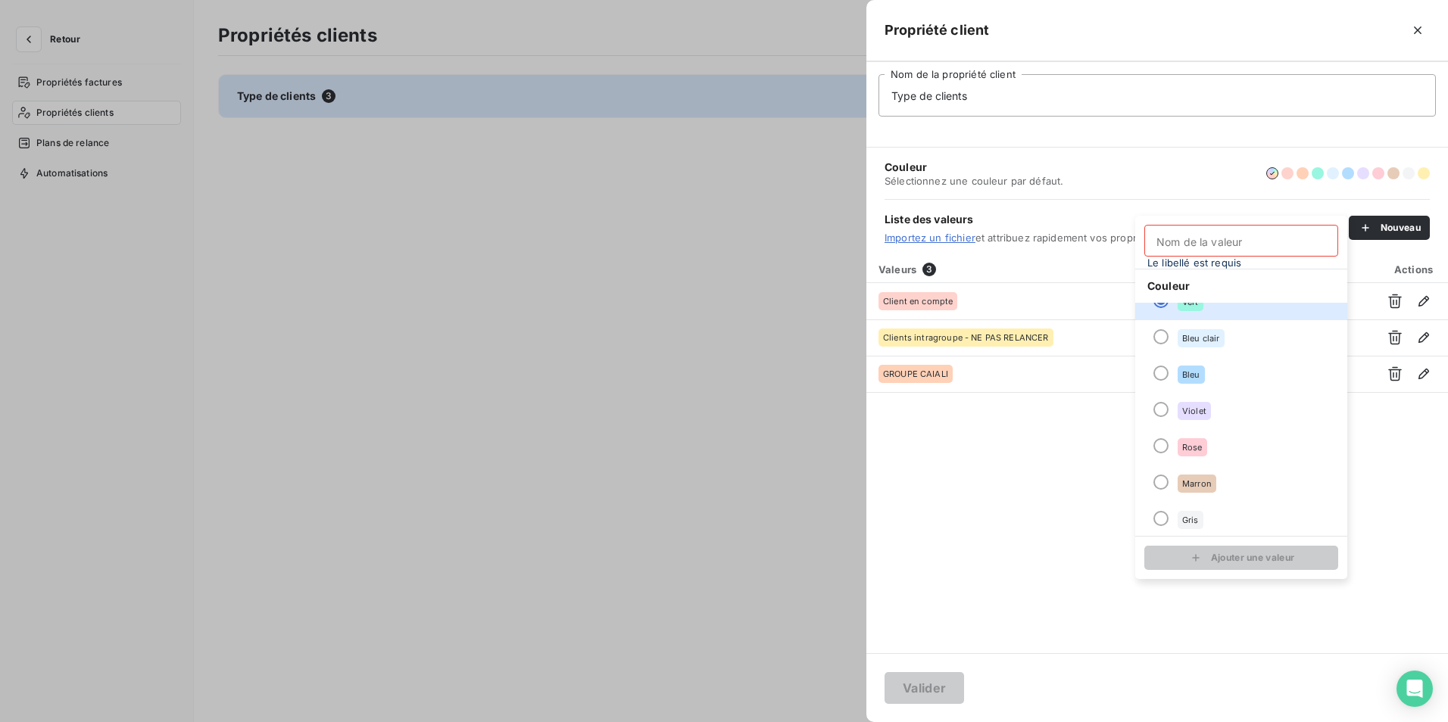
scroll to position [130, 0]
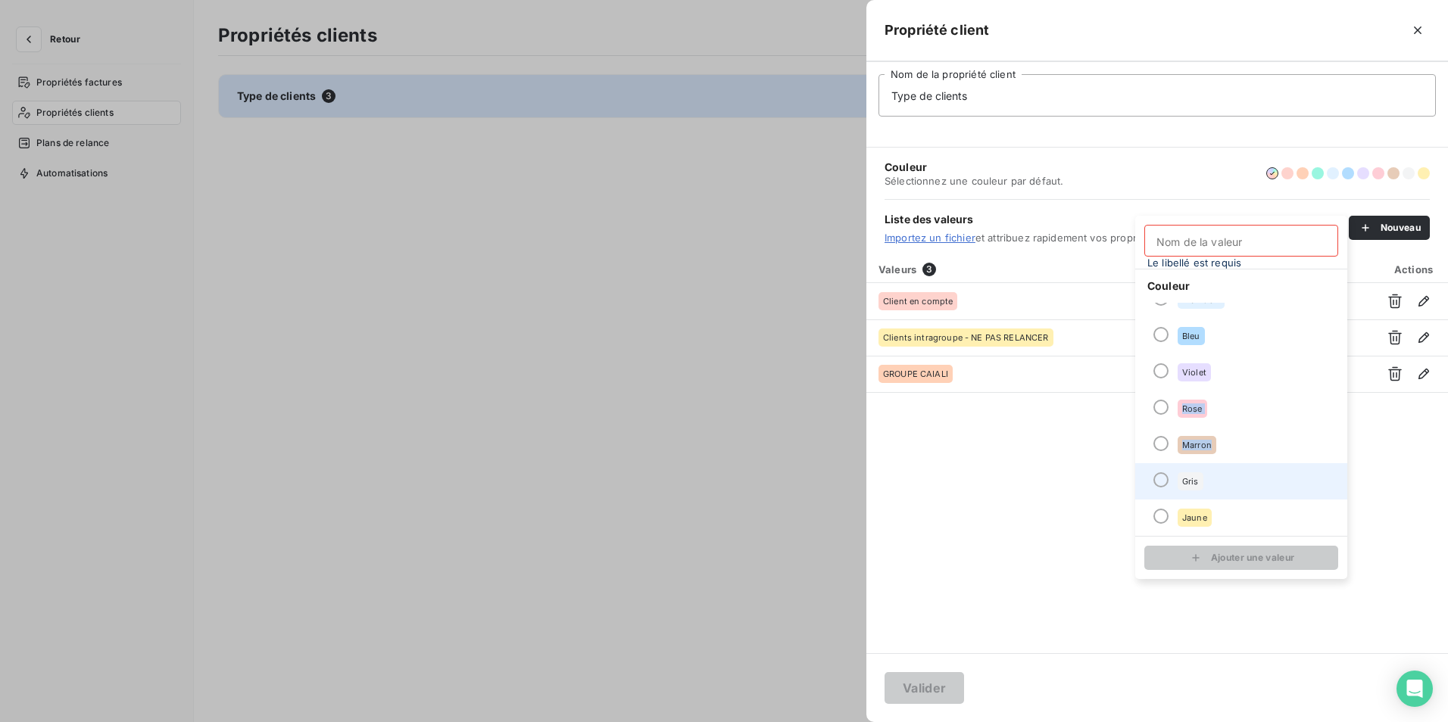
drag, startPoint x: 1156, startPoint y: 407, endPoint x: 1162, endPoint y: 486, distance: 79.0
click at [1162, 486] on ul "Rouge Orange Vert Bleu clair Bleu Violet Rose Marron Gris Jaune" at bounding box center [1241, 419] width 212 height 233
click at [1161, 479] on div at bounding box center [1160, 479] width 15 height 15
click at [1174, 241] on input "Nom de la valeur" at bounding box center [1241, 241] width 194 height 32
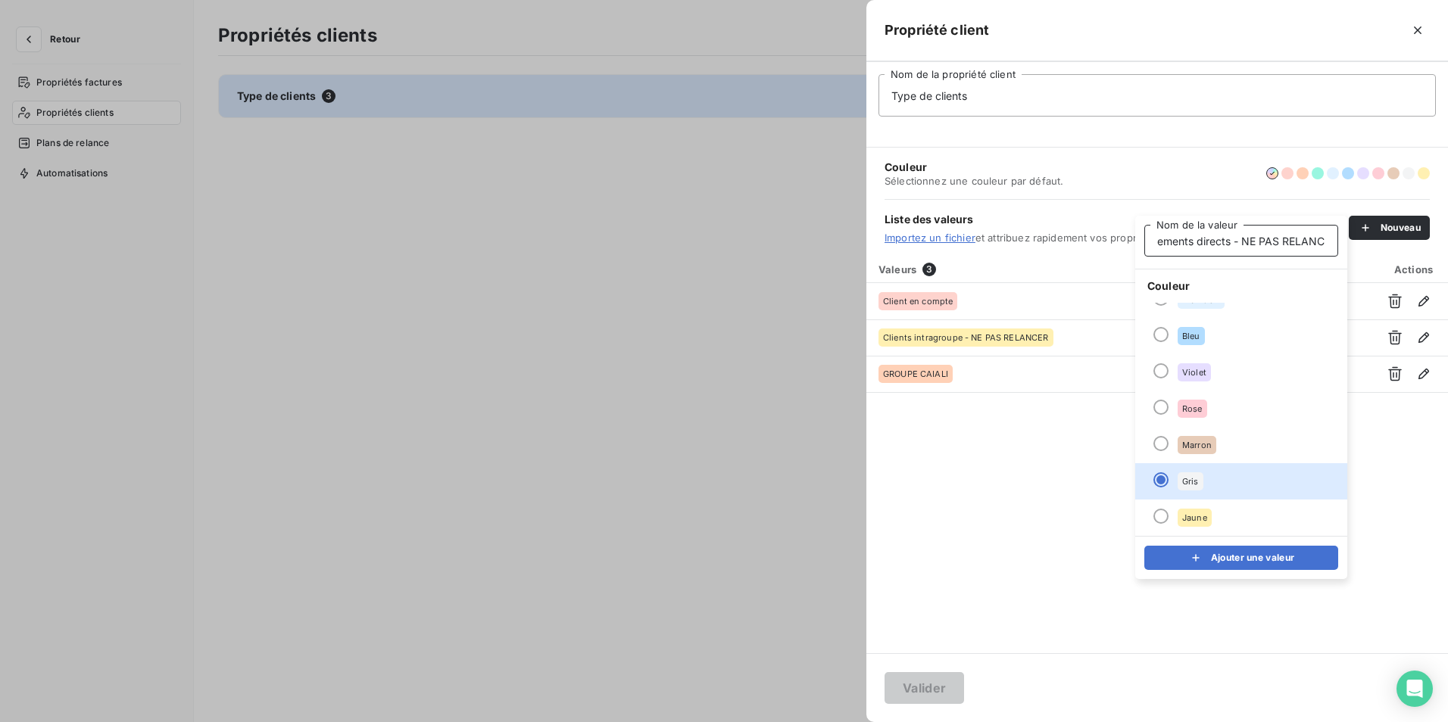
scroll to position [0, 64]
type input "Clients paiements directs - NE PAS RELANCER"
click at [1024, 555] on div "Valeurs 3 Actions Client en compte Clients intragroupe - NE PAS RELANCER GROUPE…" at bounding box center [1157, 455] width 582 height 398
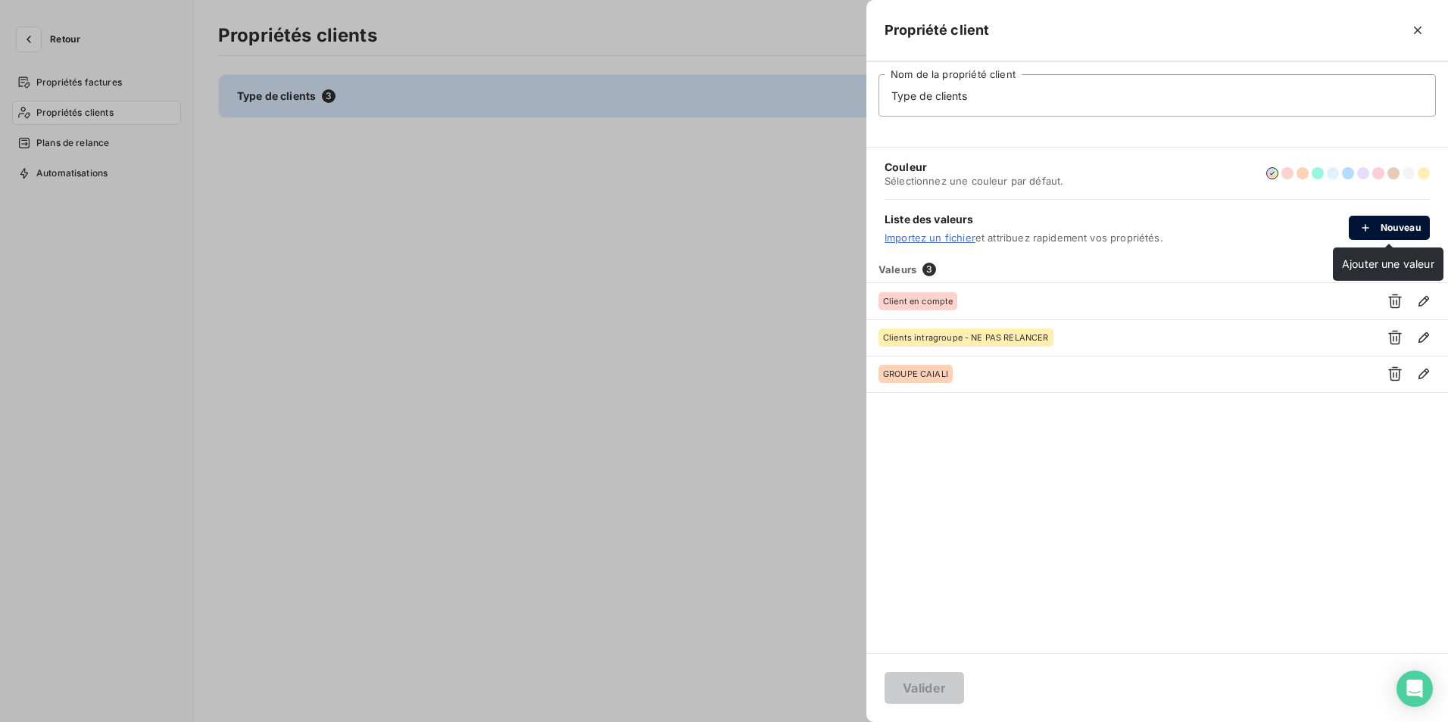
click at [1399, 223] on button "Nouveau" at bounding box center [1389, 228] width 81 height 24
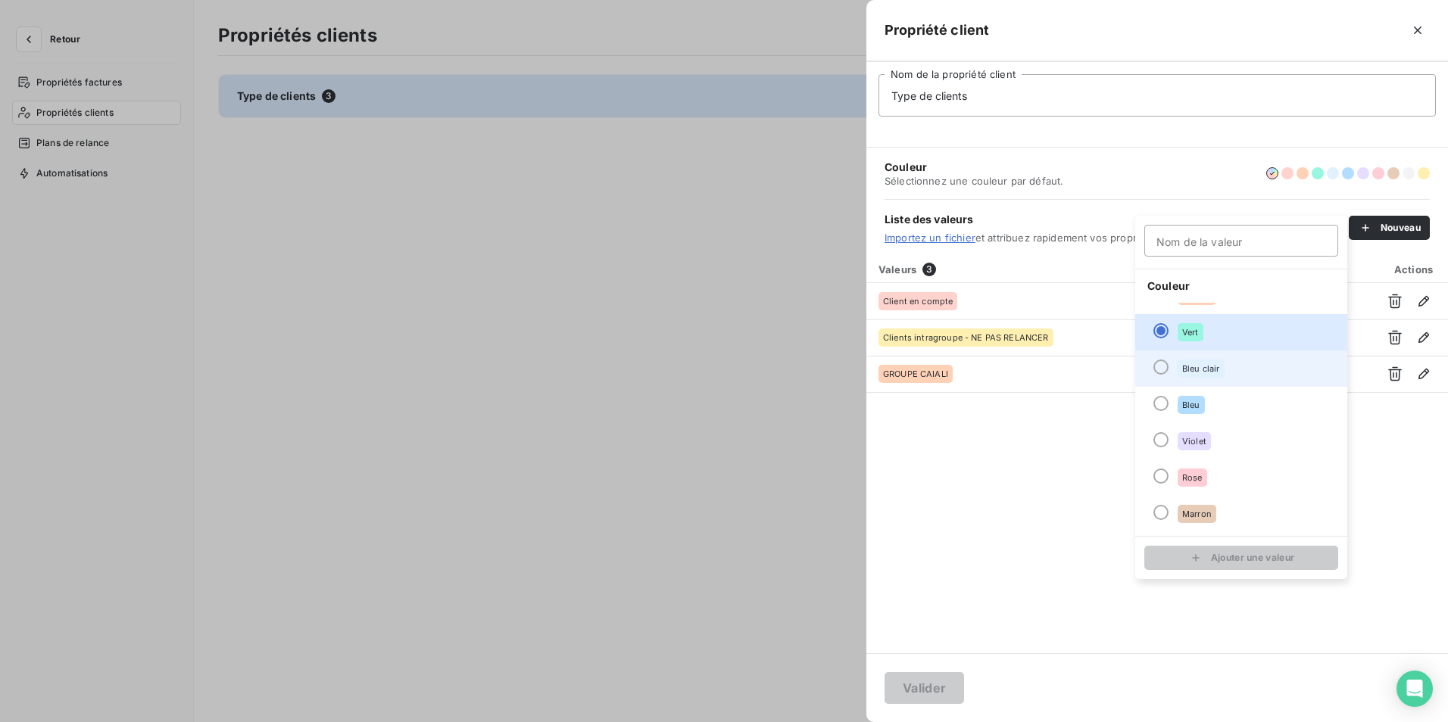
scroll to position [130, 0]
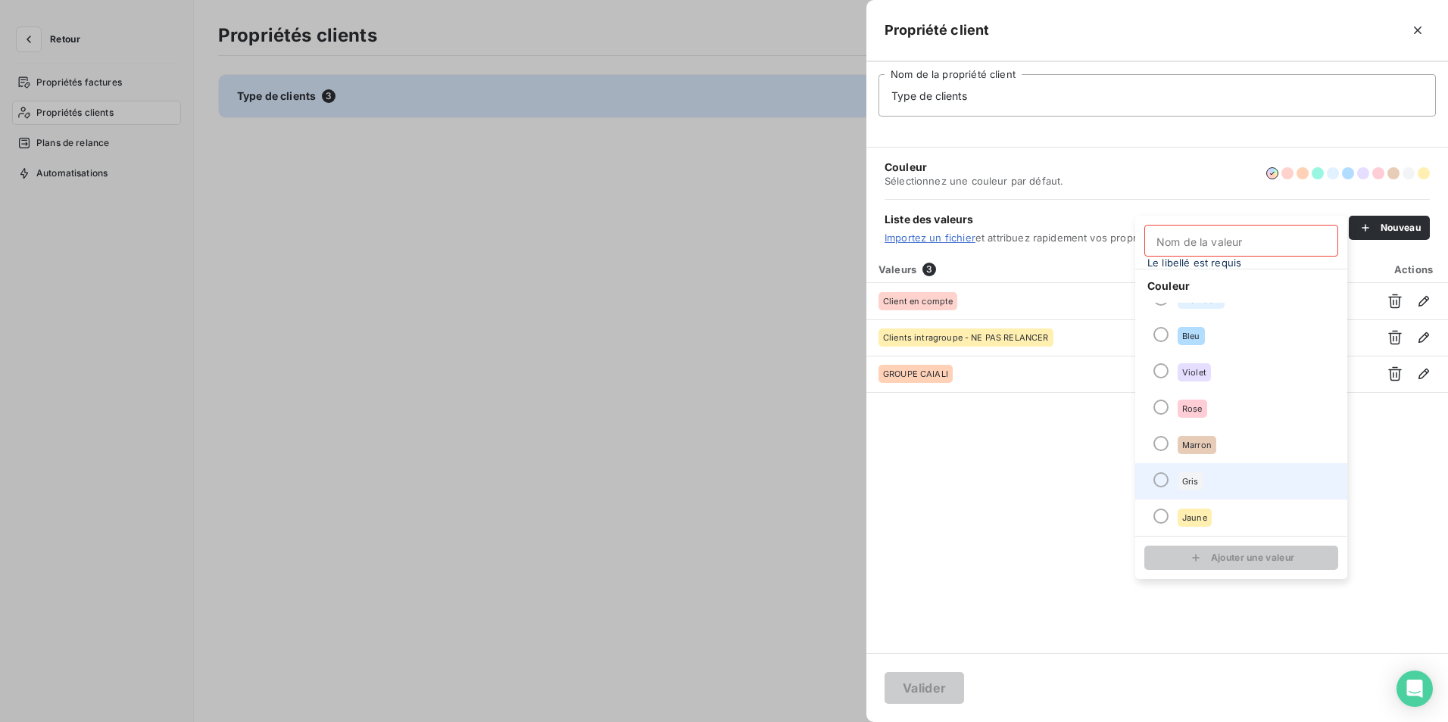
click at [1157, 473] on li "Gris" at bounding box center [1241, 481] width 212 height 36
click at [1203, 243] on input "Nom de la valeur" at bounding box center [1241, 241] width 194 height 32
type input "Clients paiements directs - NE PAS RELANCER"
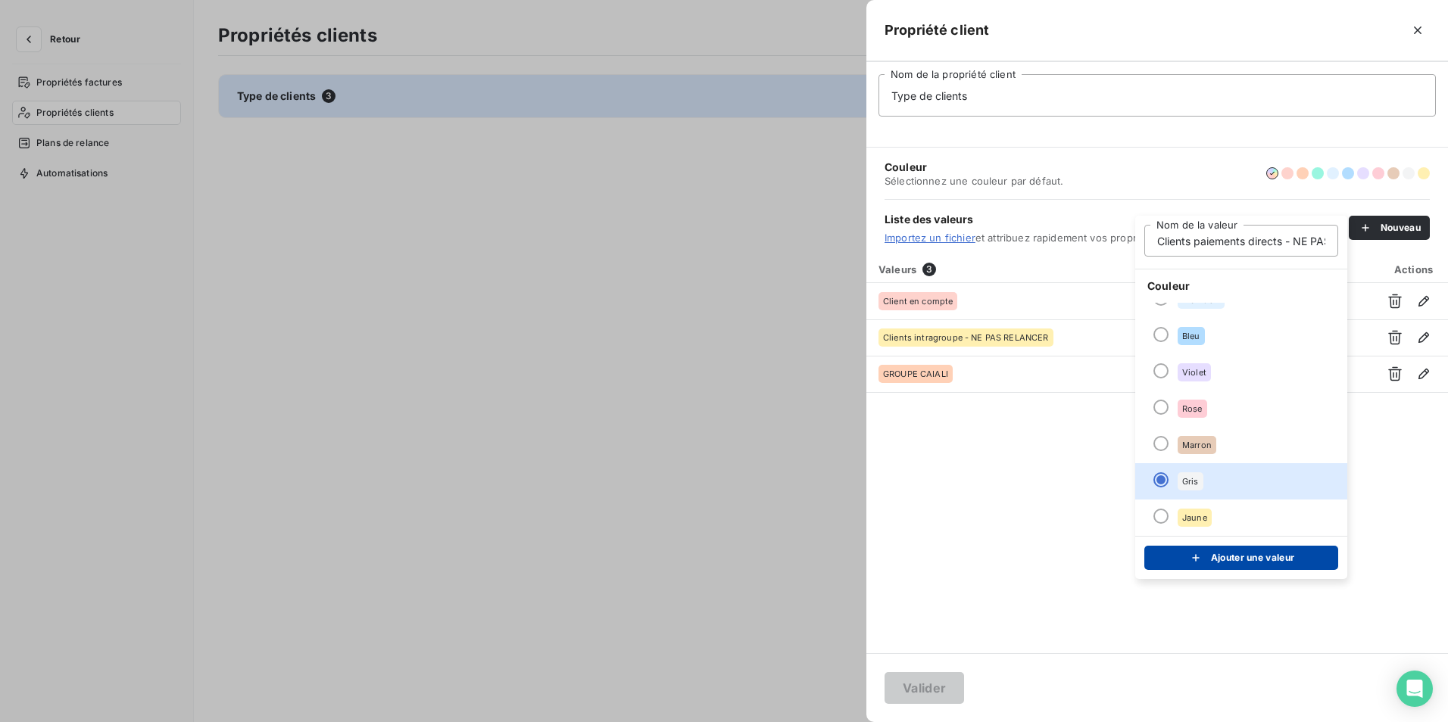
click at [1227, 560] on button "Ajouter une valeur" at bounding box center [1241, 558] width 194 height 24
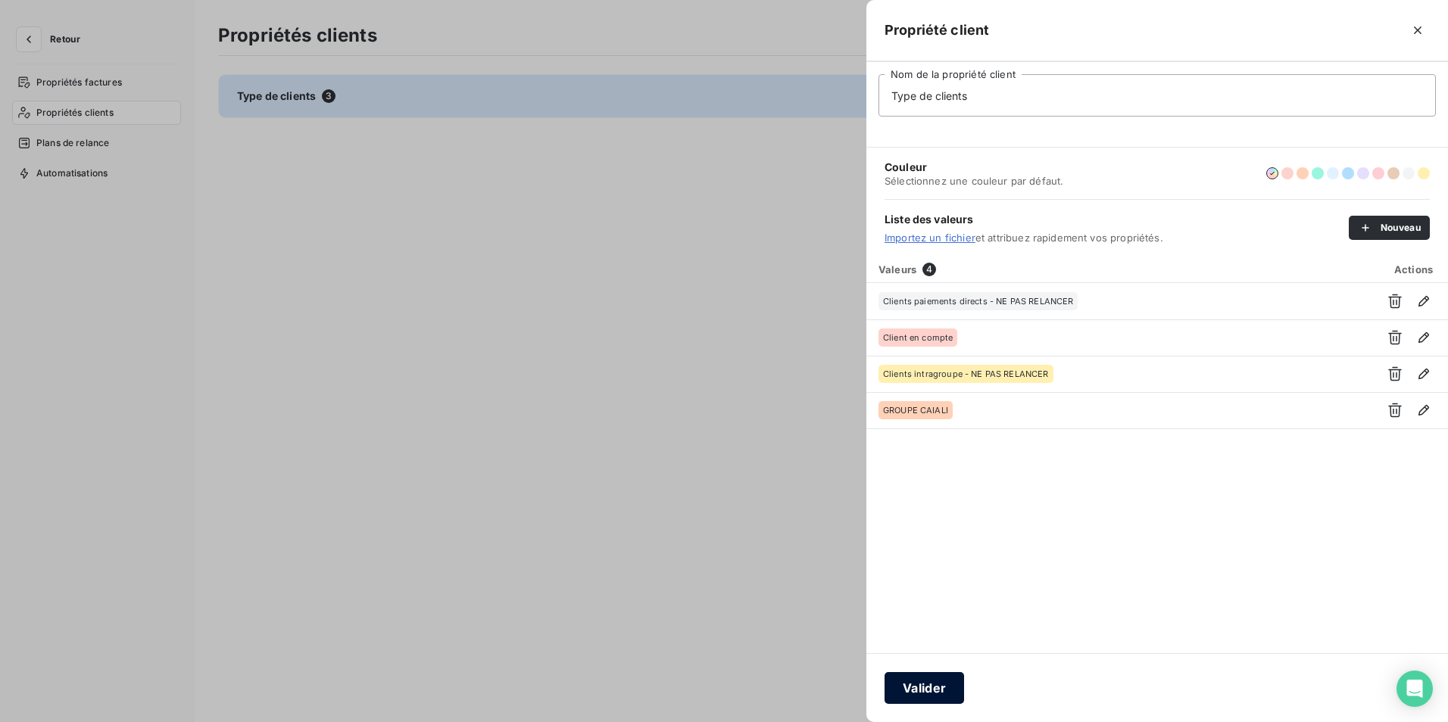
click at [928, 691] on button "Valider" at bounding box center [924, 688] width 80 height 32
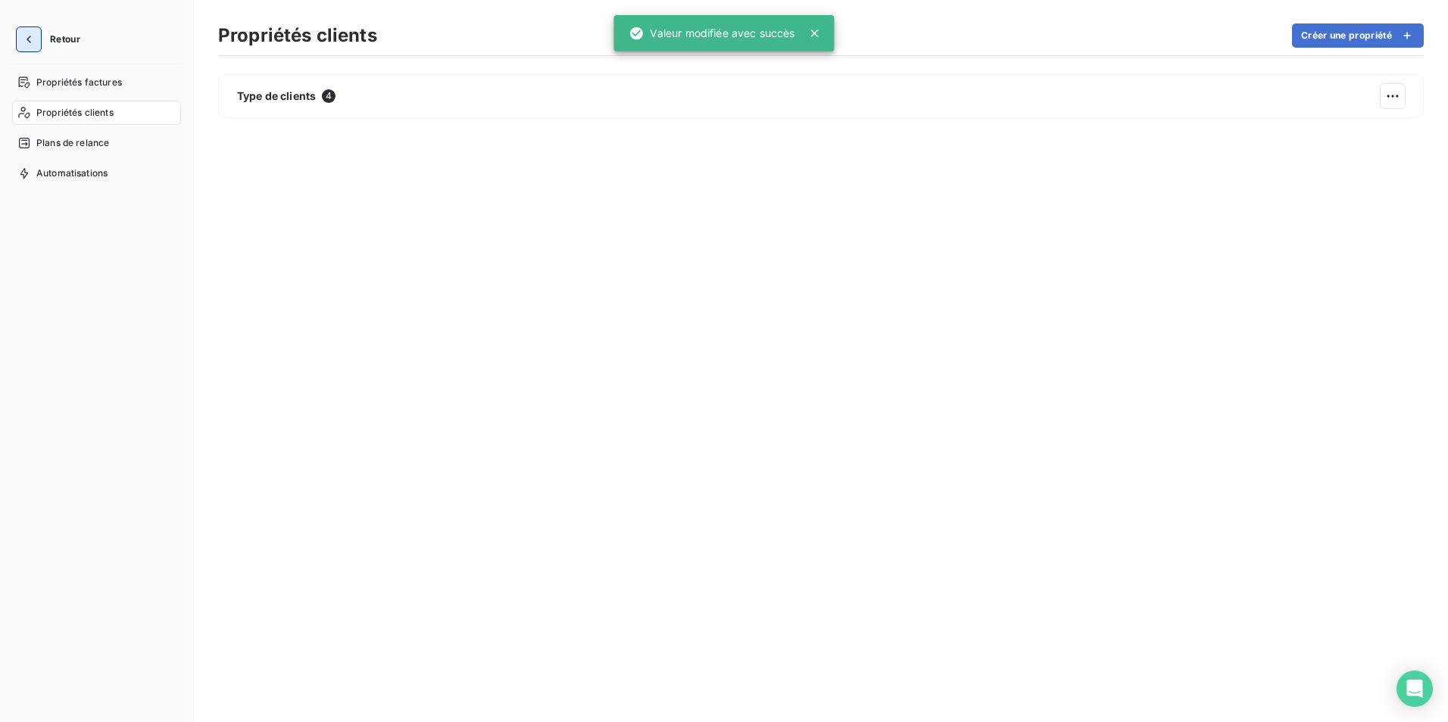
click at [27, 38] on icon "button" at bounding box center [28, 39] width 15 height 15
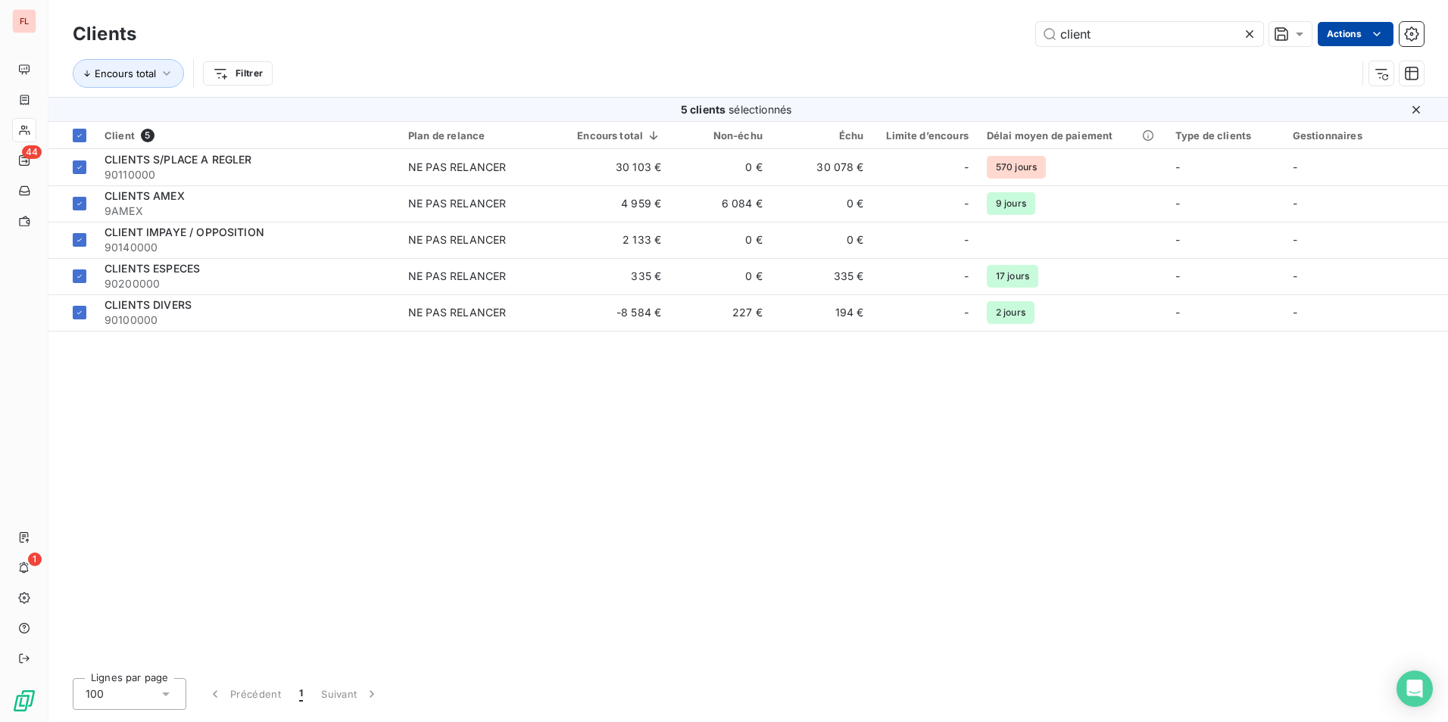
click at [1385, 36] on html "FL 44 1 Clients client Actions Encours total Filtrer 5 clients sélectionnés Cli…" at bounding box center [724, 361] width 1448 height 722
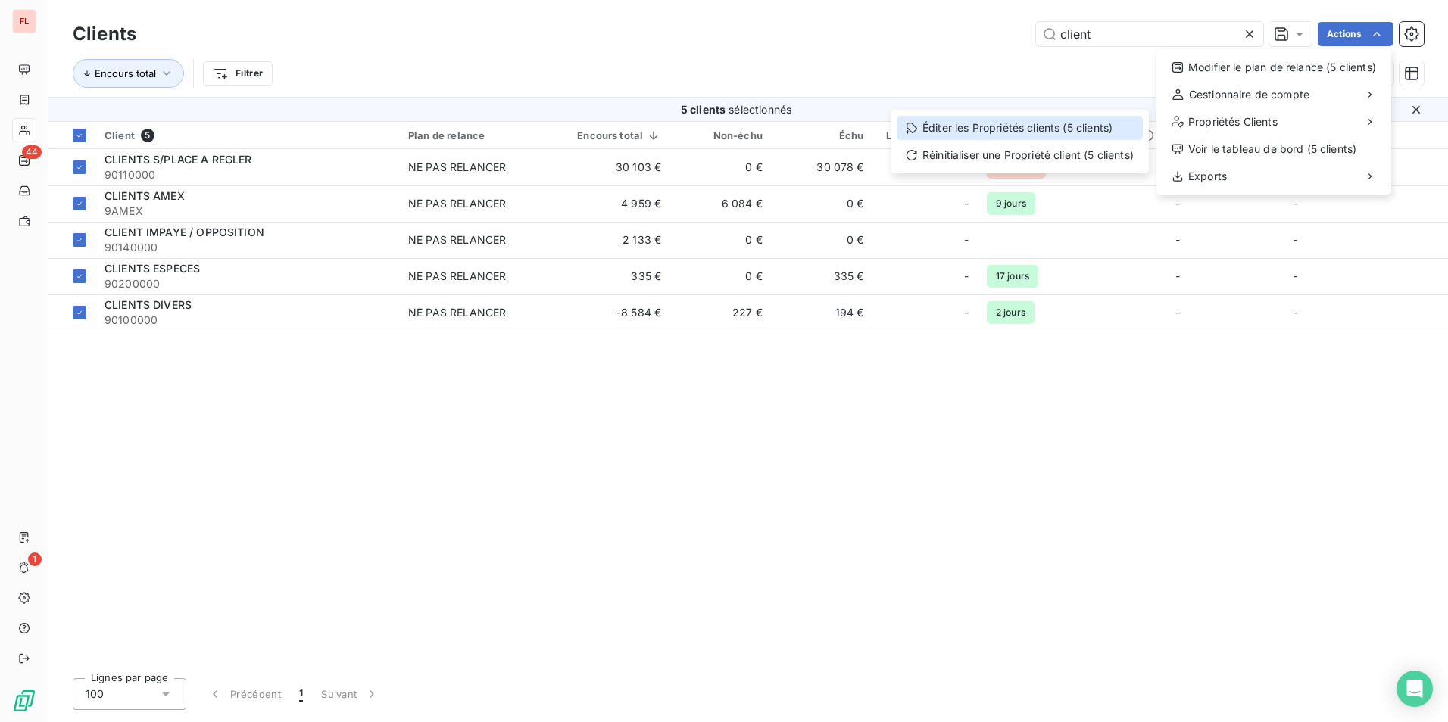
click at [1054, 128] on div "Éditer les Propriétés clients (5 clients)" at bounding box center [1020, 128] width 246 height 24
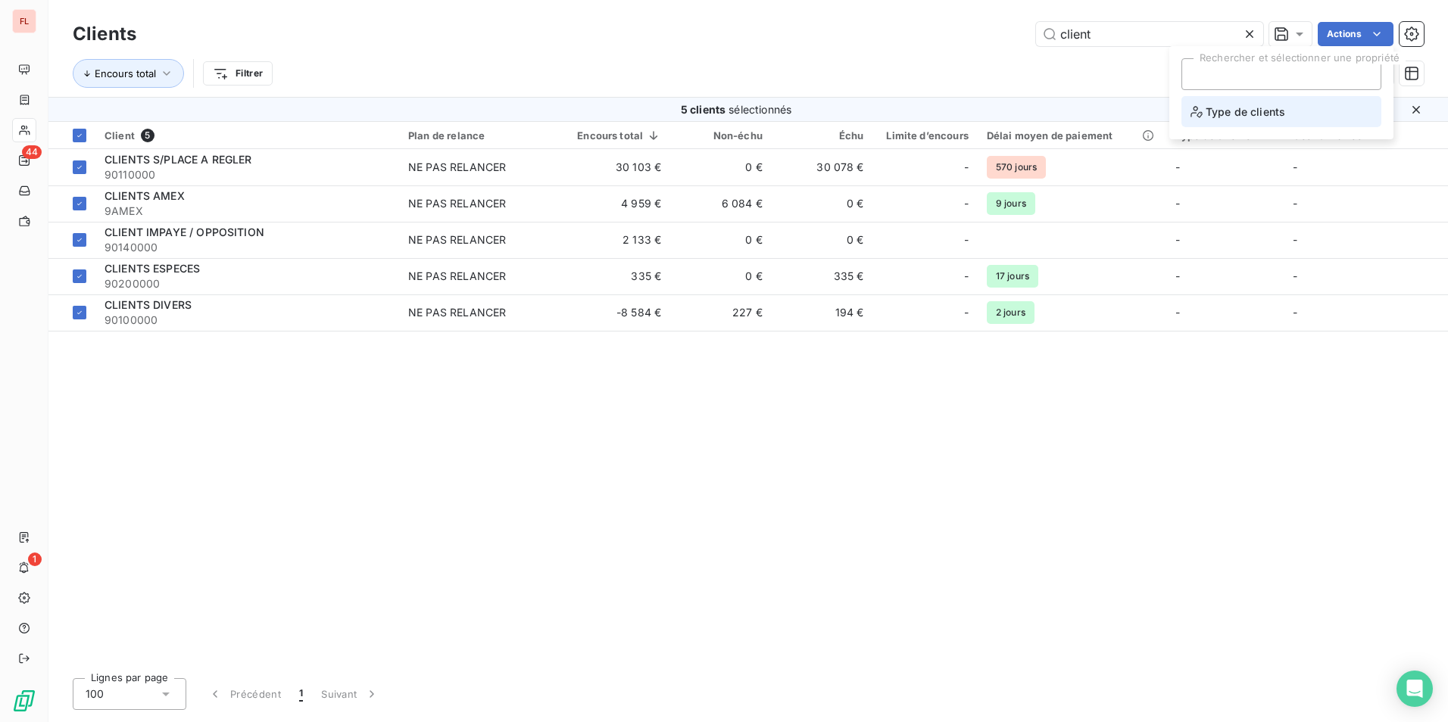
click at [1218, 110] on span "Type de clients" at bounding box center [1237, 111] width 95 height 19
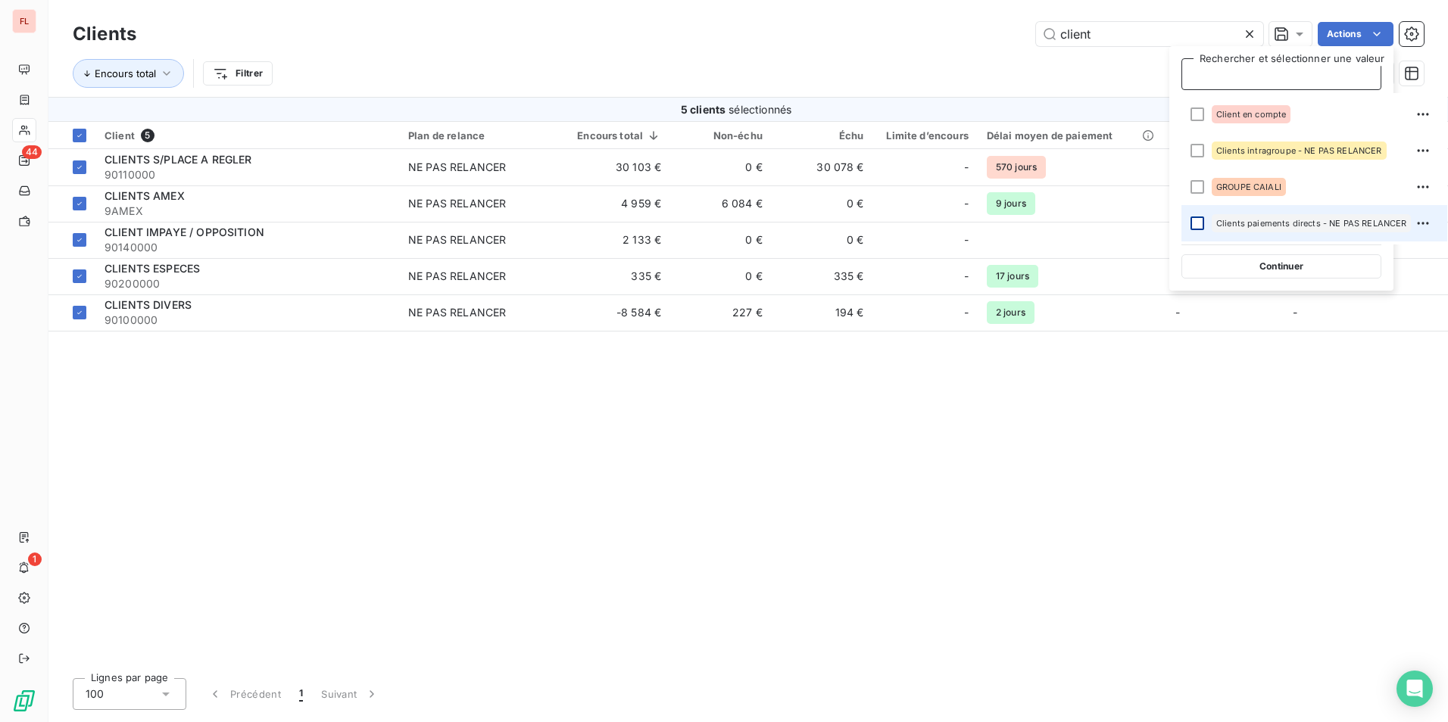
click at [1193, 222] on div at bounding box center [1197, 224] width 14 height 14
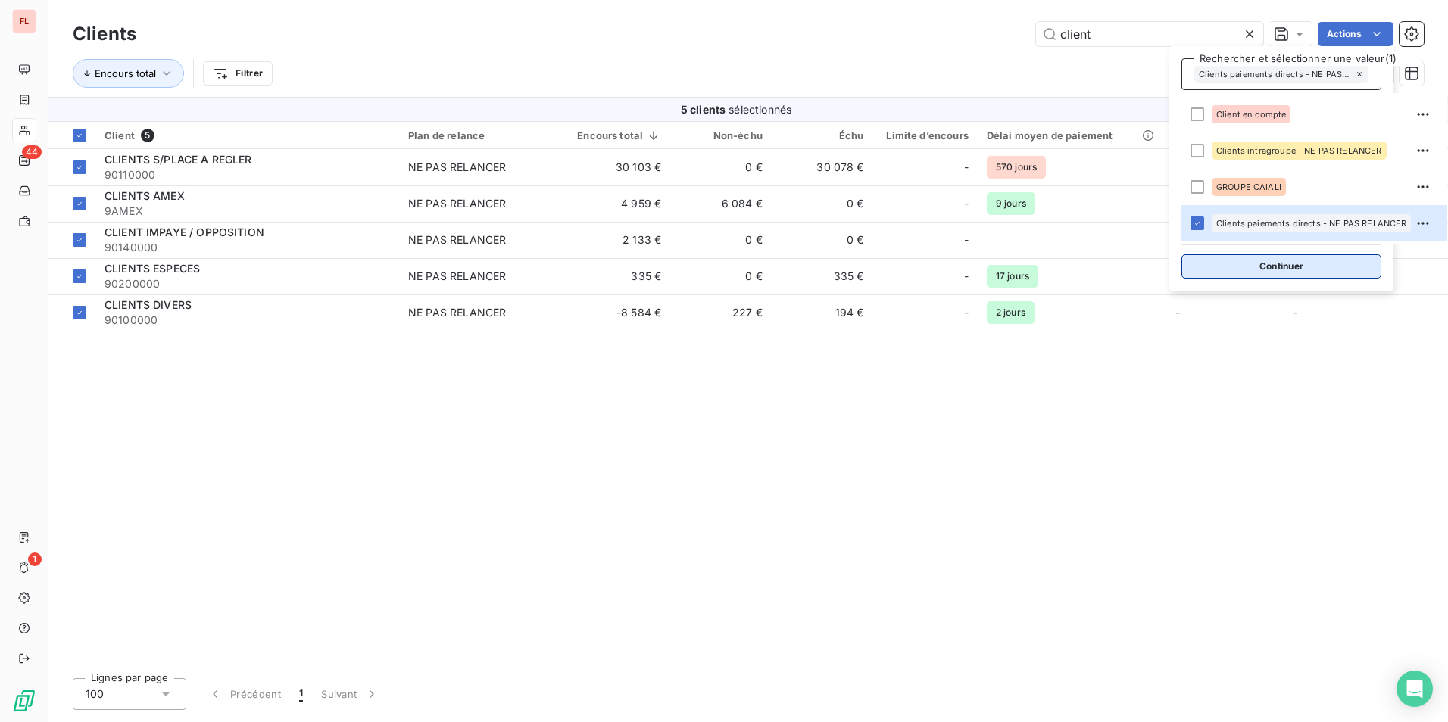
click at [1271, 271] on button "Continuer" at bounding box center [1281, 266] width 200 height 24
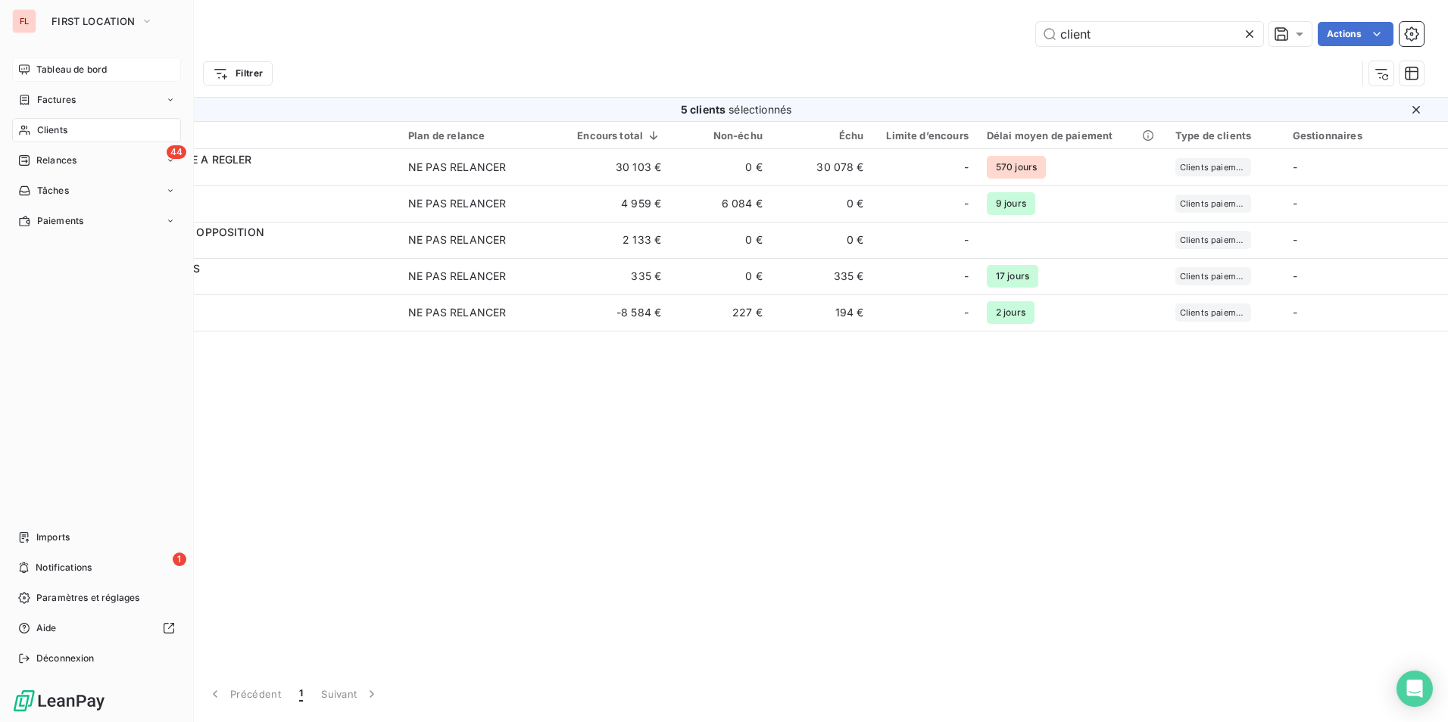
click at [59, 71] on span "Tableau de bord" at bounding box center [71, 70] width 70 height 14
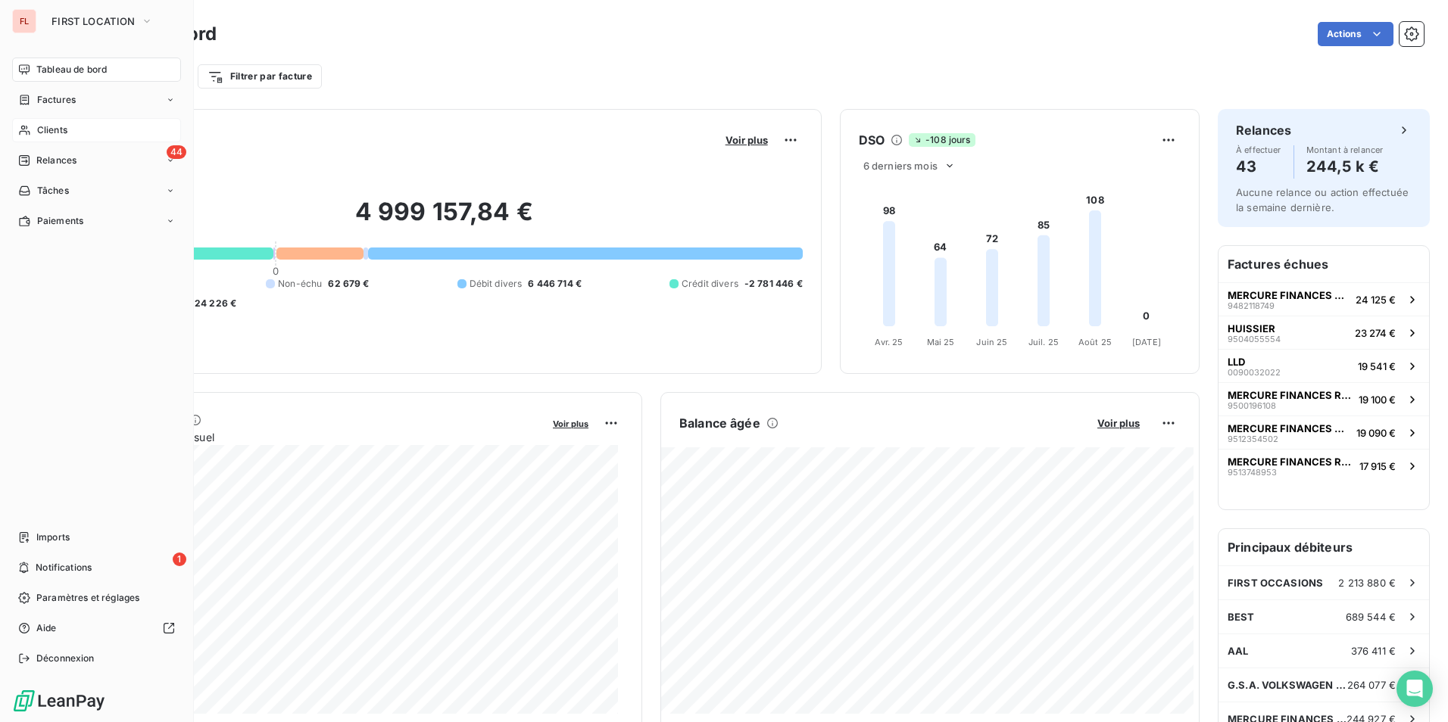
click at [55, 126] on span "Clients" at bounding box center [52, 130] width 30 height 14
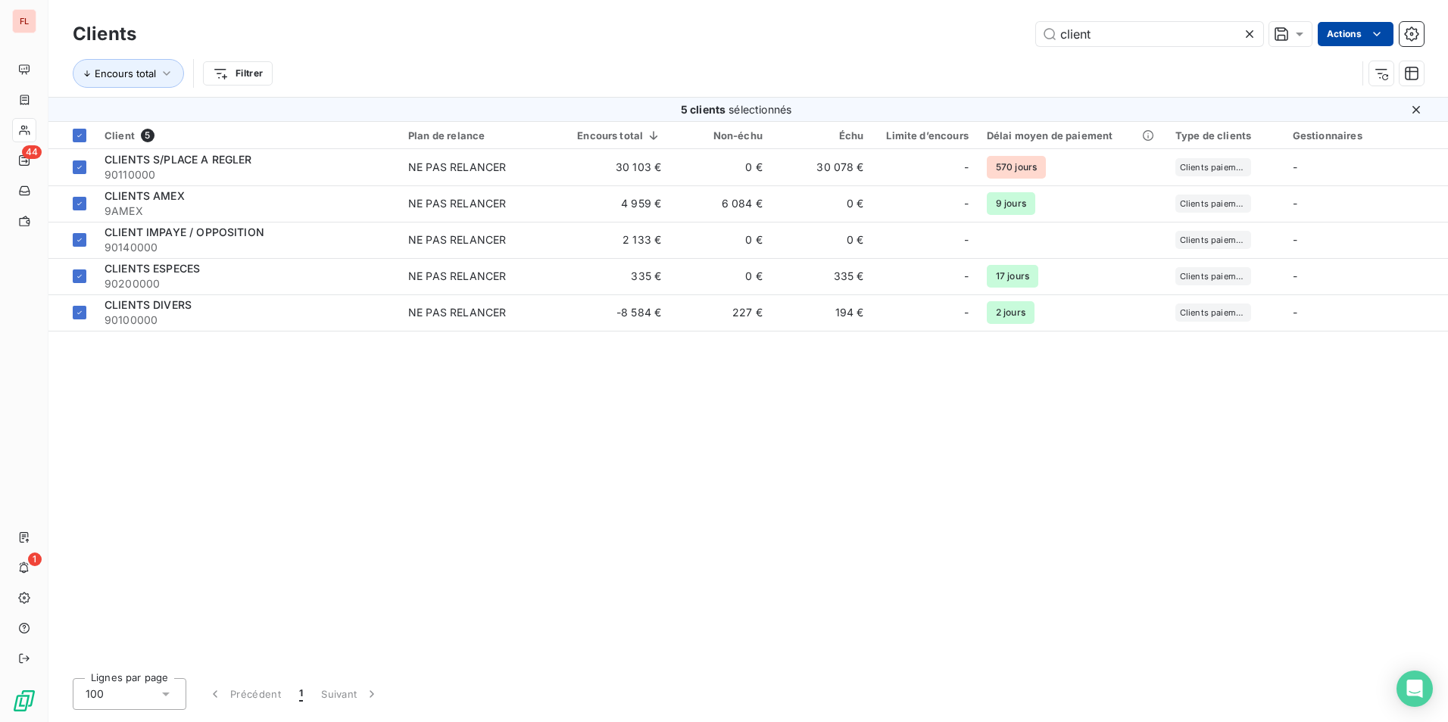
click at [1375, 42] on html "FL 44 1 Clients client Actions Encours total Filtrer 5 clients sélectionnés Cli…" at bounding box center [724, 361] width 1448 height 722
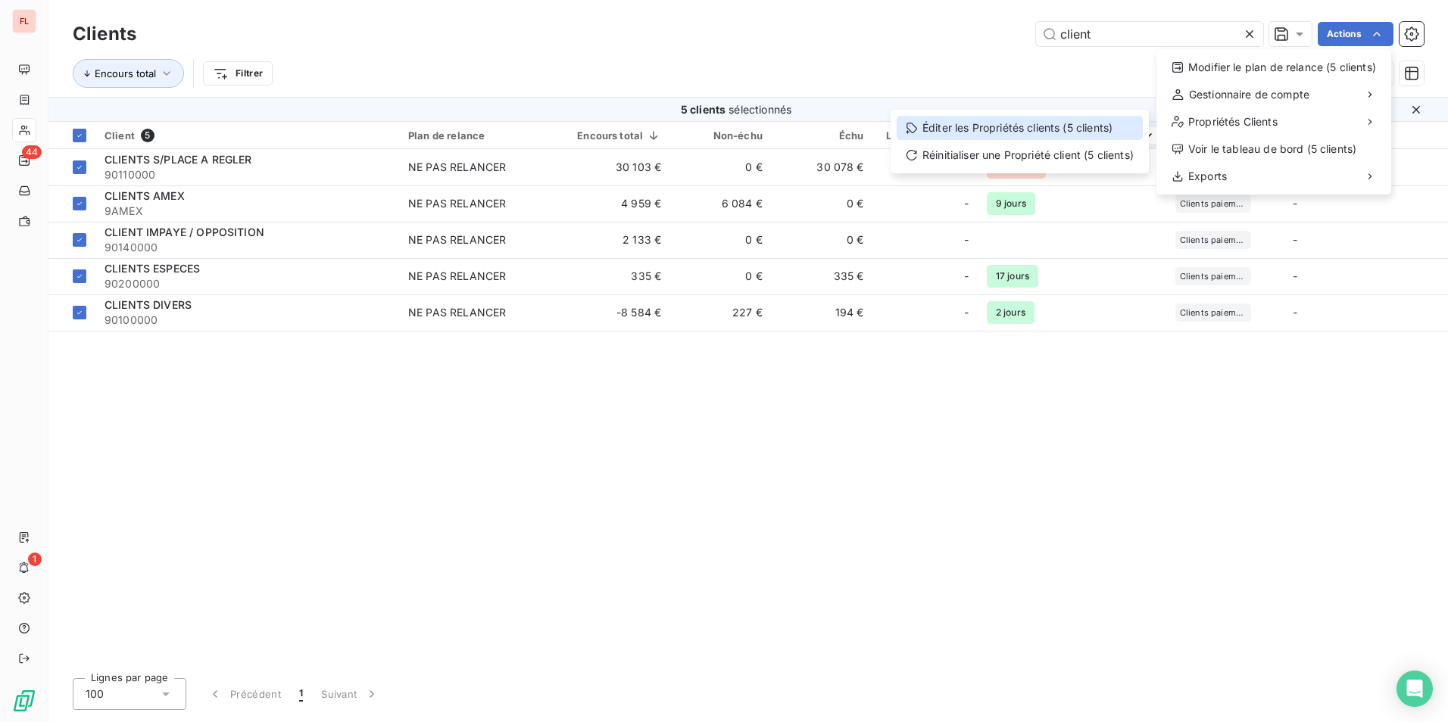
click at [1023, 132] on div "Éditer les Propriétés clients (5 clients)" at bounding box center [1020, 128] width 246 height 24
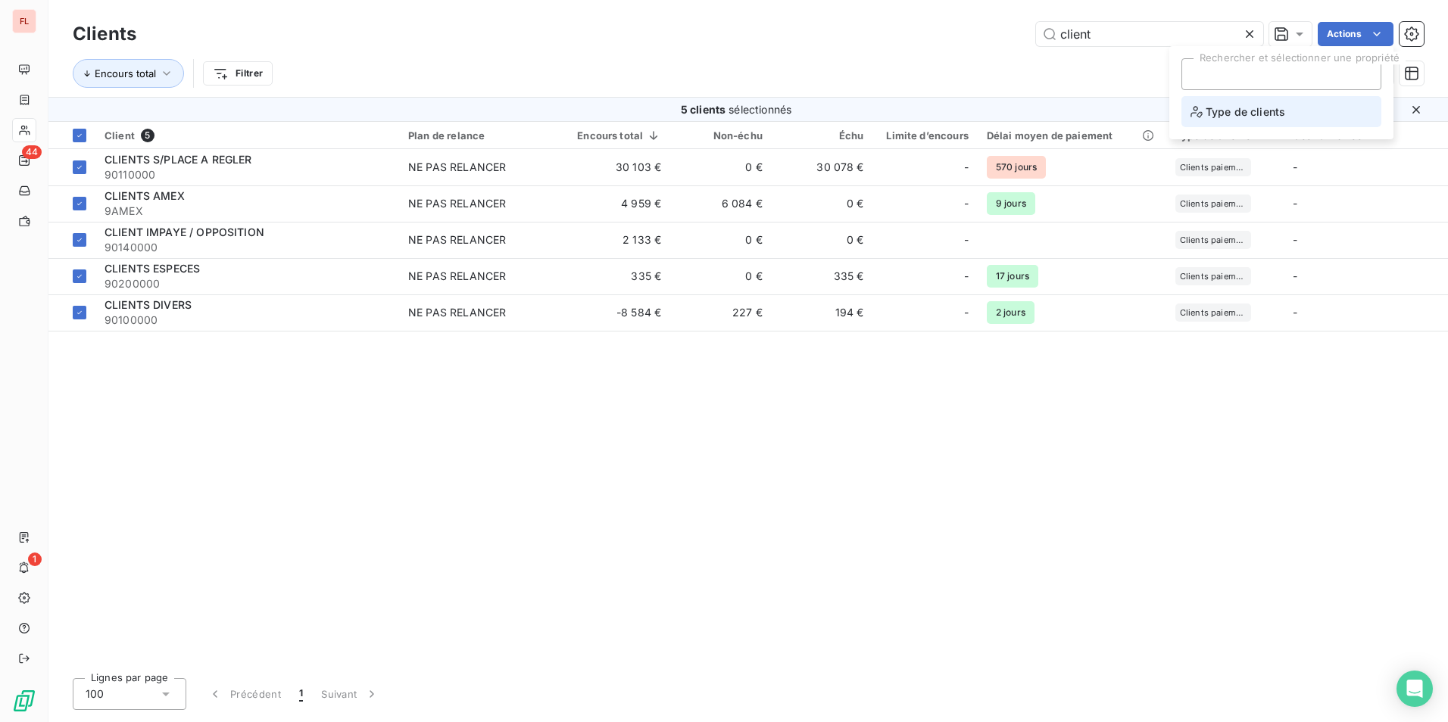
click at [1271, 111] on span "Type de clients" at bounding box center [1237, 111] width 95 height 19
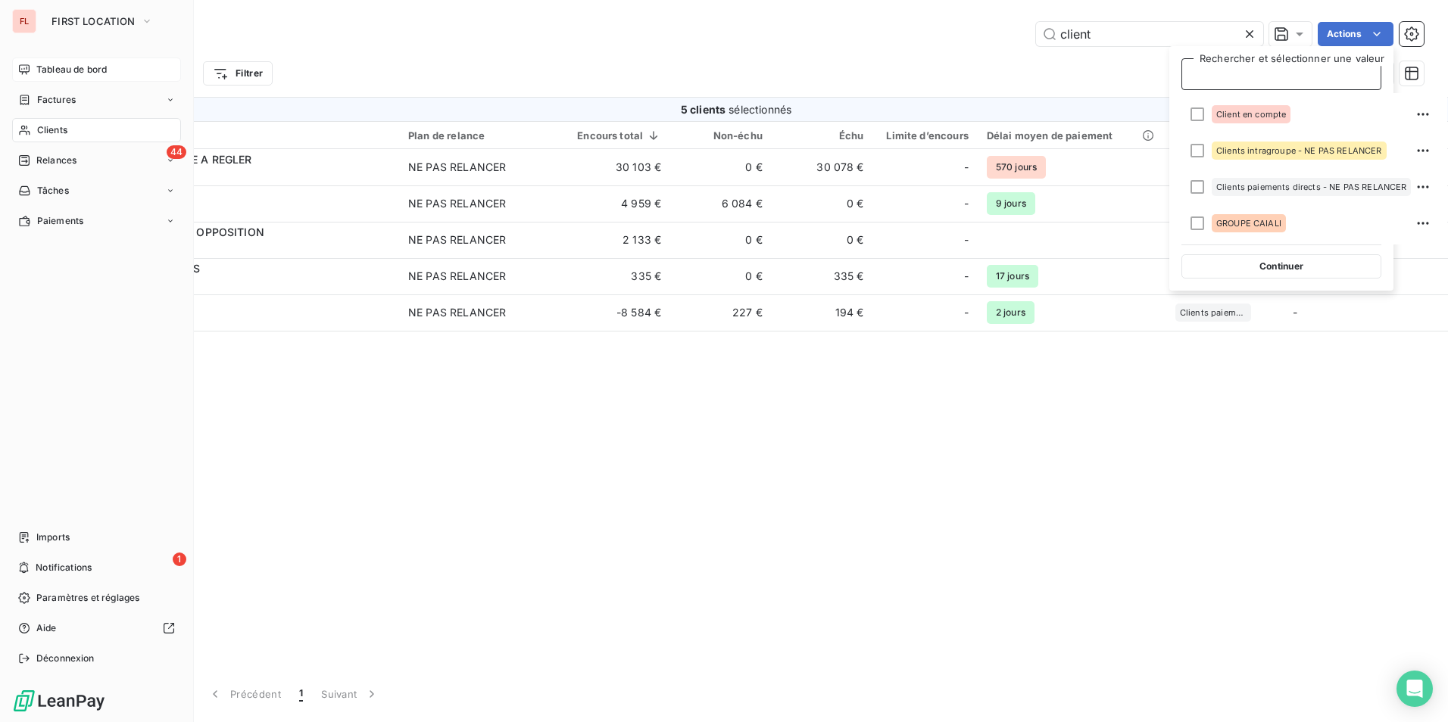
click at [64, 73] on span "Tableau de bord" at bounding box center [71, 70] width 70 height 14
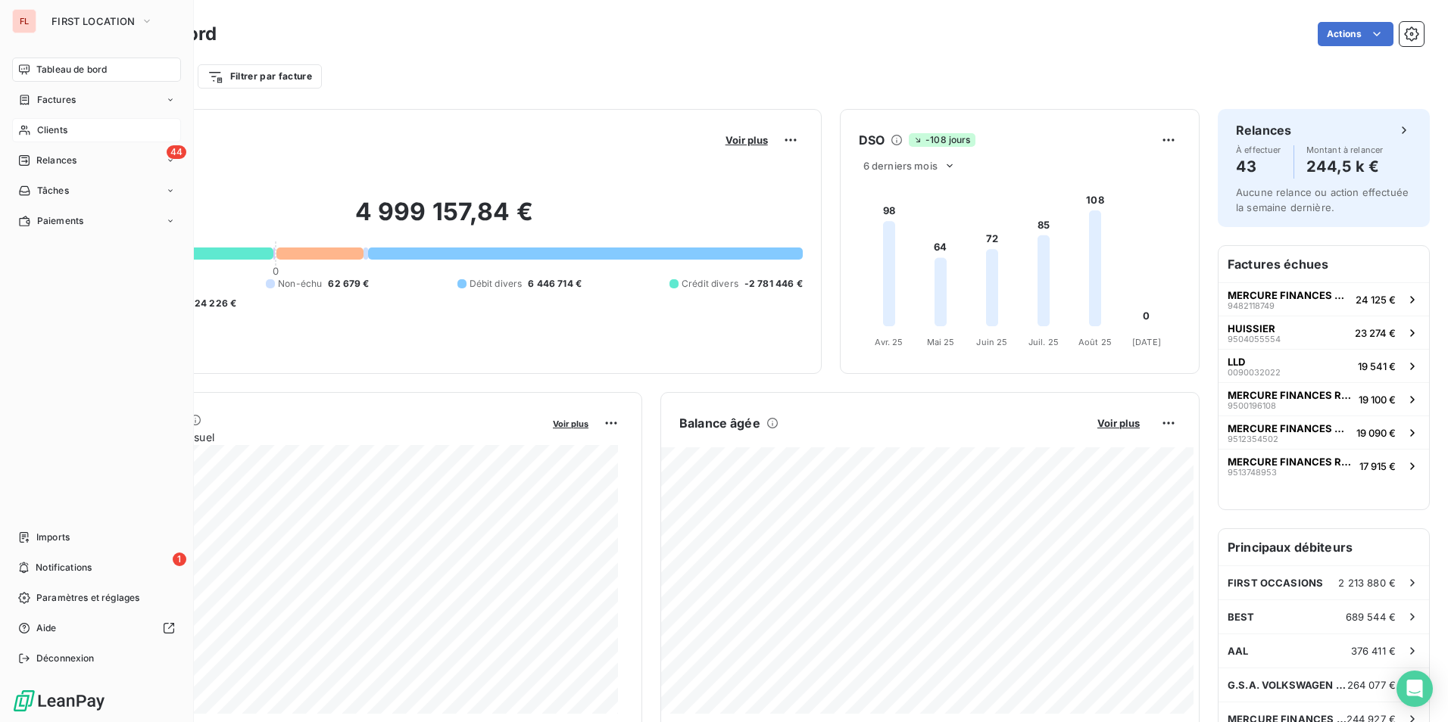
click at [59, 131] on span "Clients" at bounding box center [52, 130] width 30 height 14
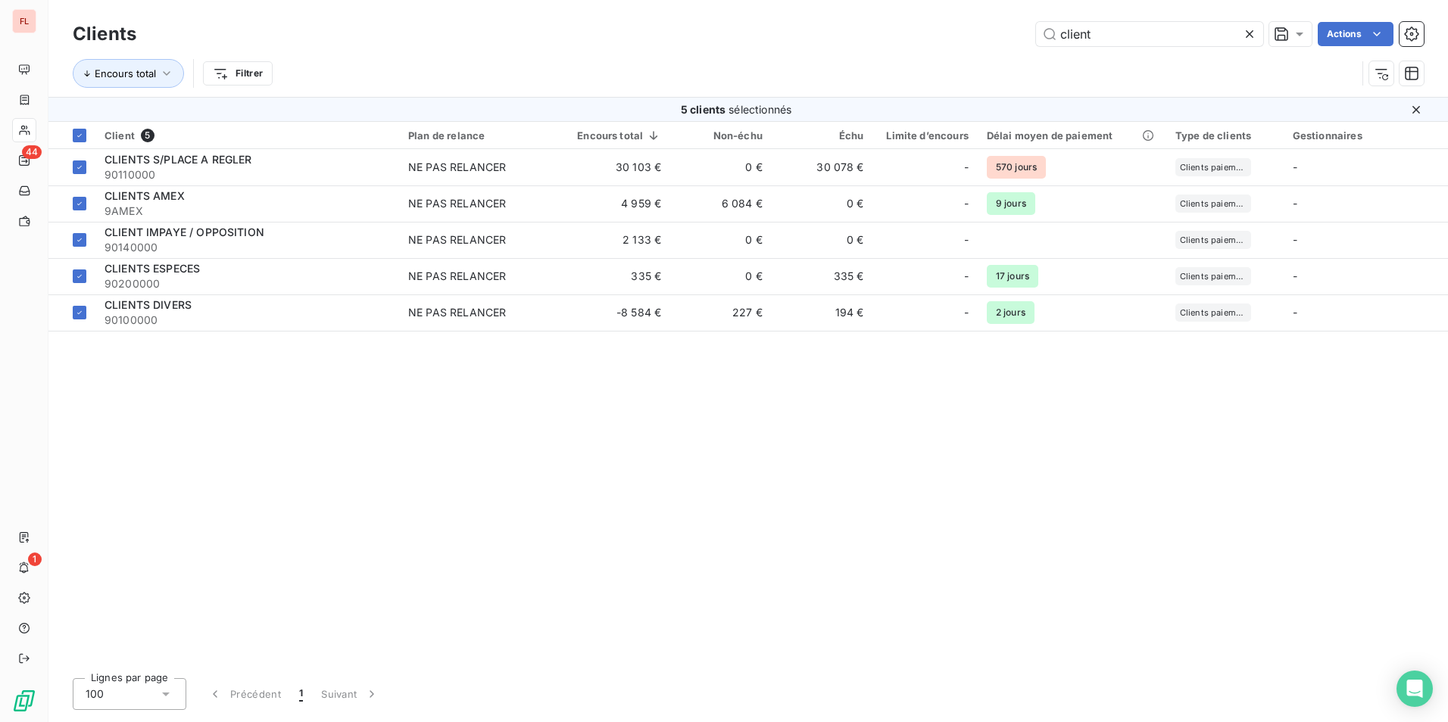
click at [1248, 32] on icon at bounding box center [1249, 34] width 15 height 15
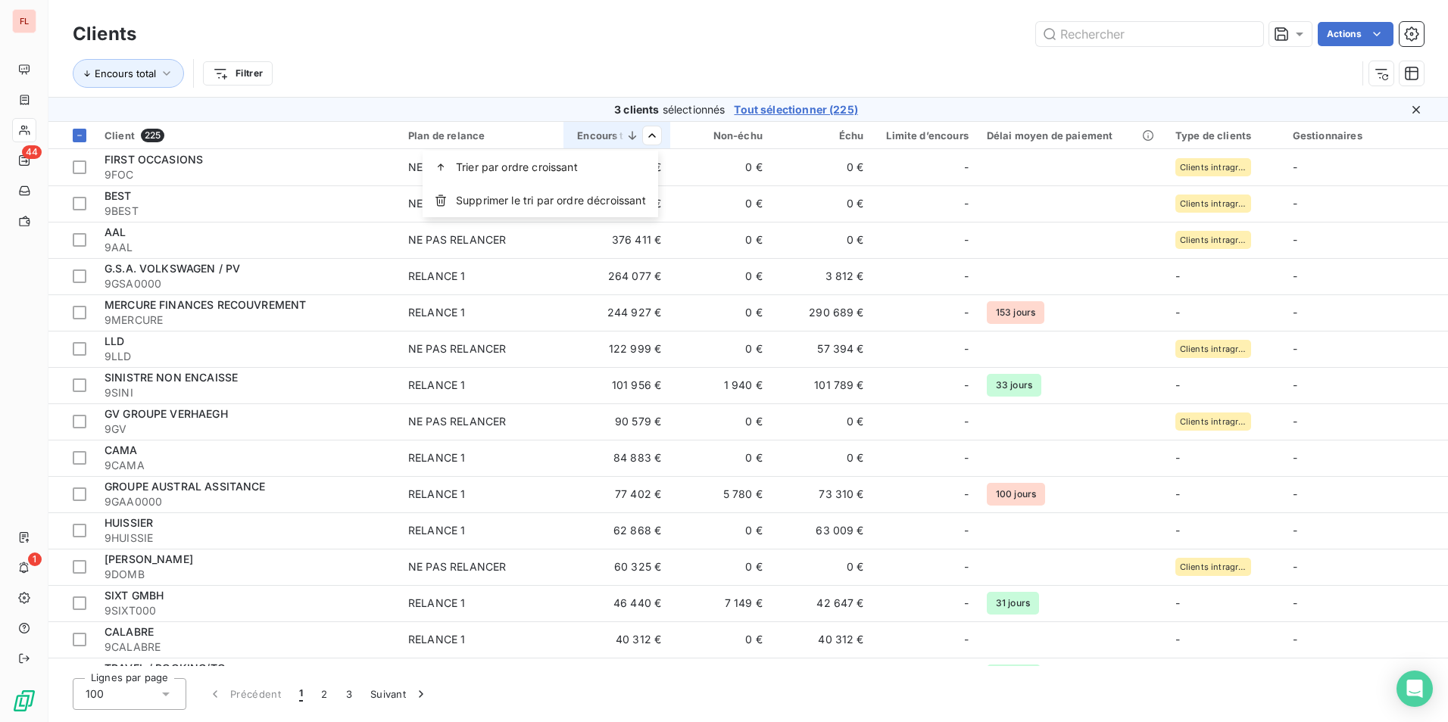
click at [416, 84] on html "FL 44 1 Clients Actions Encours total Filtrer 3 clients sélectionnés Tout sélec…" at bounding box center [724, 361] width 1448 height 722
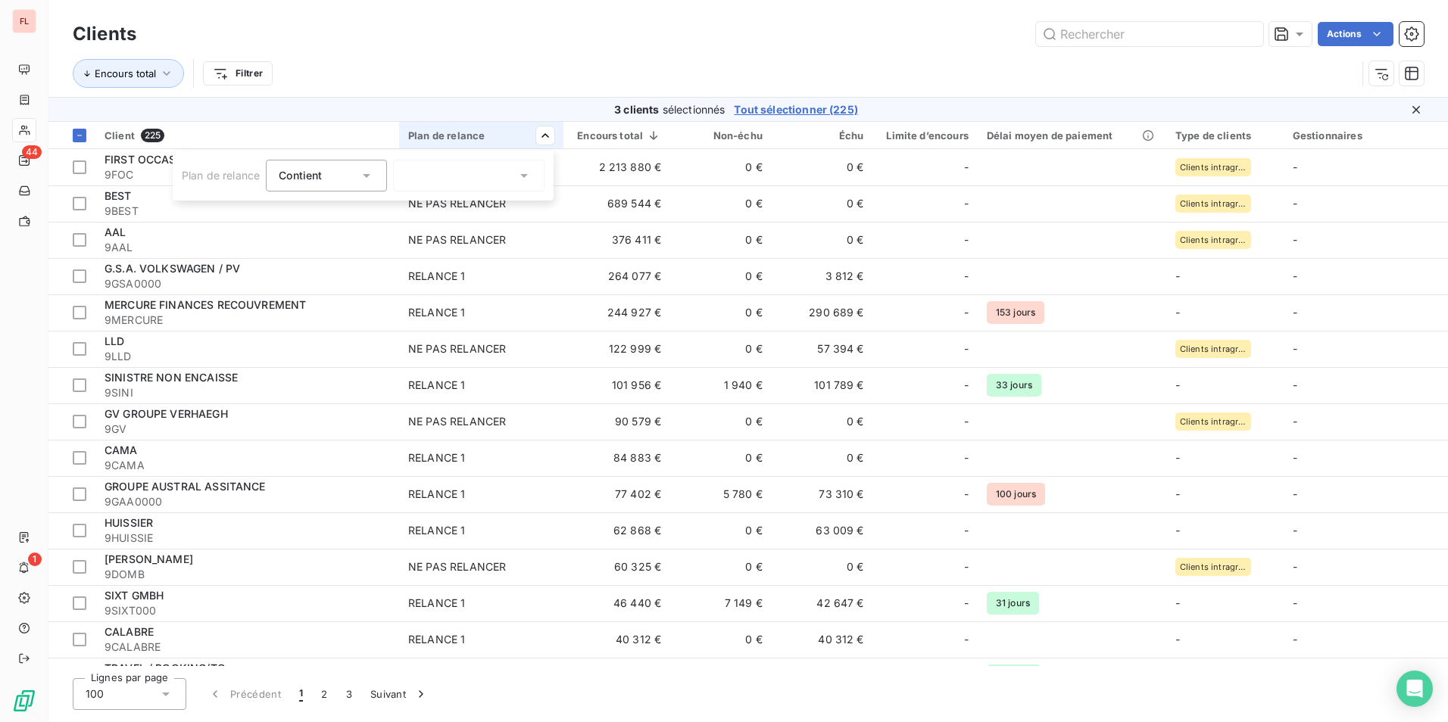
click at [371, 176] on icon at bounding box center [366, 175] width 15 height 15
click at [495, 177] on div at bounding box center [468, 176] width 151 height 32
click at [410, 207] on div at bounding box center [409, 208] width 14 height 14
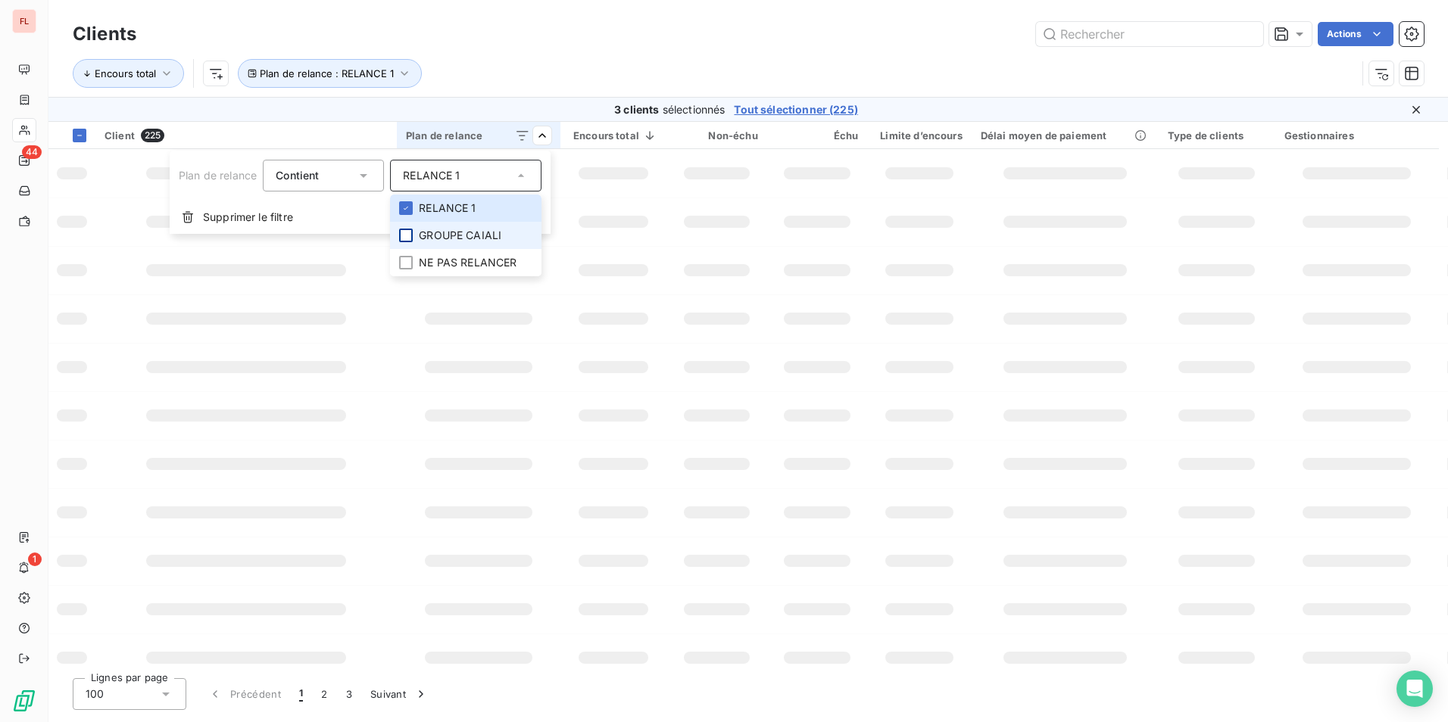
click at [407, 233] on div at bounding box center [406, 236] width 14 height 14
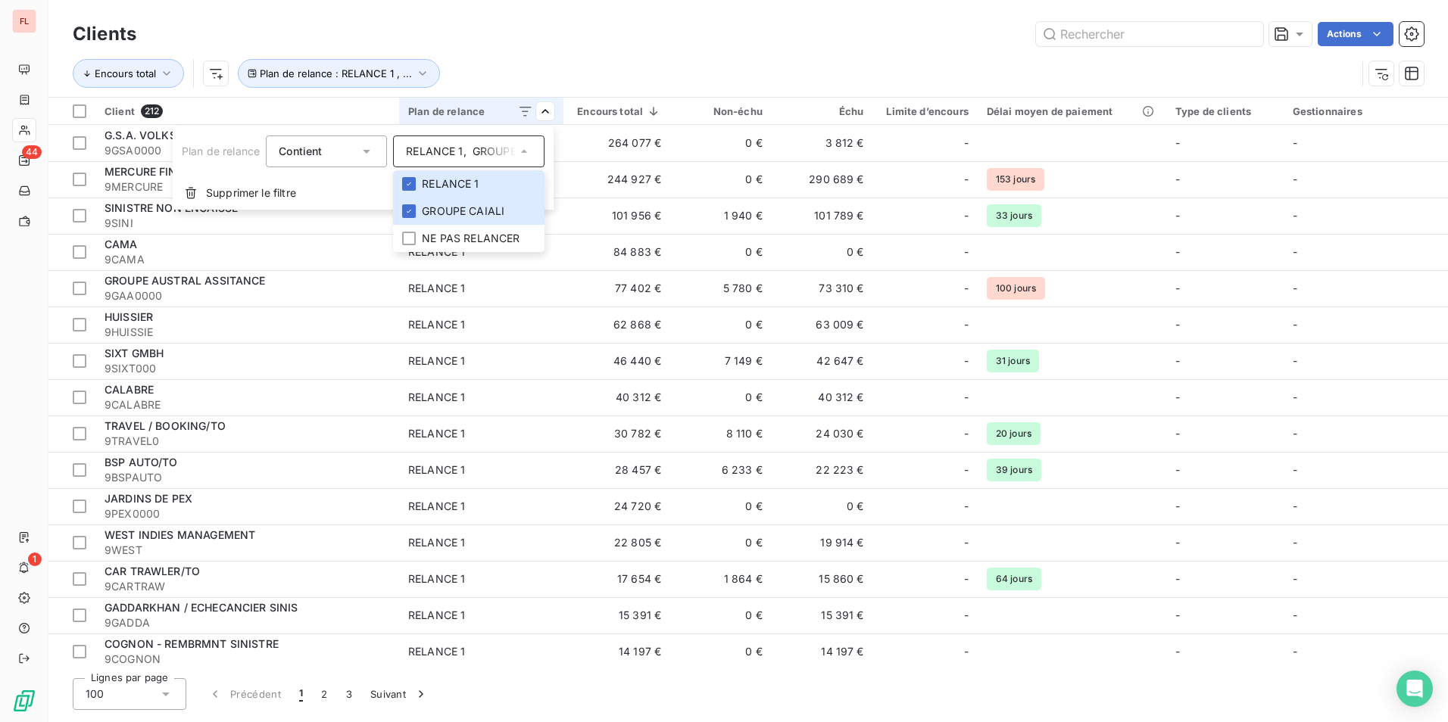
click at [613, 58] on html "FL 44 1 Clients Actions Encours total Plan de relance : RELANCE 1 , ... Client …" at bounding box center [724, 361] width 1448 height 722
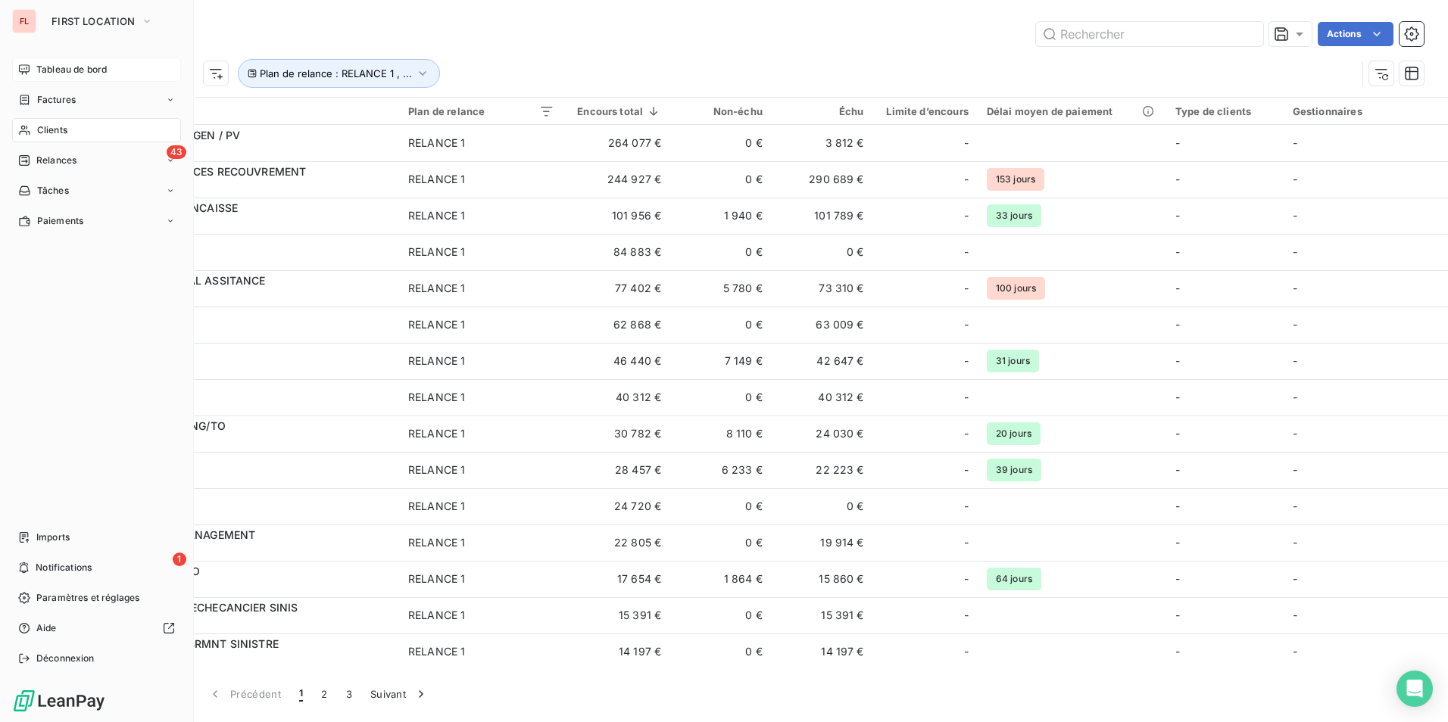
click at [59, 74] on span "Tableau de bord" at bounding box center [71, 70] width 70 height 14
